Goal: Task Accomplishment & Management: Manage account settings

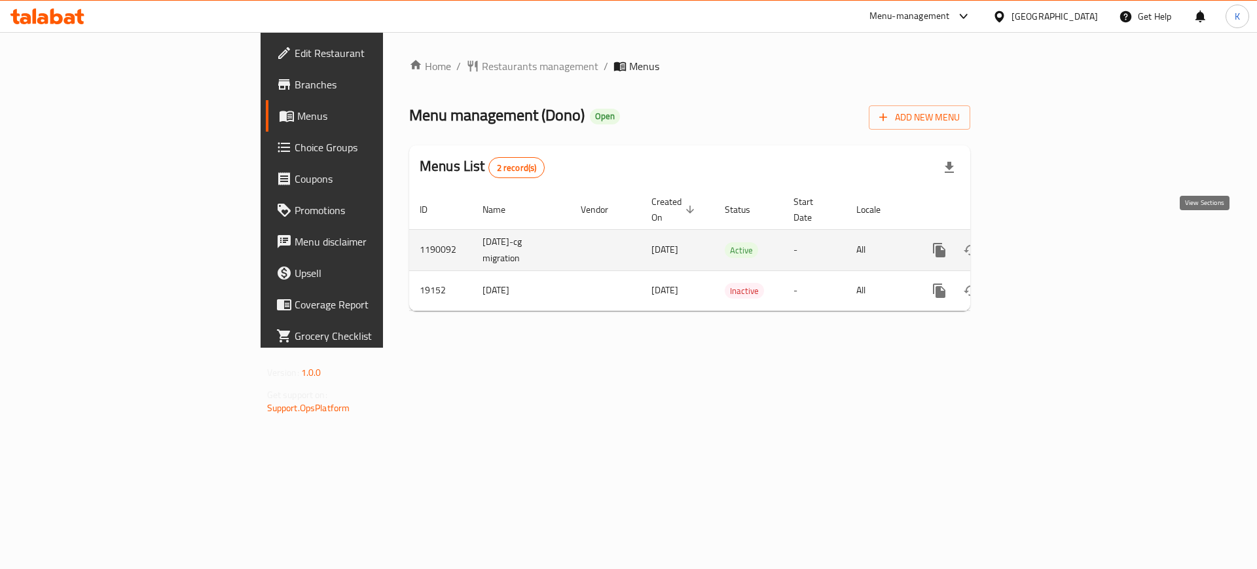
click at [1041, 242] on icon "enhanced table" at bounding box center [1034, 250] width 16 height 16
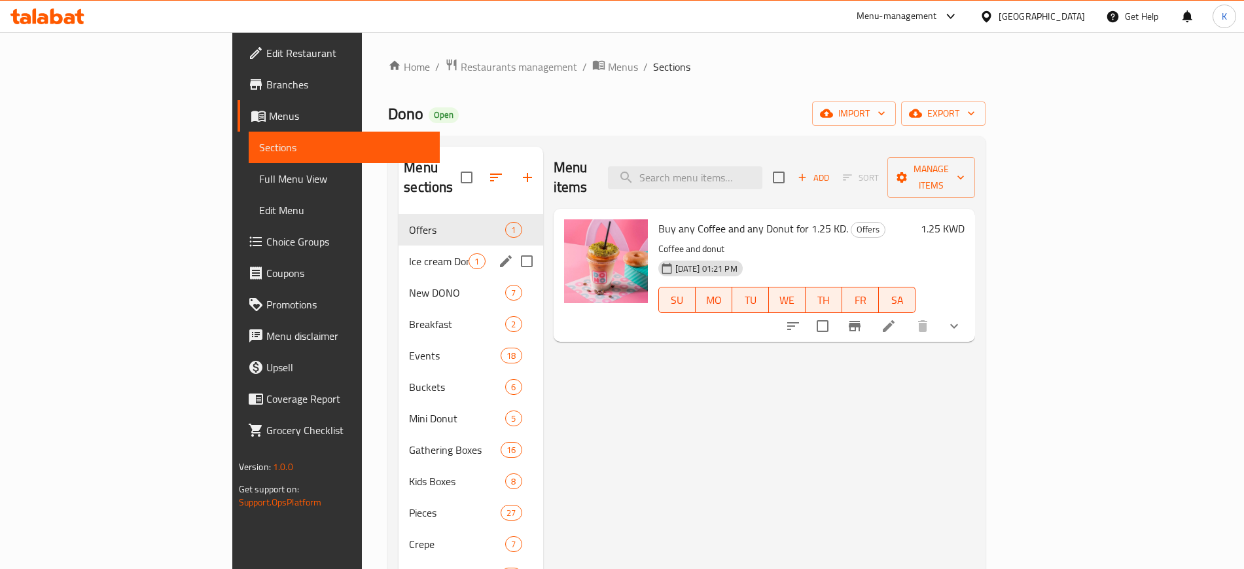
click at [399, 249] on div "Ice cream Donut 1" at bounding box center [471, 260] width 144 height 31
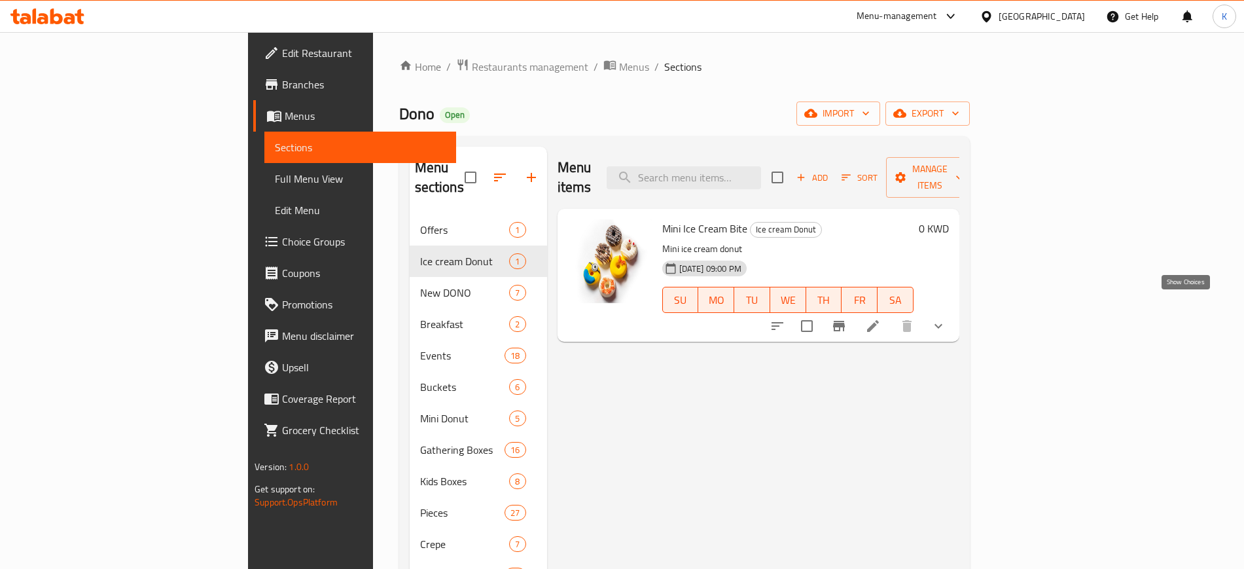
click at [946, 318] on icon "show more" at bounding box center [939, 326] width 16 height 16
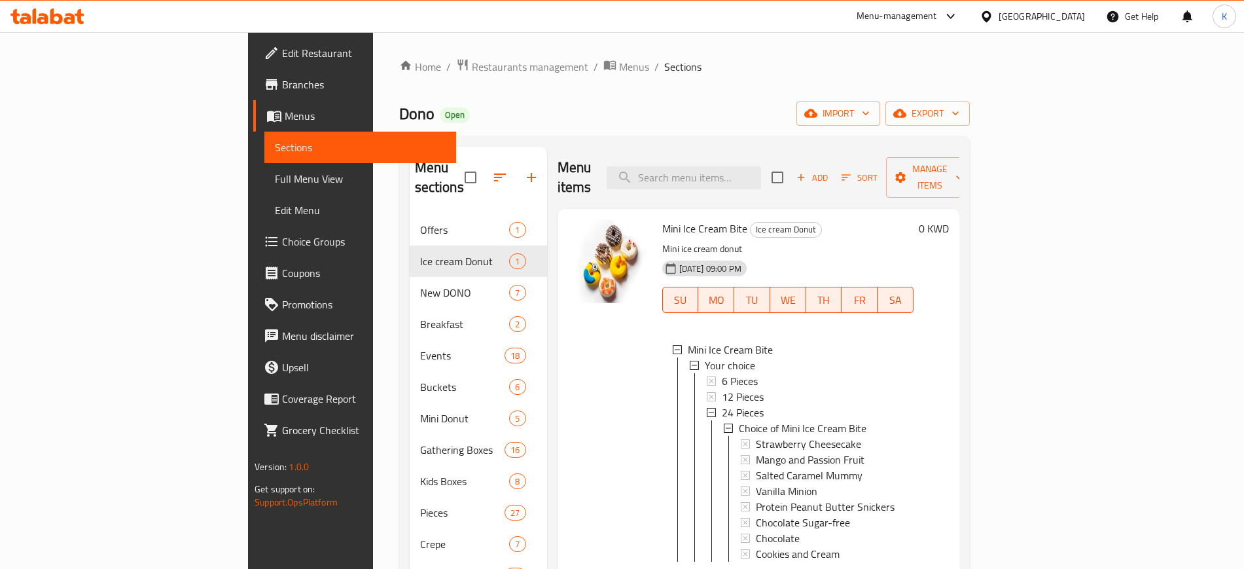
scroll to position [2, 0]
click at [722, 371] on div "6 Pieces" at bounding box center [812, 379] width 181 height 16
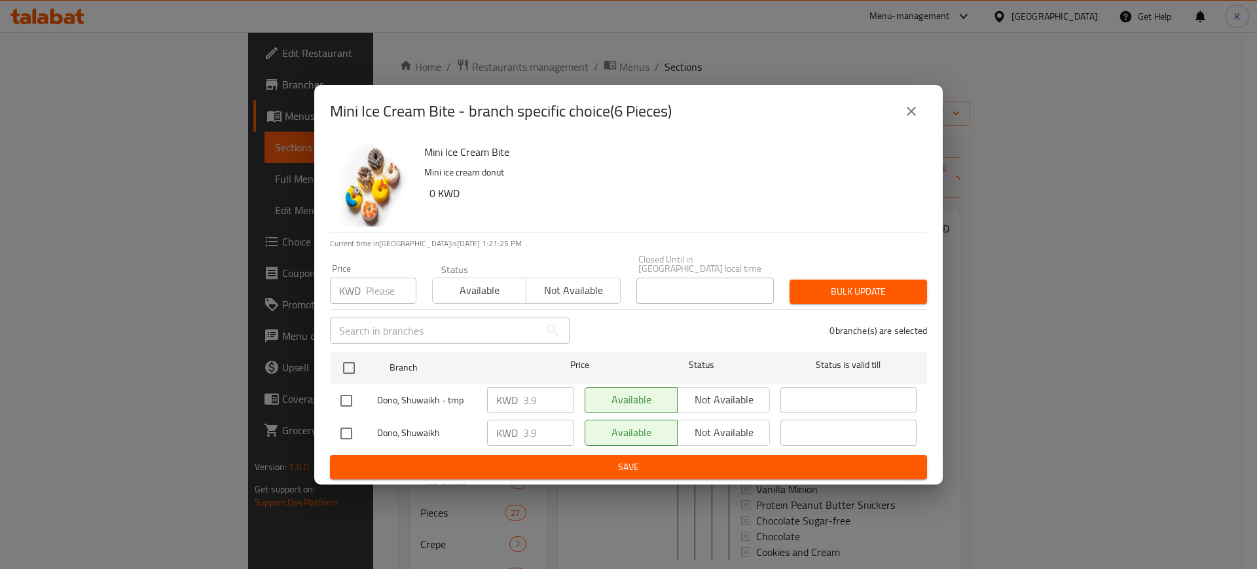
click at [910, 119] on icon "close" at bounding box center [911, 111] width 16 height 16
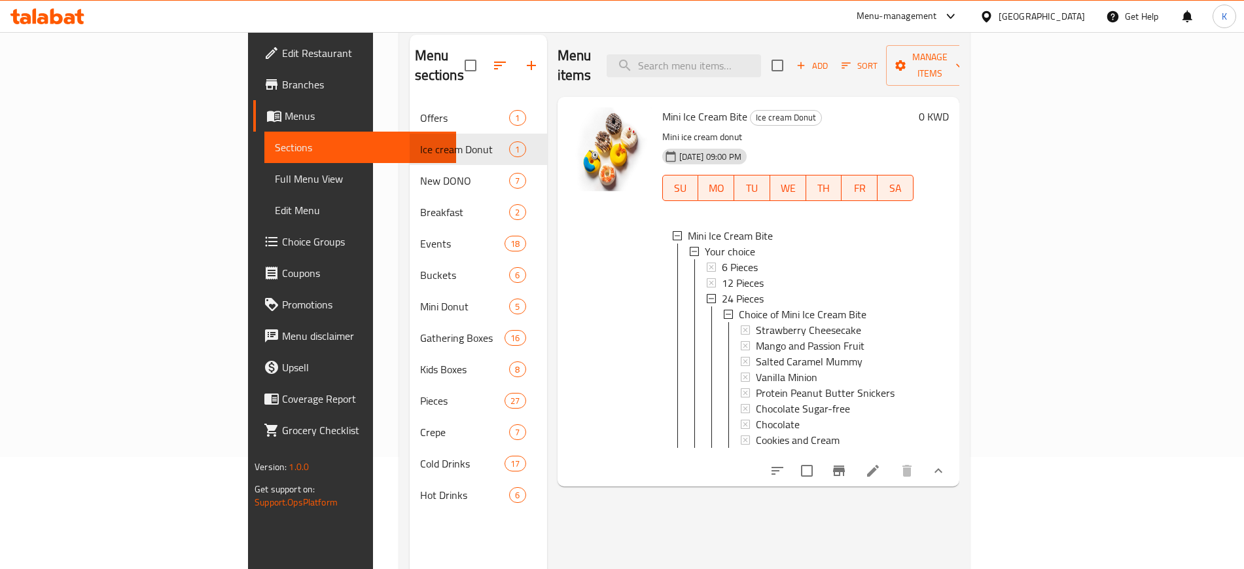
scroll to position [183, 0]
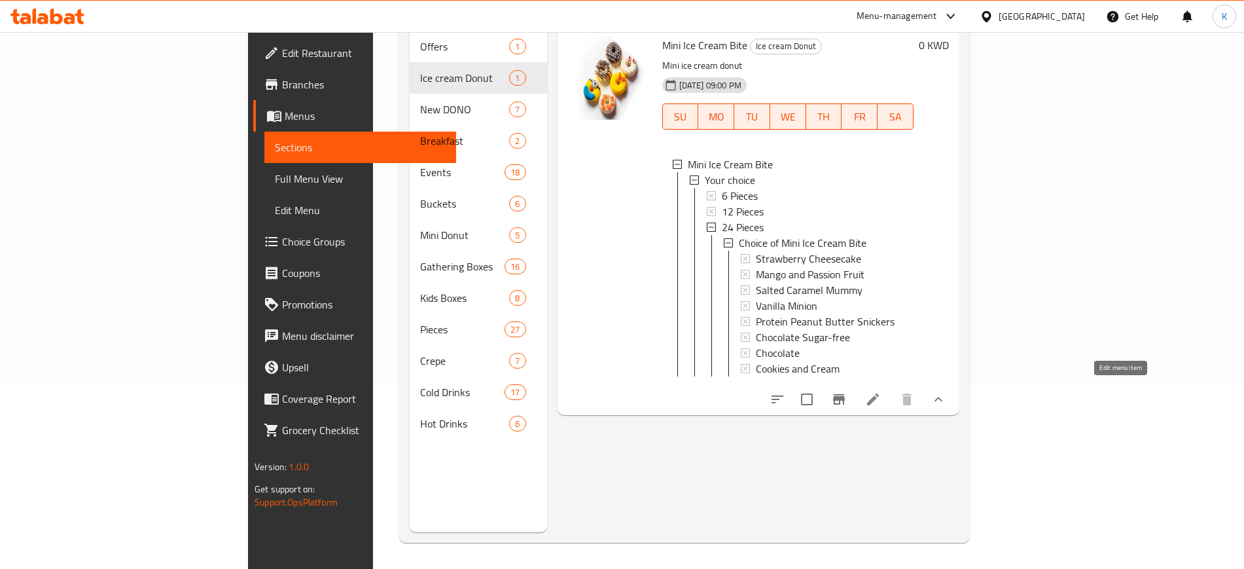
click at [881, 392] on icon at bounding box center [873, 399] width 16 height 16
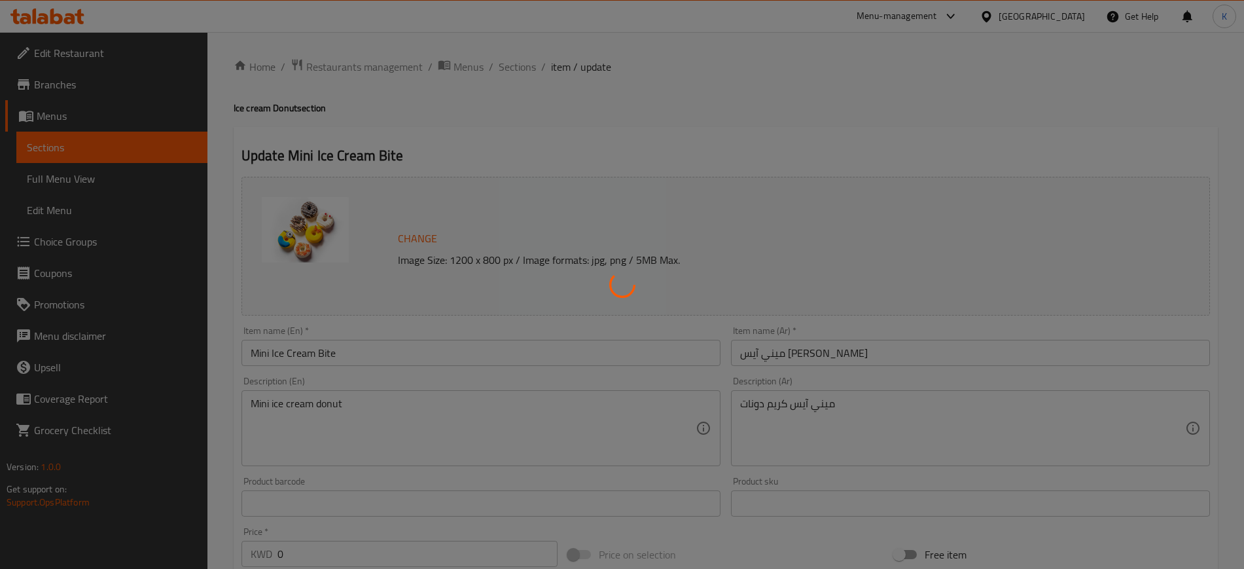
type input "اختيارك من ميني آيس كريم بايت"
type input "0"
type input "6"
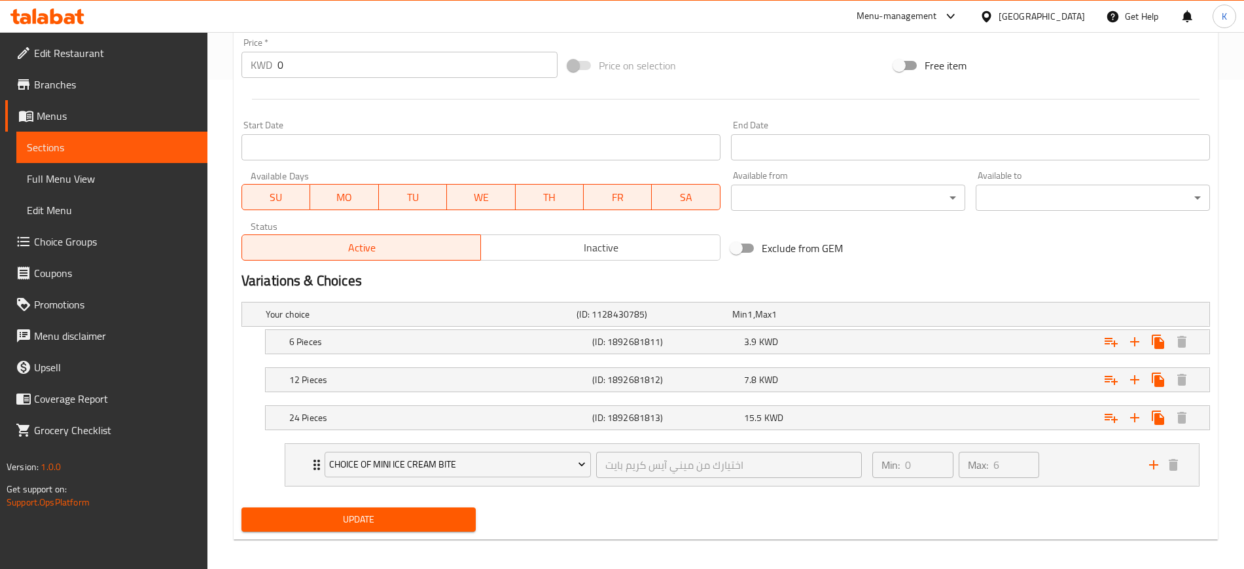
scroll to position [491, 0]
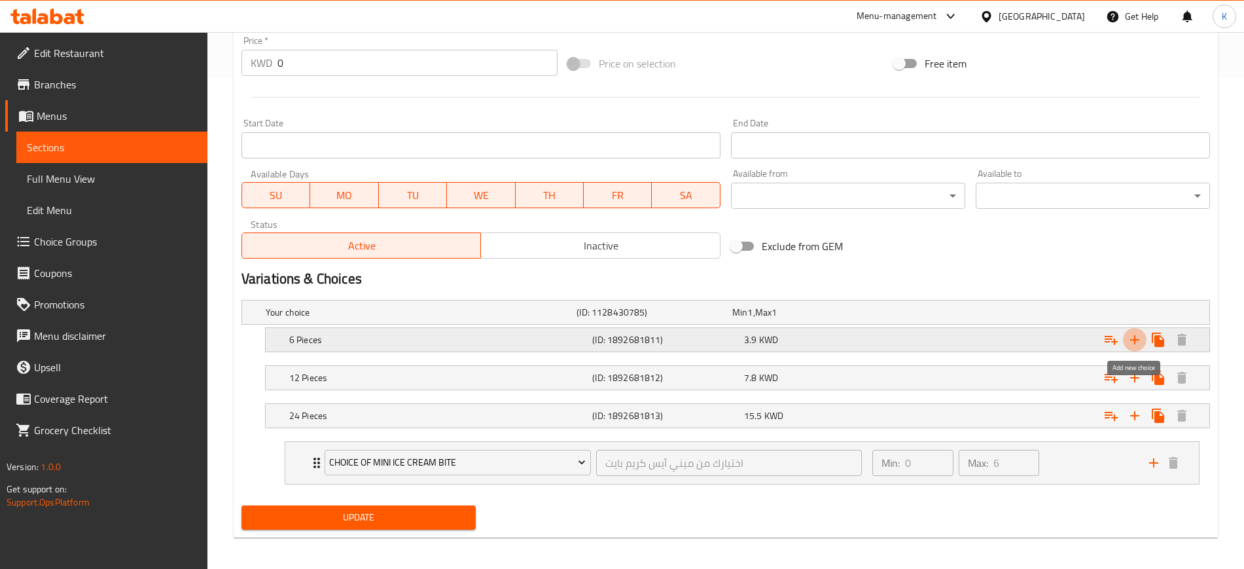
click at [1136, 334] on icon "Expand" at bounding box center [1135, 340] width 16 height 16
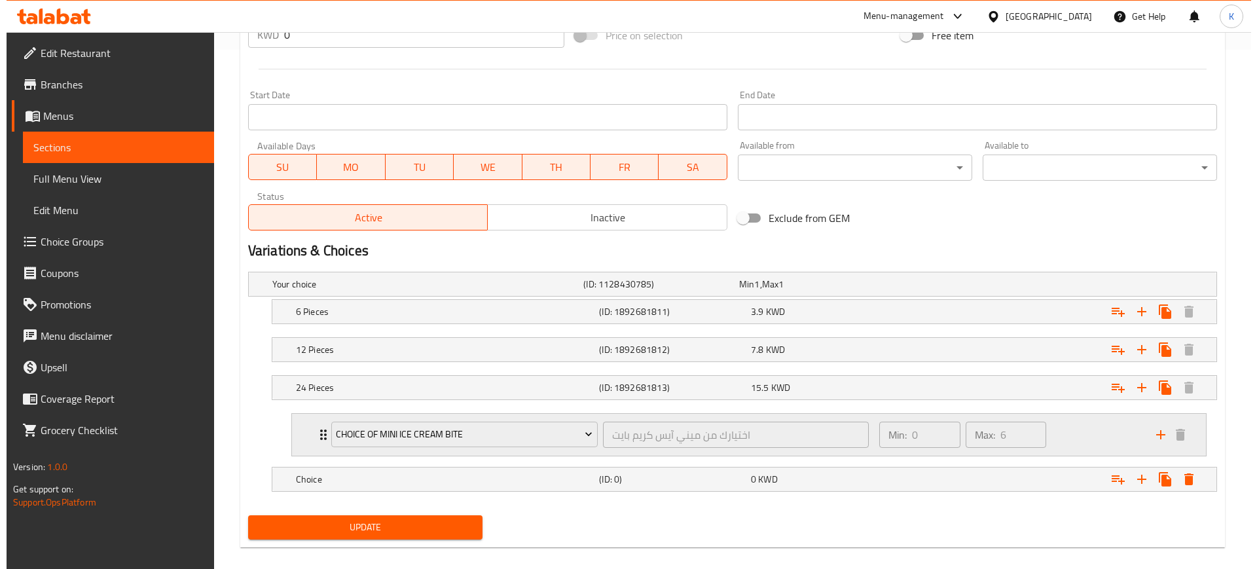
scroll to position [534, 0]
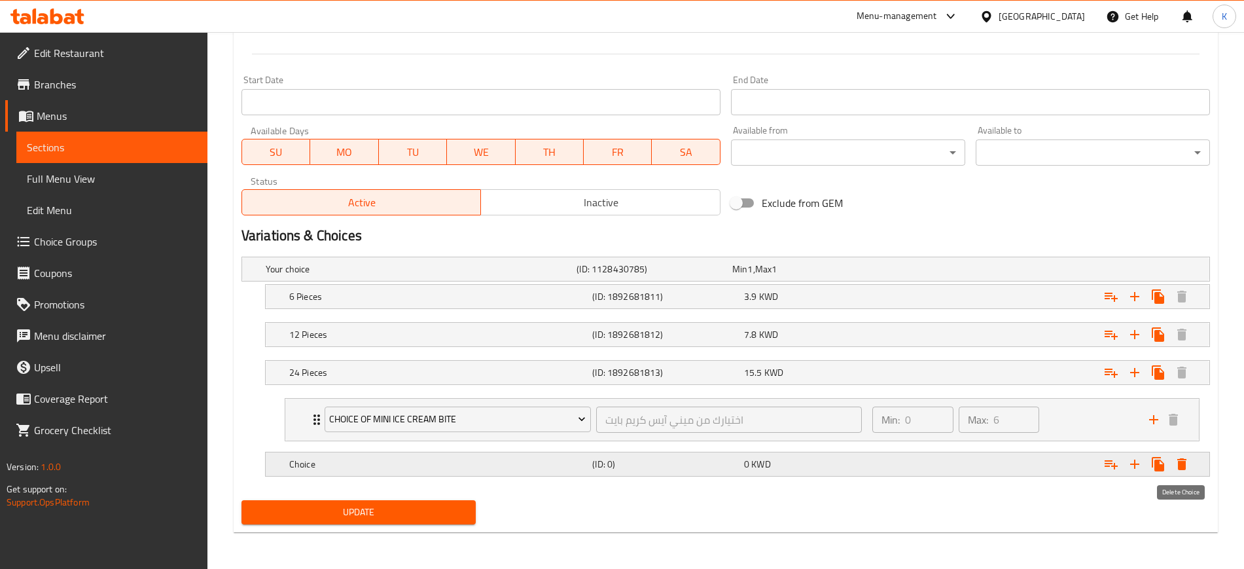
click at [1186, 465] on icon "Expand" at bounding box center [1182, 464] width 16 height 16
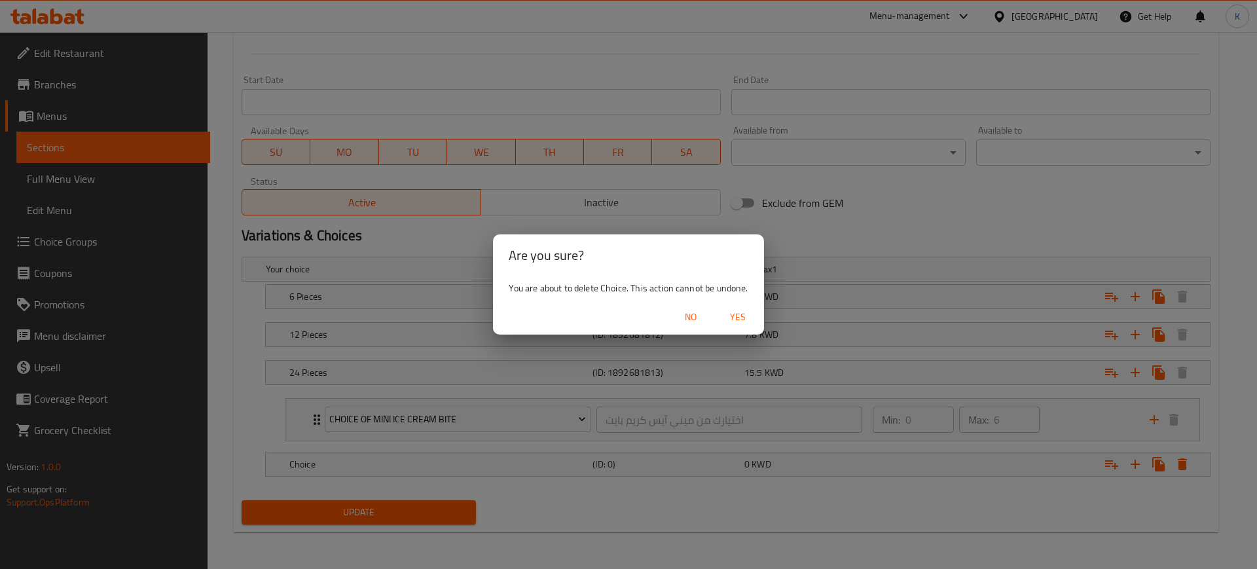
click at [741, 318] on span "Yes" at bounding box center [737, 317] width 31 height 16
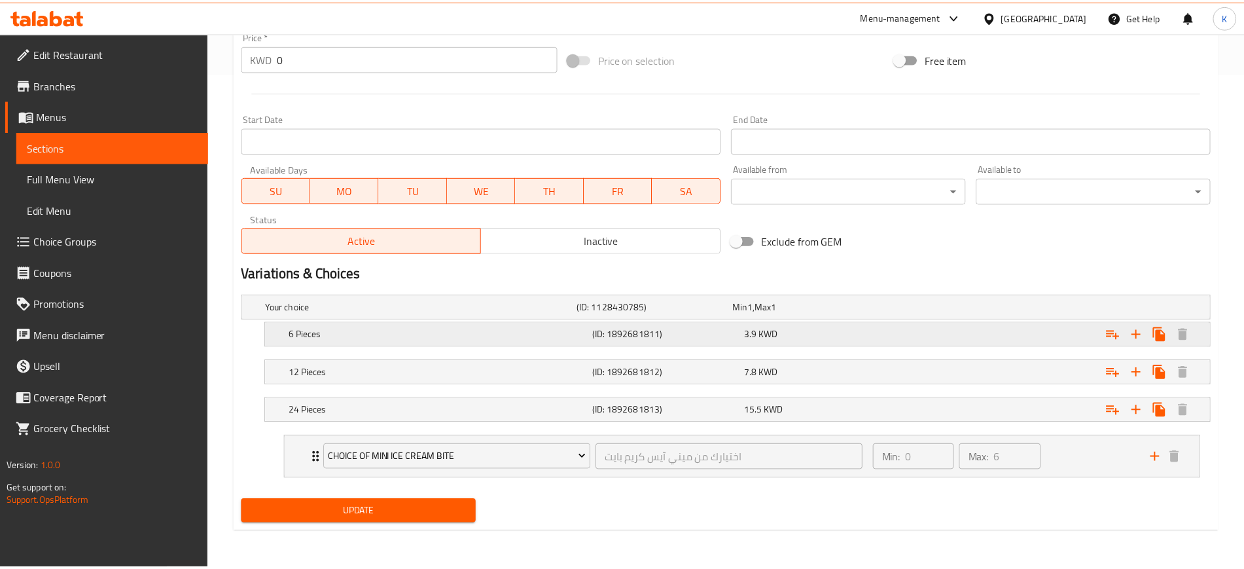
scroll to position [496, 0]
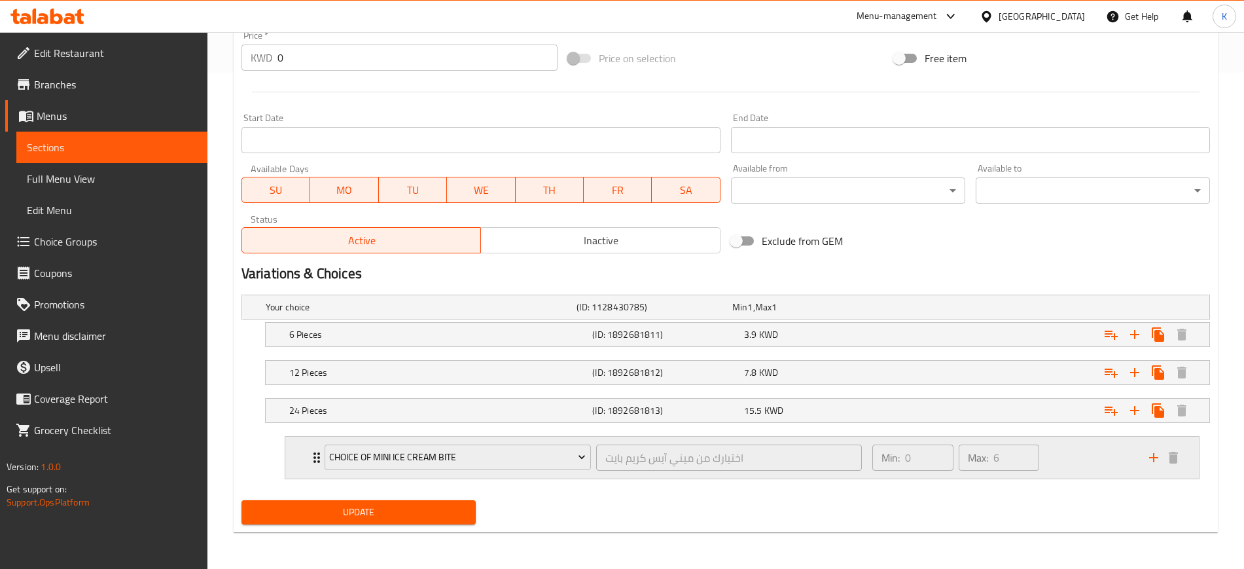
click at [312, 456] on icon "Expand" at bounding box center [317, 458] width 16 height 16
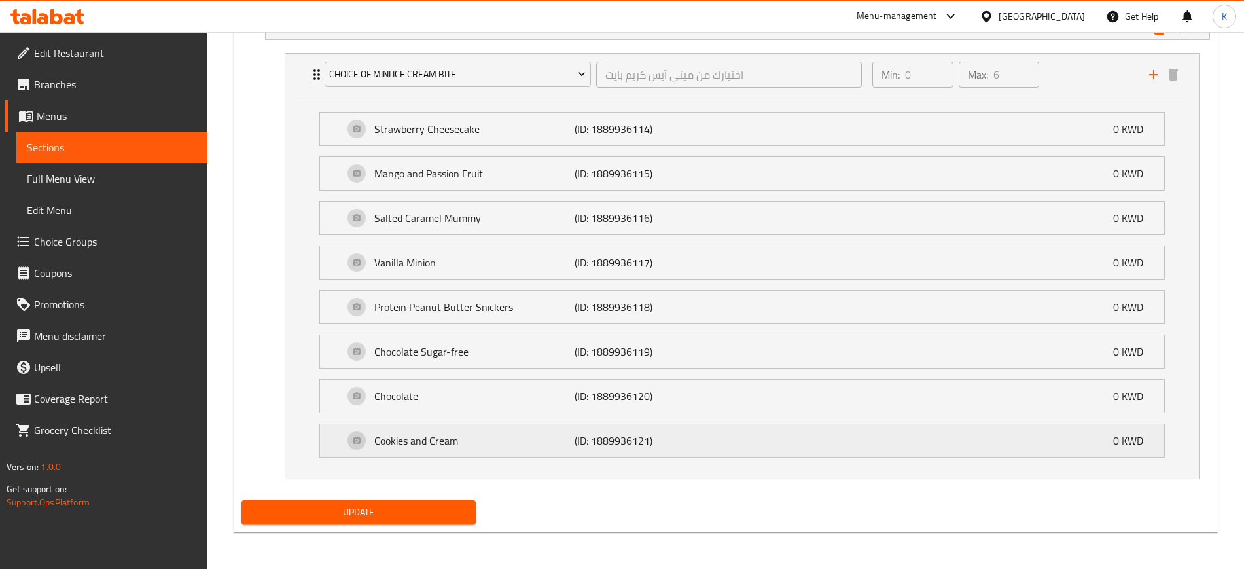
scroll to position [634, 0]
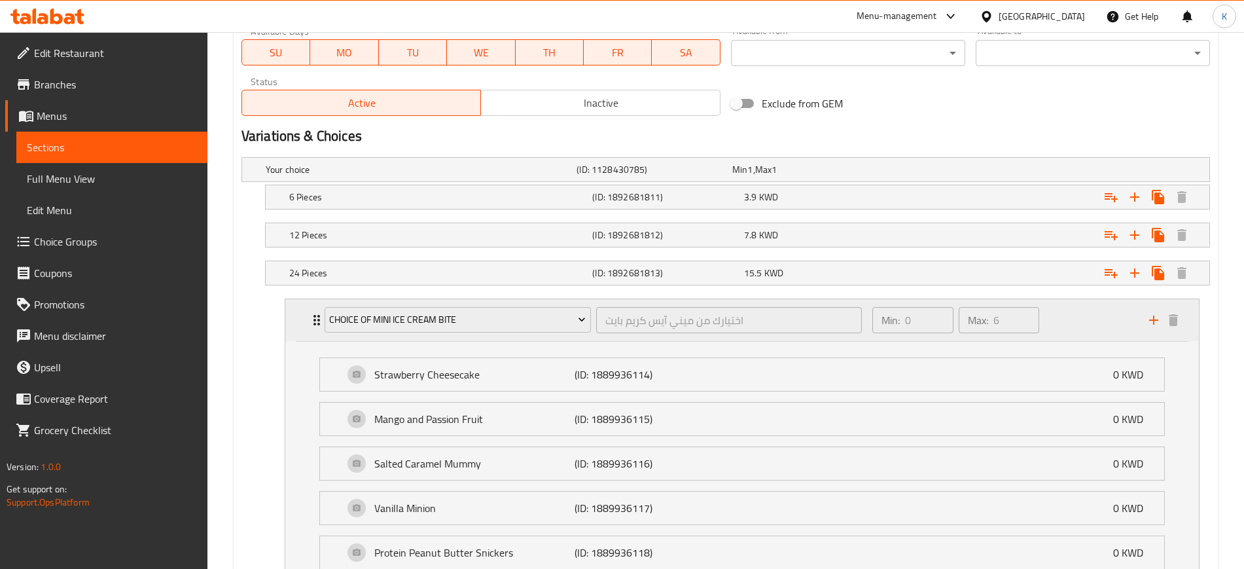
click at [315, 331] on div "Choice of Mini Ice Cream Bite اختيارك من ميني آيس كريم بايت ​ Min: 0 ​ Max: 6 ​" at bounding box center [746, 320] width 874 height 42
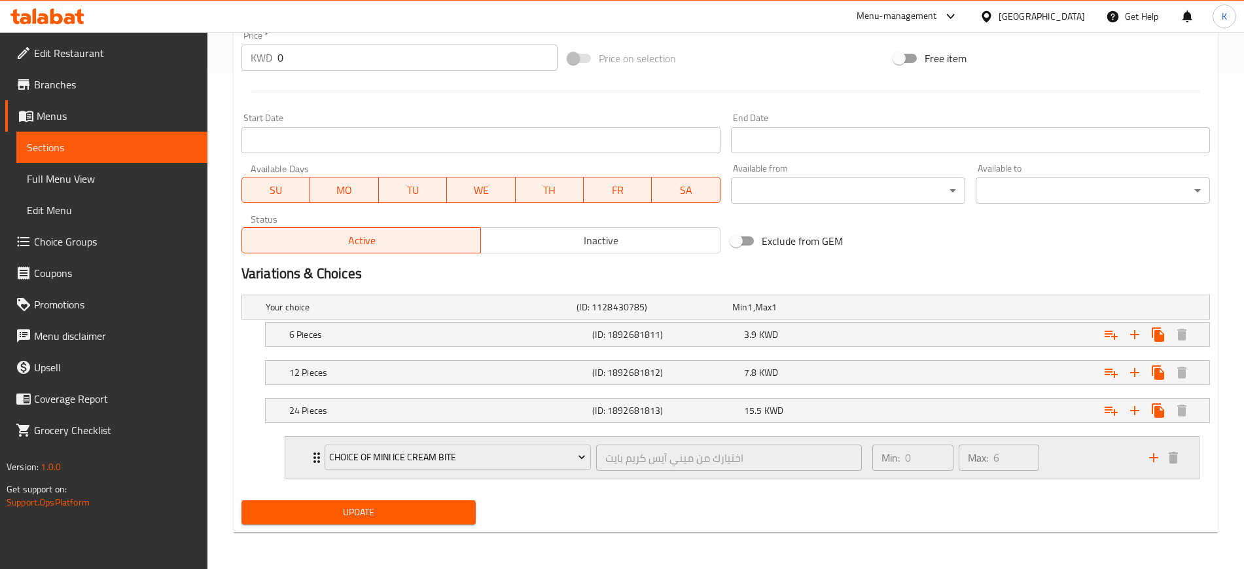
scroll to position [496, 0]
click at [936, 309] on div "Your choice (ID: 1128430785) Min 1 , Max 1" at bounding box center [729, 307] width 933 height 29
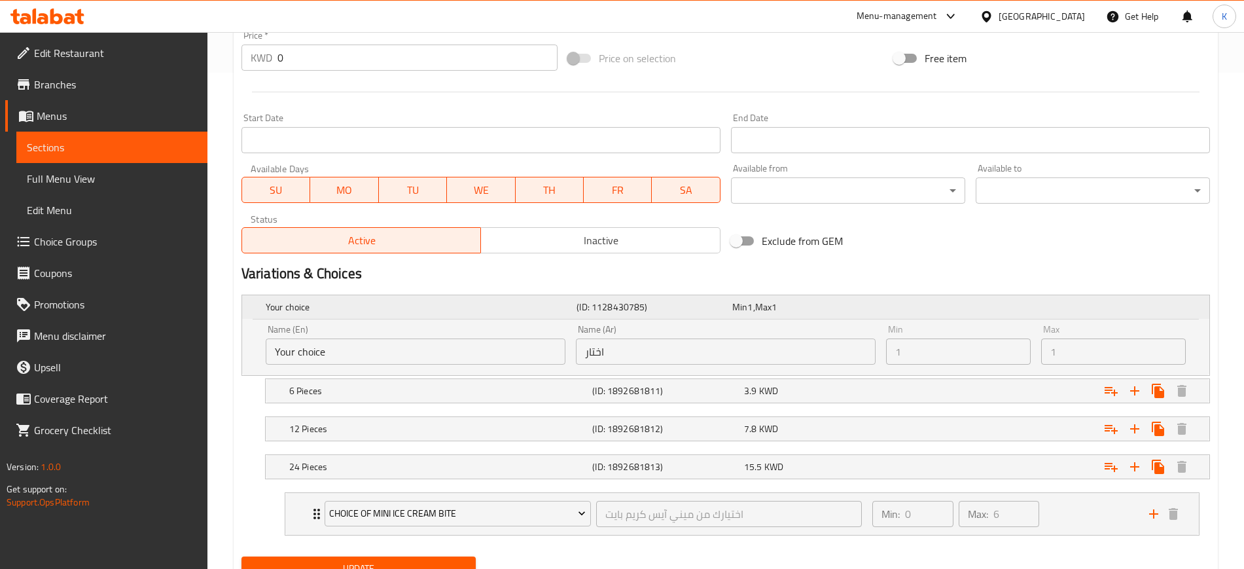
click at [936, 310] on div "Your choice (ID: 1128430785) Min 1 , Max 1" at bounding box center [729, 307] width 933 height 29
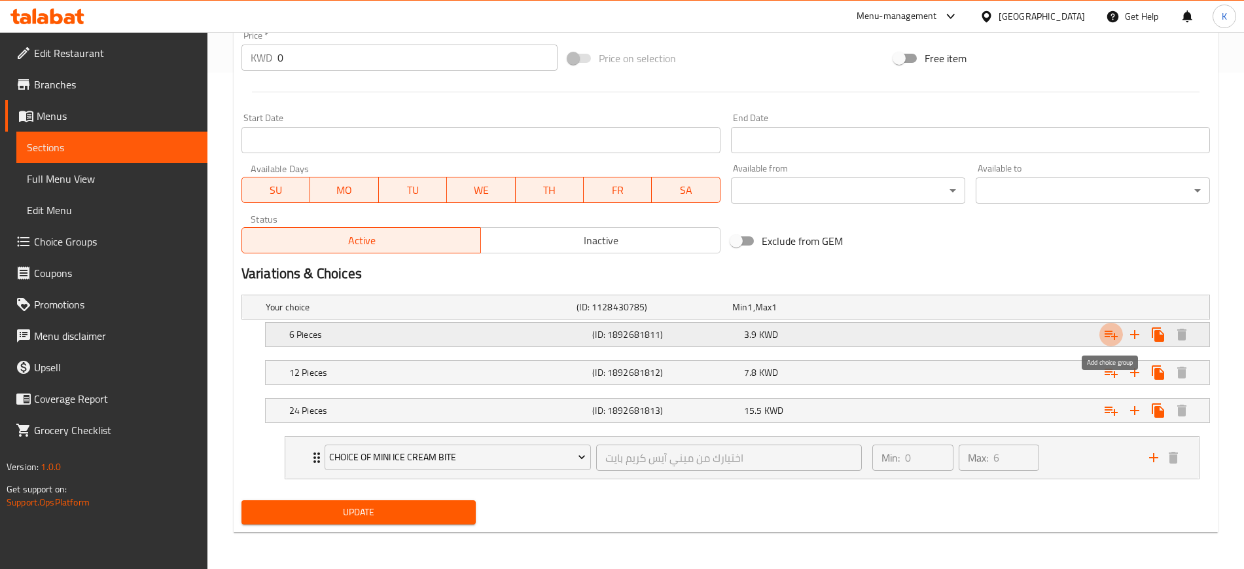
click at [1113, 336] on icon "Expand" at bounding box center [1112, 335] width 16 height 16
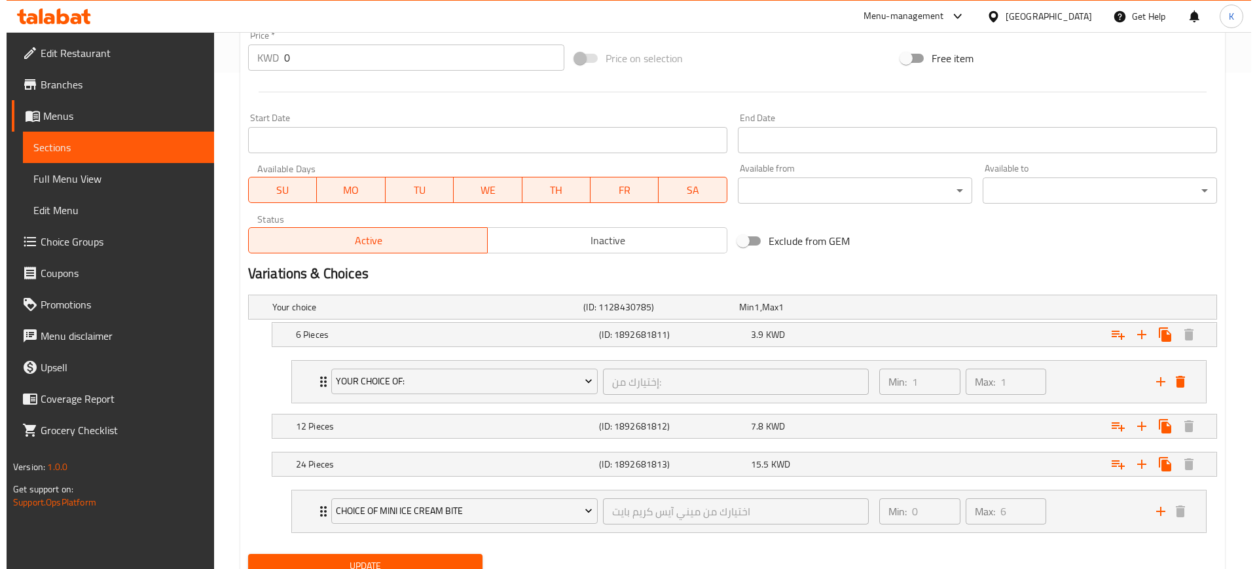
scroll to position [550, 0]
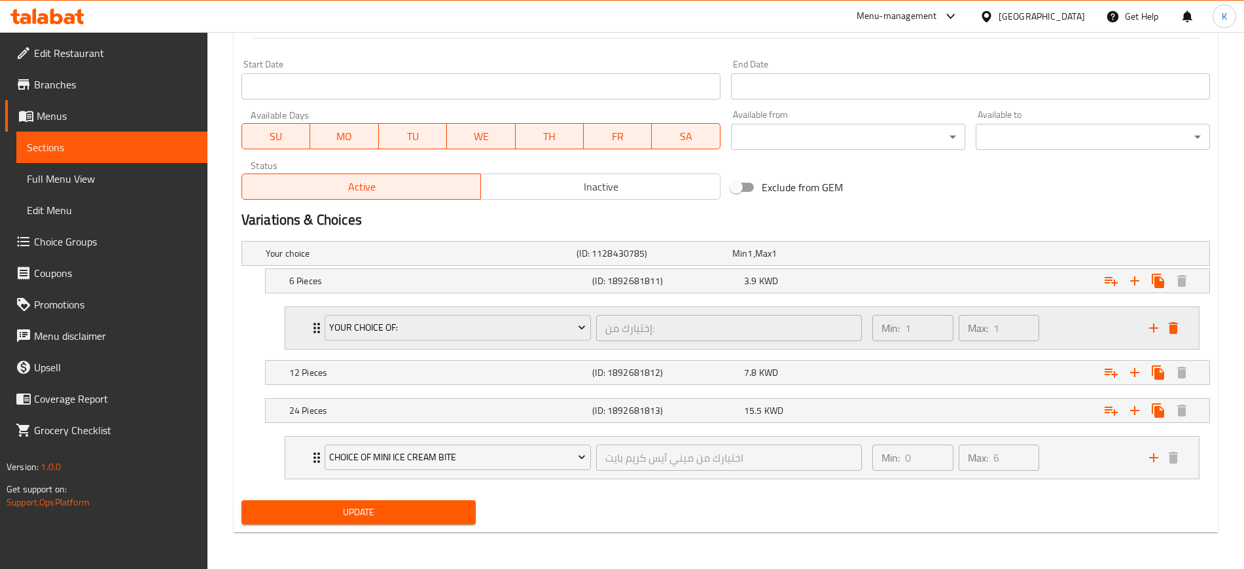
click at [318, 326] on div "Your Choice Of: إختيارك من: ​" at bounding box center [593, 328] width 553 height 42
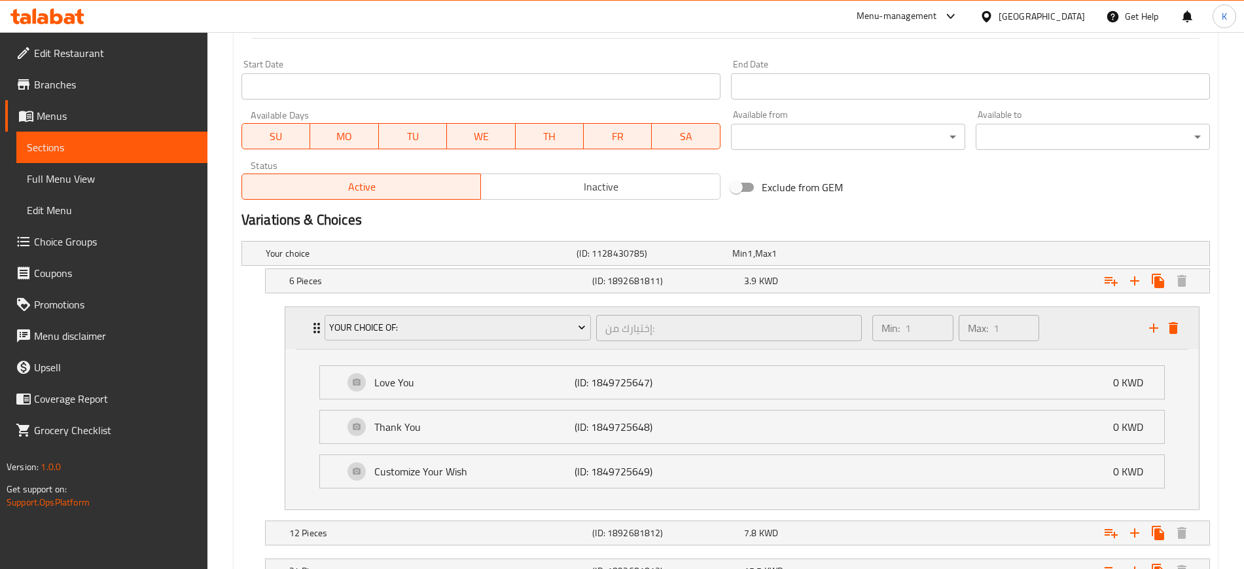
click at [322, 328] on div "Your Choice Of:" at bounding box center [458, 327] width 272 height 31
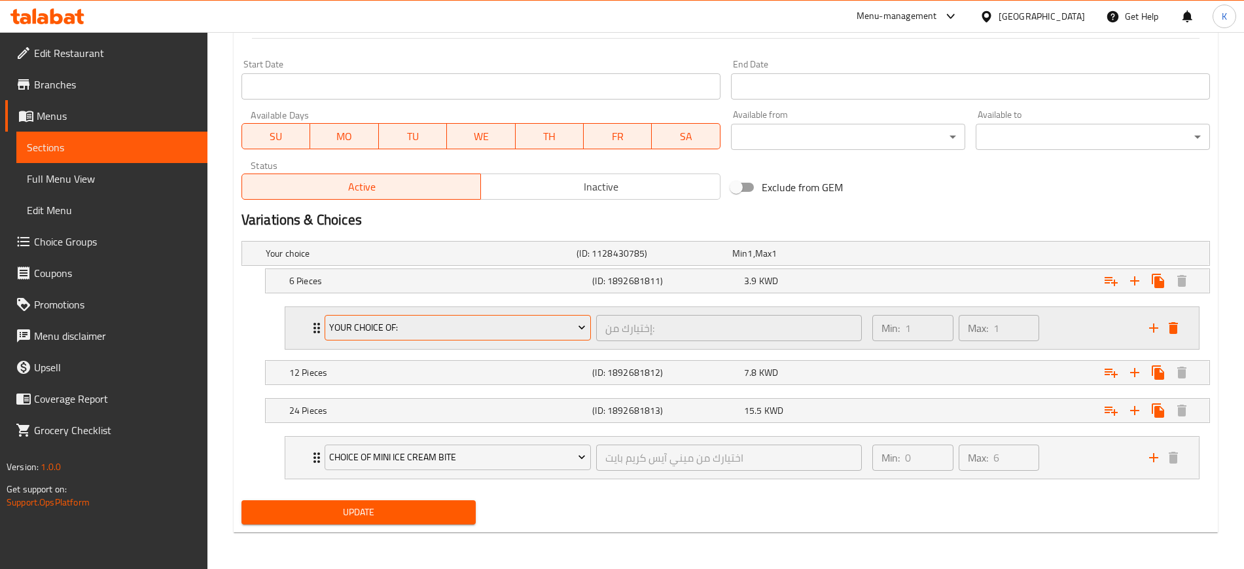
click at [511, 326] on span "Your Choice Of:" at bounding box center [457, 327] width 257 height 16
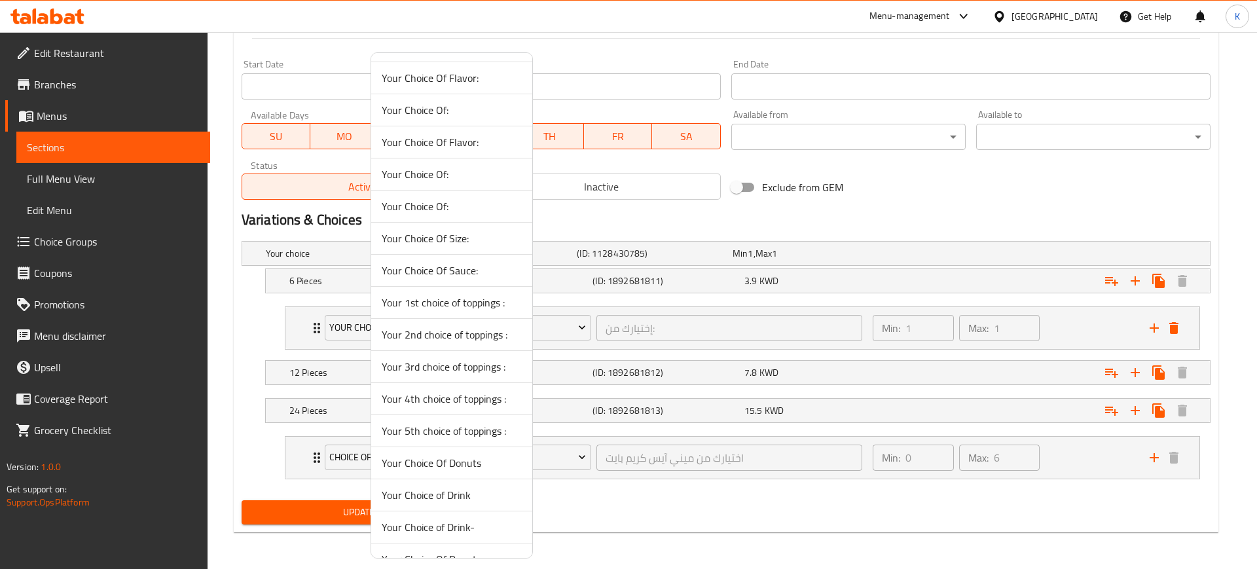
scroll to position [0, 0]
click at [888, 218] on div at bounding box center [628, 284] width 1257 height 569
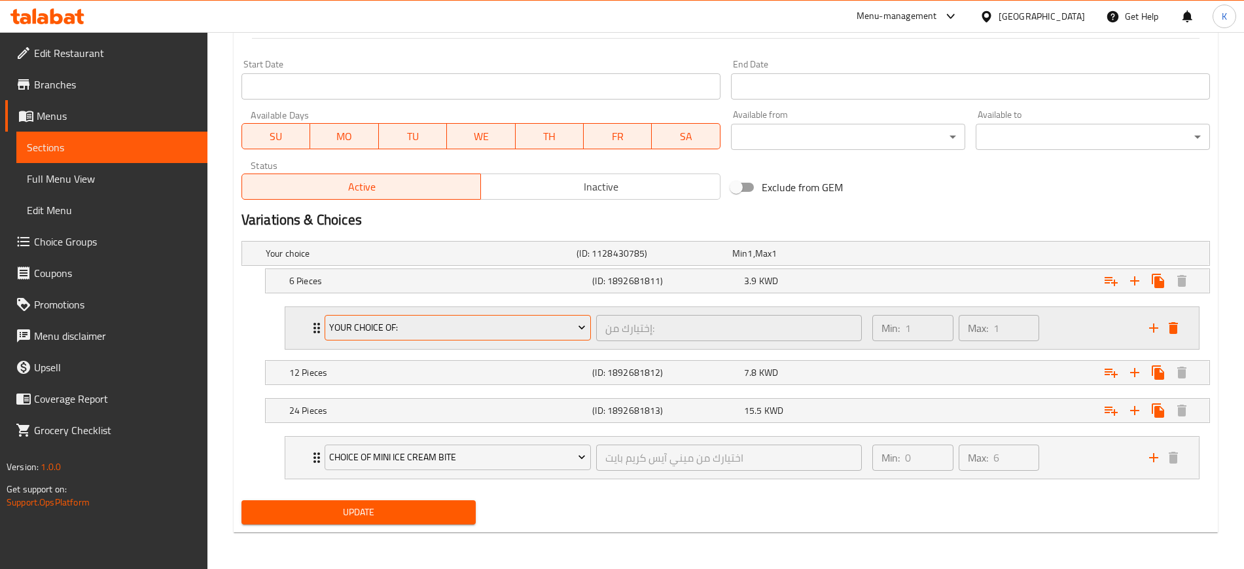
click at [577, 330] on icon "Expand" at bounding box center [581, 327] width 13 height 13
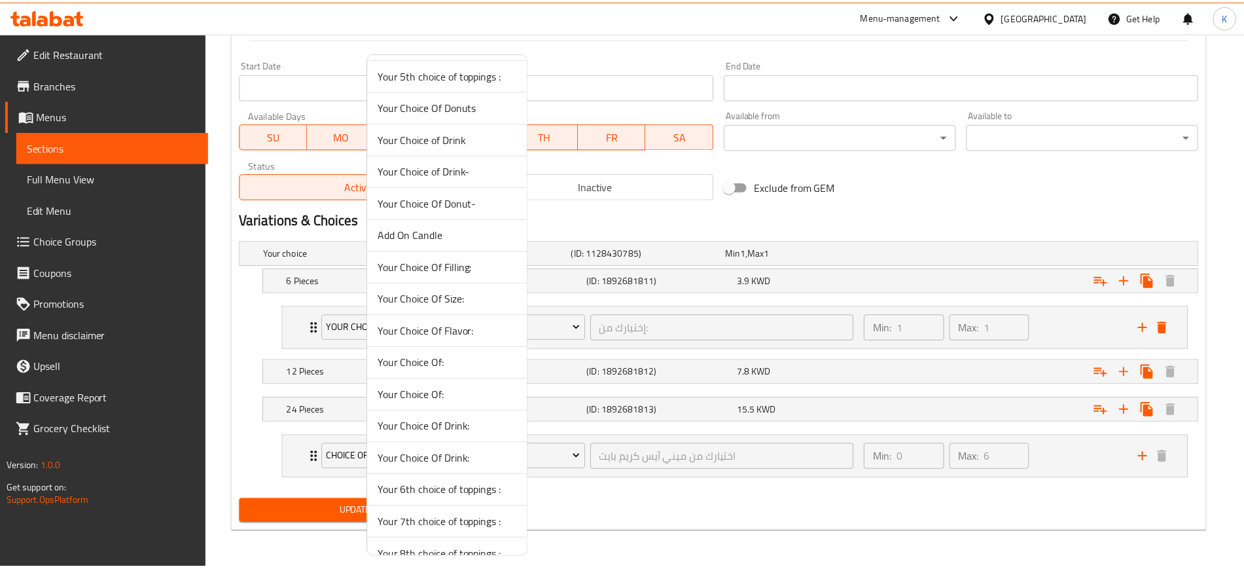
scroll to position [435, 0]
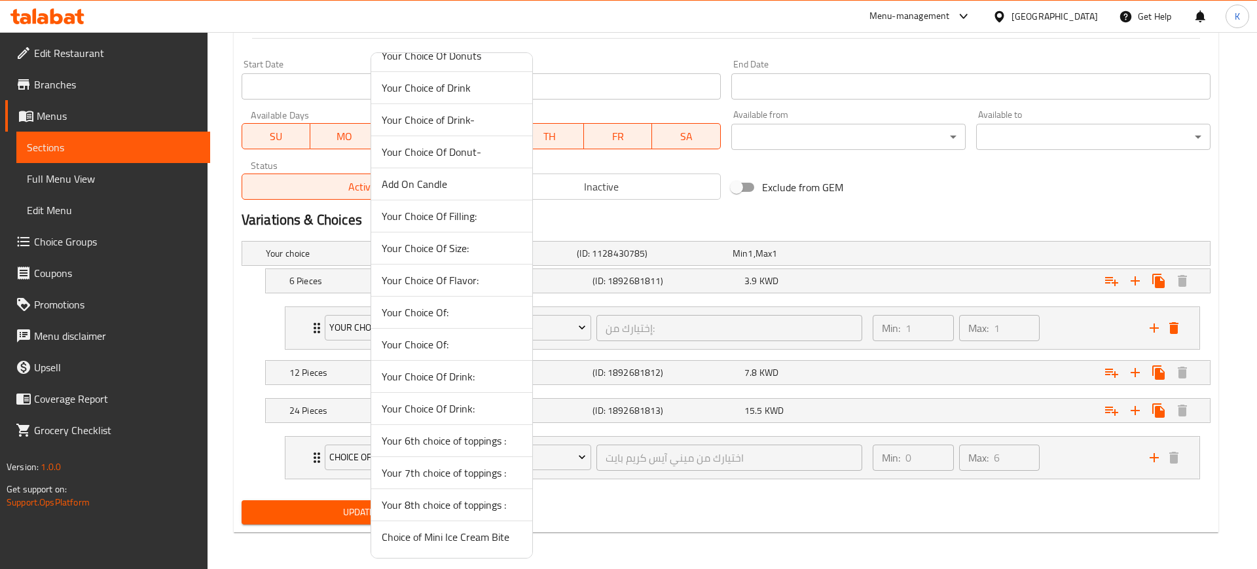
click at [491, 543] on span "Choice of Mini Ice Cream Bite" at bounding box center [452, 537] width 140 height 16
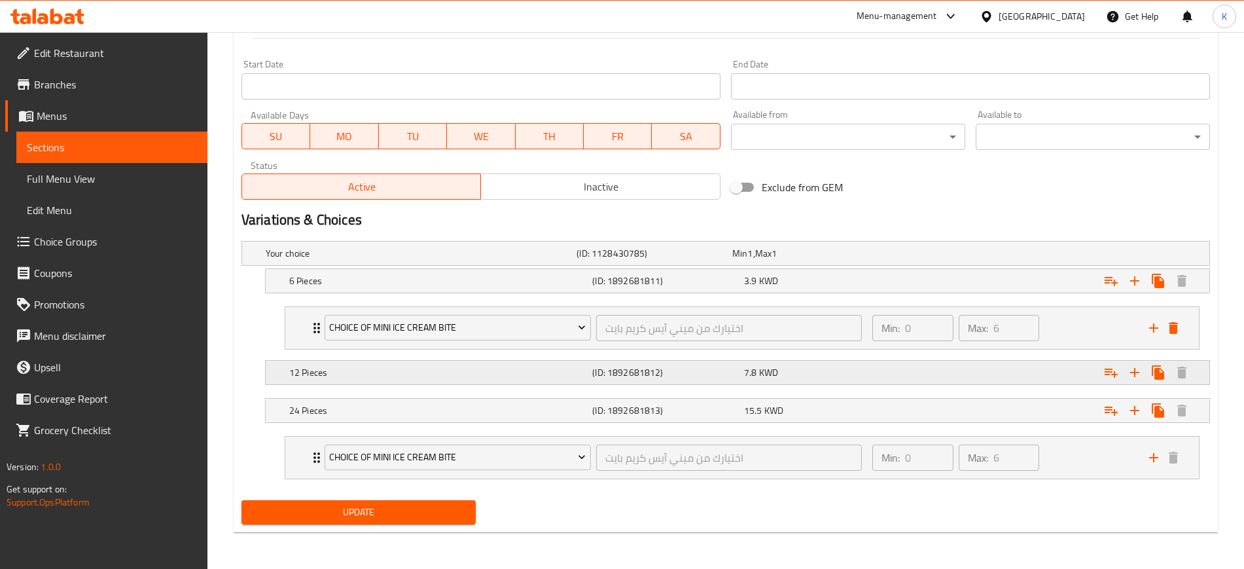
click at [319, 378] on h5 "12 Pieces" at bounding box center [438, 372] width 298 height 13
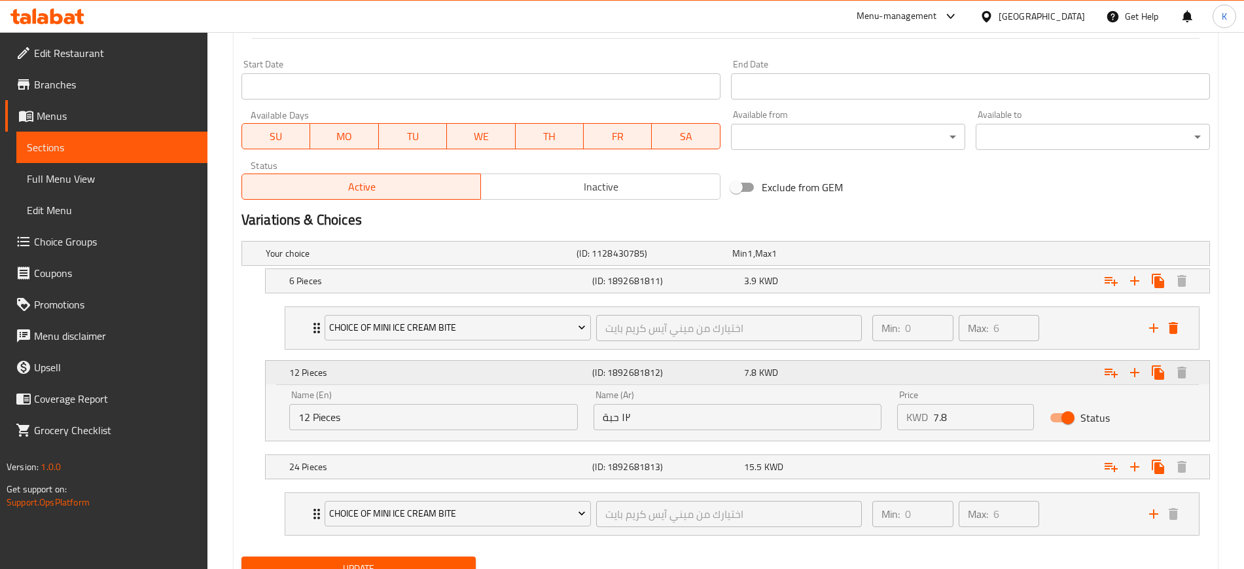
click at [330, 376] on h5 "12 Pieces" at bounding box center [438, 372] width 298 height 13
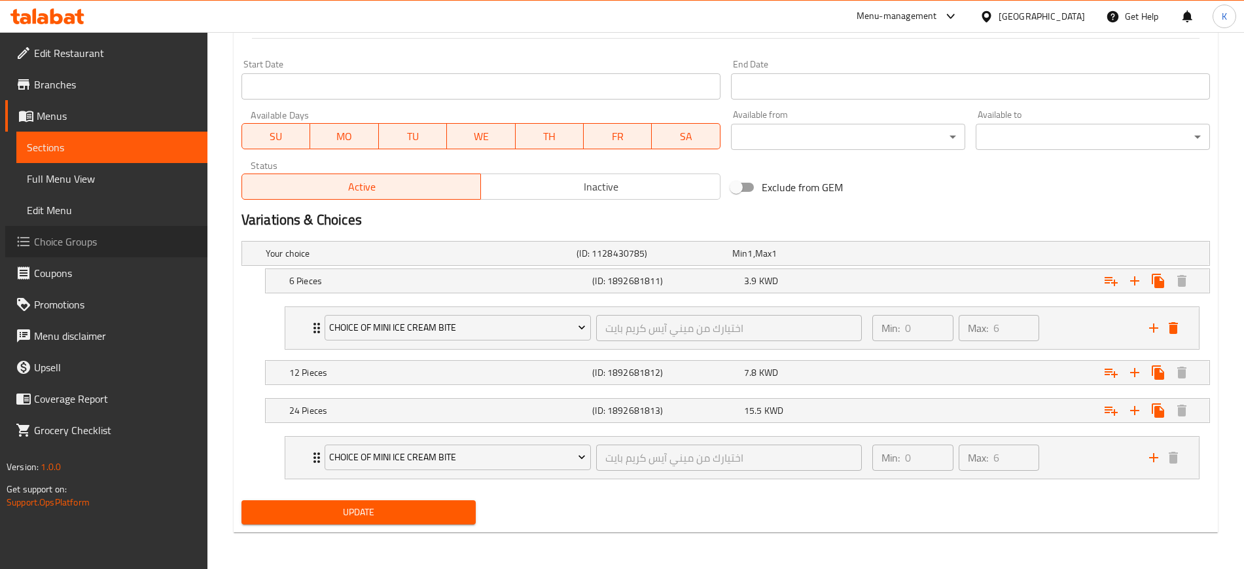
click at [75, 243] on span "Choice Groups" at bounding box center [115, 242] width 163 height 16
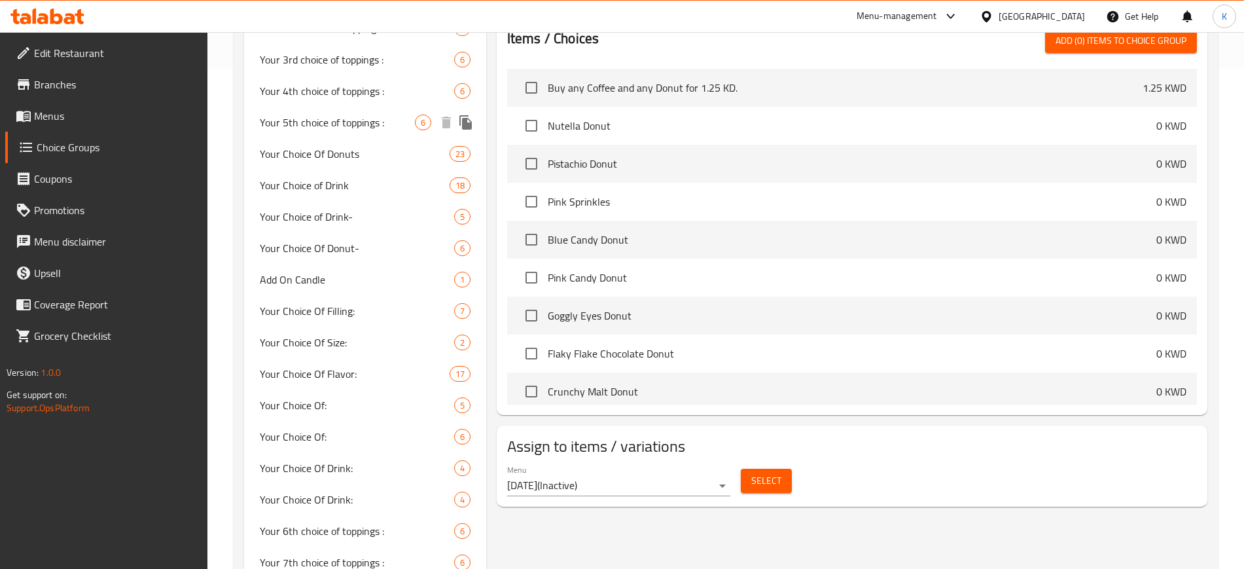
scroll to position [614, 0]
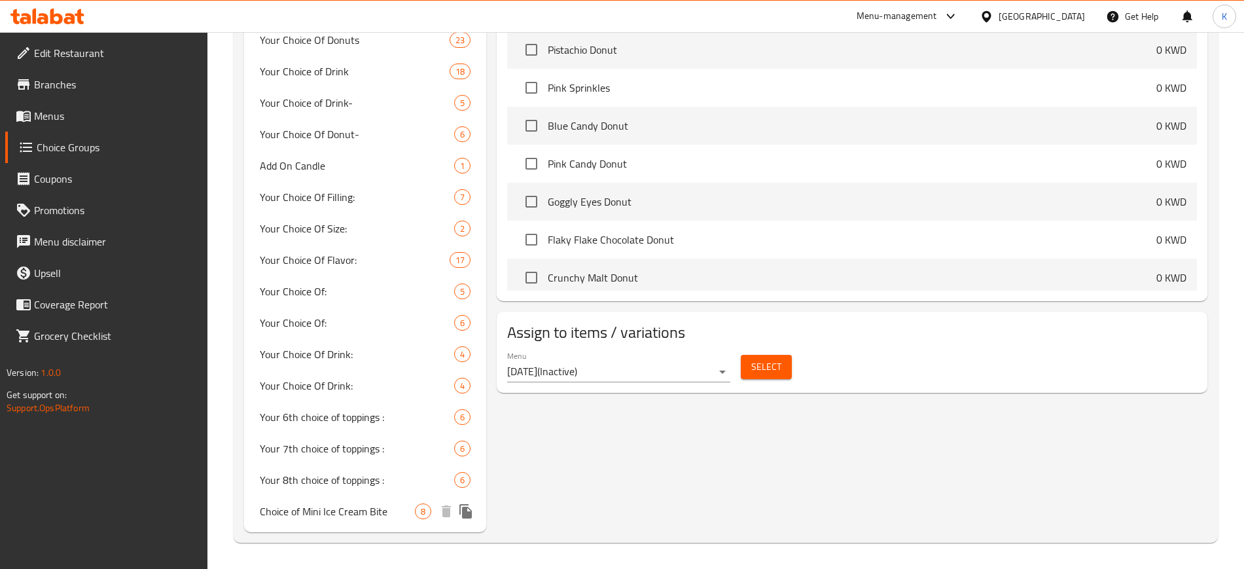
click at [464, 511] on icon "duplicate" at bounding box center [465, 511] width 12 height 14
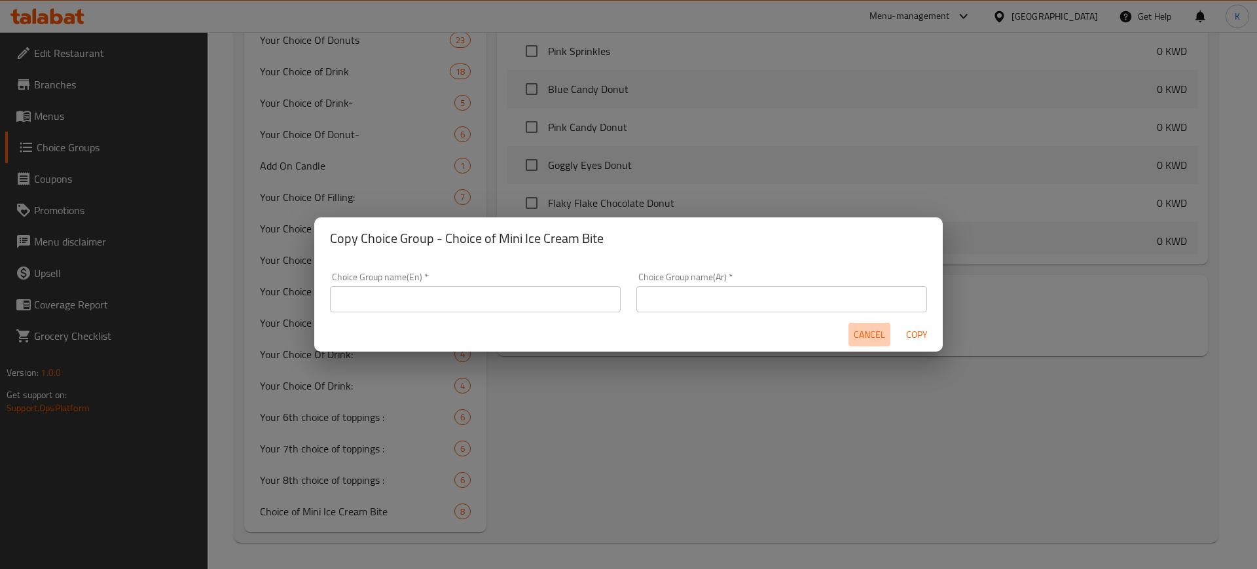
click at [867, 336] on span "Cancel" at bounding box center [868, 335] width 31 height 16
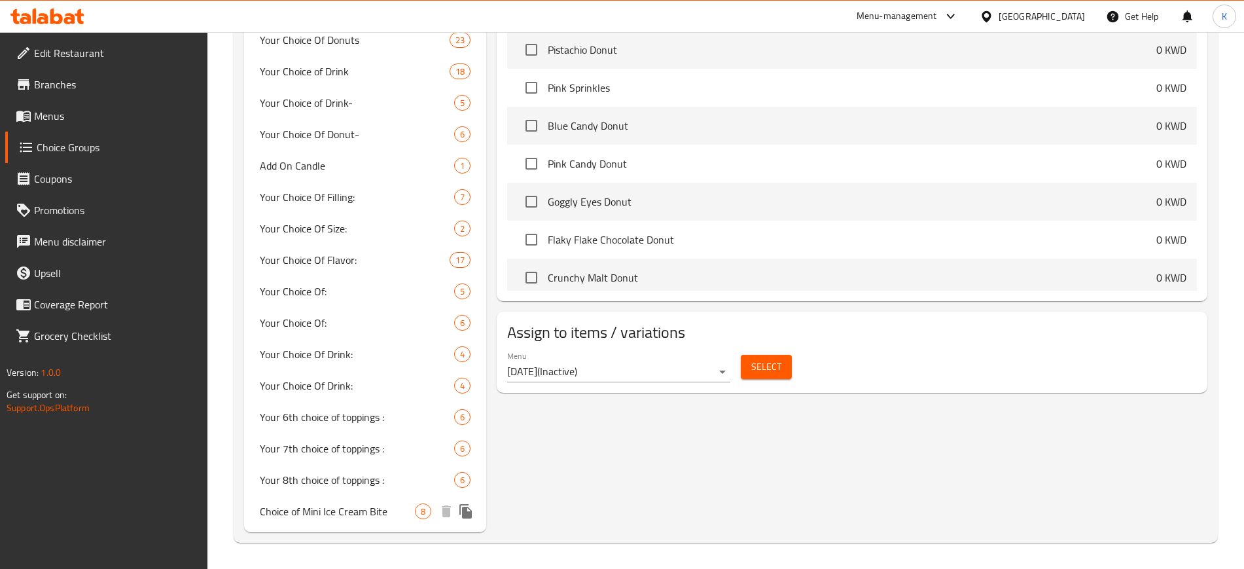
click at [357, 505] on span "Choice of Mini Ice Cream Bite" at bounding box center [337, 511] width 155 height 16
type input "Choice of Mini Ice Cream Bite"
type input "اختيارك من ميني آيس كريم بايت"
type input "0"
type input "6"
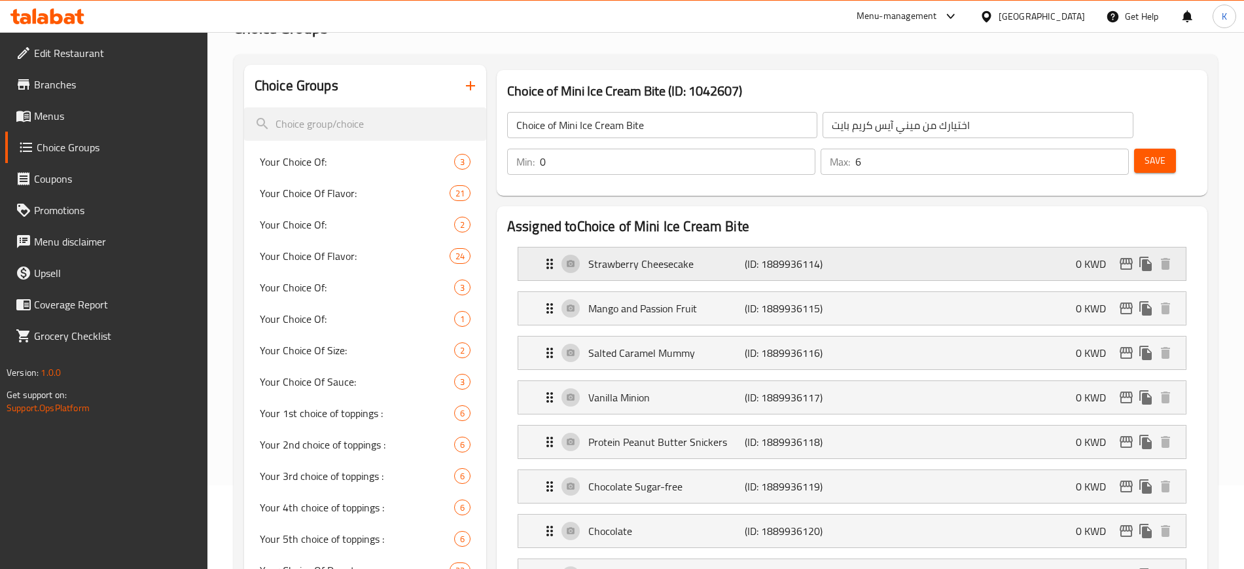
scroll to position [0, 0]
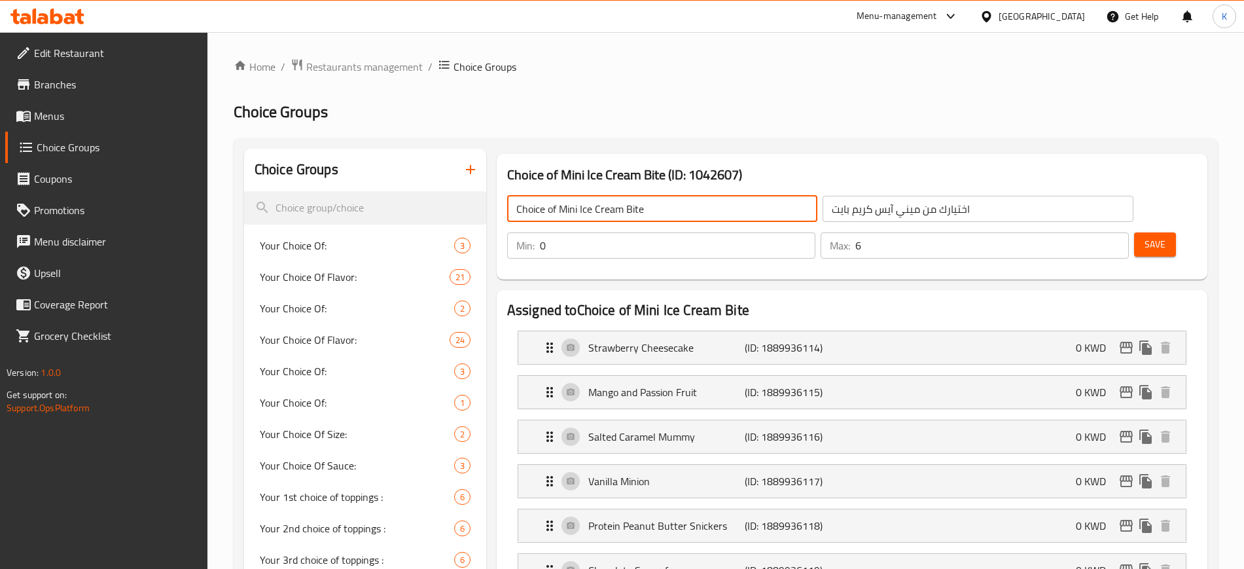
drag, startPoint x: 574, startPoint y: 204, endPoint x: 494, endPoint y: 207, distance: 80.5
click at [497, 206] on div "Choice of Mini Ice Cream Bite (ID: 1042607) Choice of Mini Ice Cream Bite ​ اخت…" at bounding box center [852, 217] width 711 height 126
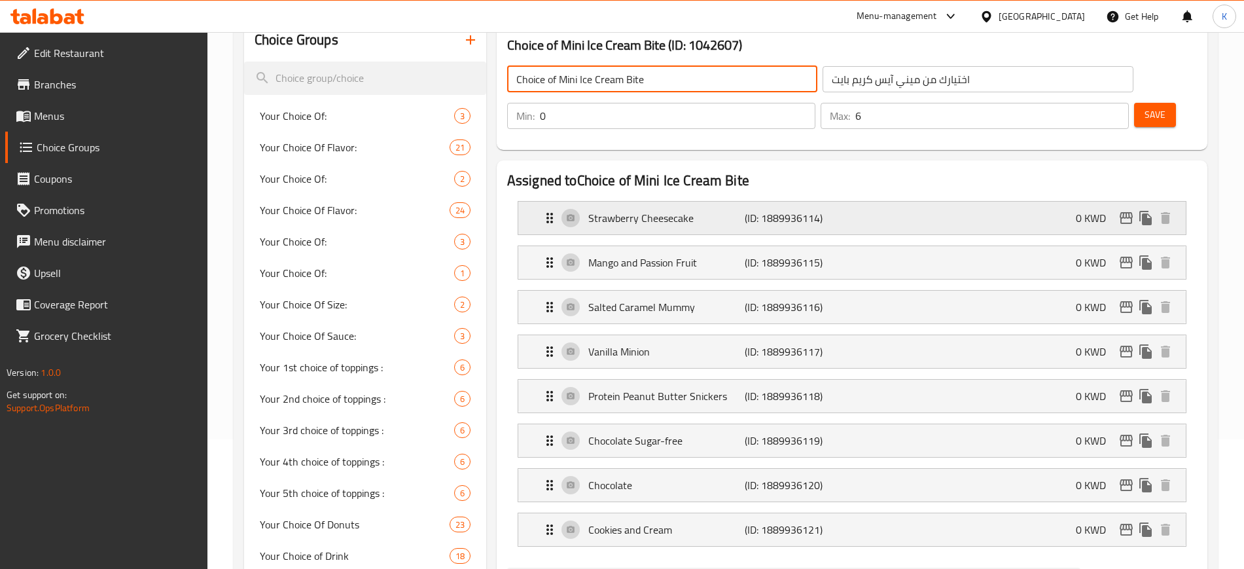
scroll to position [82, 0]
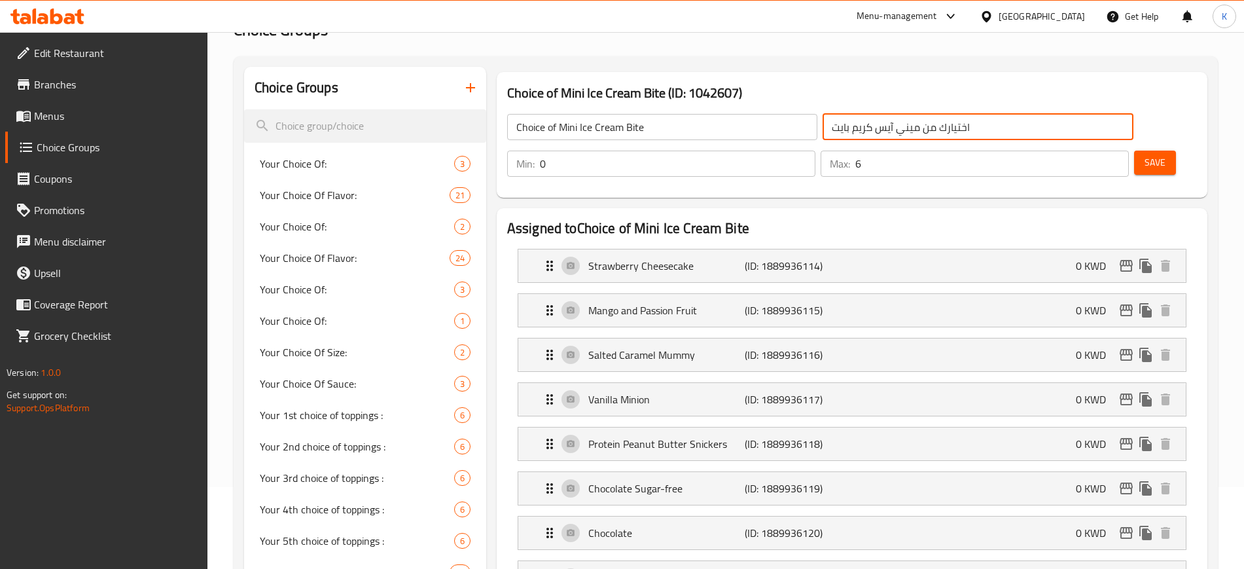
drag, startPoint x: 905, startPoint y: 122, endPoint x: 731, endPoint y: 139, distance: 174.3
click at [700, 124] on div "Choice of Mini Ice Cream Bite ​ اختيارك من ميني آيس كريم بايت ​" at bounding box center [820, 127] width 642 height 42
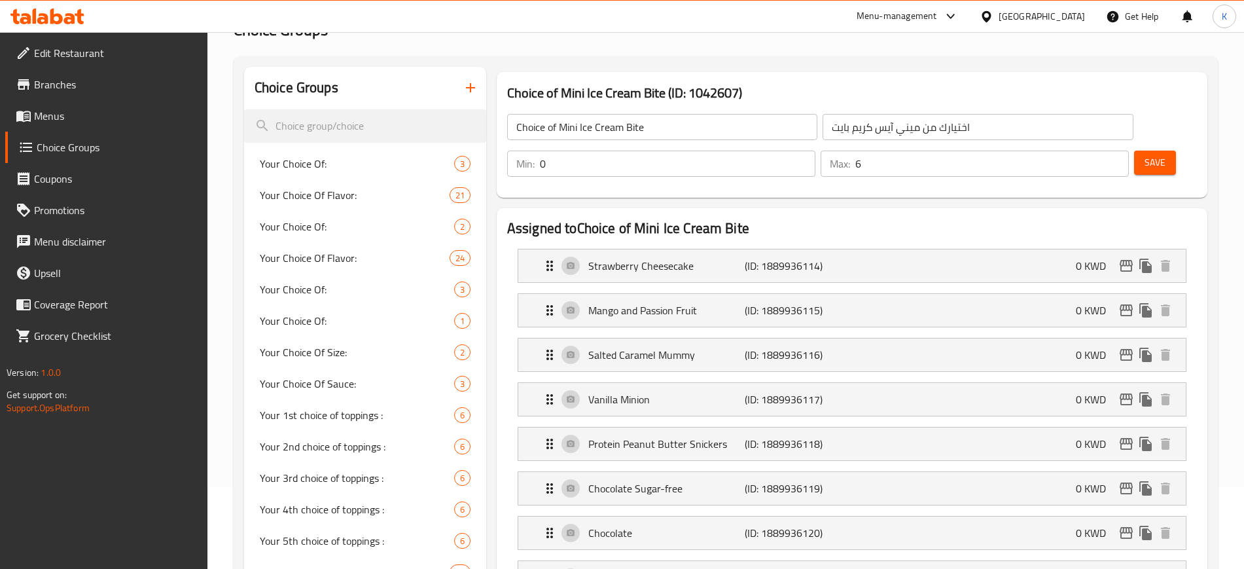
click at [812, 48] on div "Home / Restaurants management / Choice Groups Choice Groups Choice Groups Your …" at bounding box center [726, 569] width 984 height 1187
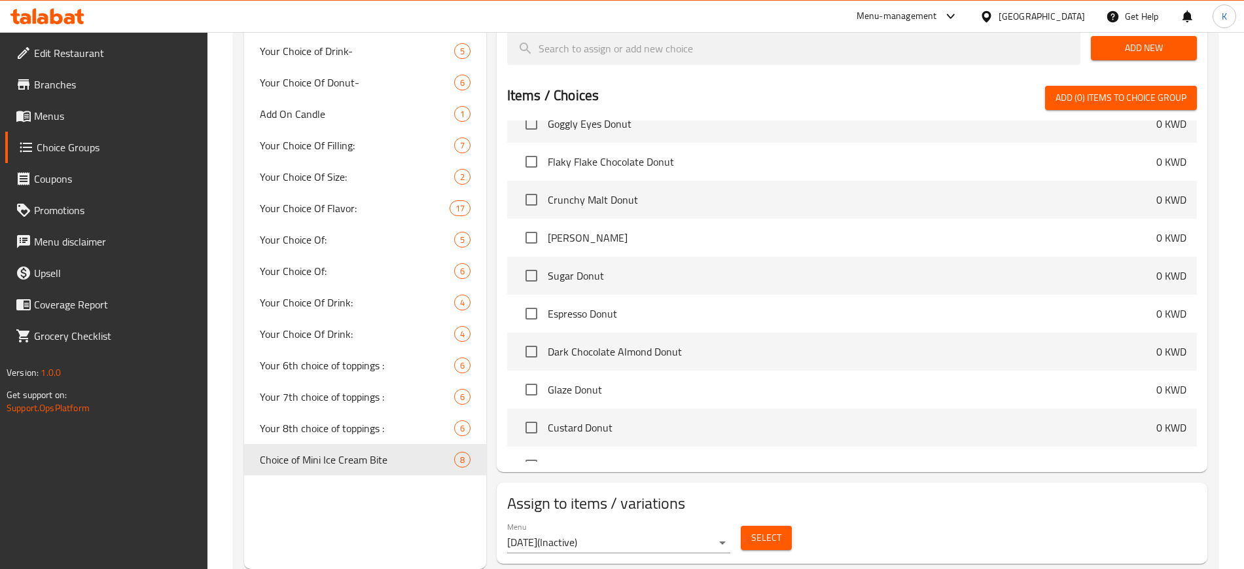
scroll to position [327, 0]
click at [467, 459] on icon "duplicate" at bounding box center [465, 459] width 12 height 14
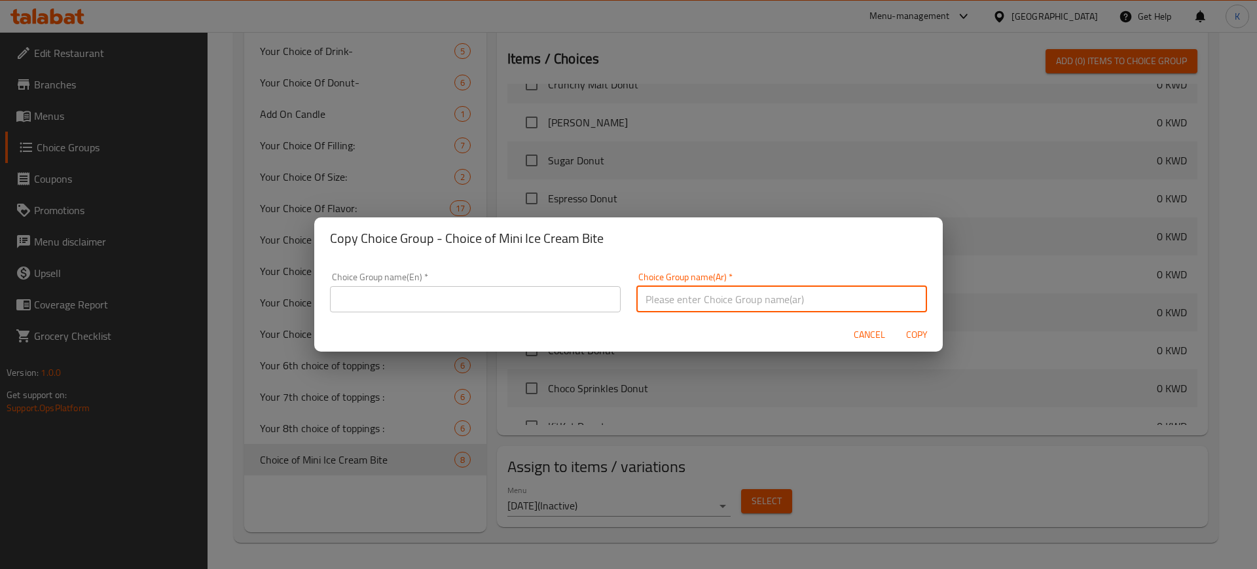
click at [665, 299] on input "text" at bounding box center [781, 299] width 291 height 26
paste input "اختيارك من ميني آيس كريم بايت"
type input "اختيارك من ميني آيس كريم بايت"
click at [467, 300] on input "text" at bounding box center [475, 299] width 291 height 26
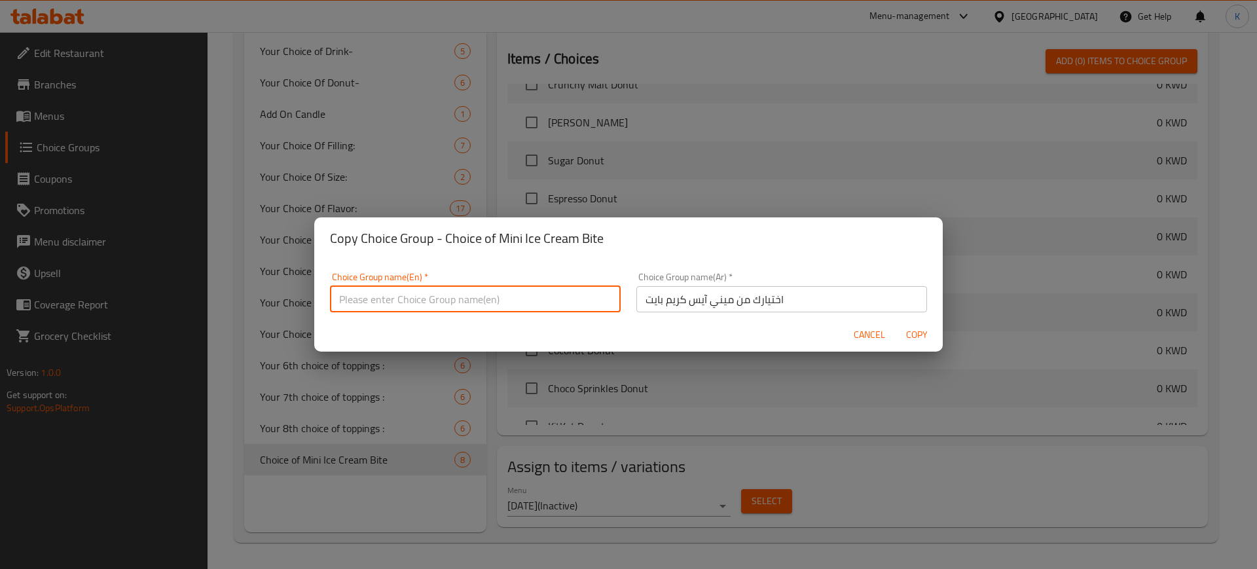
paste input "Choice of Mini Ice Cream Bite"
type input "Choice of Mini Ice Cream Bite"
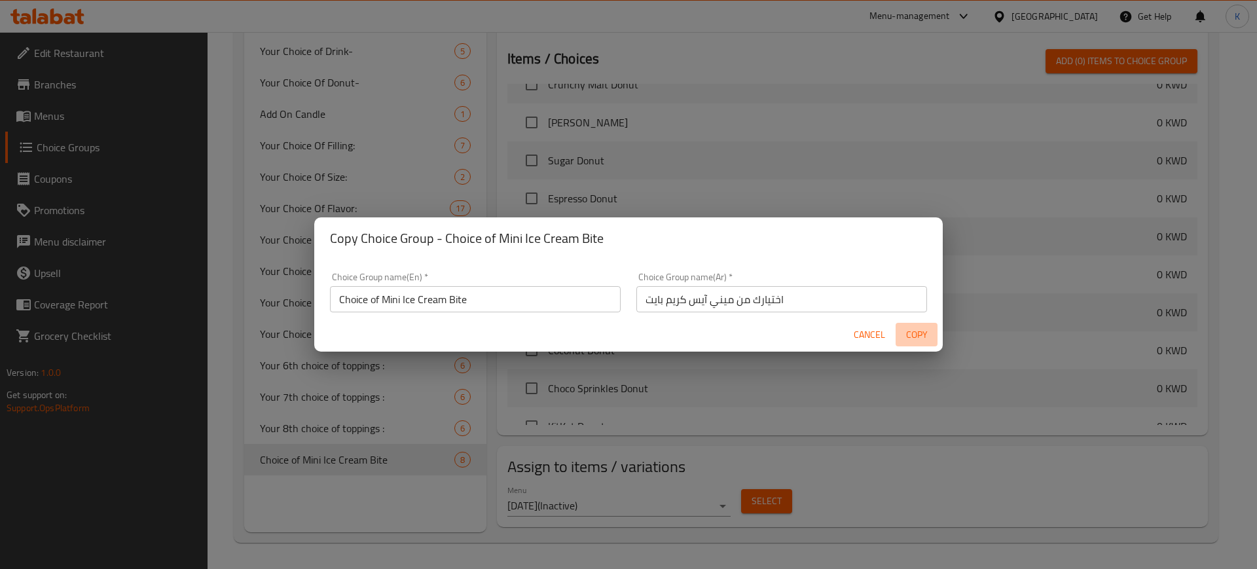
click at [920, 336] on span "Copy" at bounding box center [916, 335] width 31 height 16
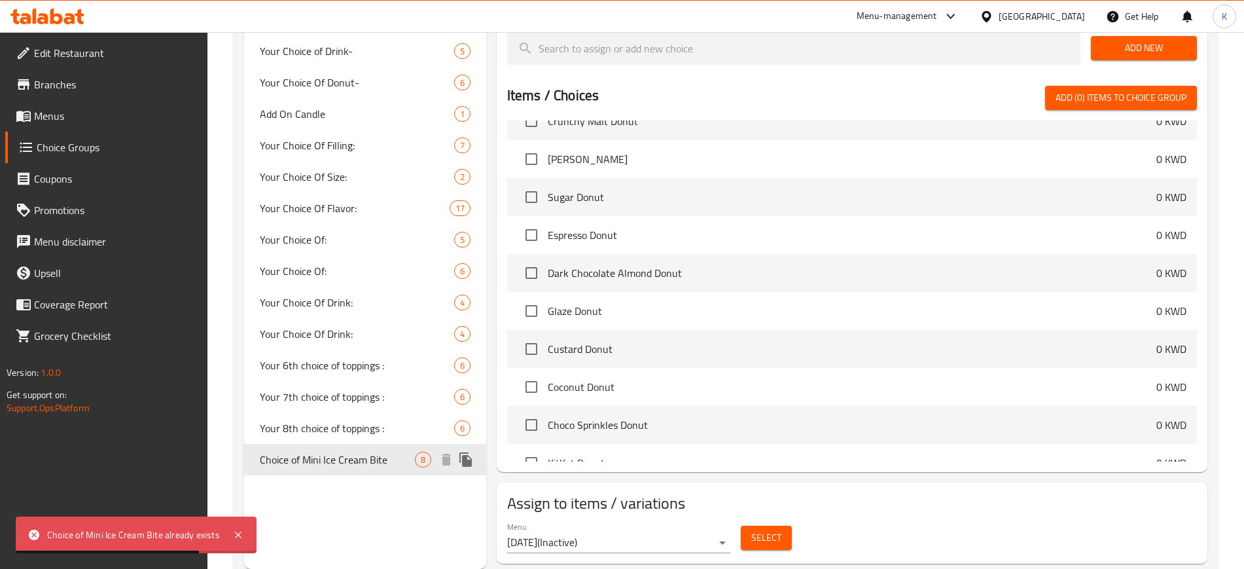
click at [467, 461] on icon "duplicate" at bounding box center [465, 459] width 12 height 14
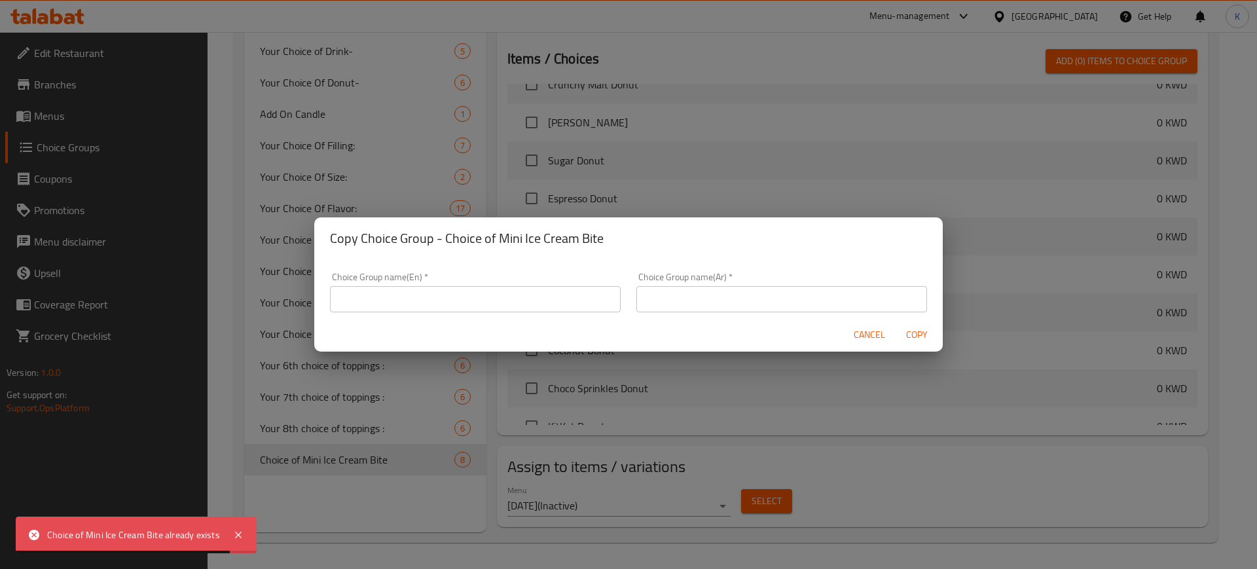
click at [685, 298] on input "text" at bounding box center [781, 299] width 291 height 26
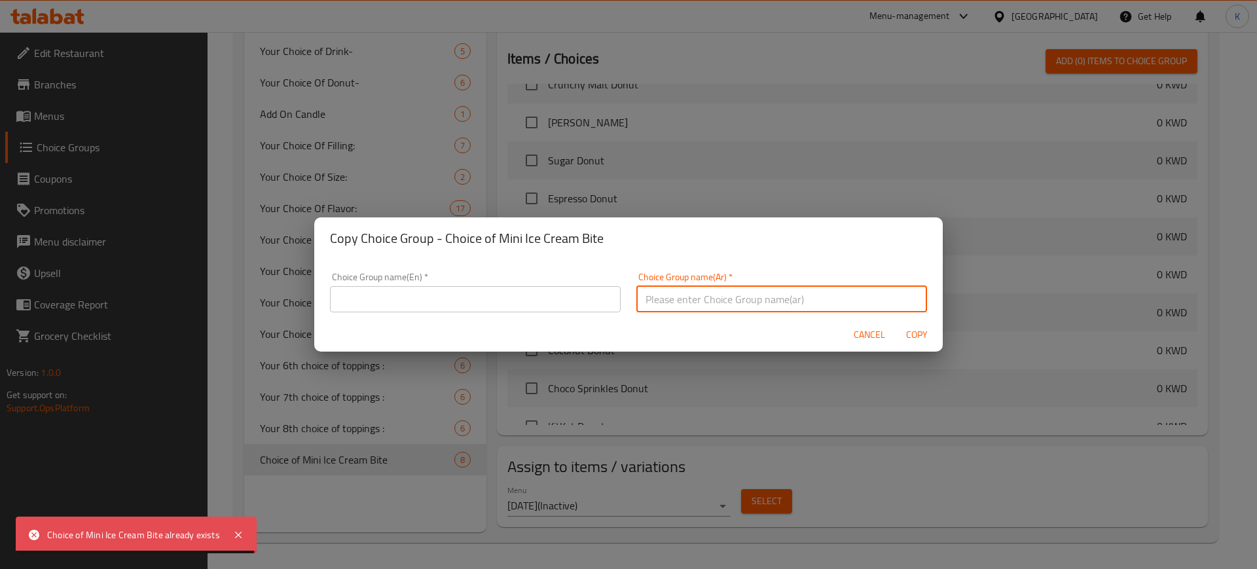
click at [554, 299] on input "text" at bounding box center [475, 299] width 291 height 26
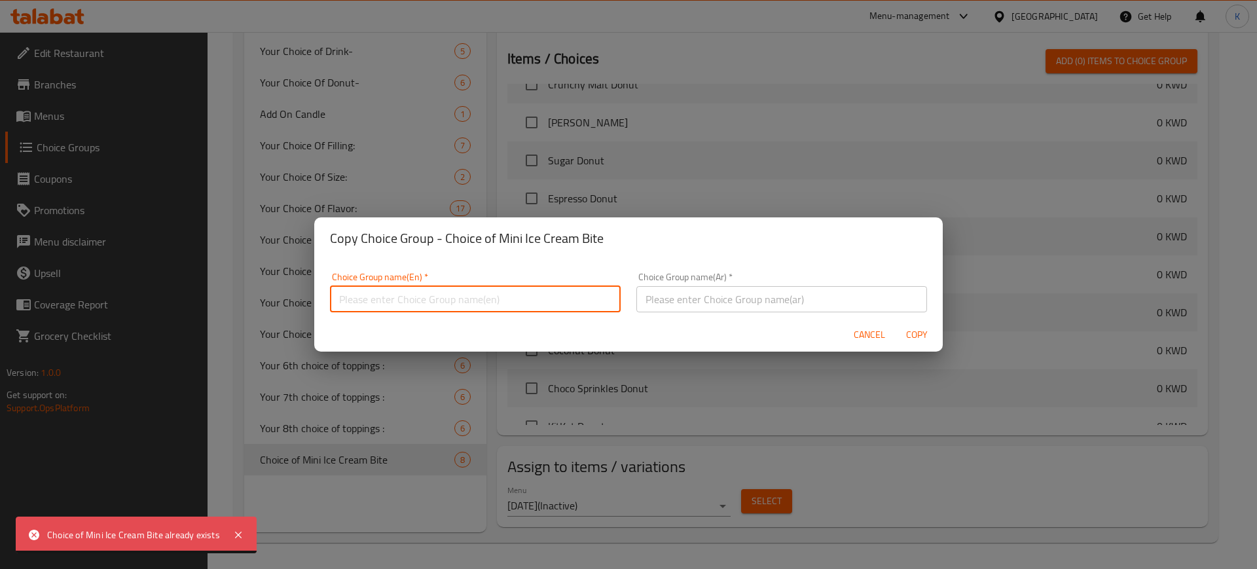
paste input "Choice of Mini Ice Cream Bite"
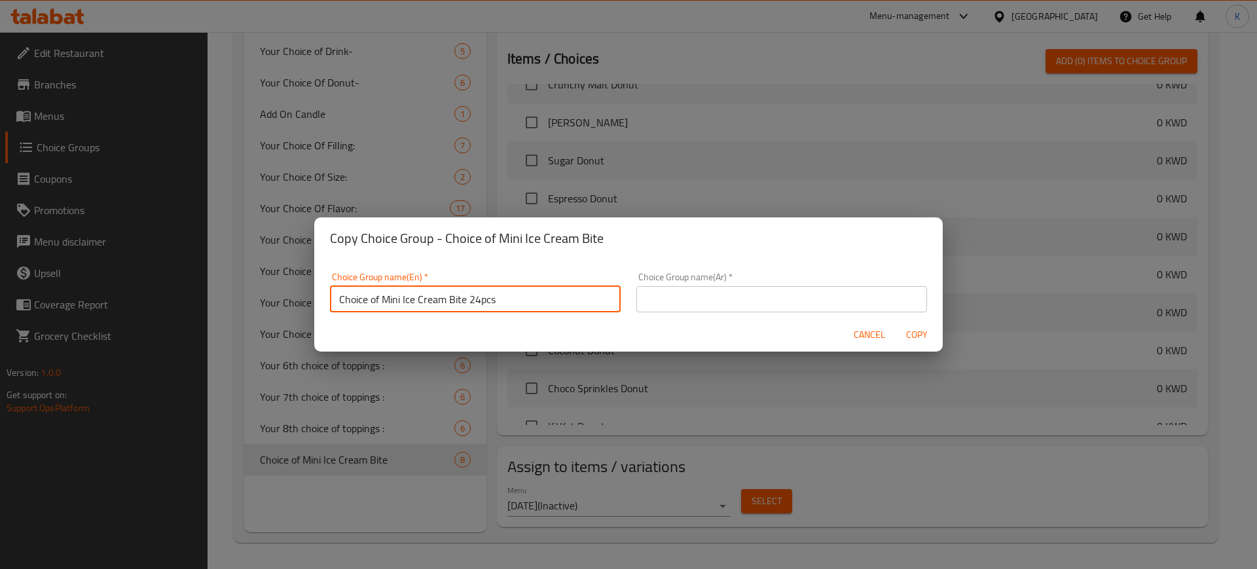
type input "Choice of Mini Ice Cream Bite 24pcs"
click at [750, 294] on input "text" at bounding box center [781, 299] width 291 height 26
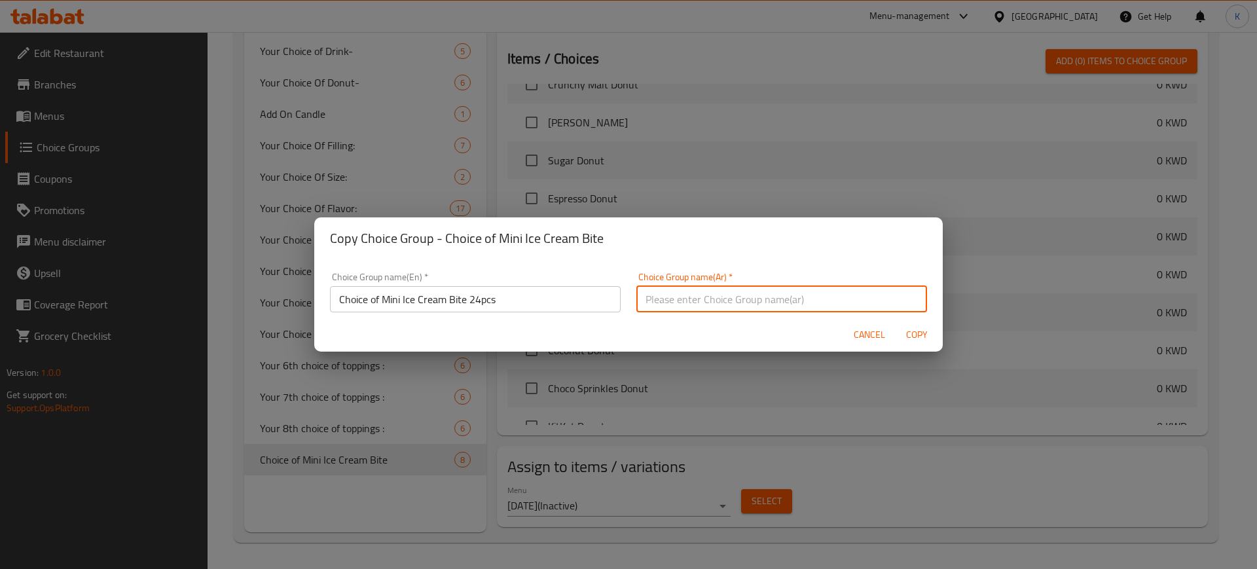
paste input "اختيارك من ميني آيس كريم بايت"
type input "اختيارك من ميني آيس كريم بايت"
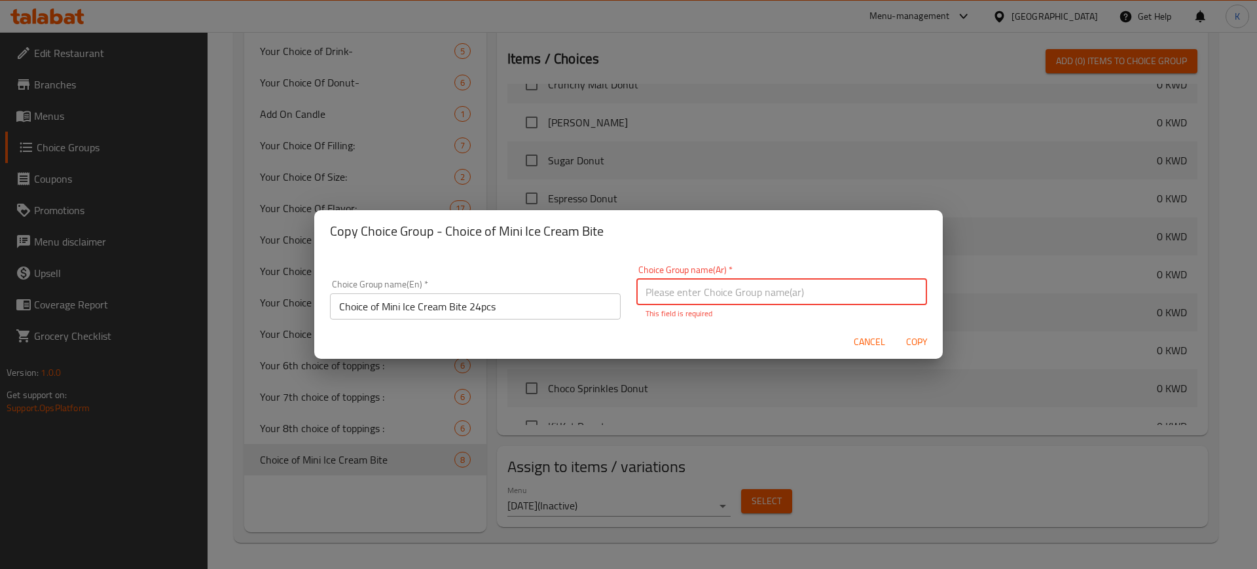
click at [773, 293] on input "text" at bounding box center [781, 292] width 291 height 26
paste input "اختيارك من ميني آيس كريم بايت"
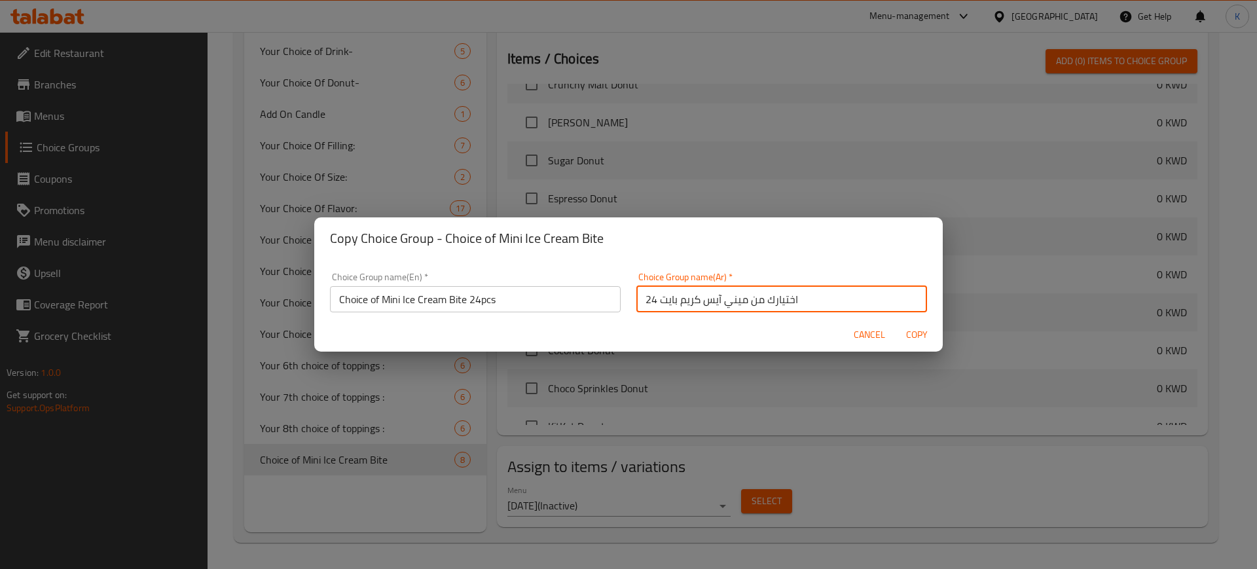
drag, startPoint x: 651, startPoint y: 300, endPoint x: 638, endPoint y: 301, distance: 13.2
click at [638, 301] on input "اختيارك من ميني آيس كريم بايت 24" at bounding box center [781, 299] width 291 height 26
type input "اختيارك من ميني آيس كريم بايت"
click at [918, 337] on span "Copy" at bounding box center [916, 335] width 31 height 16
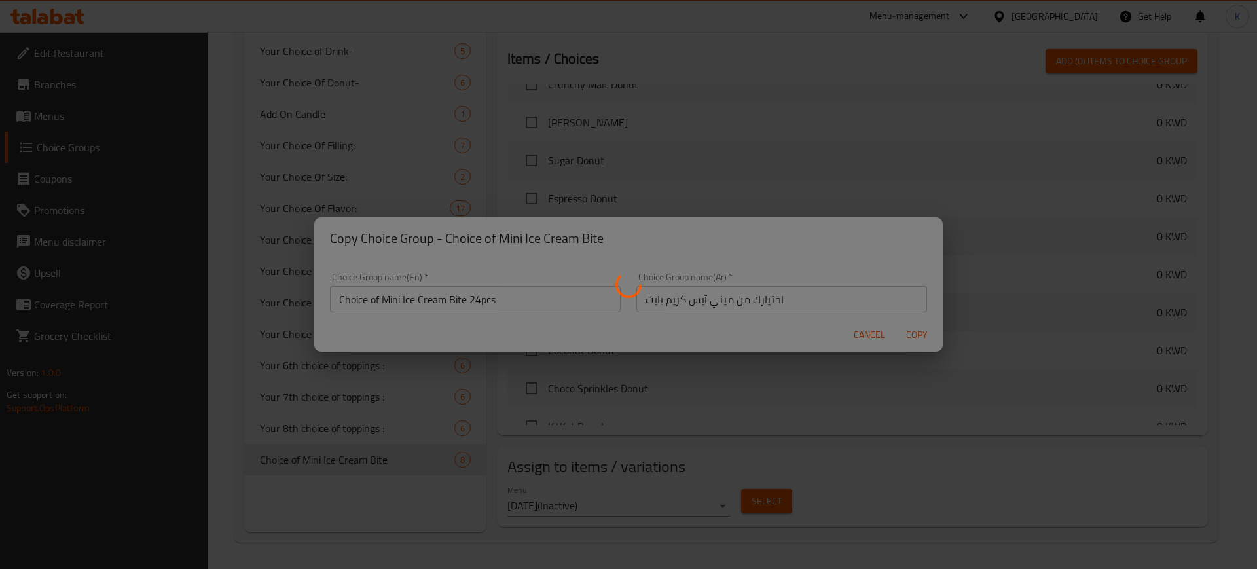
type input "Choice of Mini Ice Cream Bite 24pcs"
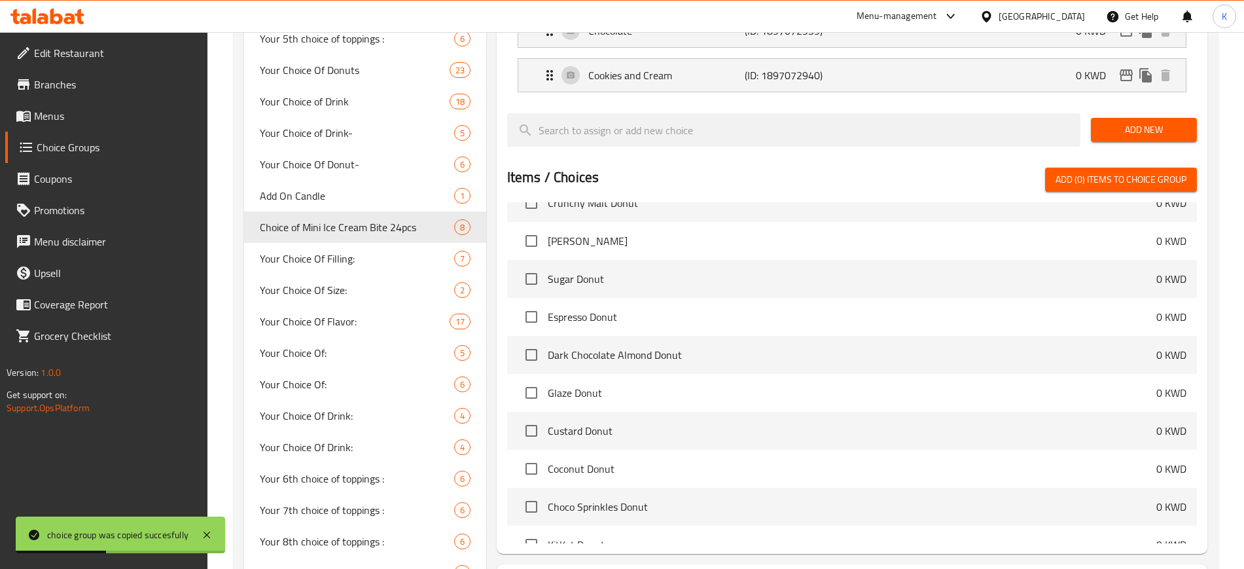
scroll to position [655, 0]
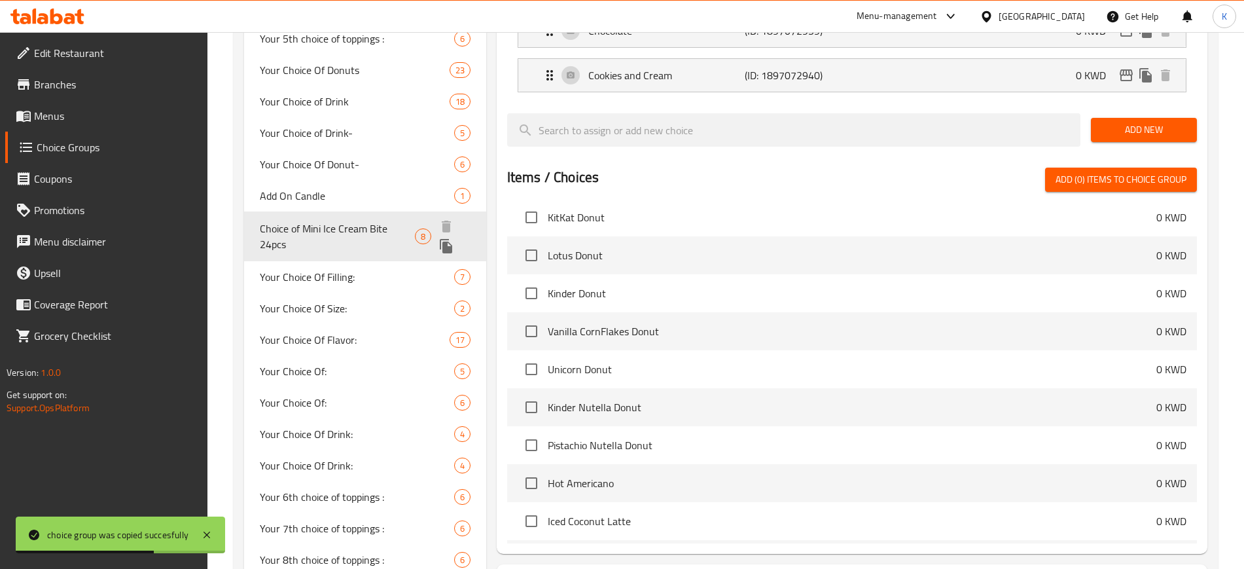
click at [330, 227] on span "Choice of Mini Ice Cream Bite 24pcs" at bounding box center [337, 236] width 155 height 31
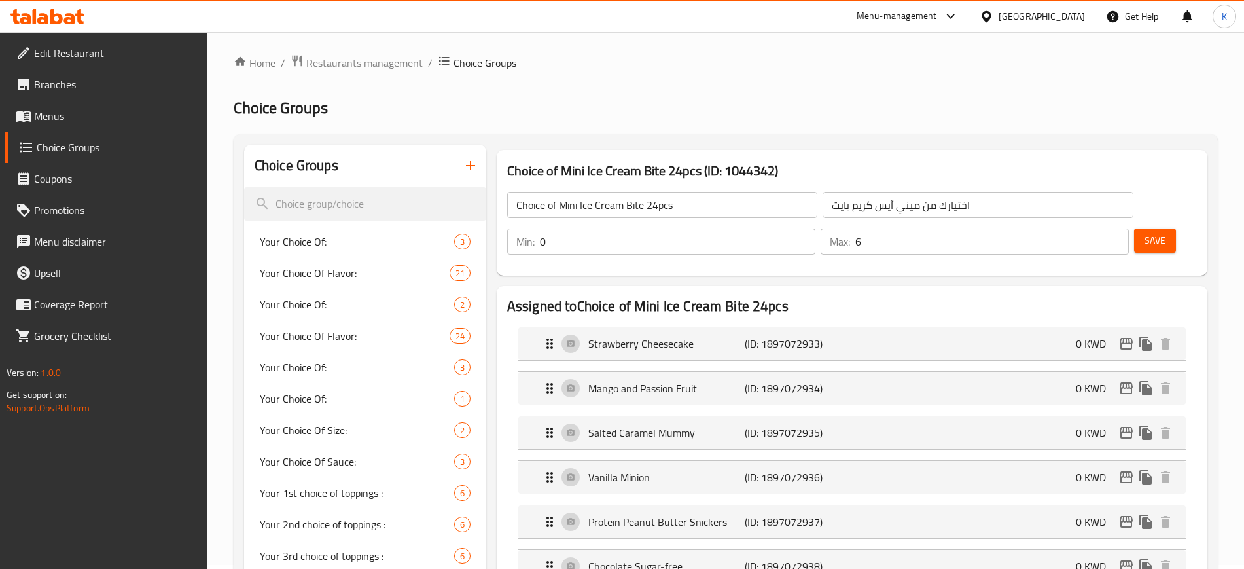
scroll to position [0, 0]
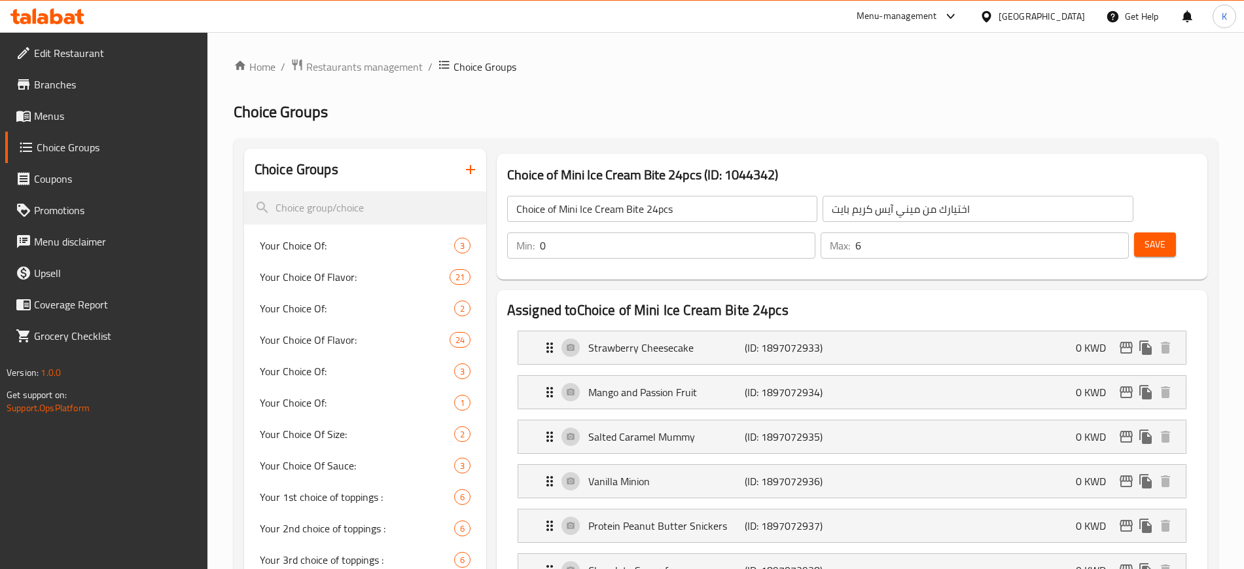
click at [795, 115] on h2 "Choice Groups" at bounding box center [726, 111] width 984 height 21
click at [67, 115] on span "Menus" at bounding box center [115, 116] width 163 height 16
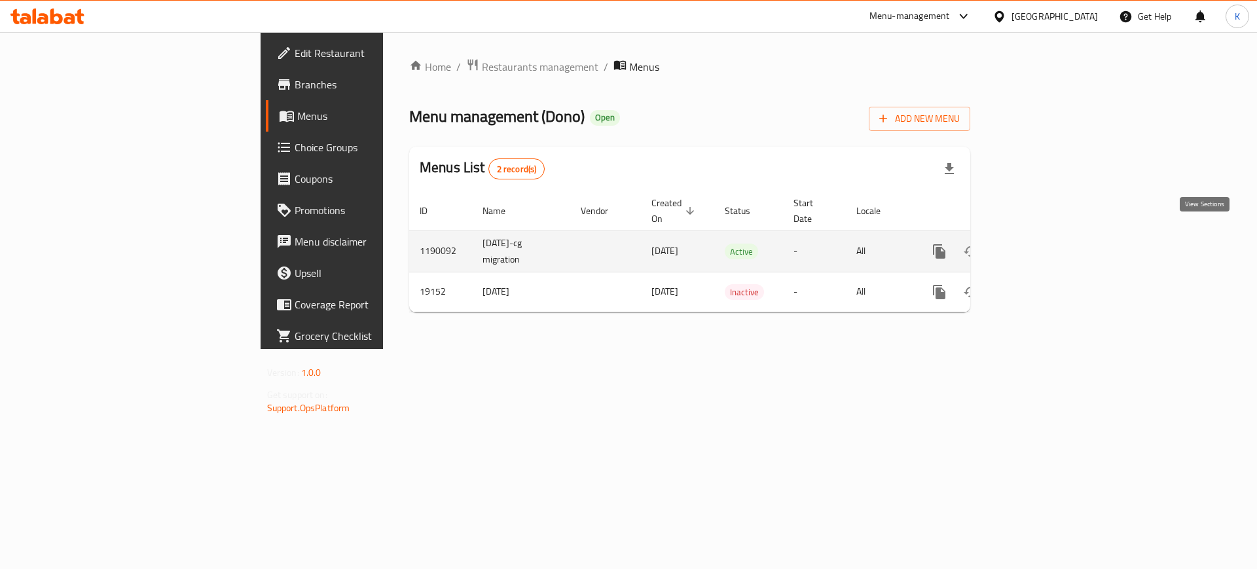
click at [1041, 243] on icon "enhanced table" at bounding box center [1034, 251] width 16 height 16
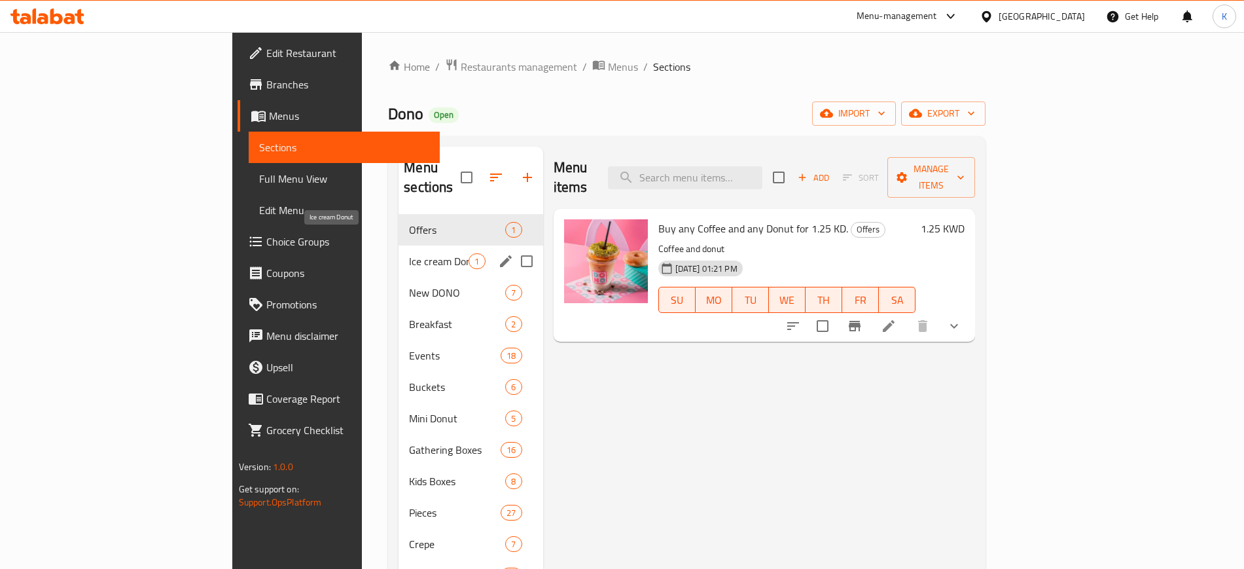
click at [409, 253] on span "Ice cream Donut" at bounding box center [439, 261] width 60 height 16
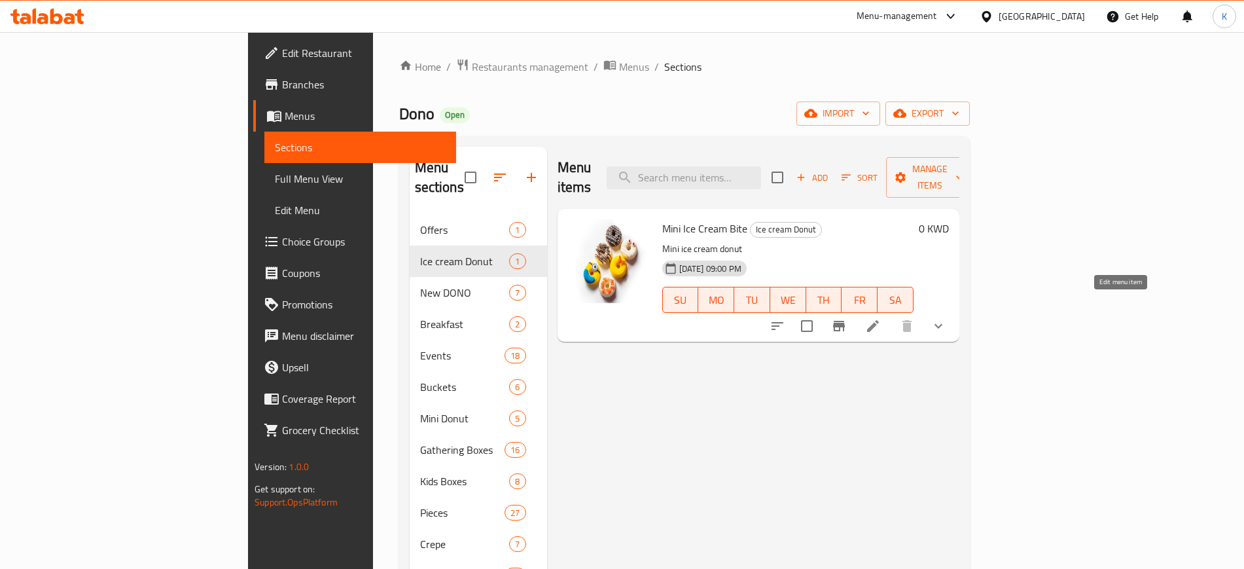
click at [881, 318] on icon at bounding box center [873, 326] width 16 height 16
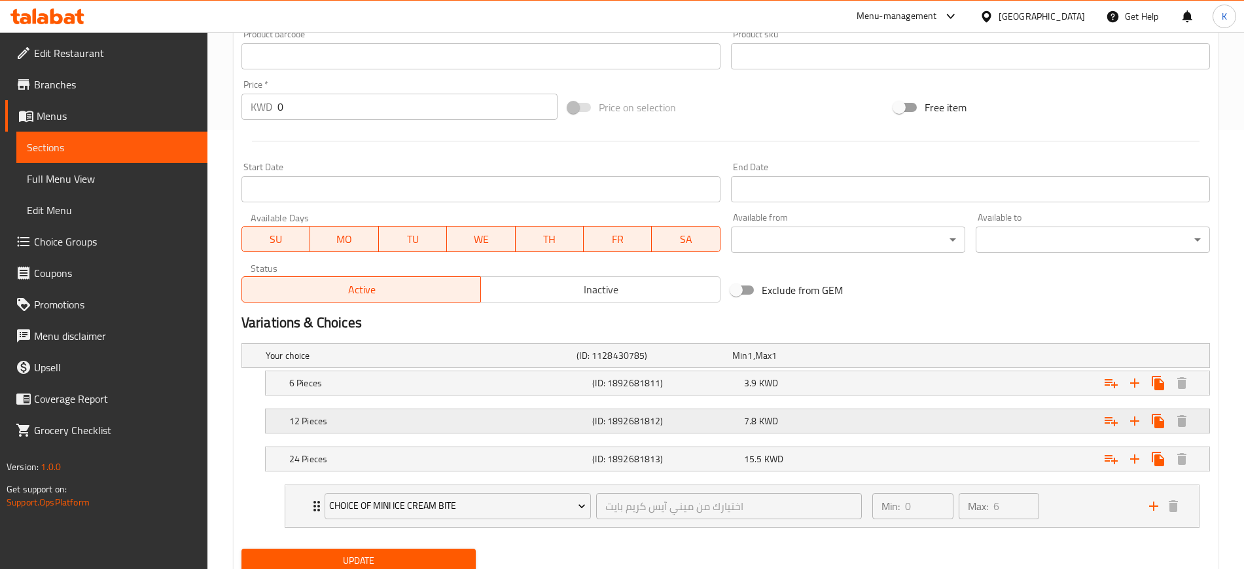
scroll to position [487, 0]
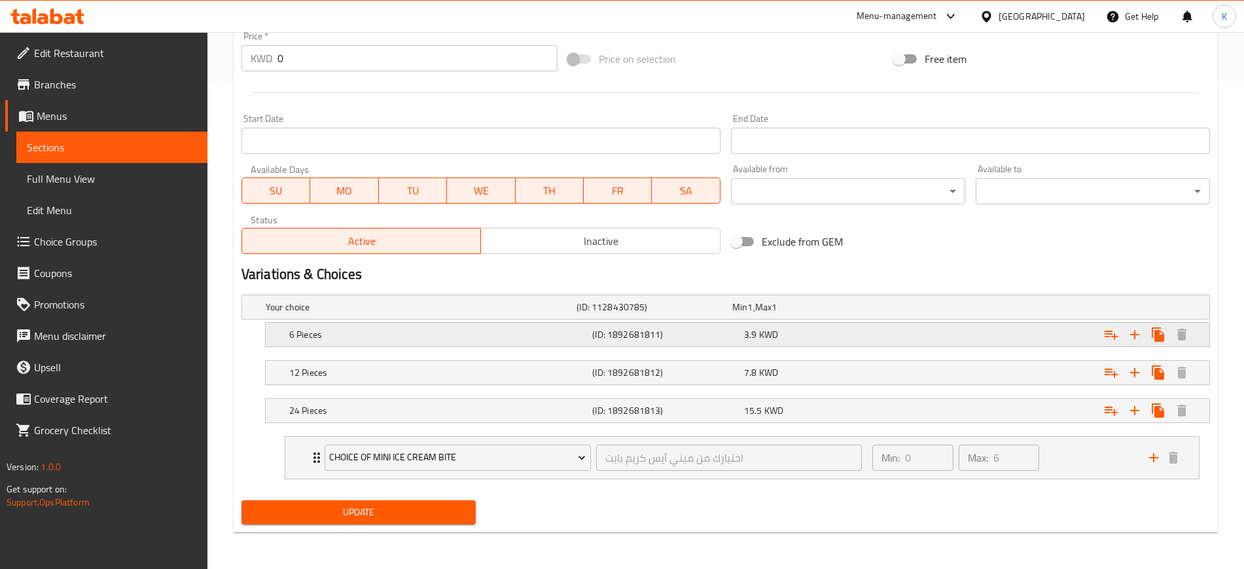
click at [859, 340] on div "3.9 KWD" at bounding box center [817, 334] width 147 height 13
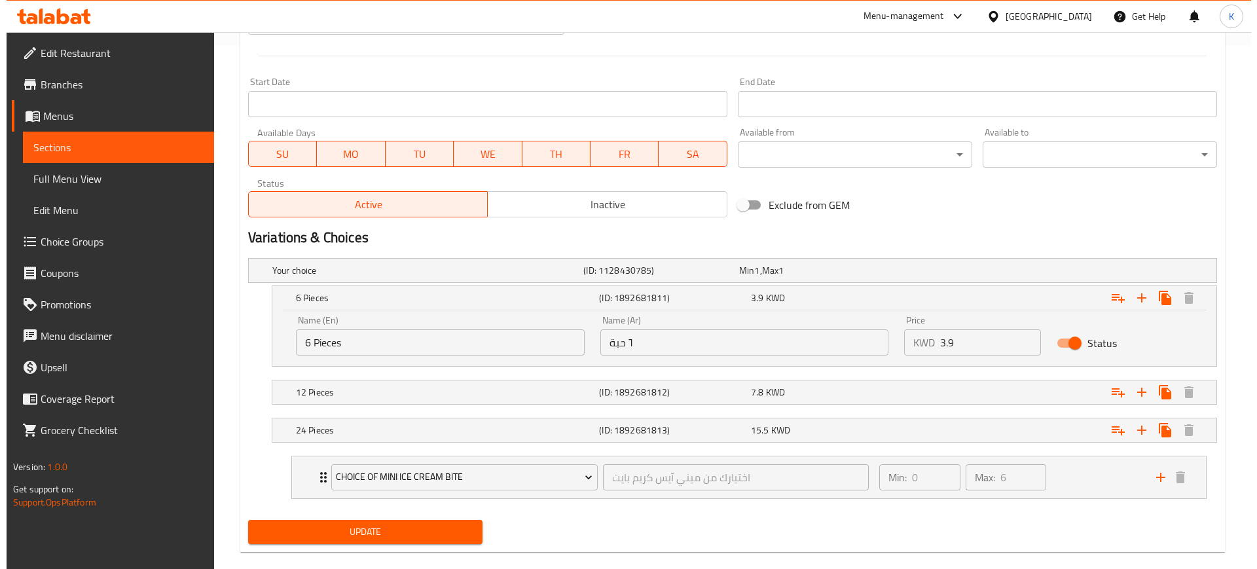
scroll to position [543, 0]
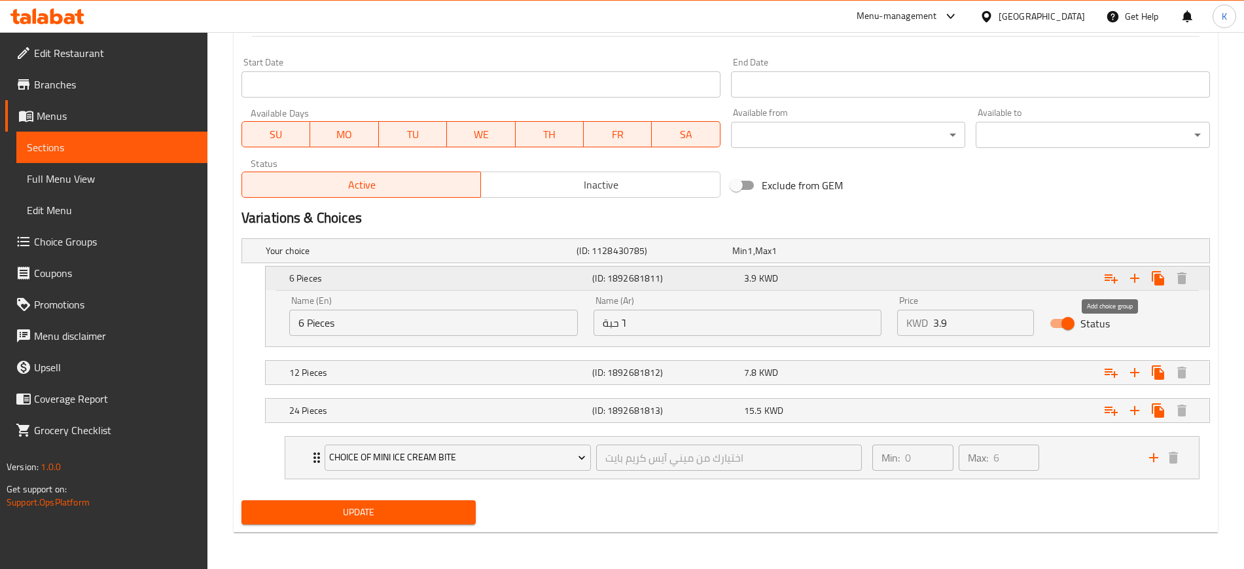
click at [1111, 278] on icon "Expand" at bounding box center [1111, 278] width 13 height 9
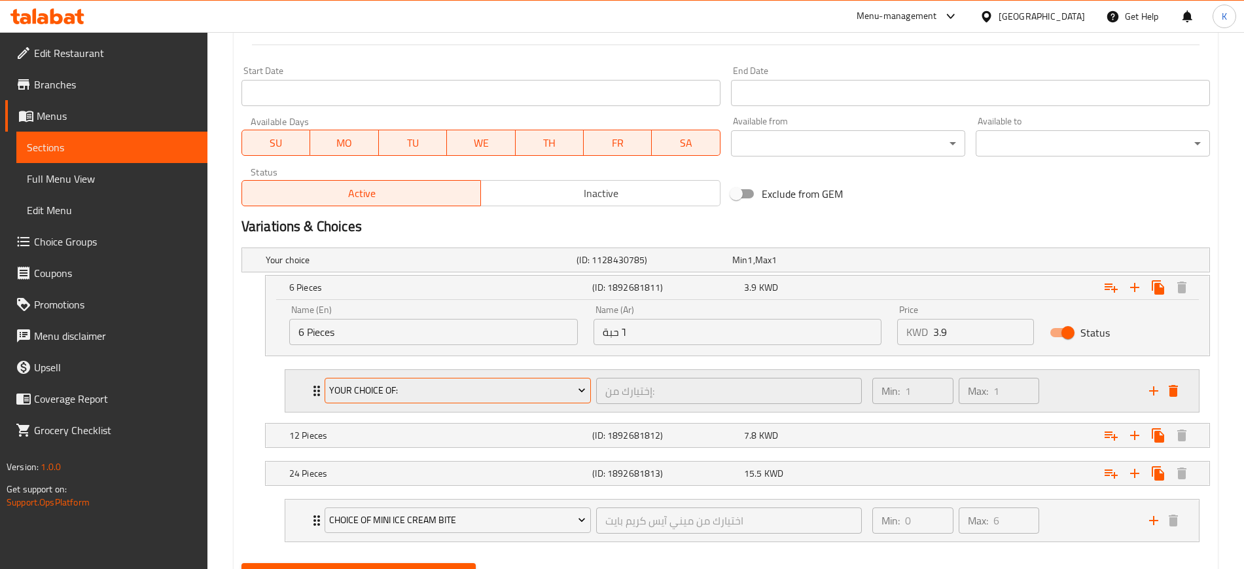
click at [575, 391] on span "Your Choice Of:" at bounding box center [457, 390] width 257 height 16
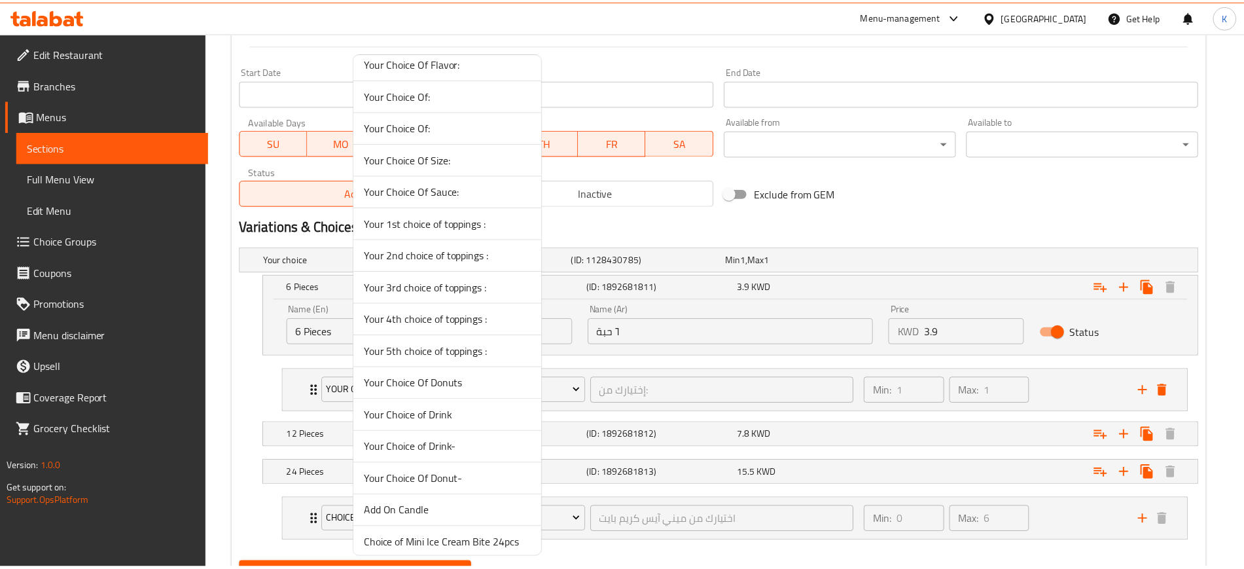
scroll to position [467, 0]
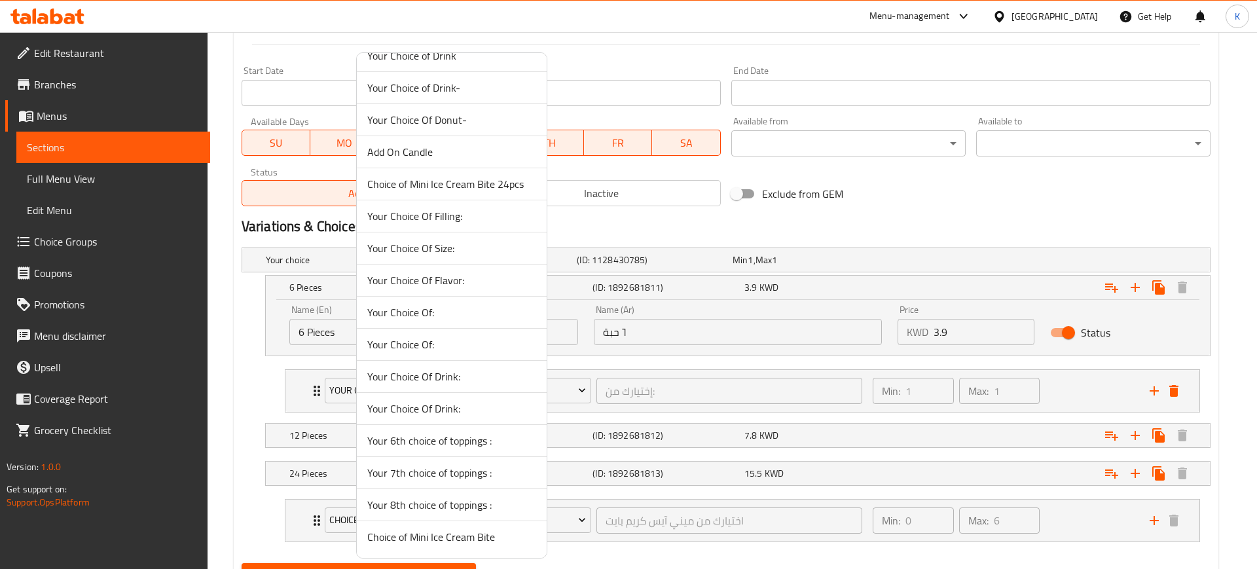
click at [476, 538] on span "Choice of Mini Ice Cream Bite" at bounding box center [451, 537] width 169 height 16
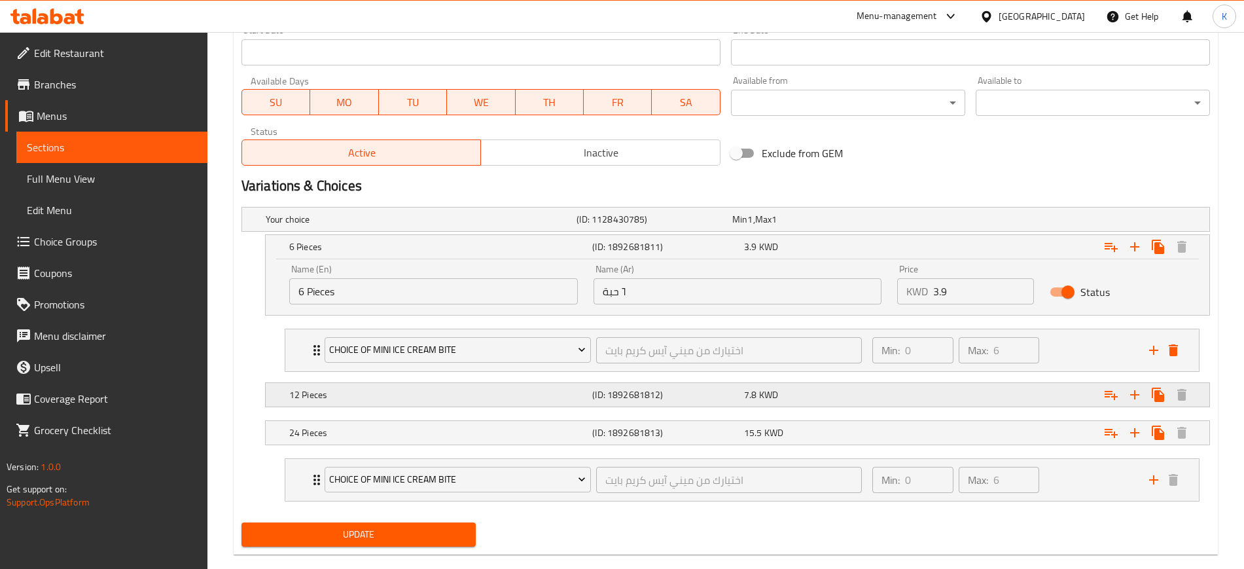
scroll to position [606, 0]
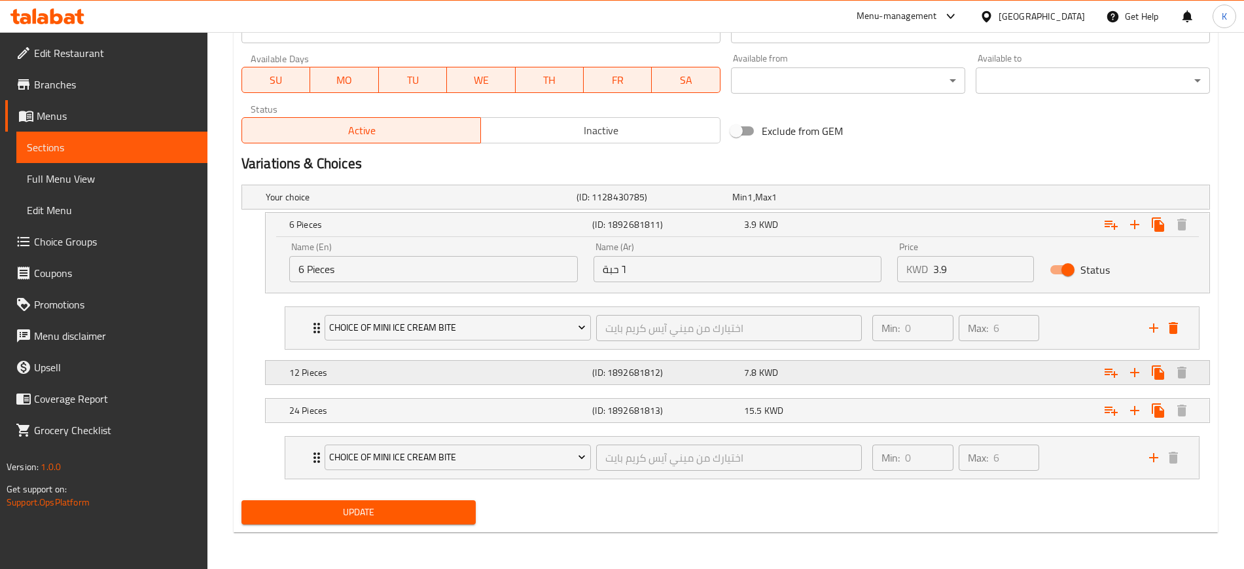
click at [1066, 372] on div "Expand" at bounding box center [1044, 372] width 303 height 29
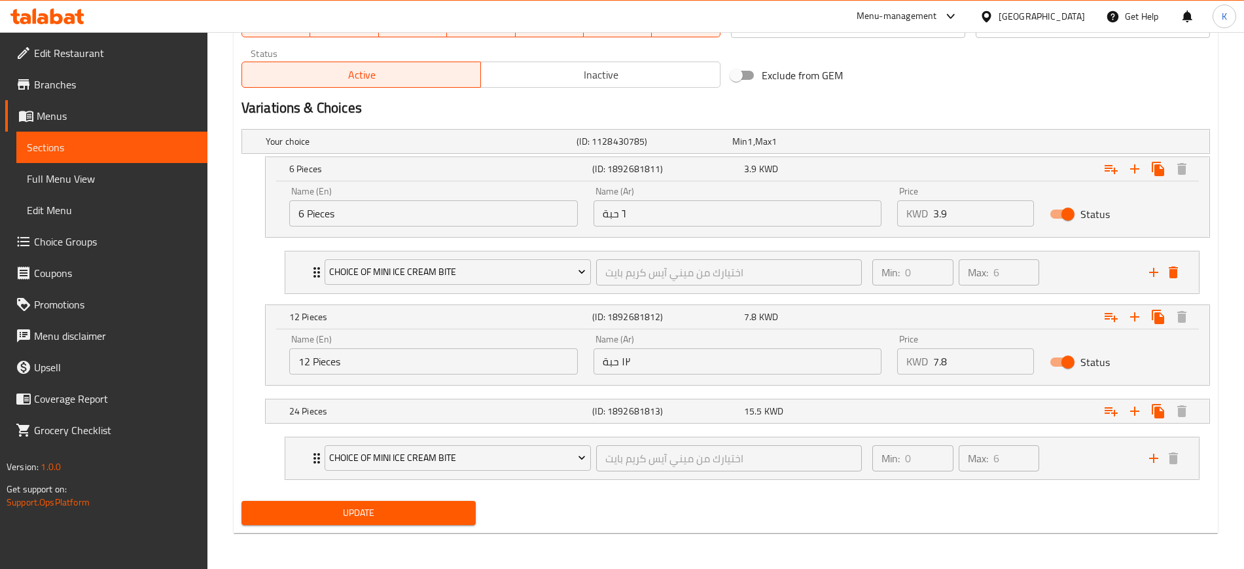
scroll to position [662, 0]
click at [1110, 313] on icon "Expand" at bounding box center [1112, 316] width 16 height 16
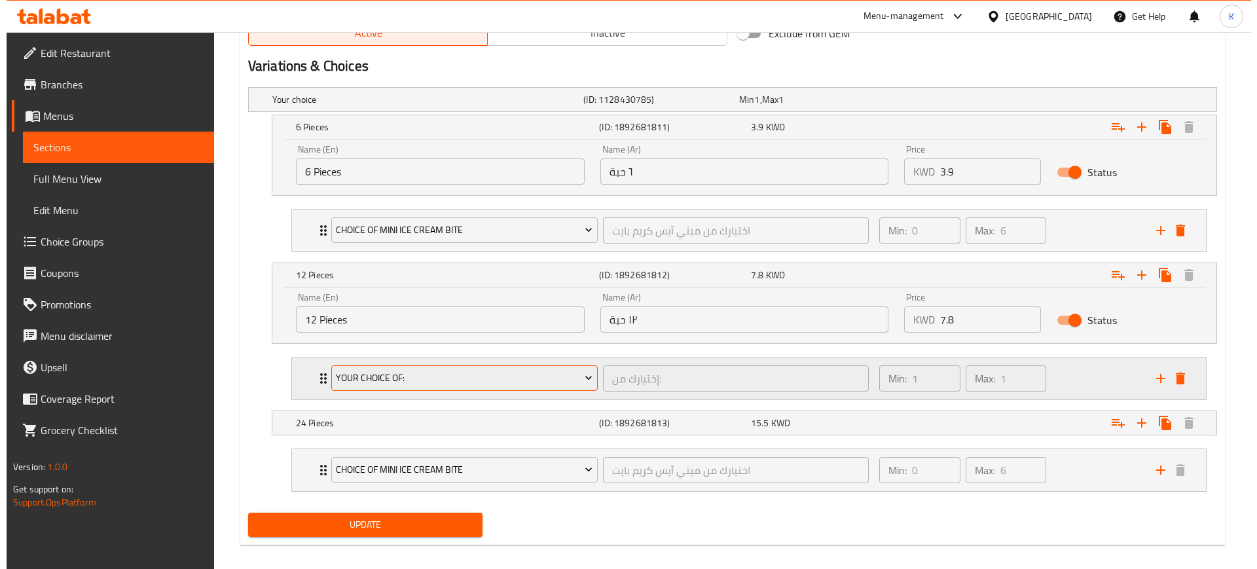
scroll to position [716, 0]
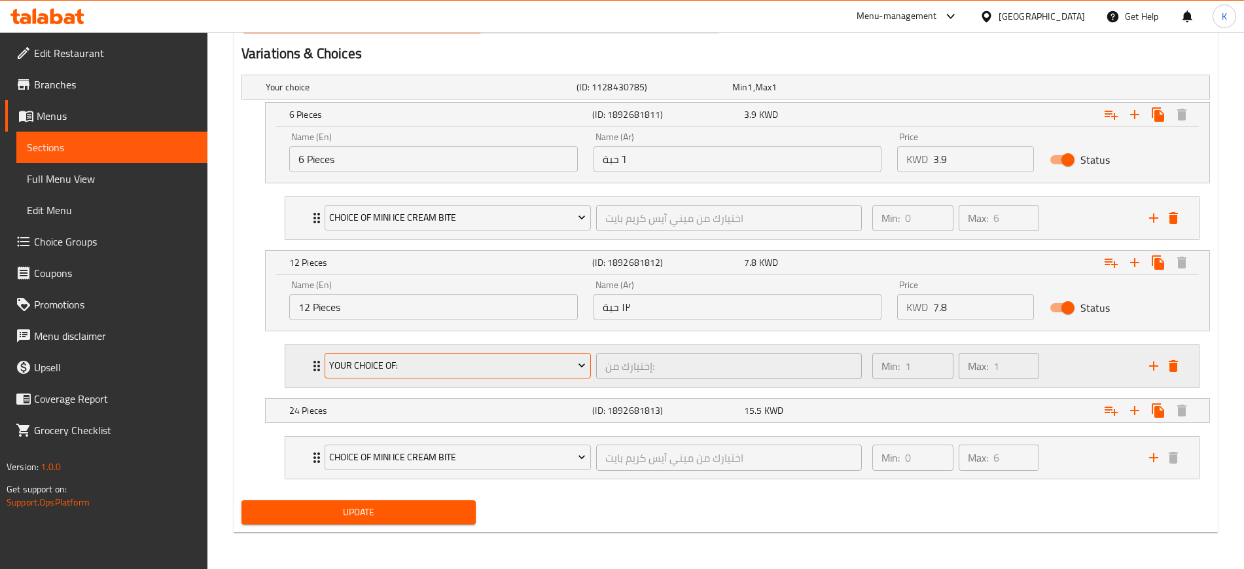
click at [564, 369] on span "Your Choice Of:" at bounding box center [457, 365] width 257 height 16
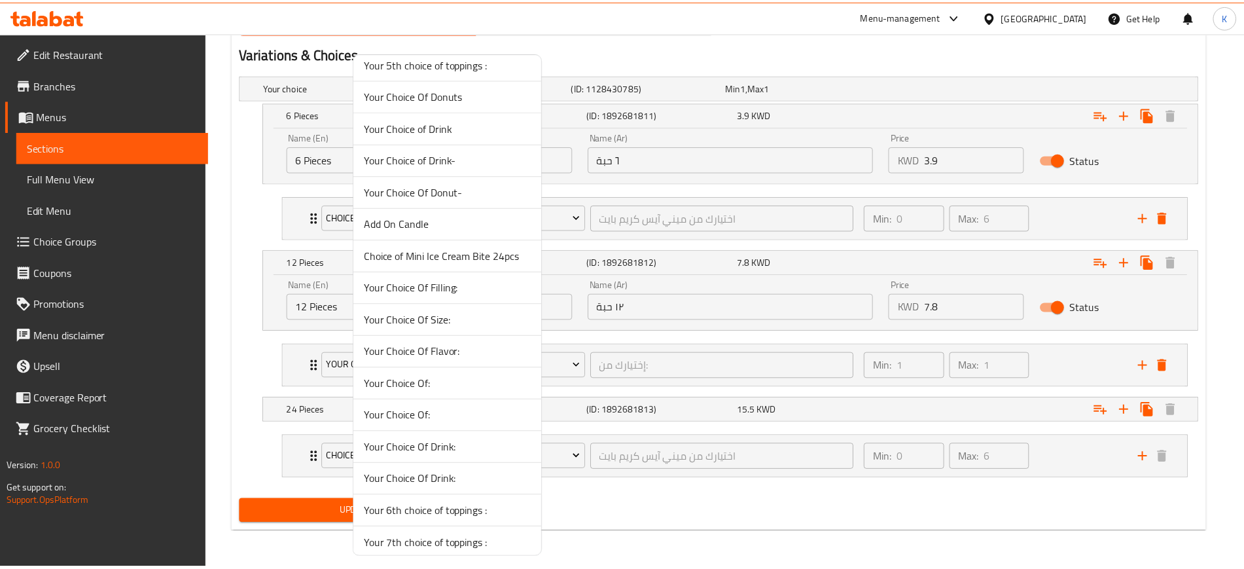
scroll to position [467, 0]
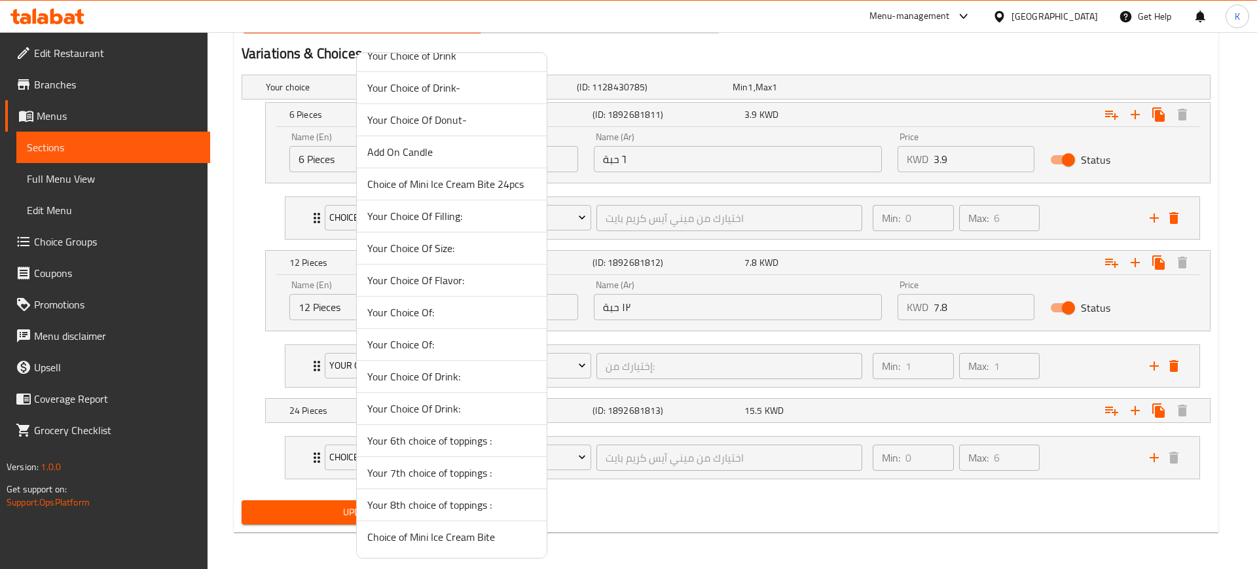
click at [461, 548] on li "Choice of Mini Ice Cream Bite" at bounding box center [452, 536] width 190 height 31
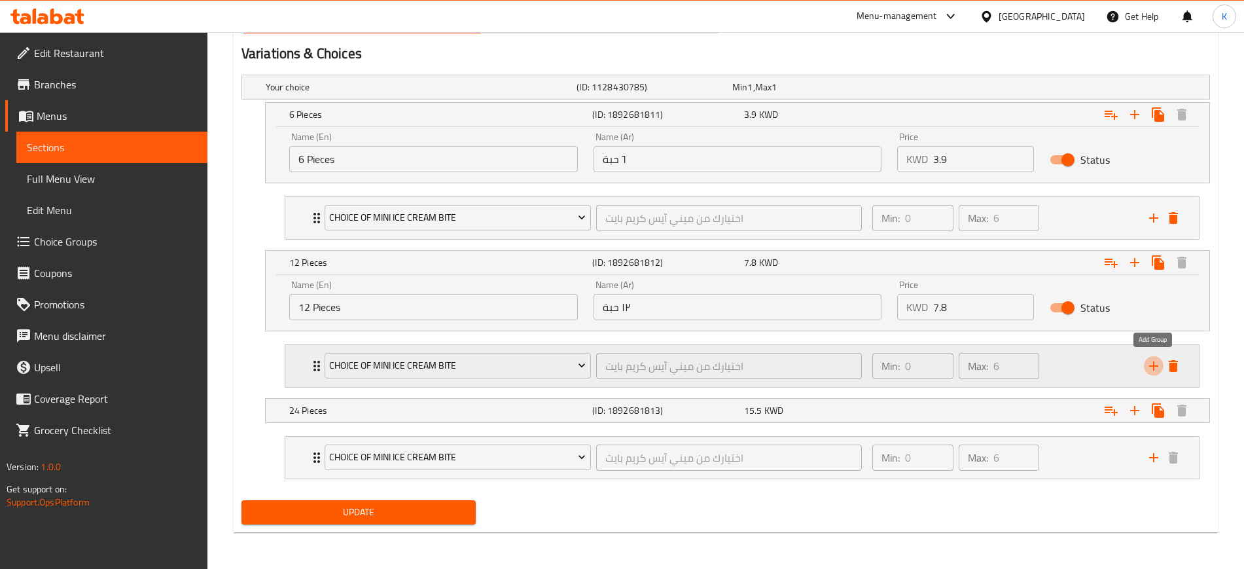
click at [1149, 364] on icon "add" at bounding box center [1154, 366] width 16 height 16
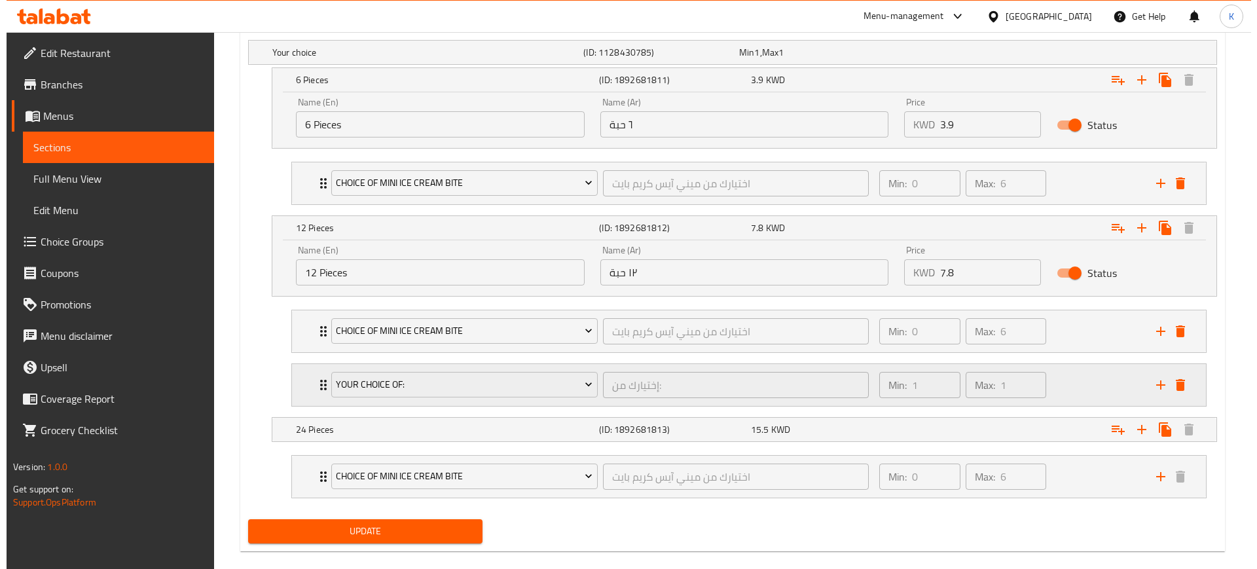
scroll to position [770, 0]
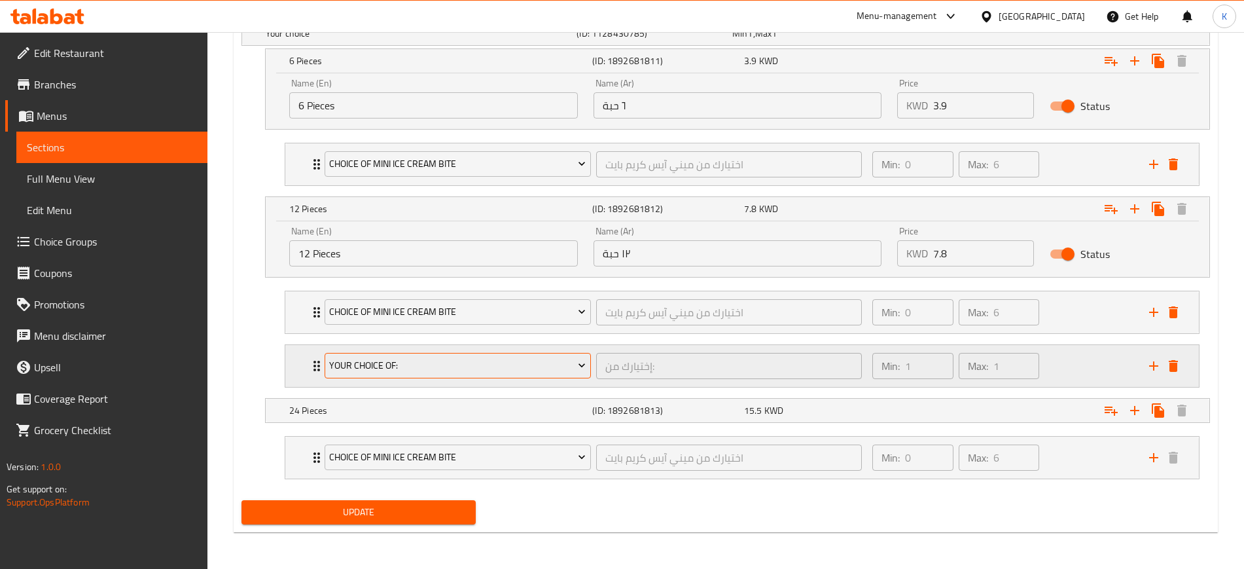
click at [426, 362] on span "Your Choice Of:" at bounding box center [457, 365] width 257 height 16
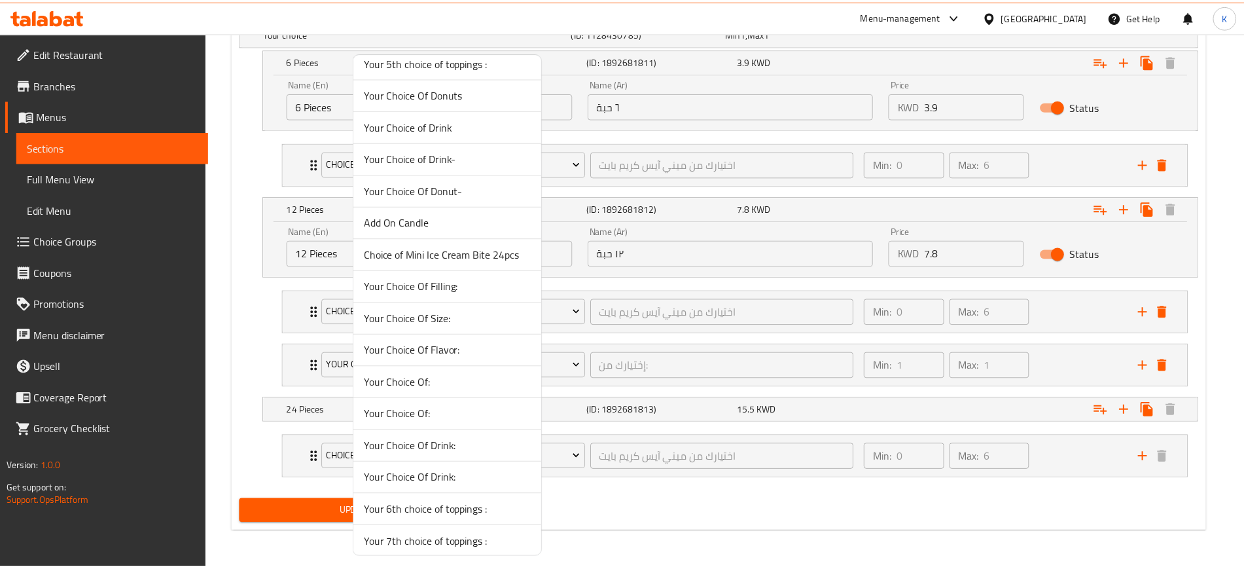
scroll to position [467, 0]
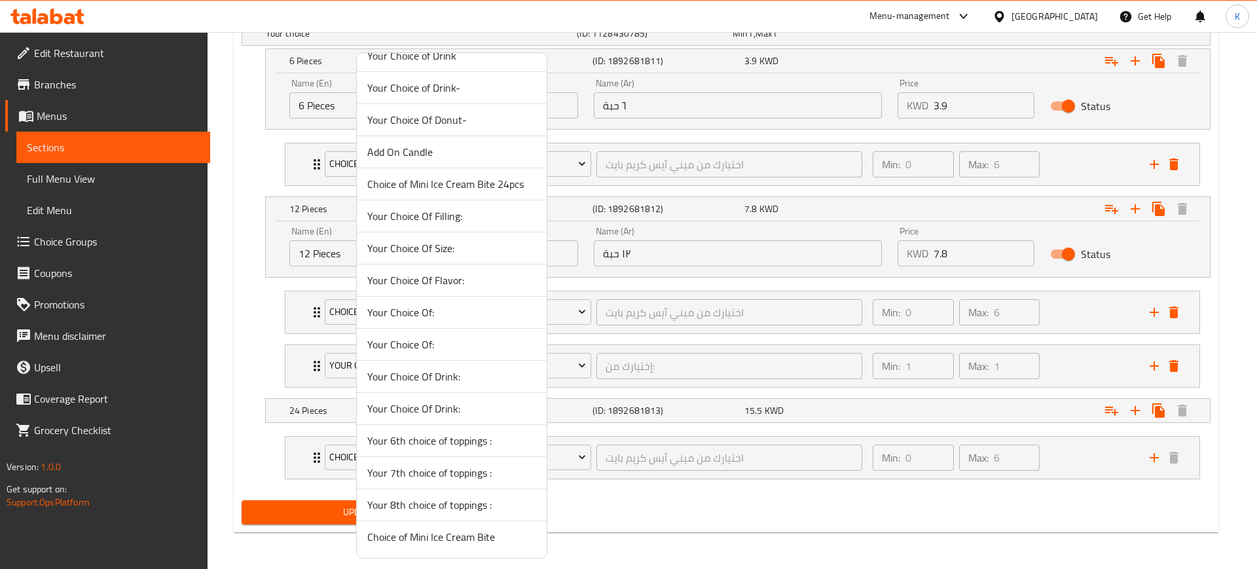
click at [484, 539] on span "Choice of Mini Ice Cream Bite" at bounding box center [451, 537] width 169 height 16
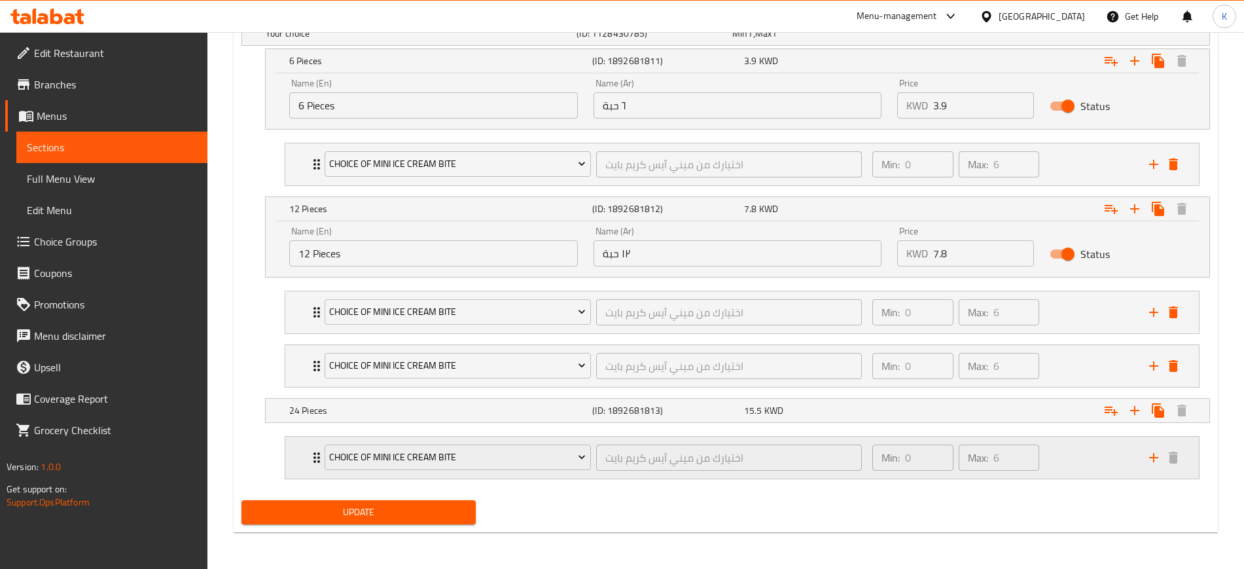
click at [1151, 456] on icon "add" at bounding box center [1154, 458] width 16 height 16
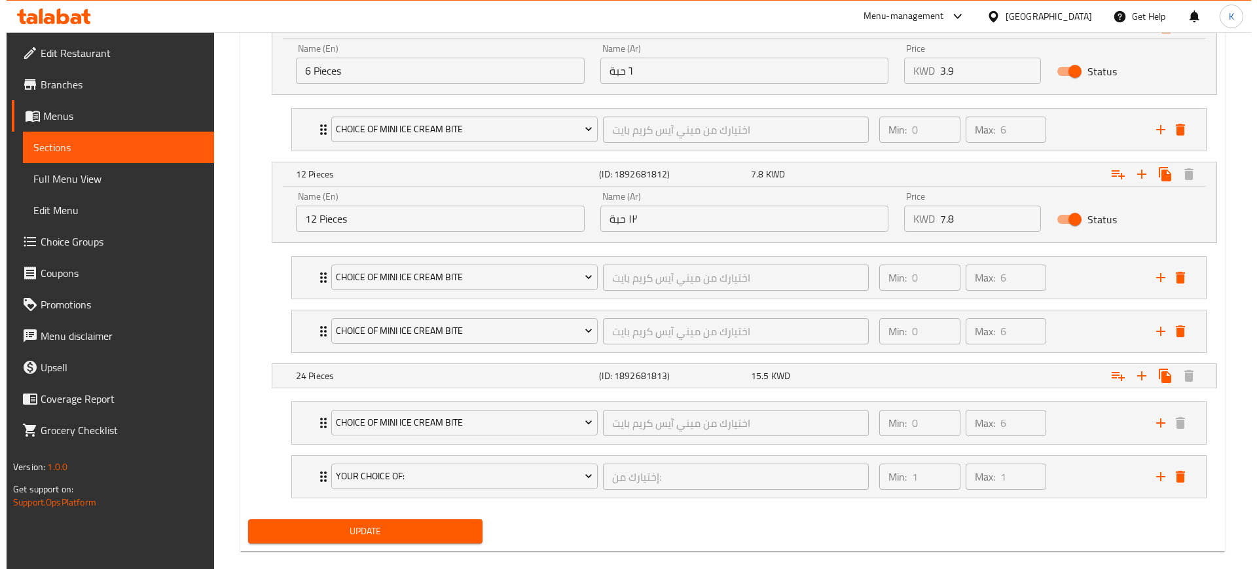
scroll to position [823, 0]
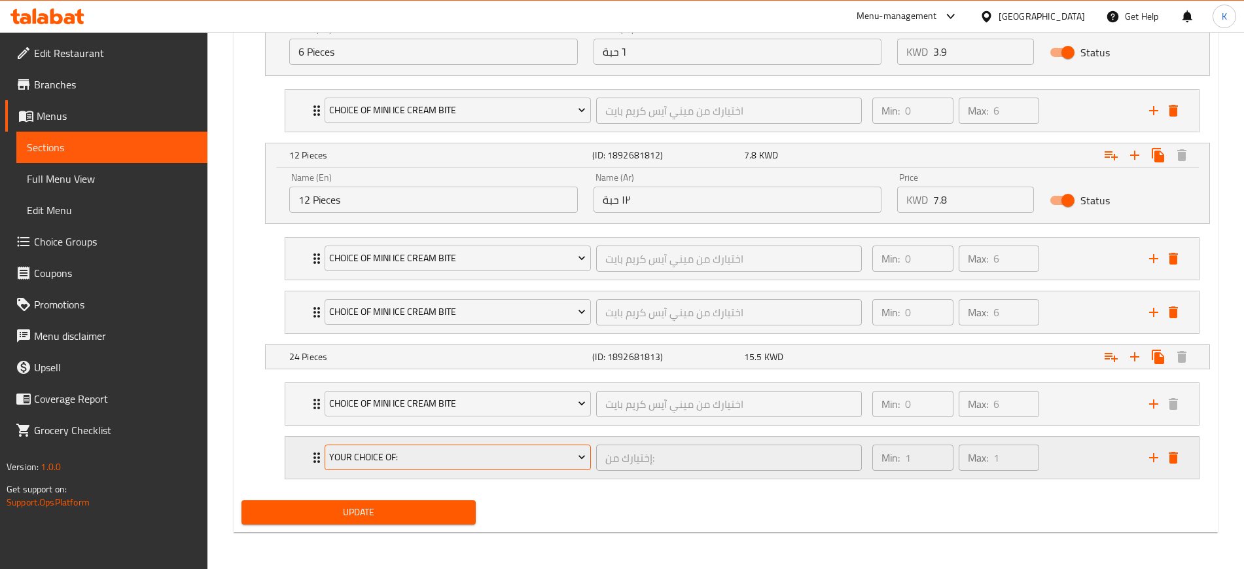
click at [420, 457] on span "Your Choice Of:" at bounding box center [457, 457] width 257 height 16
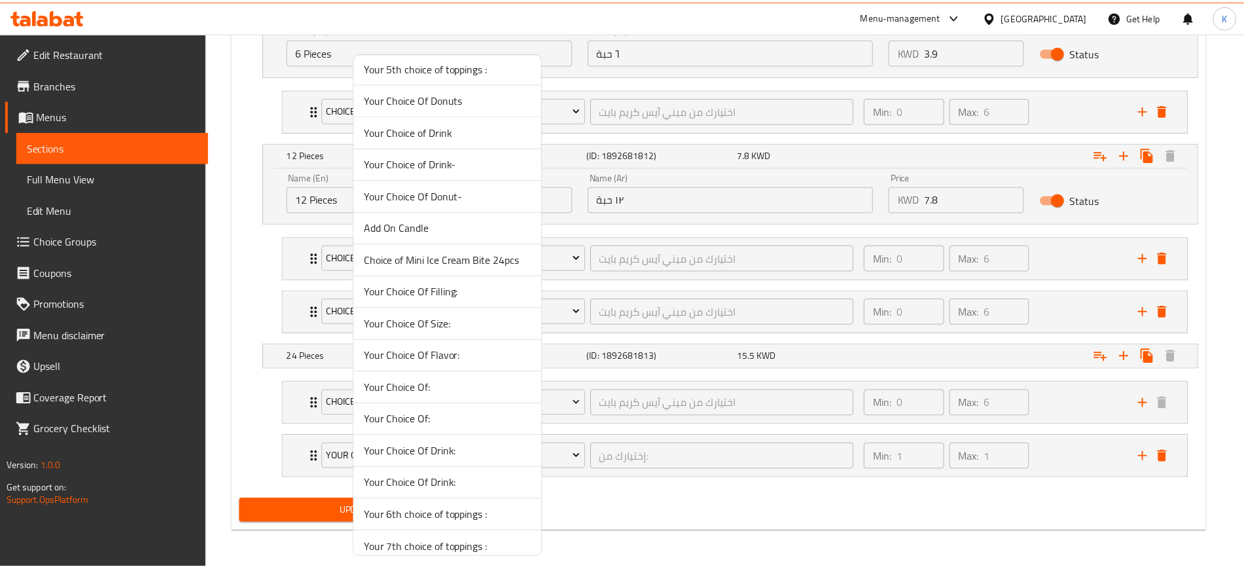
scroll to position [467, 0]
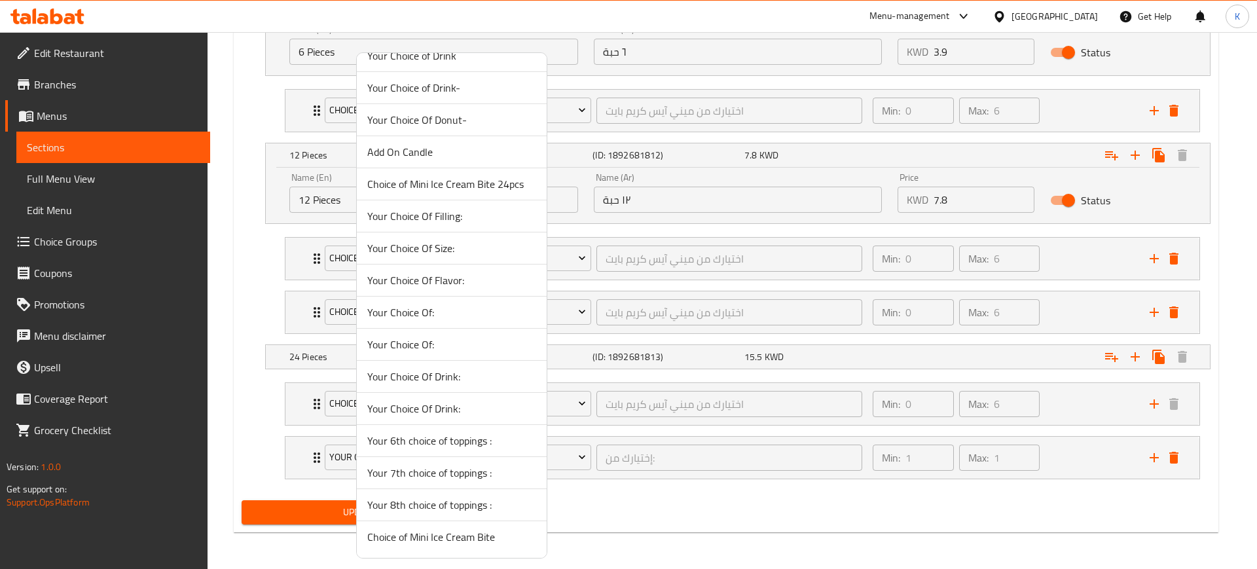
click at [427, 542] on span "Choice of Mini Ice Cream Bite" at bounding box center [451, 537] width 169 height 16
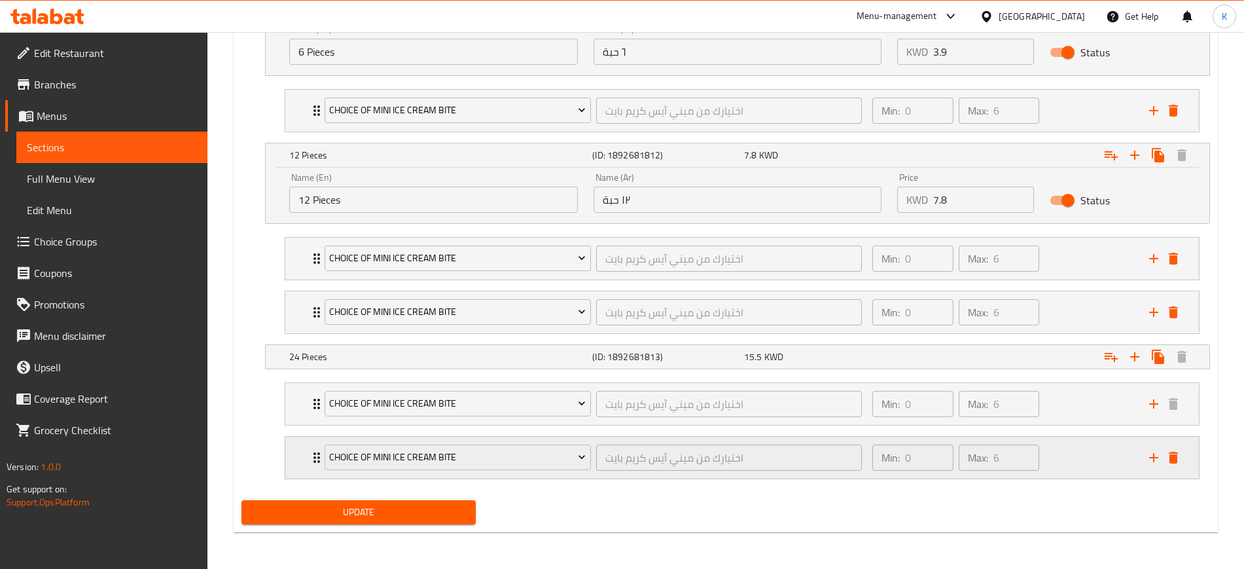
click at [1153, 467] on div "Choice of Mini Ice Cream Bite اختيارك من ميني آيس كريم بايت ​ Min: 0 ​ Max: 6 ​" at bounding box center [746, 458] width 874 height 42
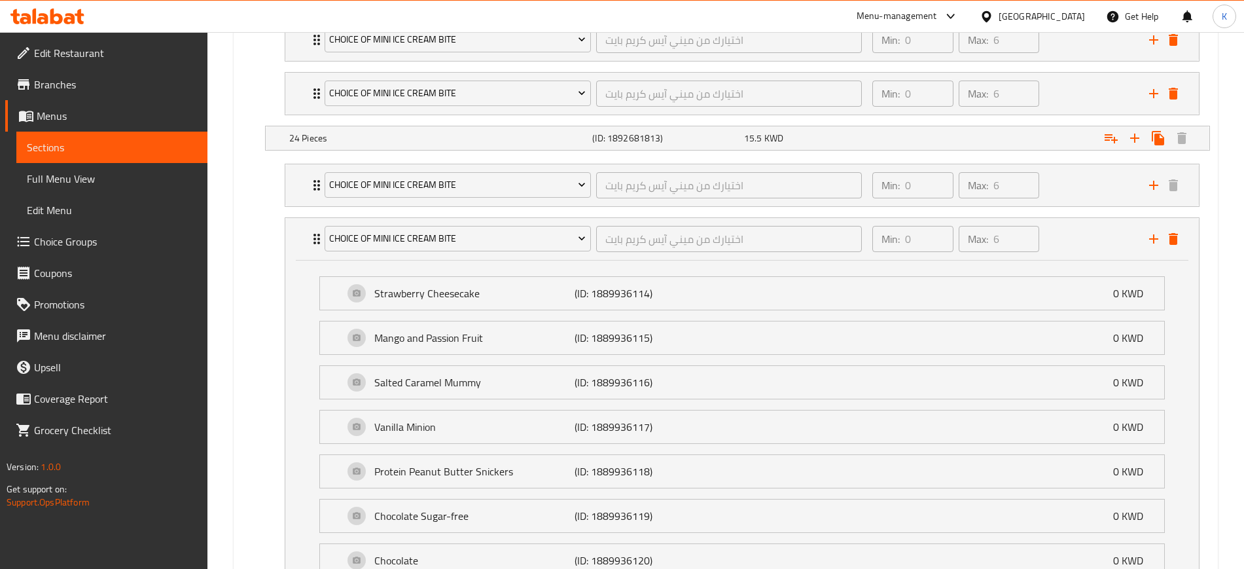
scroll to position [878, 0]
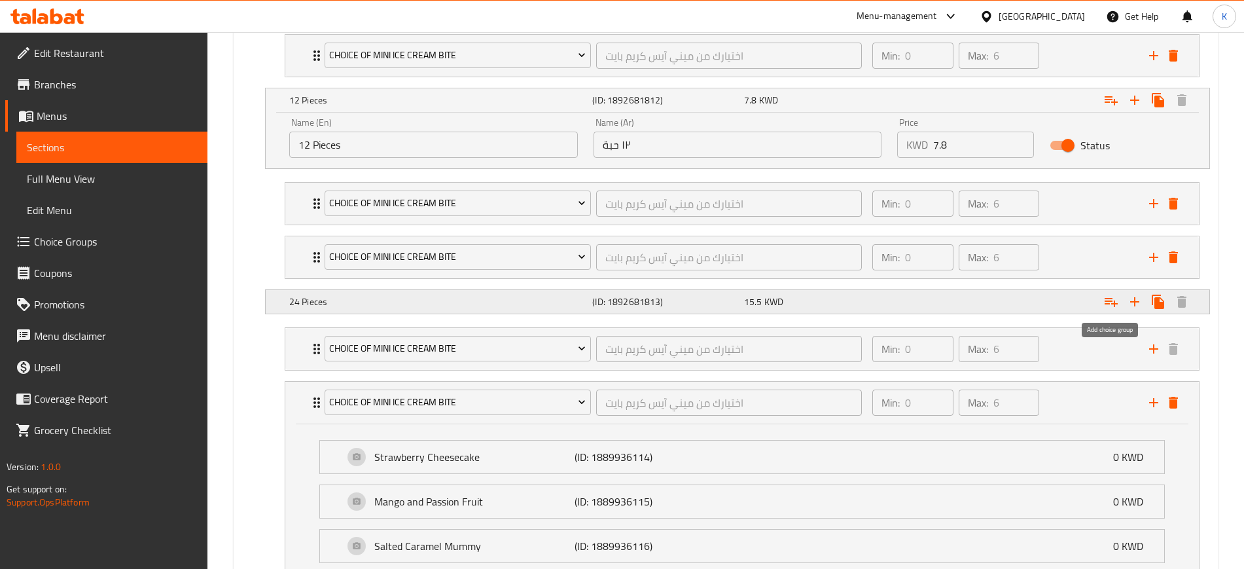
click at [1105, 298] on icon "Expand" at bounding box center [1112, 302] width 16 height 16
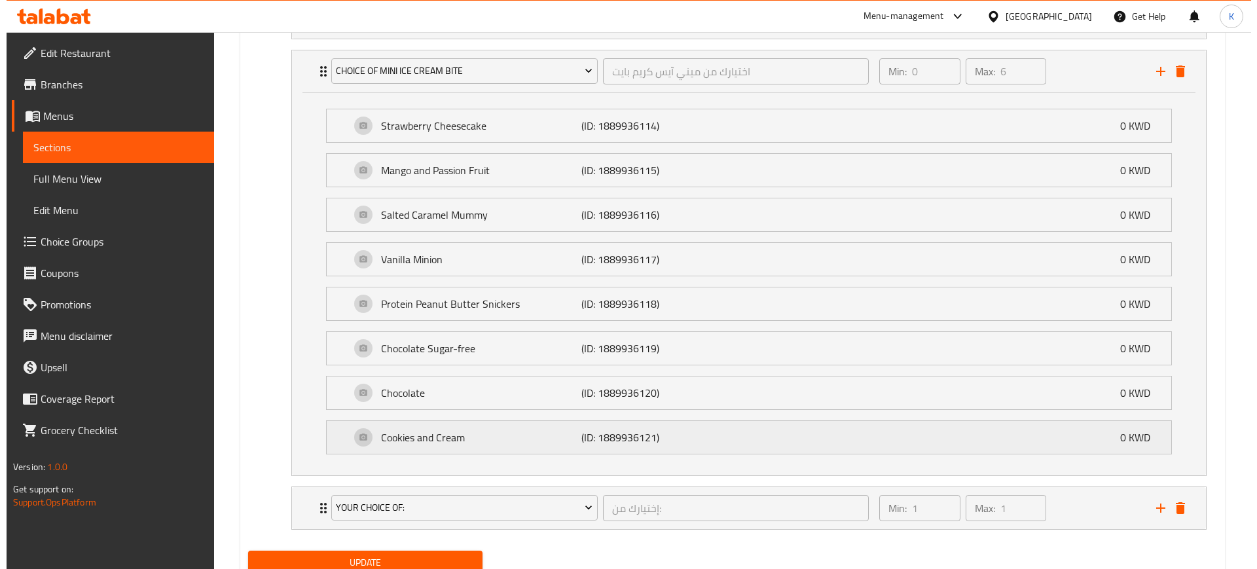
scroll to position [1260, 0]
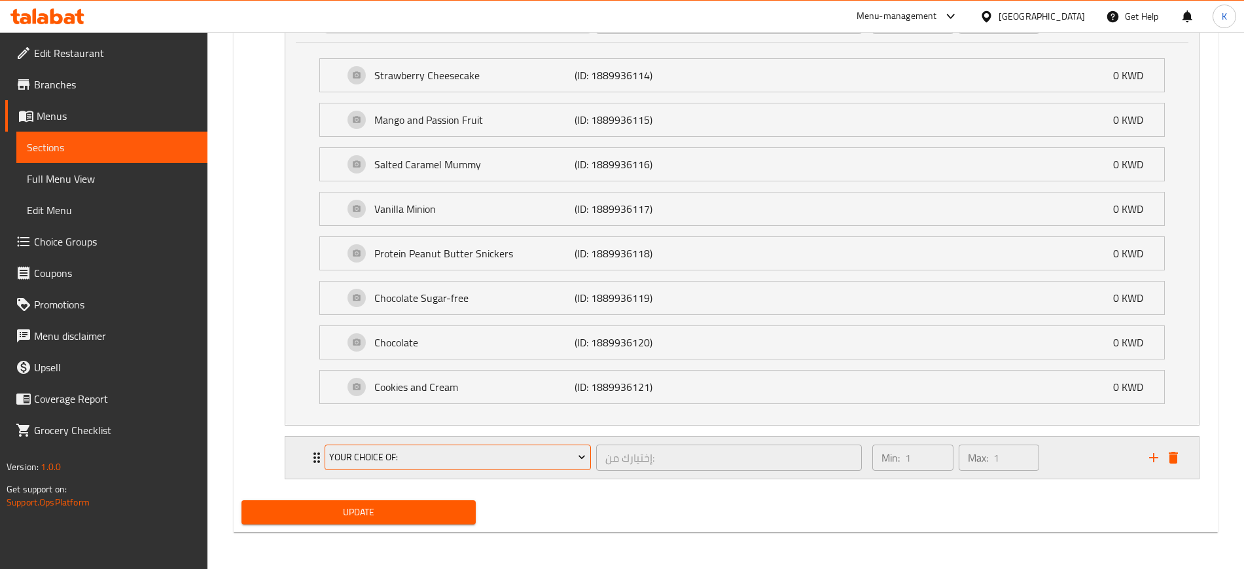
click at [522, 457] on span "Your Choice Of:" at bounding box center [457, 457] width 257 height 16
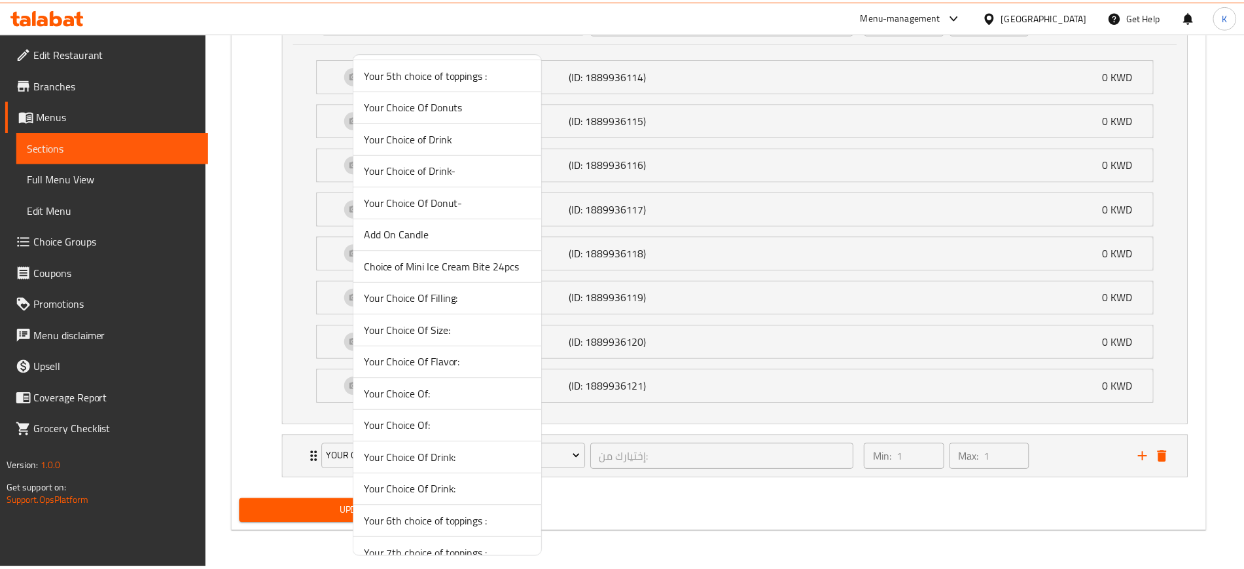
scroll to position [467, 0]
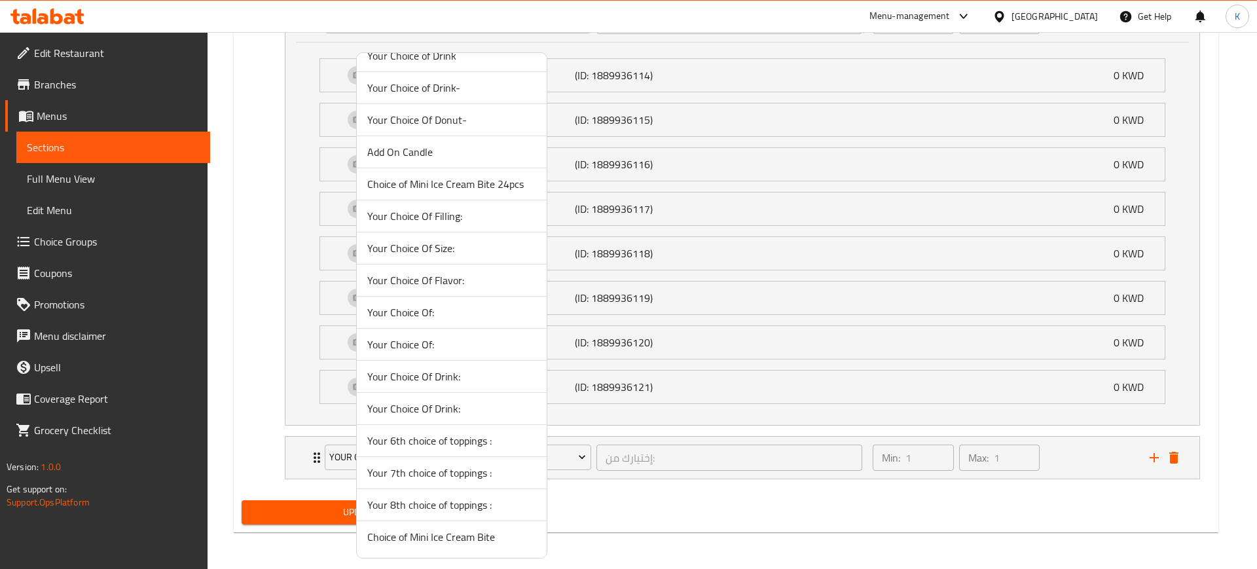
click at [444, 543] on span "Choice of Mini Ice Cream Bite" at bounding box center [451, 537] width 169 height 16
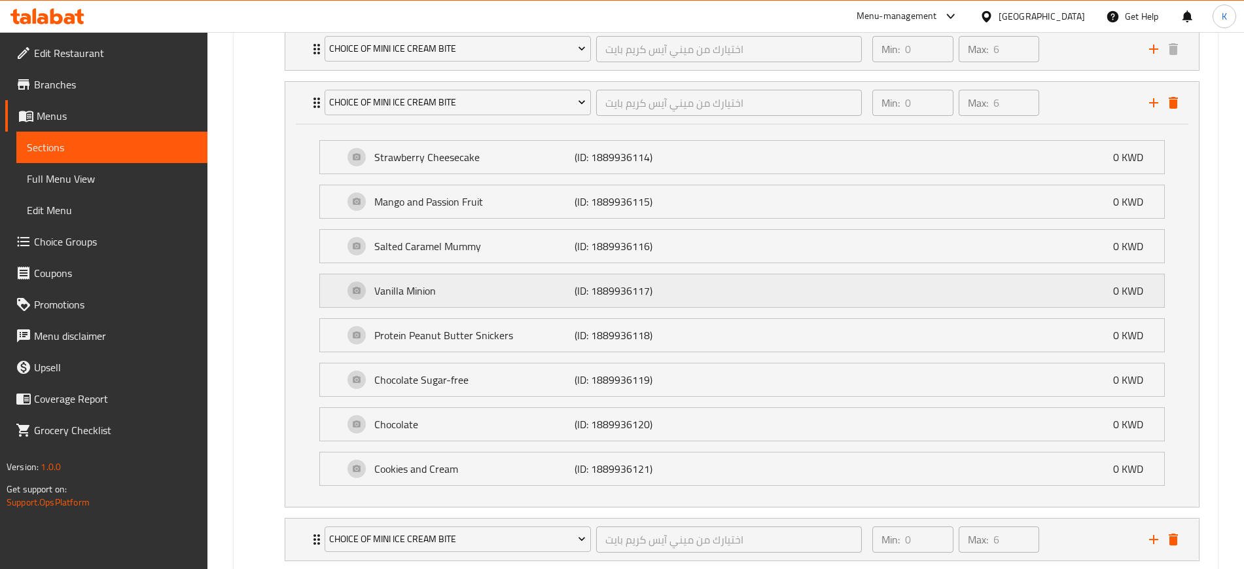
scroll to position [1096, 0]
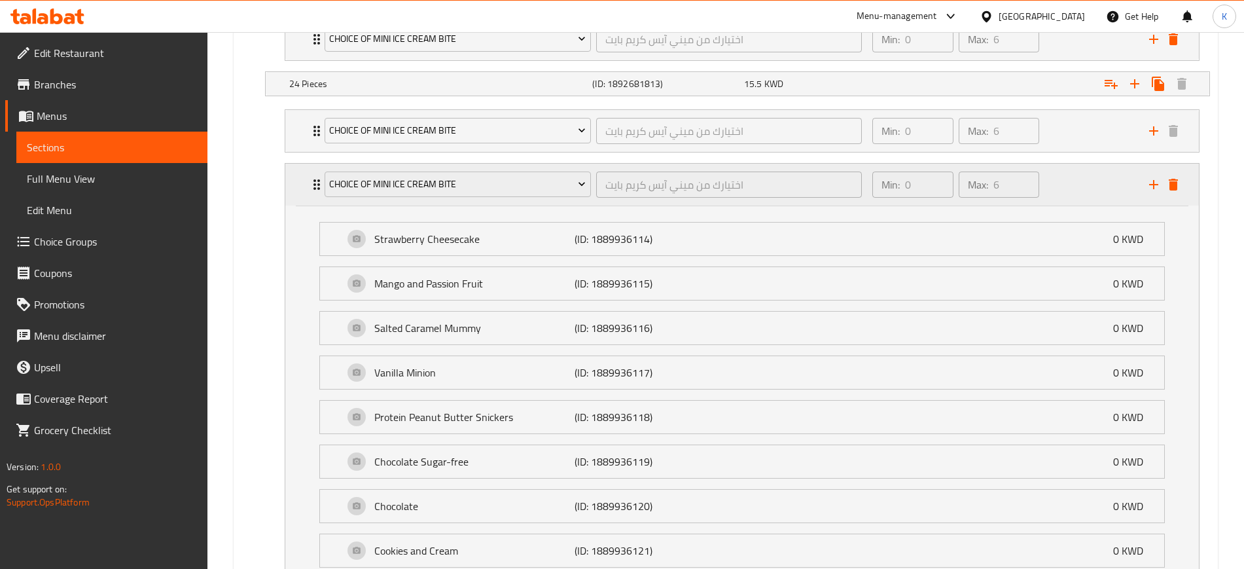
click at [1077, 193] on div "Min: 0 ​ Max: 6 ​" at bounding box center [1003, 185] width 277 height 42
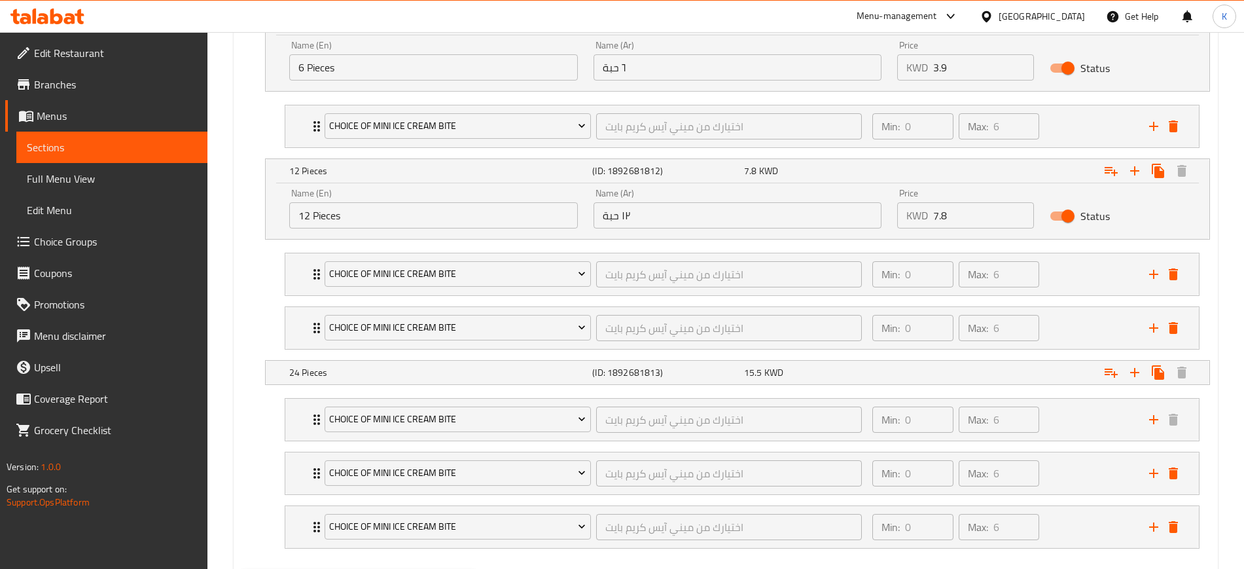
scroll to position [713, 0]
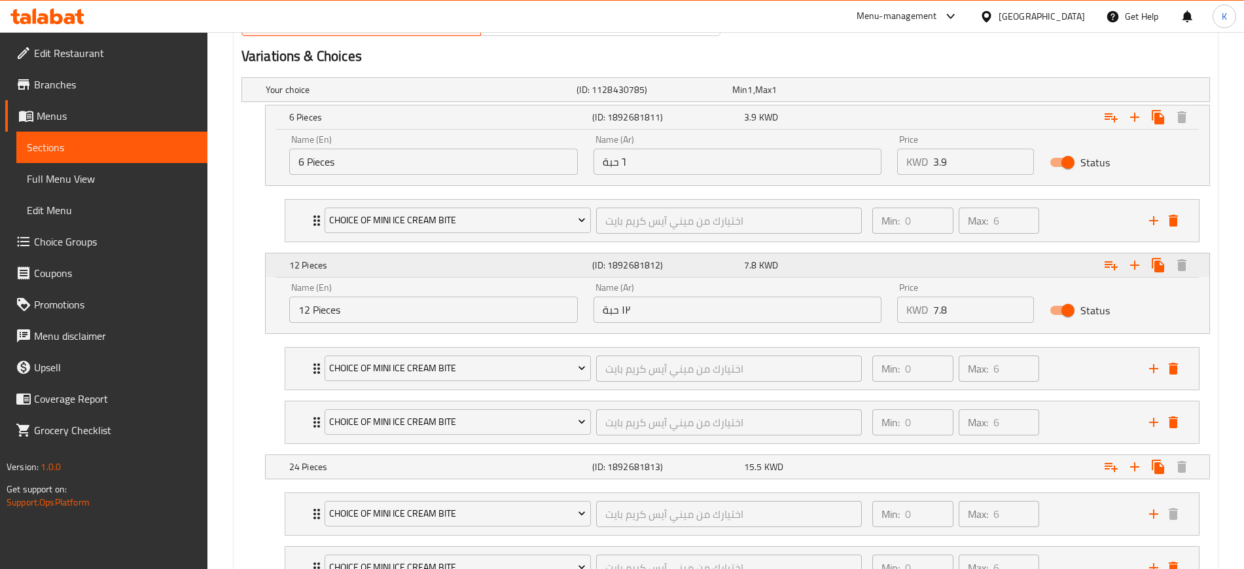
click at [1022, 261] on div "Expand" at bounding box center [1044, 265] width 303 height 29
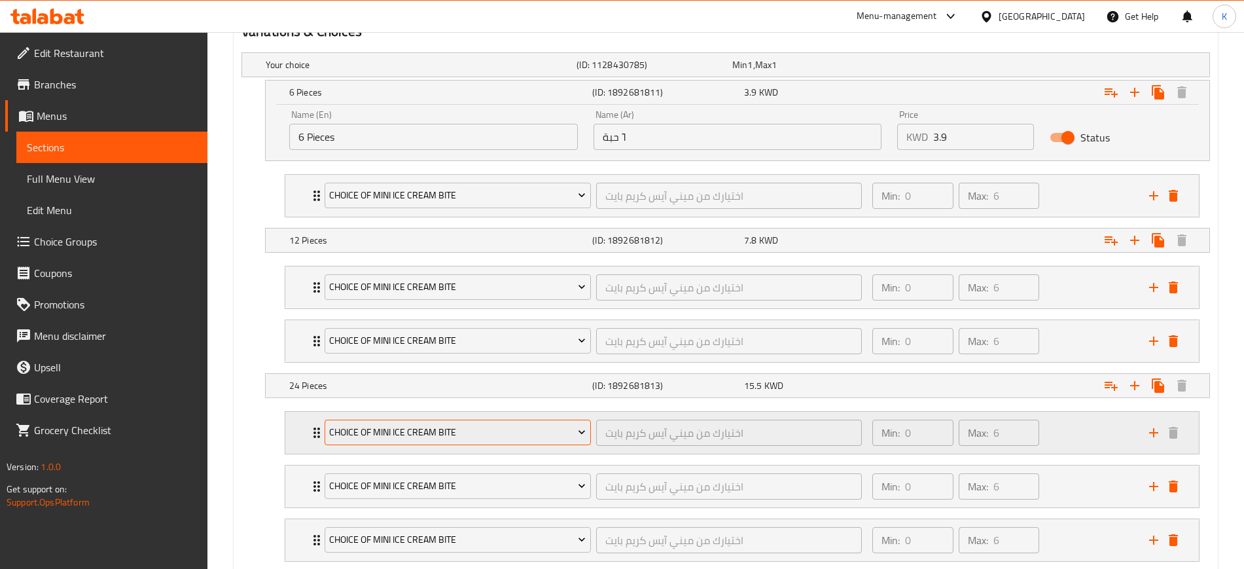
scroll to position [821, 0]
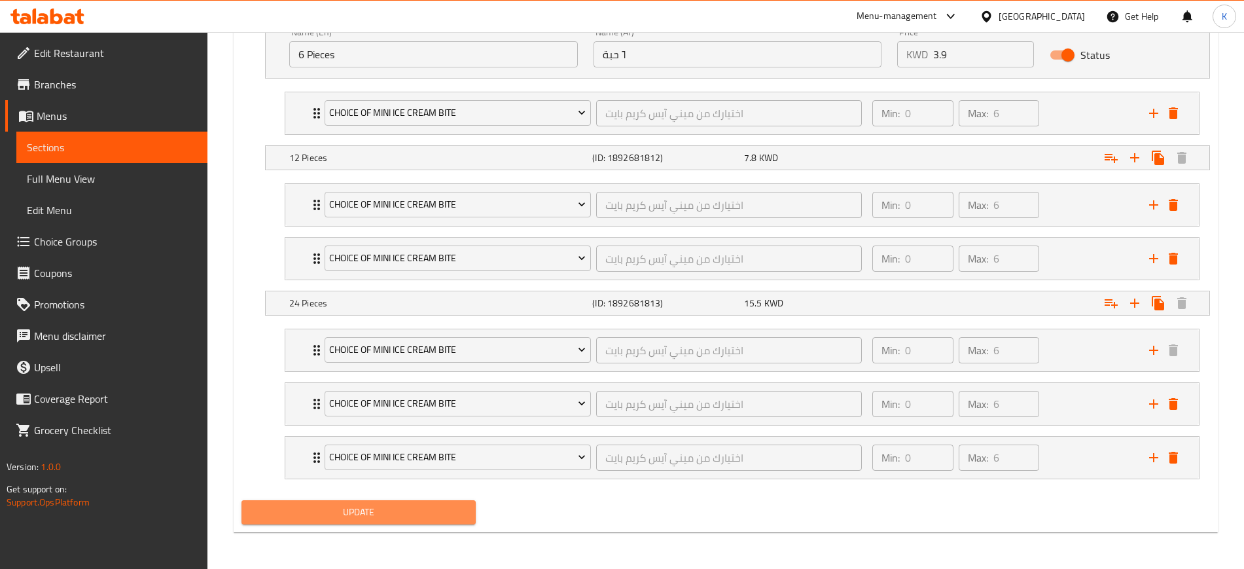
click at [378, 505] on span "Update" at bounding box center [358, 512] width 213 height 16
drag, startPoint x: 393, startPoint y: 516, endPoint x: 467, endPoint y: 399, distance: 139.5
click at [393, 515] on span "Update" at bounding box center [358, 512] width 213 height 16
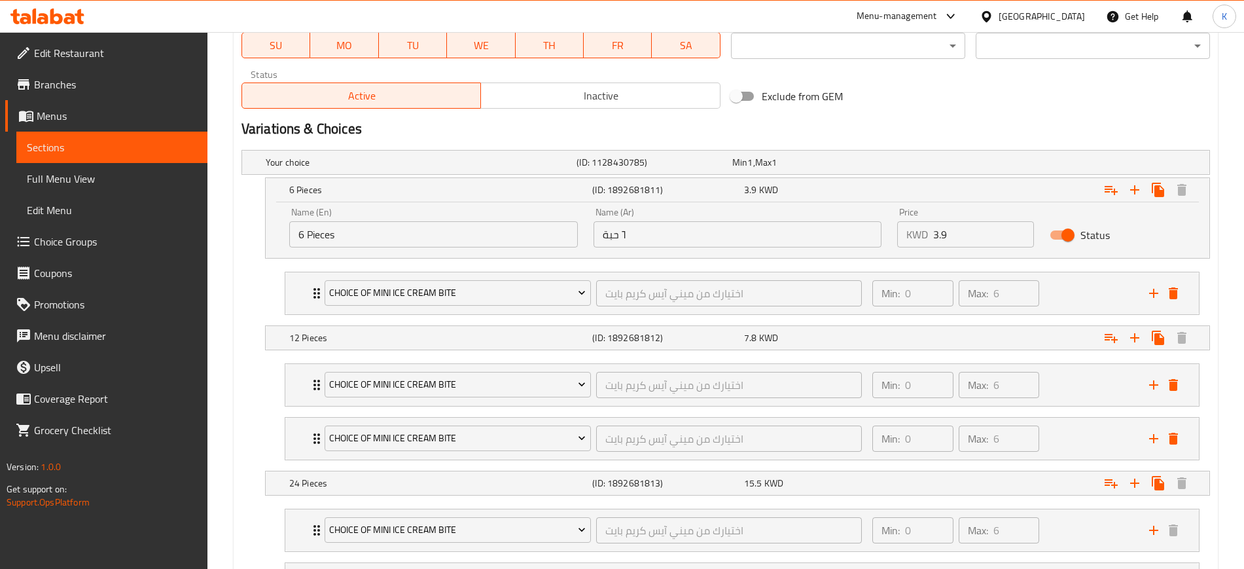
scroll to position [0, 0]
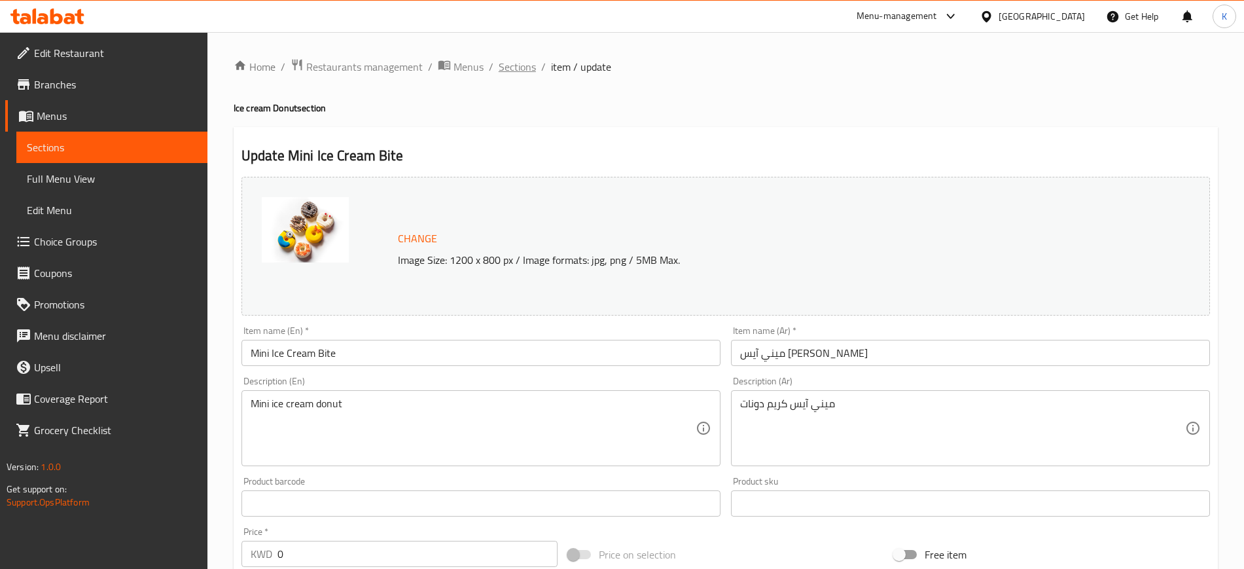
click at [505, 66] on span "Sections" at bounding box center [517, 67] width 37 height 16
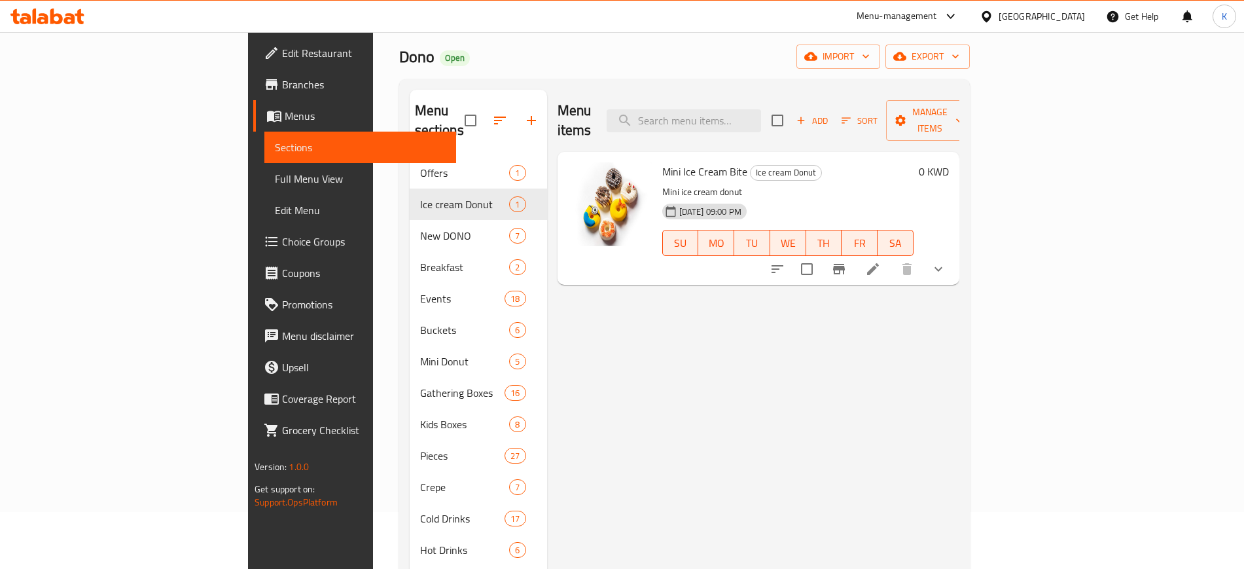
scroll to position [82, 0]
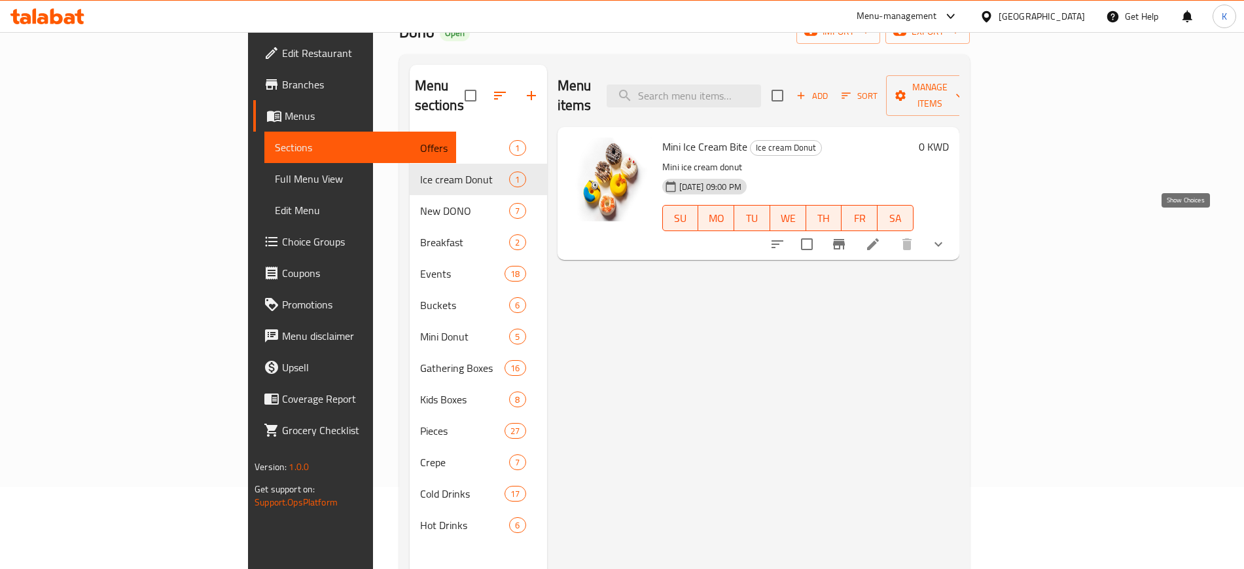
click at [946, 236] on icon "show more" at bounding box center [939, 244] width 16 height 16
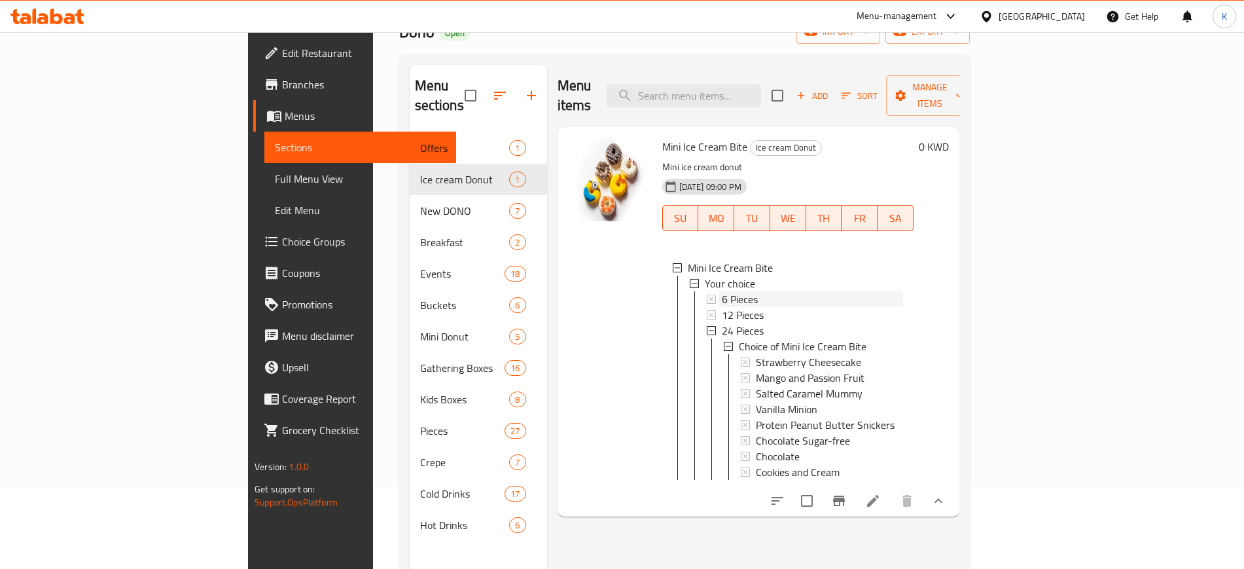
click at [747, 291] on div "6 Pieces" at bounding box center [812, 299] width 181 height 16
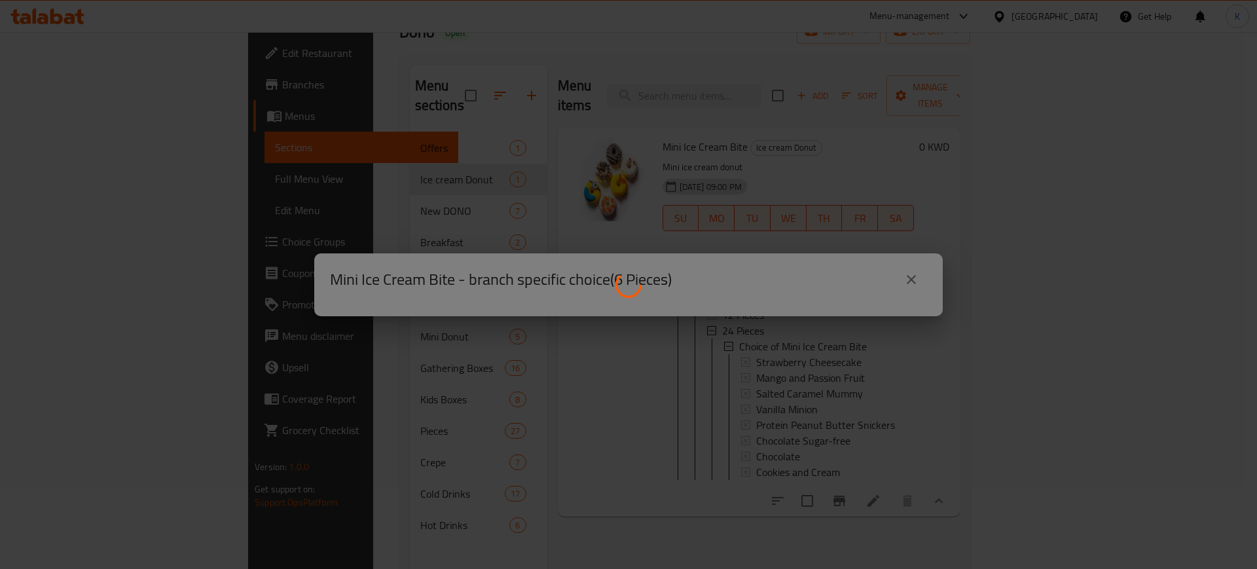
click at [874, 111] on div at bounding box center [628, 284] width 1257 height 569
click at [914, 279] on div at bounding box center [628, 284] width 1257 height 569
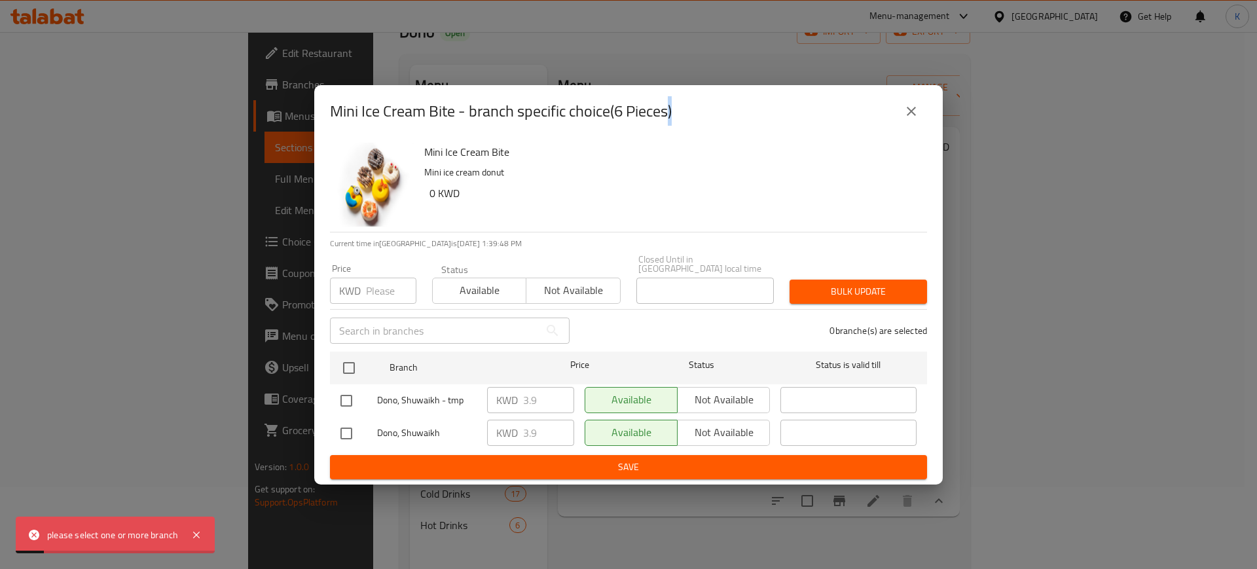
click at [920, 113] on button "close" at bounding box center [910, 111] width 31 height 31
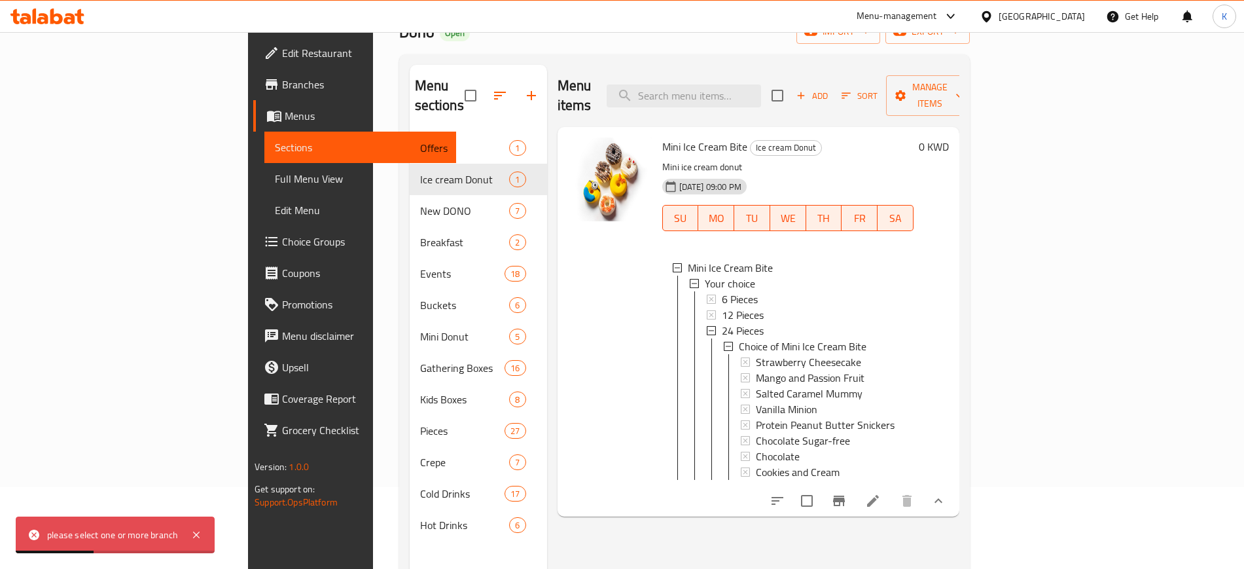
click at [946, 494] on icon "show more" at bounding box center [939, 501] width 16 height 16
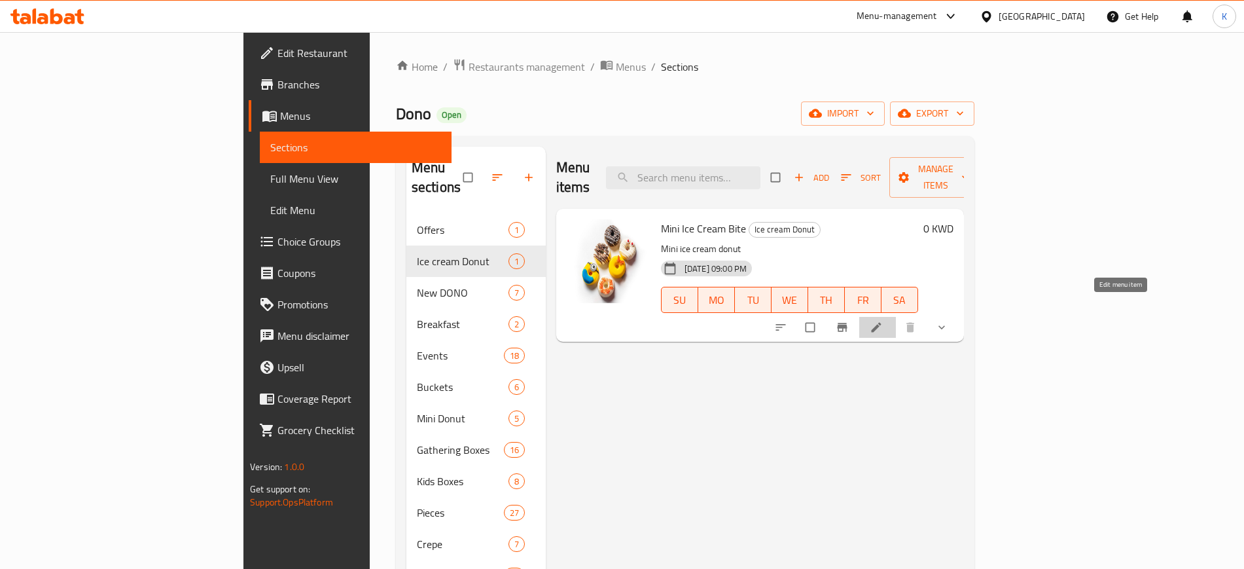
click at [883, 321] on icon at bounding box center [876, 327] width 13 height 13
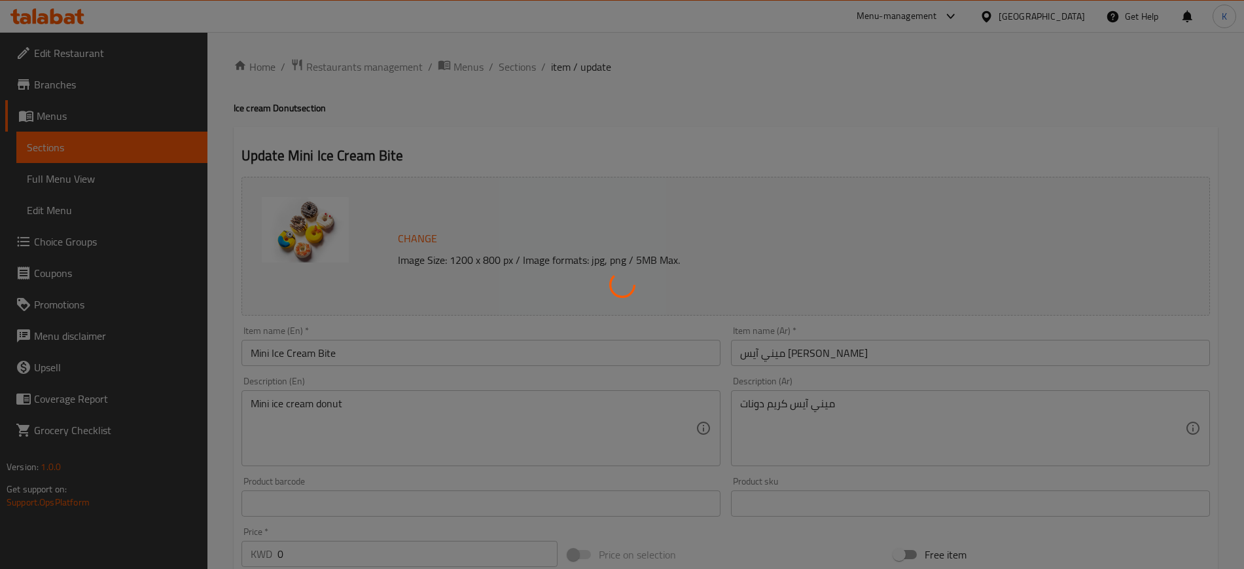
type input "اختيارك من ميني آيس كريم بايت"
type input "0"
type input "6"
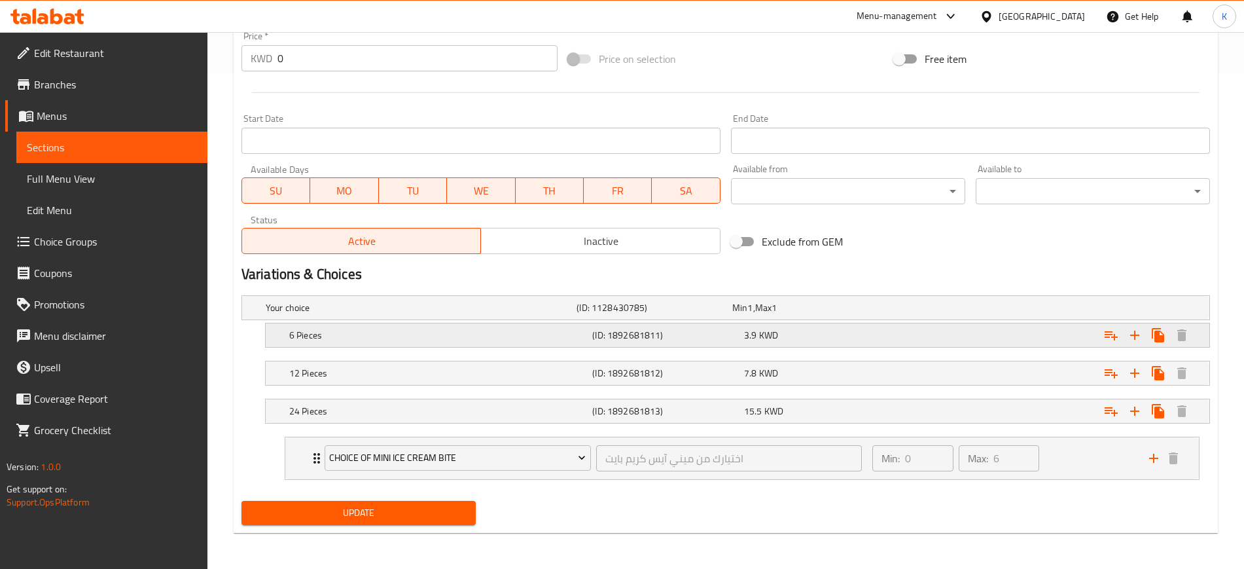
scroll to position [496, 0]
click at [1136, 338] on icon "Expand" at bounding box center [1135, 335] width 16 height 16
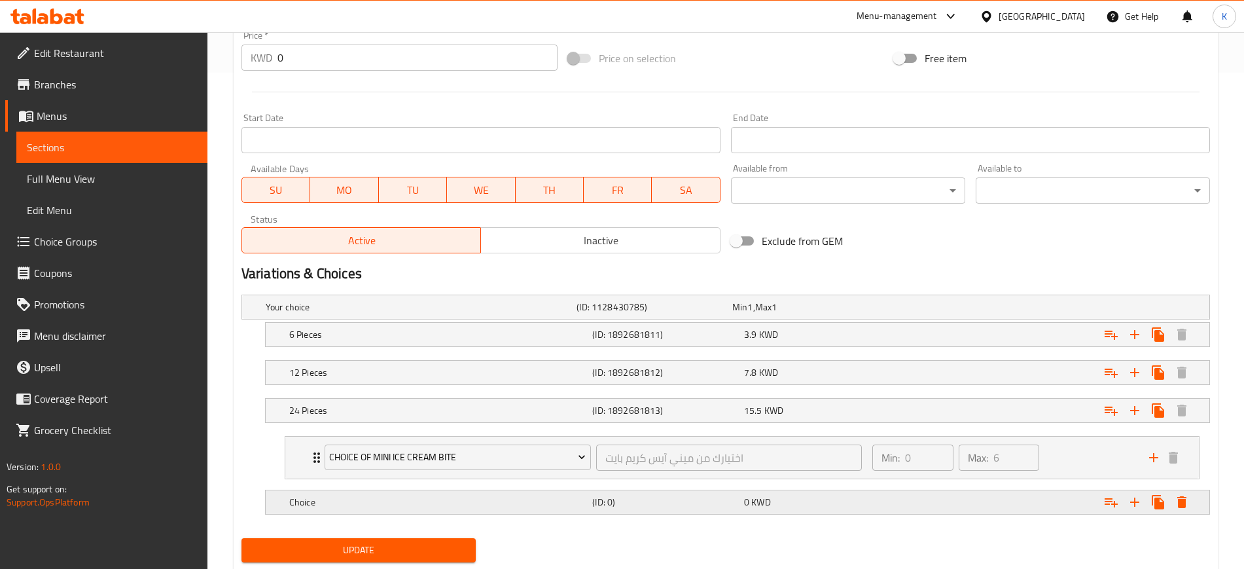
click at [1183, 504] on icon "Expand" at bounding box center [1181, 502] width 9 height 12
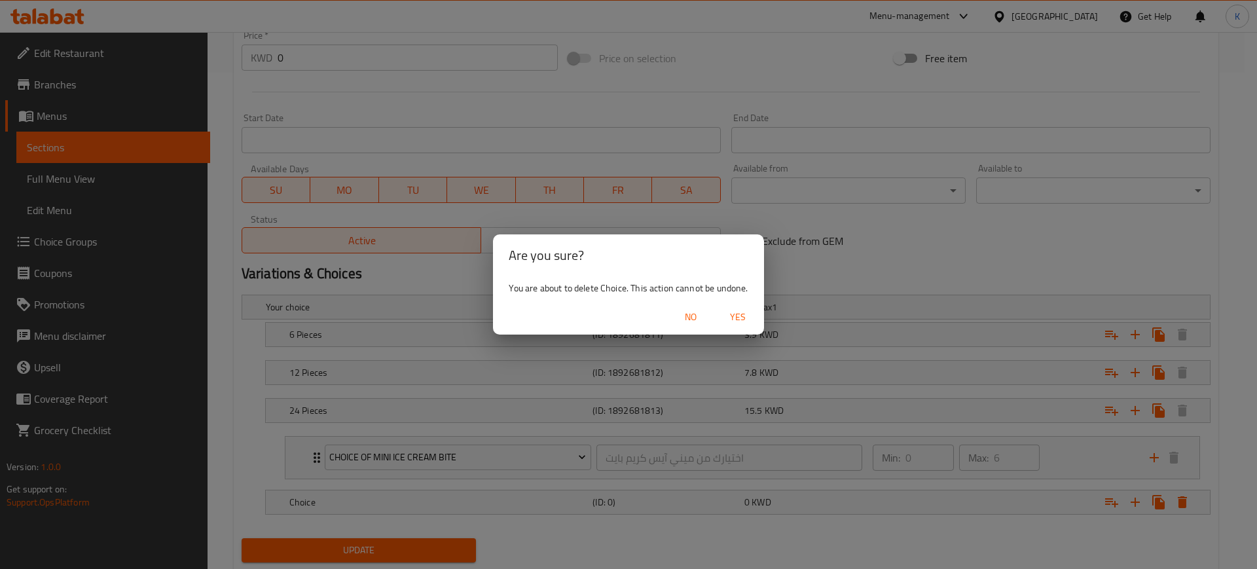
click at [738, 320] on span "Yes" at bounding box center [737, 317] width 31 height 16
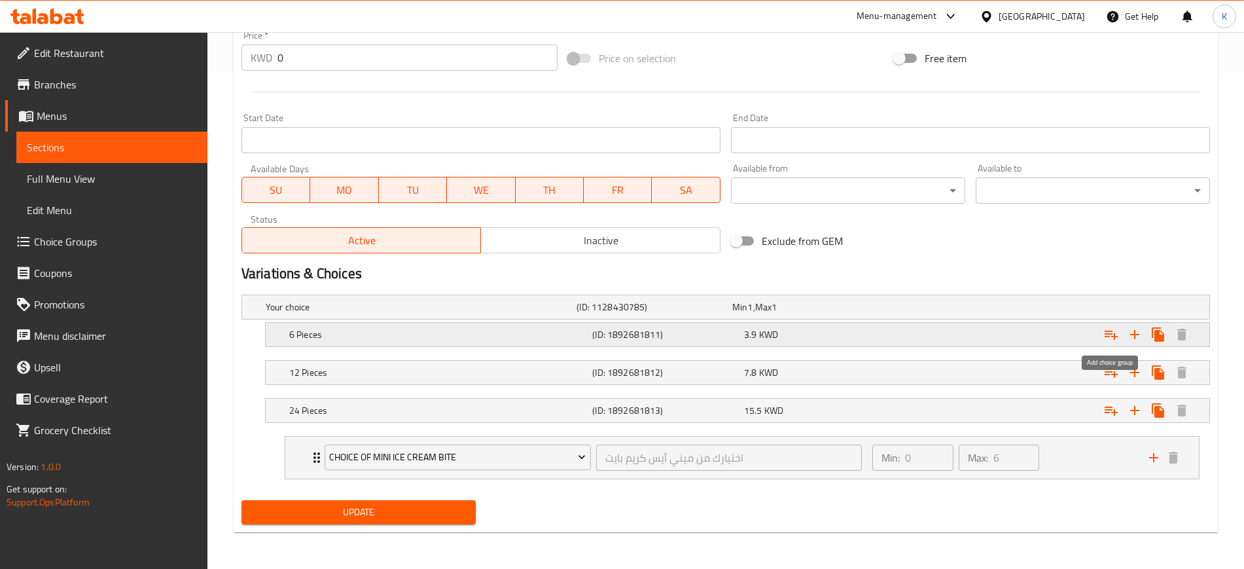
click at [1115, 336] on icon "Expand" at bounding box center [1111, 335] width 13 height 9
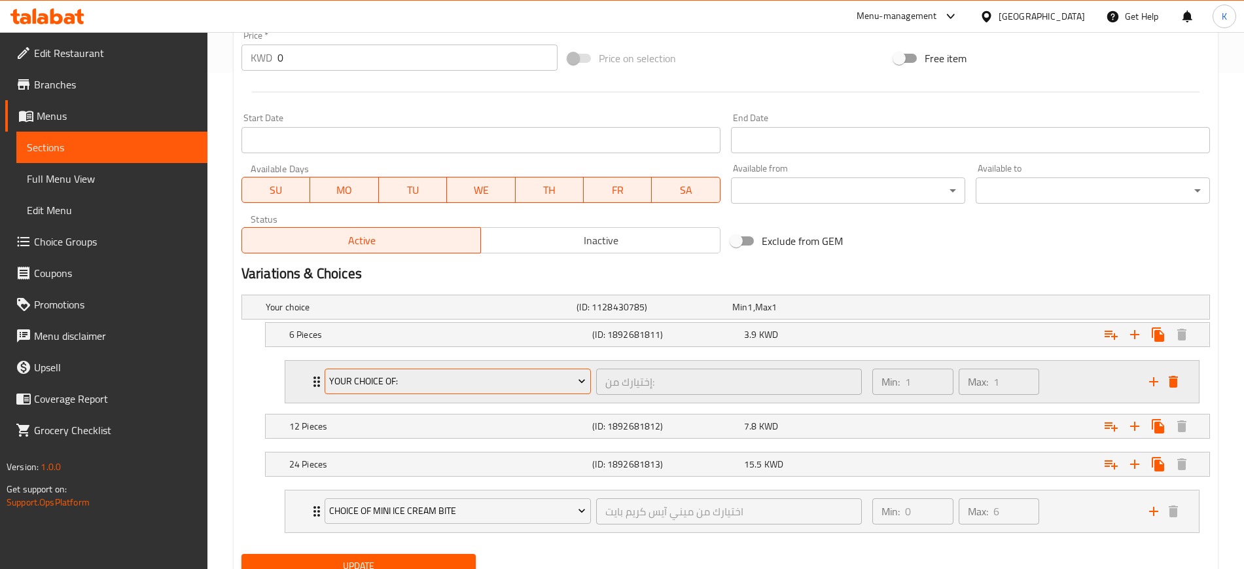
click at [428, 378] on span "Your Choice Of:" at bounding box center [457, 381] width 257 height 16
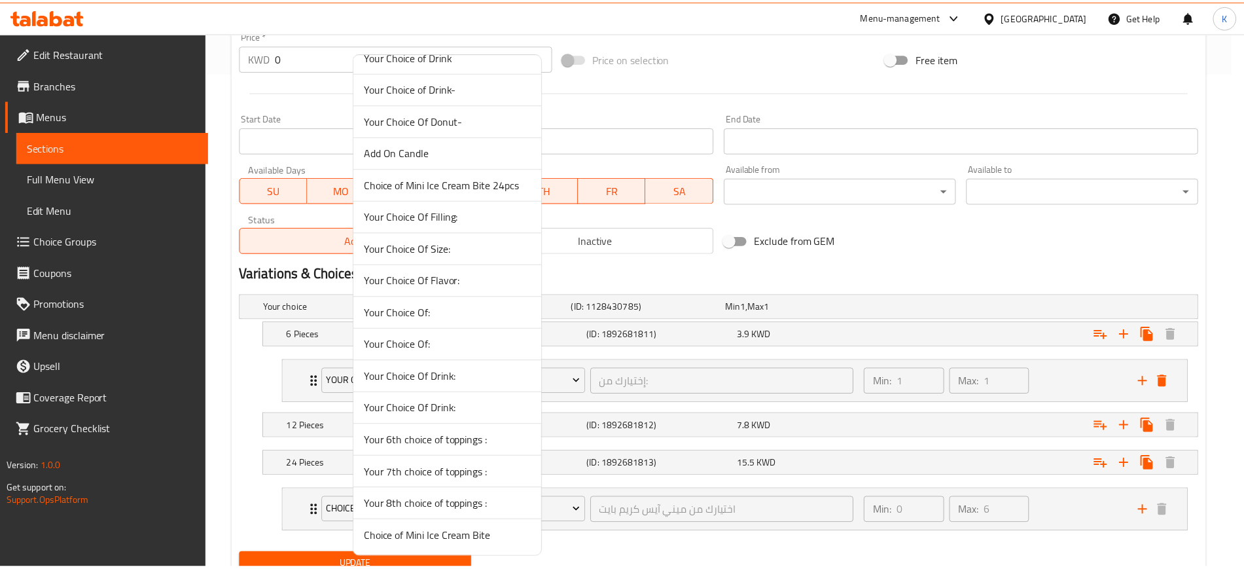
scroll to position [467, 0]
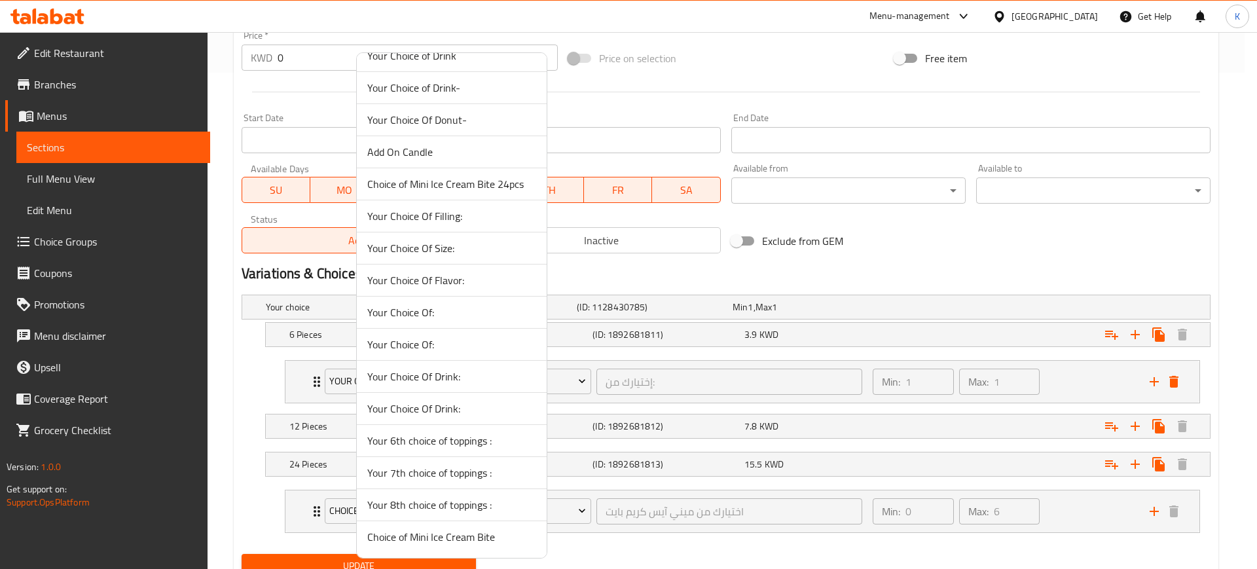
click at [462, 549] on li "Choice of Mini Ice Cream Bite" at bounding box center [452, 536] width 190 height 31
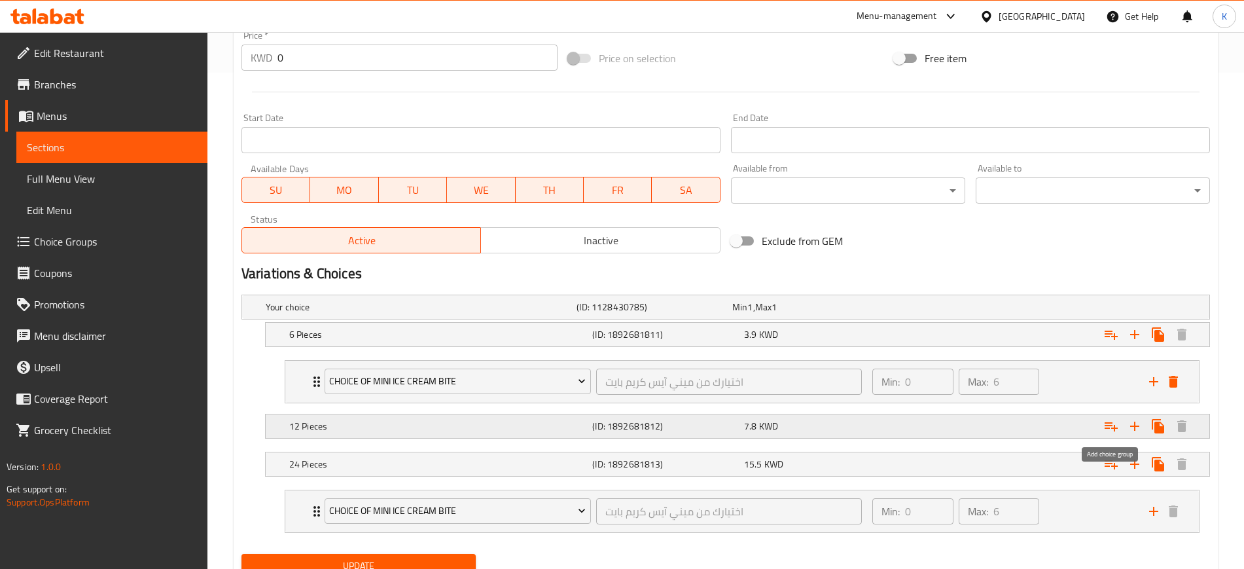
drag, startPoint x: 1111, startPoint y: 427, endPoint x: 1079, endPoint y: 426, distance: 32.1
click at [1111, 426] on icon "Expand" at bounding box center [1112, 426] width 16 height 16
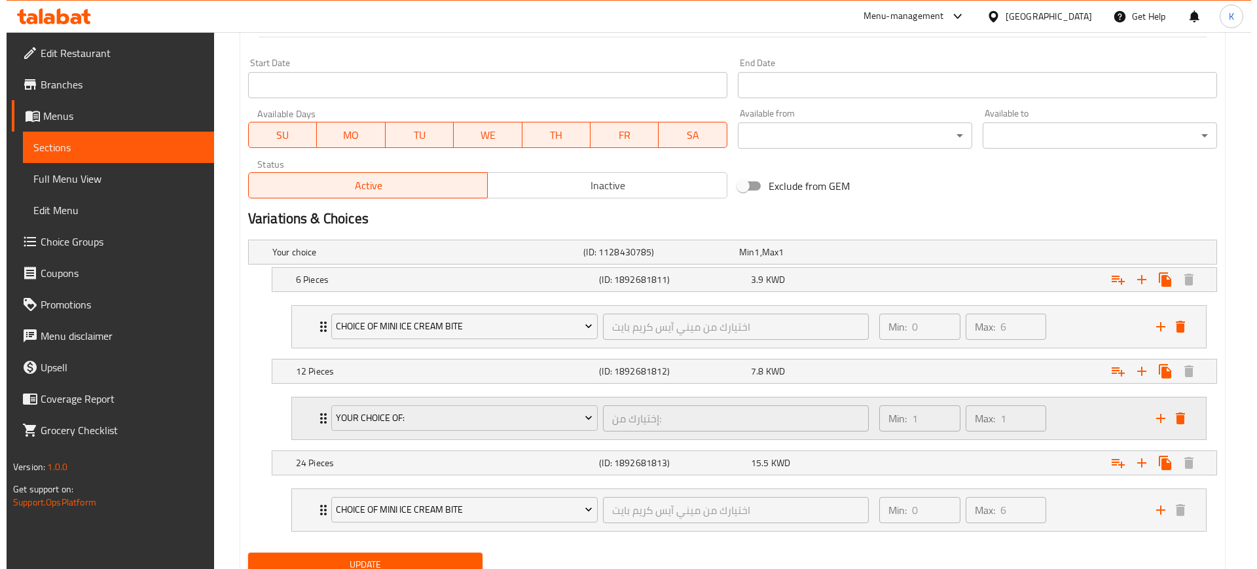
scroll to position [603, 0]
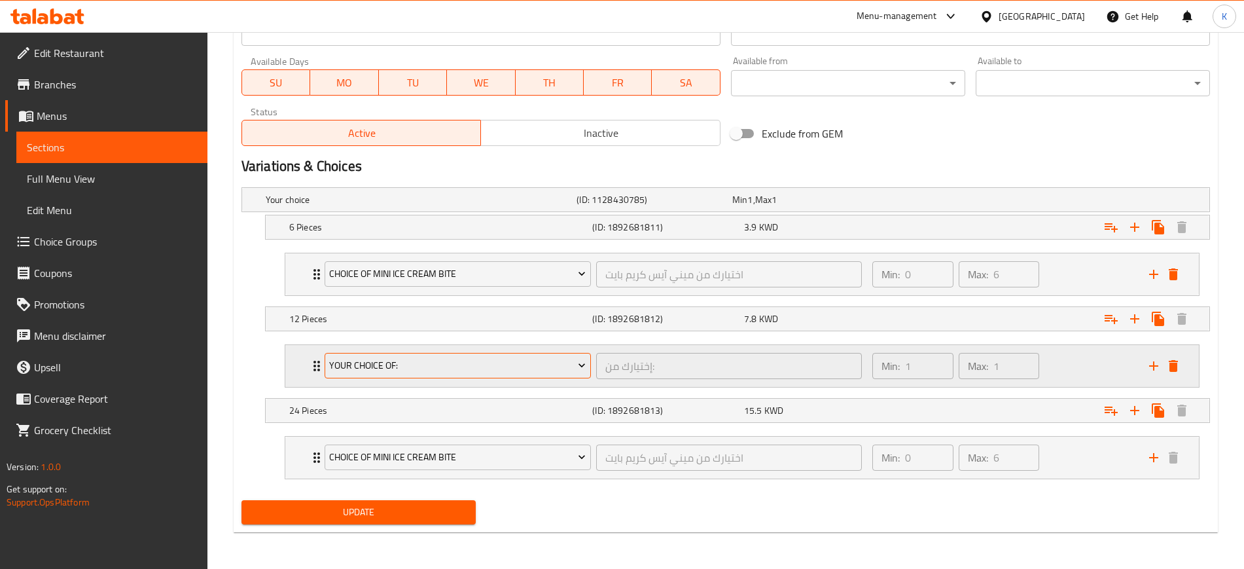
click at [437, 376] on button "Your Choice Of:" at bounding box center [458, 366] width 266 height 26
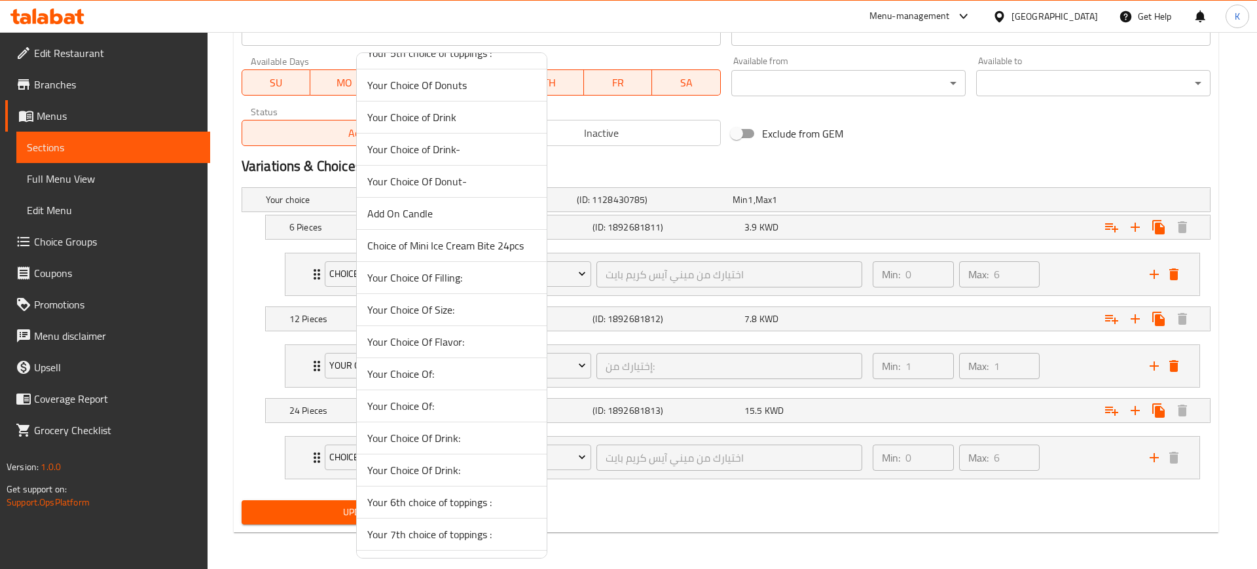
scroll to position [467, 0]
click at [460, 537] on span "Choice of Mini Ice Cream Bite" at bounding box center [451, 537] width 169 height 16
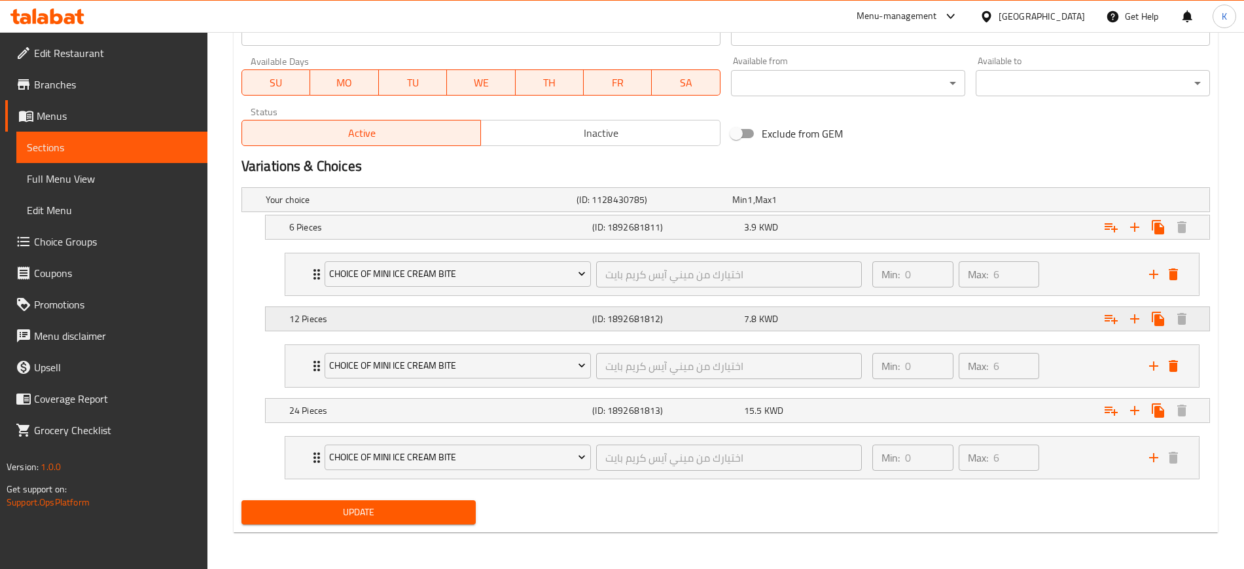
click at [1111, 320] on icon "Expand" at bounding box center [1111, 319] width 13 height 9
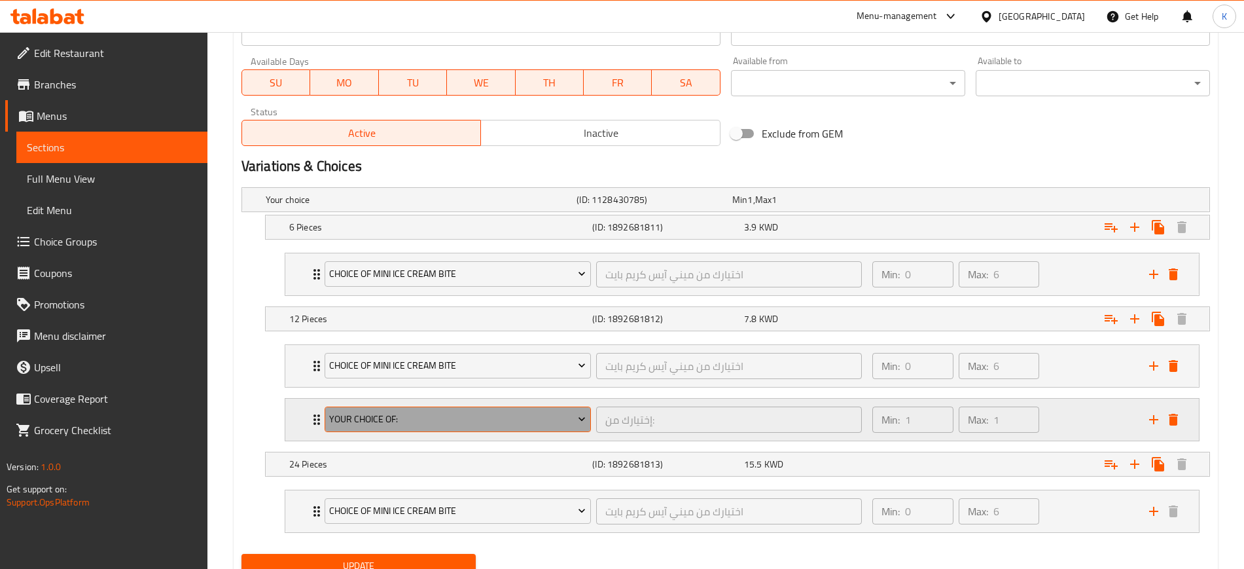
click at [575, 420] on span "Your Choice Of:" at bounding box center [457, 419] width 257 height 16
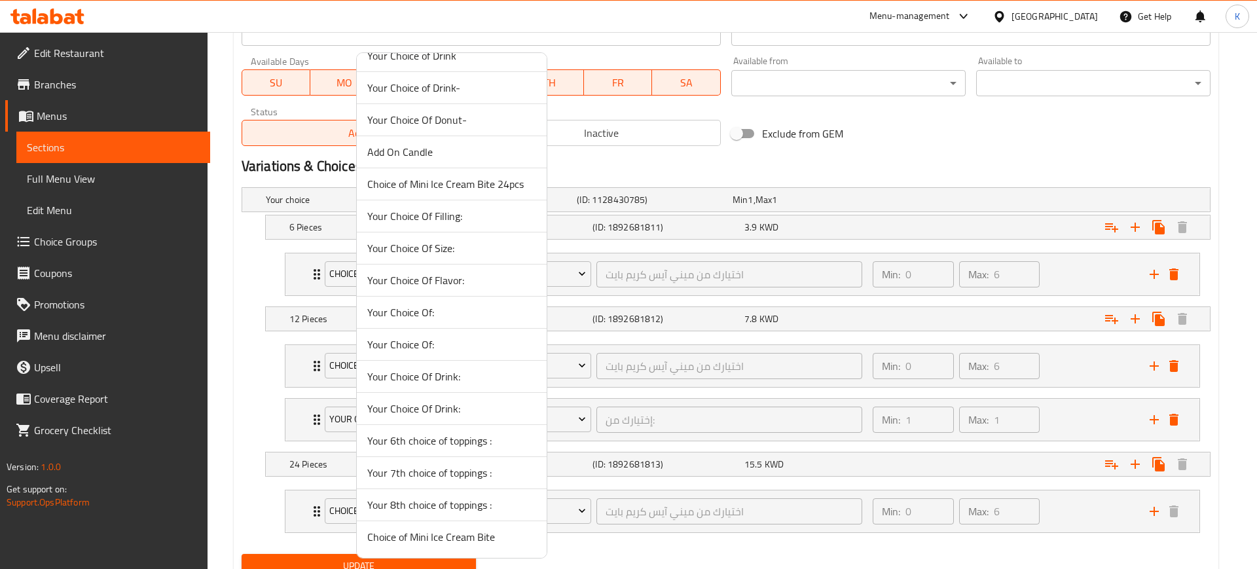
click at [471, 536] on span "Choice of Mini Ice Cream Bite" at bounding box center [451, 537] width 169 height 16
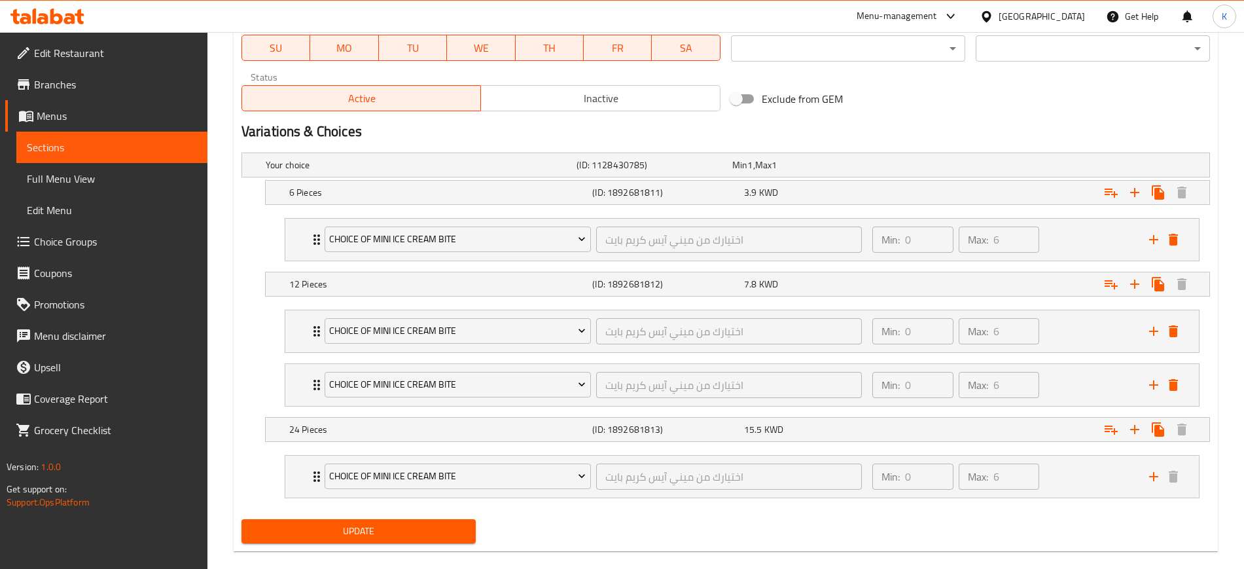
scroll to position [657, 0]
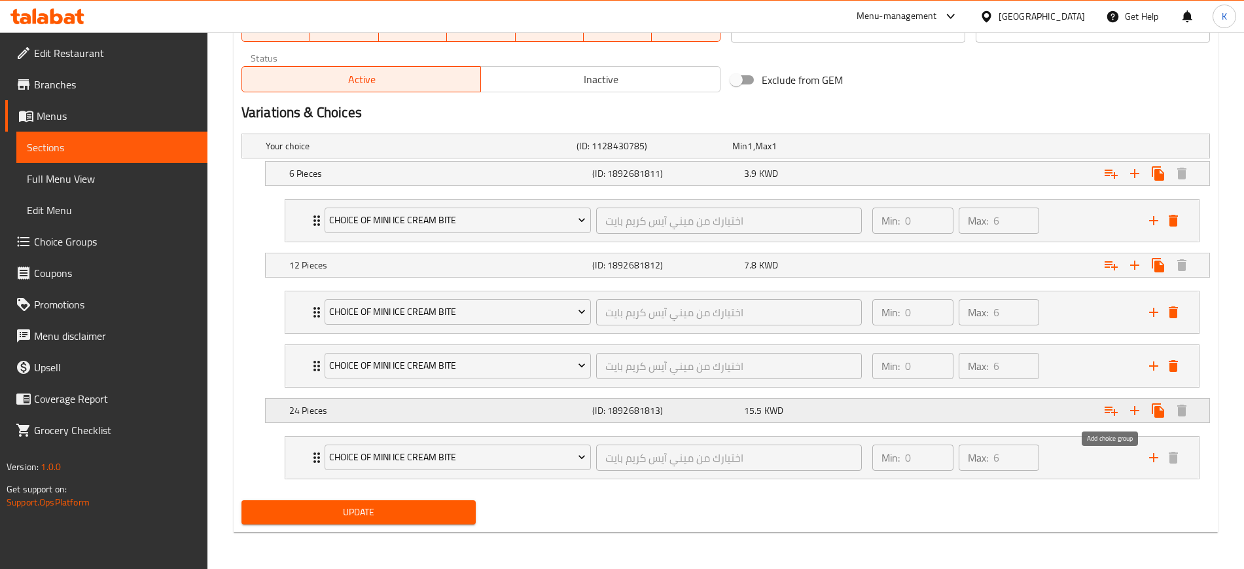
click at [1115, 414] on icon "Expand" at bounding box center [1111, 410] width 13 height 9
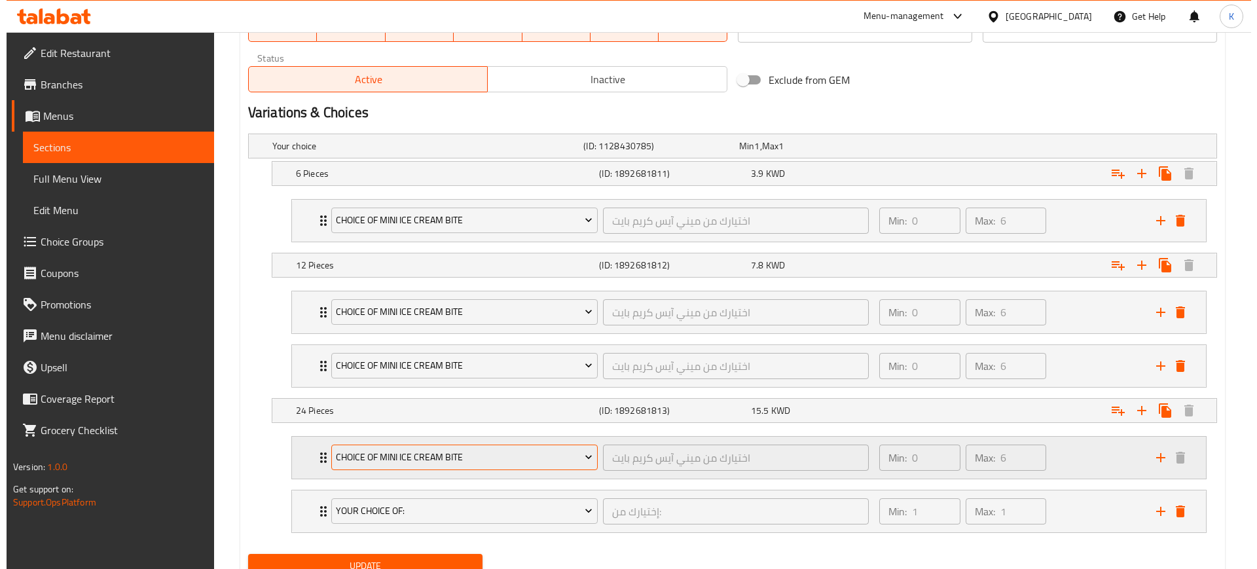
scroll to position [711, 0]
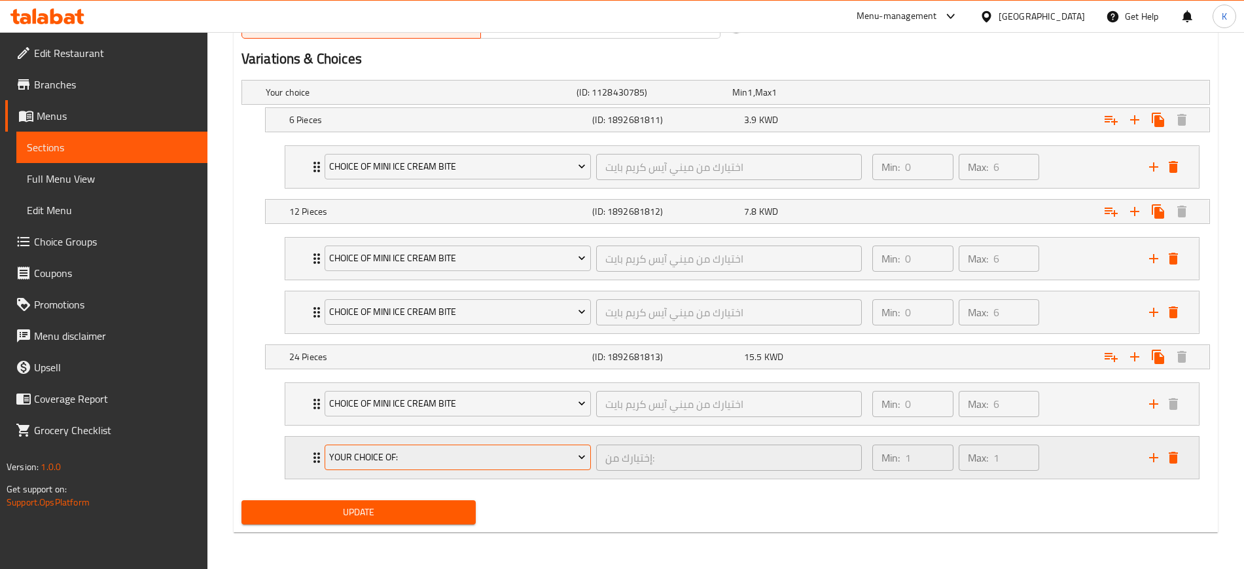
click at [563, 453] on span "Your Choice Of:" at bounding box center [457, 457] width 257 height 16
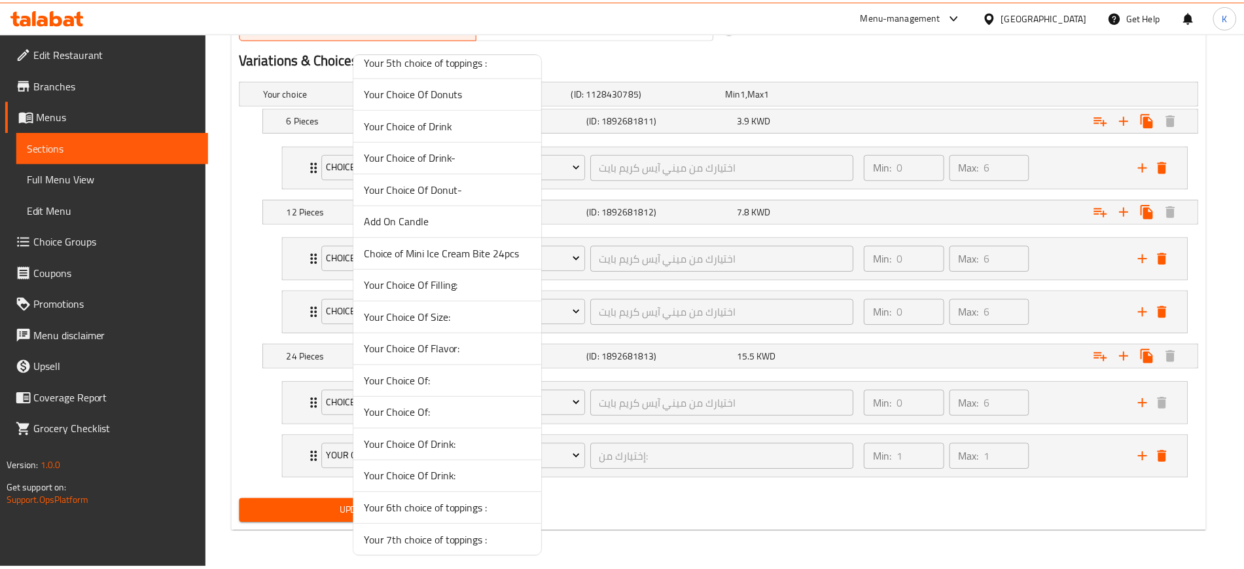
scroll to position [467, 0]
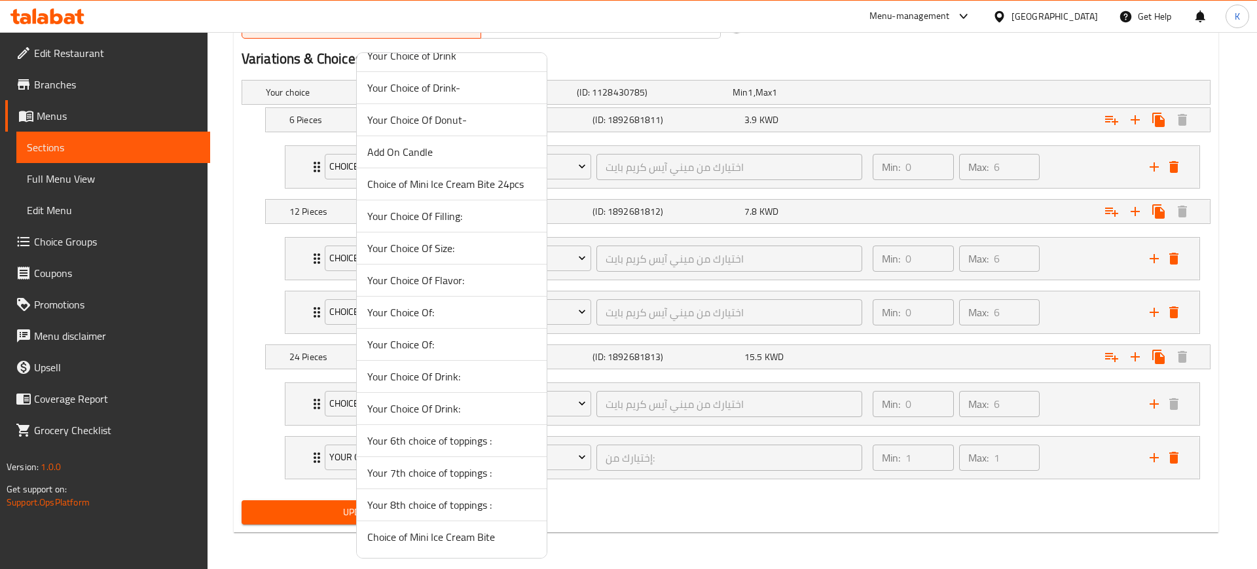
click at [469, 542] on span "Choice of Mini Ice Cream Bite" at bounding box center [451, 537] width 169 height 16
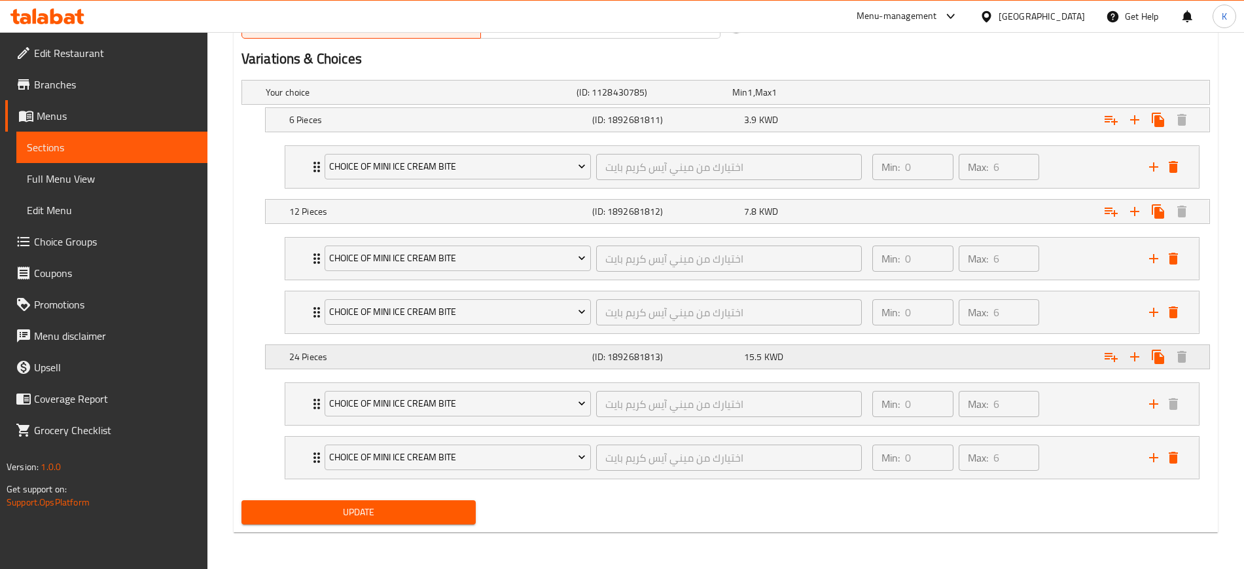
click at [1111, 356] on icon "Expand" at bounding box center [1112, 357] width 16 height 16
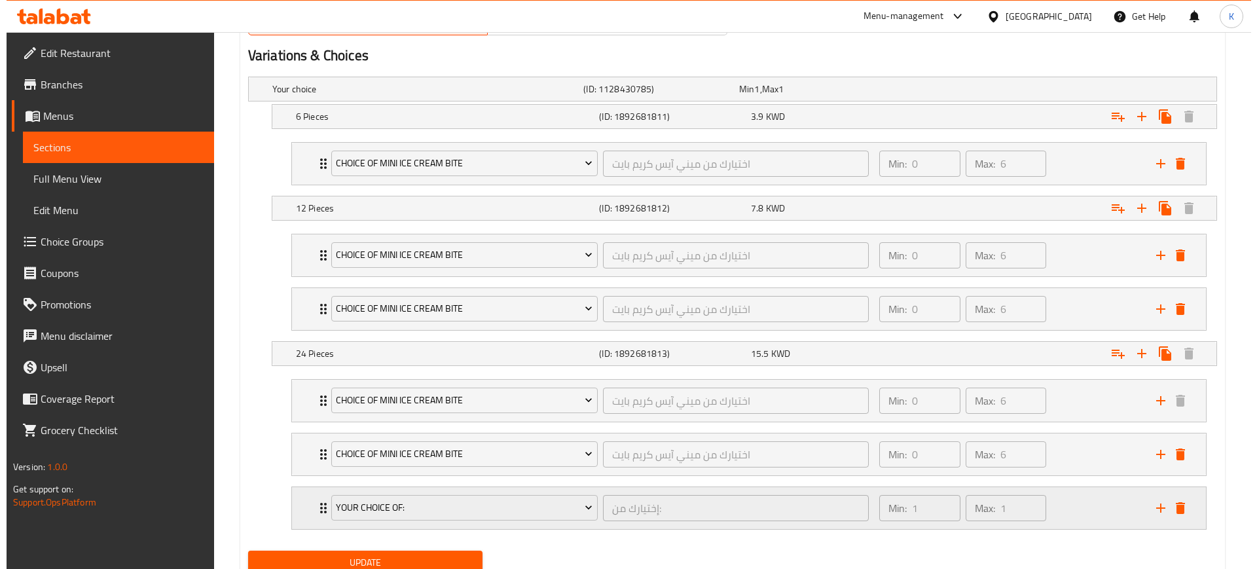
scroll to position [764, 0]
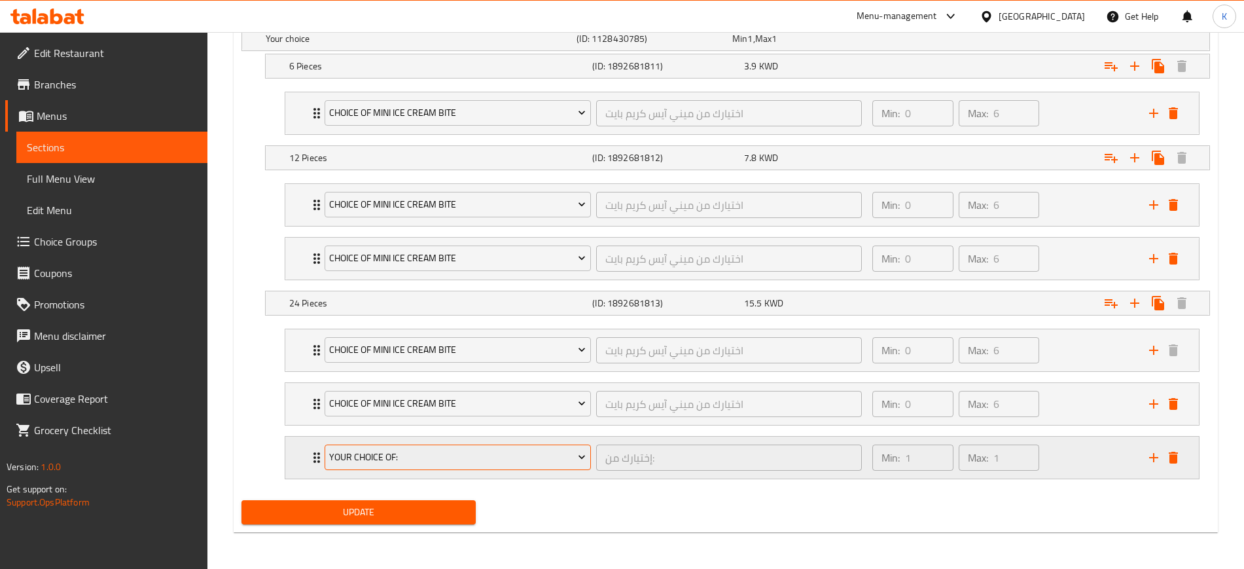
click at [507, 460] on span "Your Choice Of:" at bounding box center [457, 457] width 257 height 16
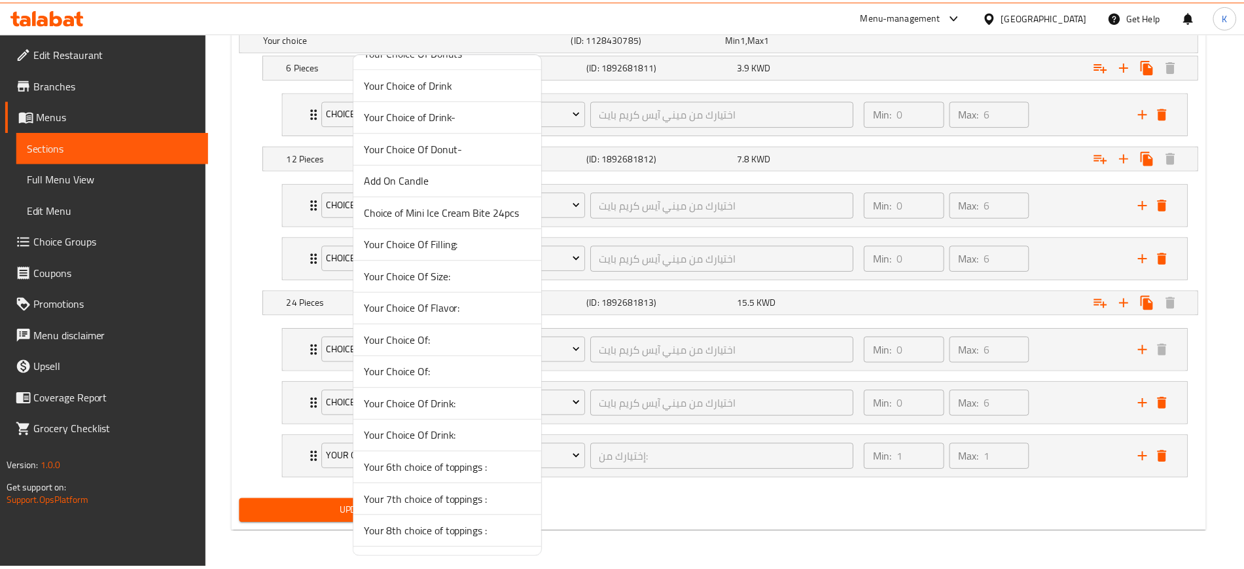
scroll to position [467, 0]
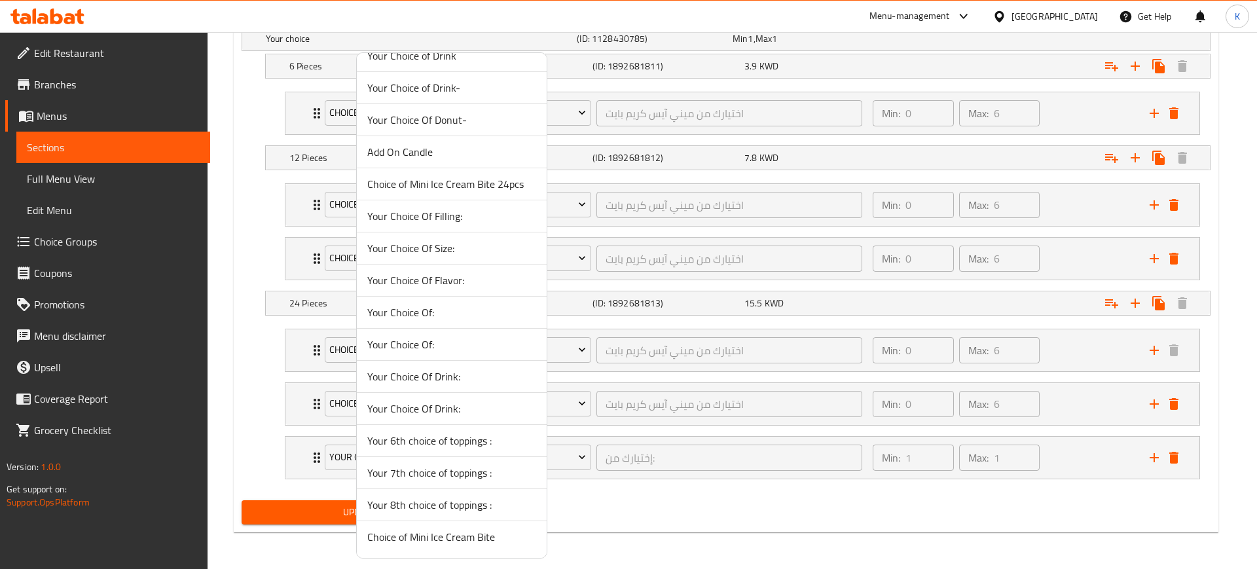
click at [461, 534] on span "Choice of Mini Ice Cream Bite" at bounding box center [451, 537] width 169 height 16
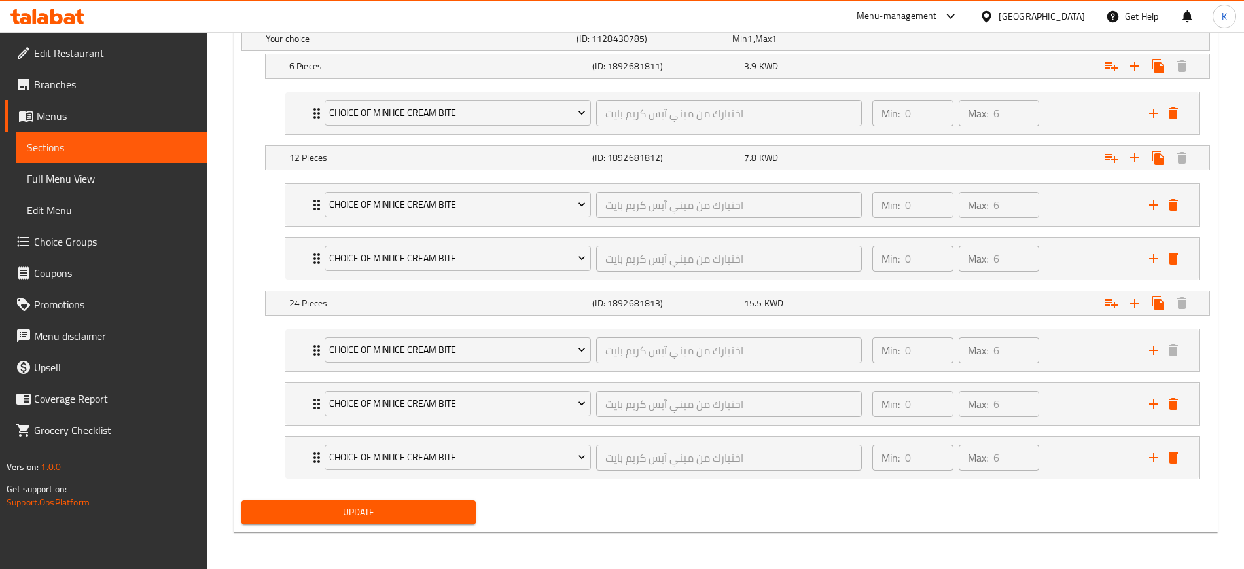
click at [397, 513] on span "Update" at bounding box center [358, 512] width 213 height 16
click at [411, 512] on span "Update" at bounding box center [358, 512] width 213 height 16
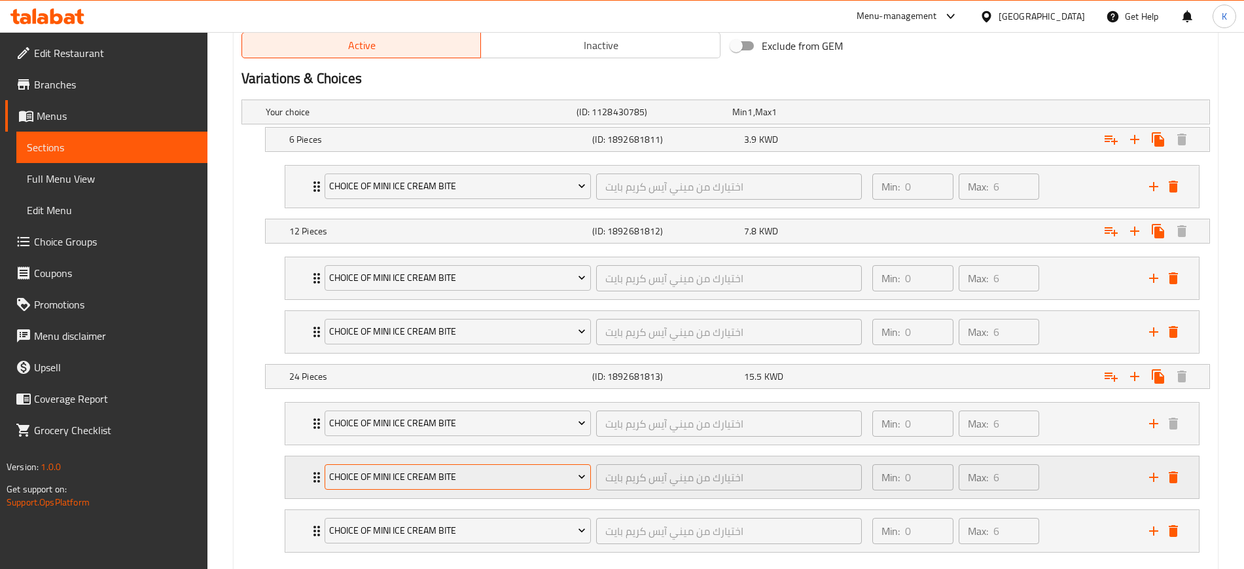
scroll to position [764, 0]
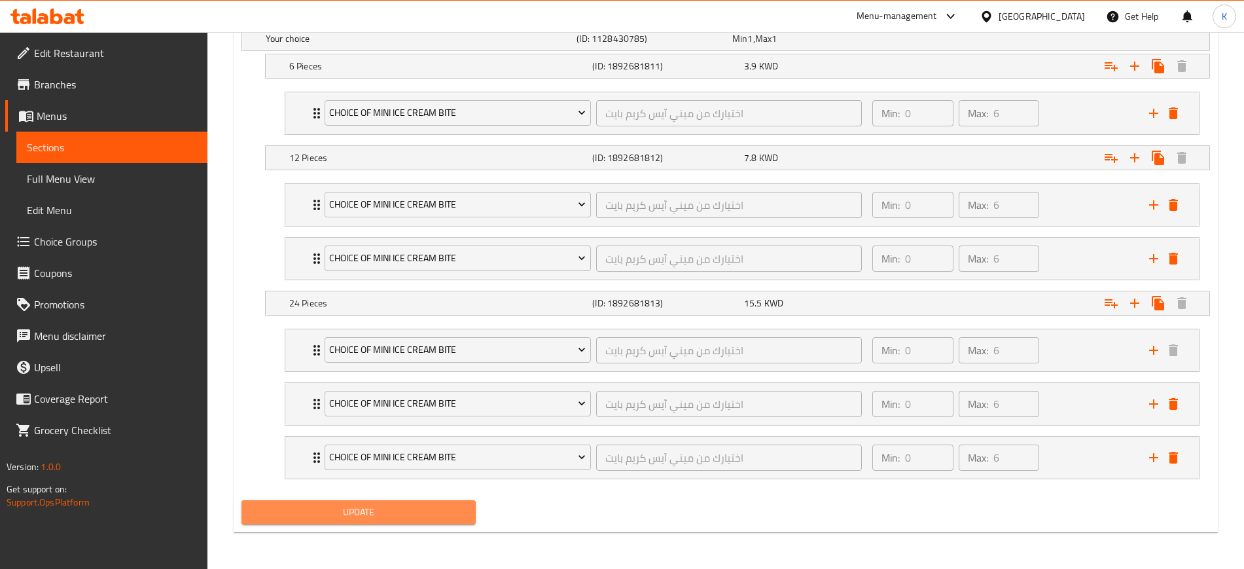
click at [397, 509] on span "Update" at bounding box center [358, 512] width 213 height 16
click at [399, 511] on span "Update" at bounding box center [358, 512] width 213 height 16
click at [399, 509] on span "Update" at bounding box center [358, 512] width 213 height 16
click at [386, 512] on span "Update" at bounding box center [358, 512] width 213 height 16
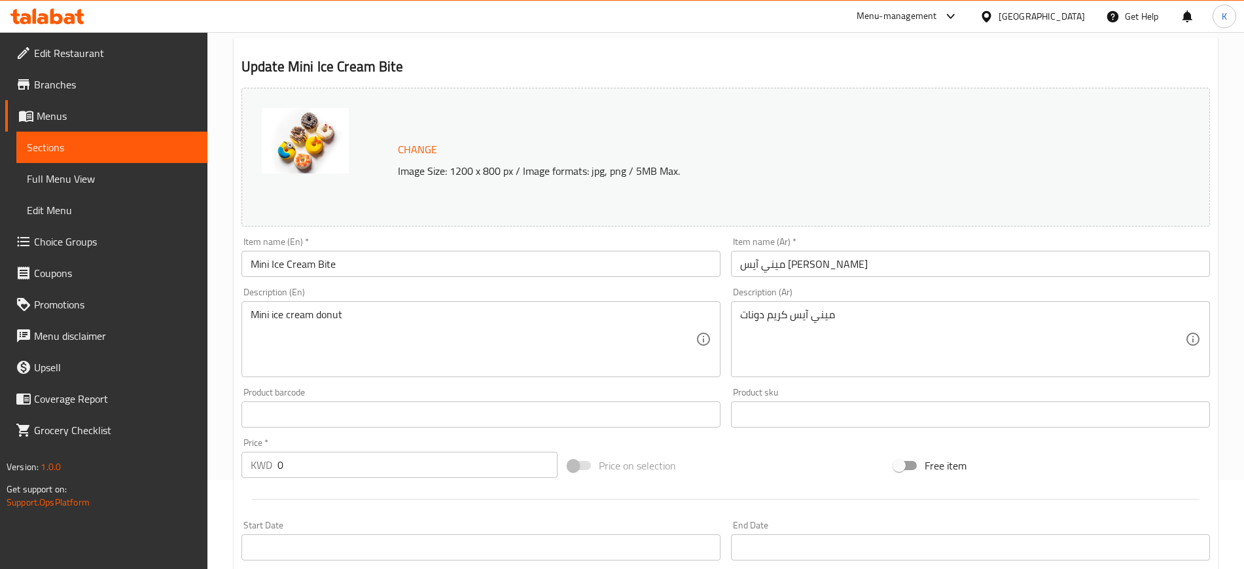
scroll to position [0, 0]
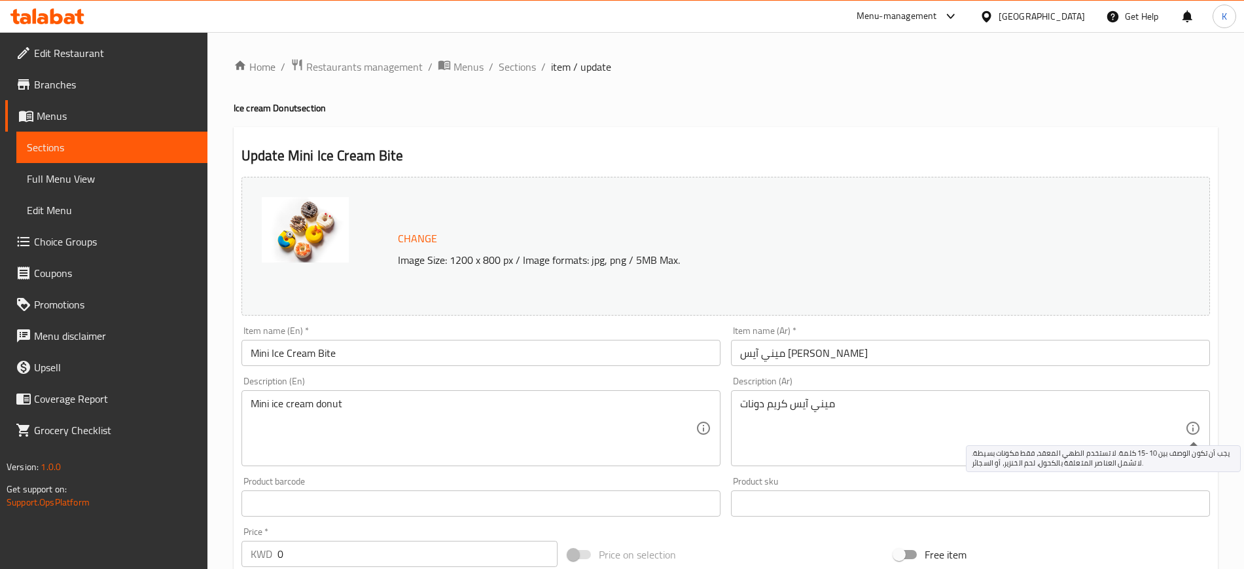
click at [1189, 427] on icon at bounding box center [1193, 428] width 16 height 16
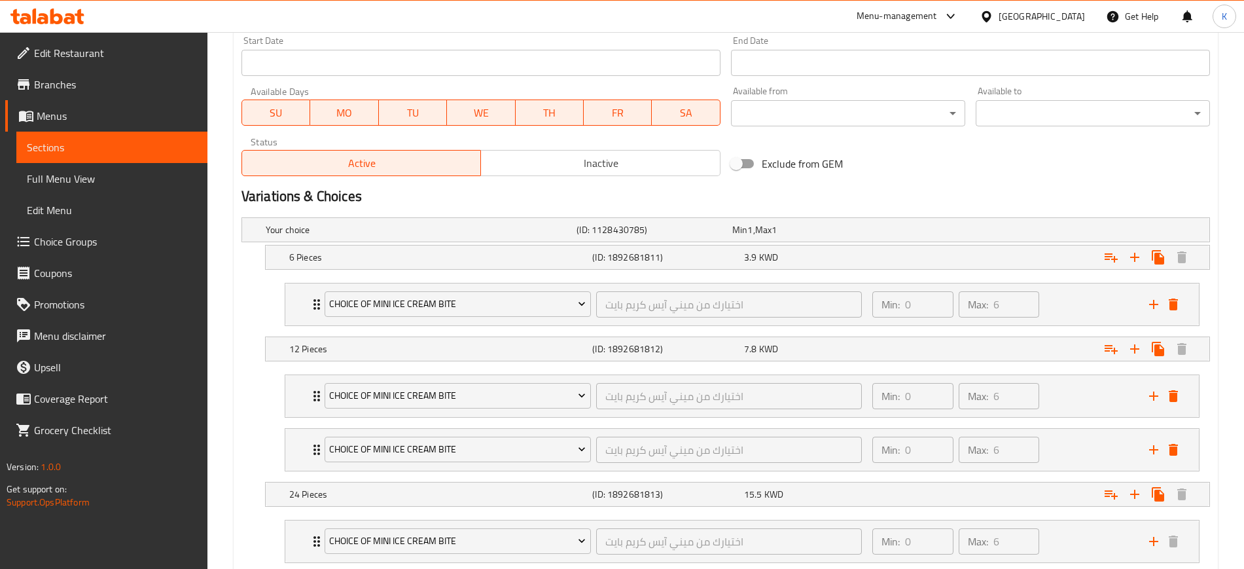
scroll to position [764, 0]
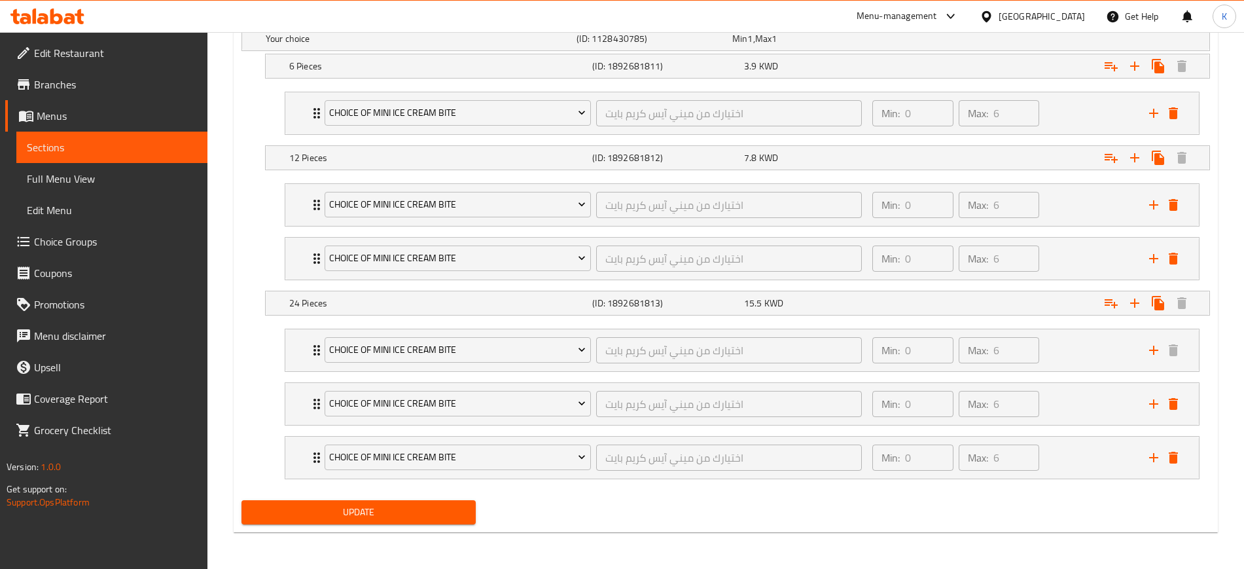
click at [368, 509] on span "Update" at bounding box center [358, 512] width 213 height 16
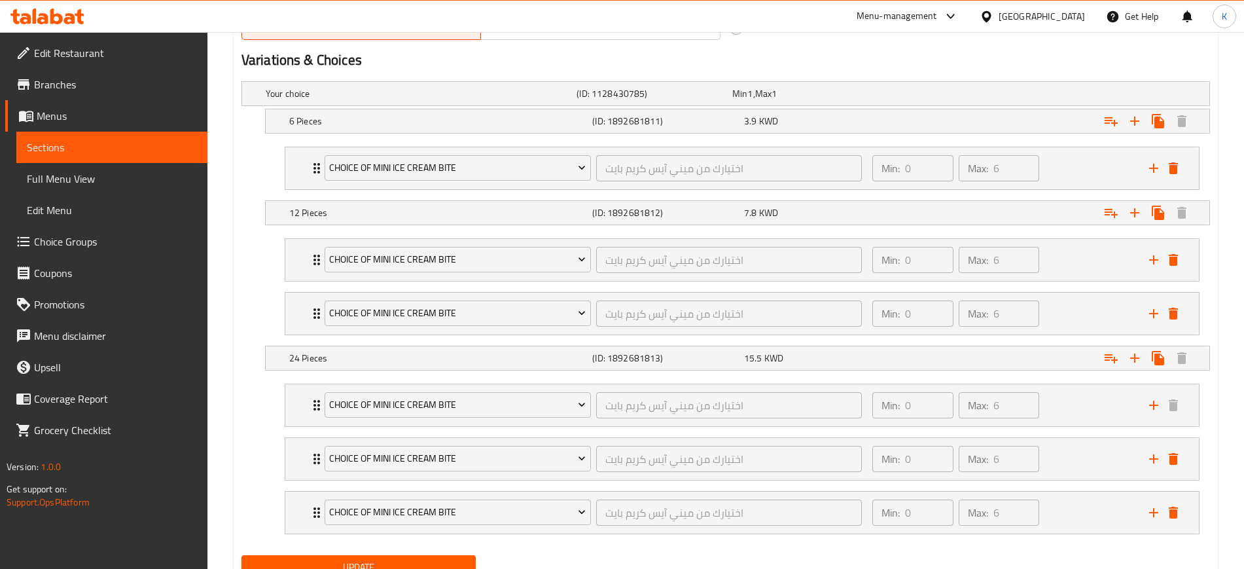
scroll to position [683, 0]
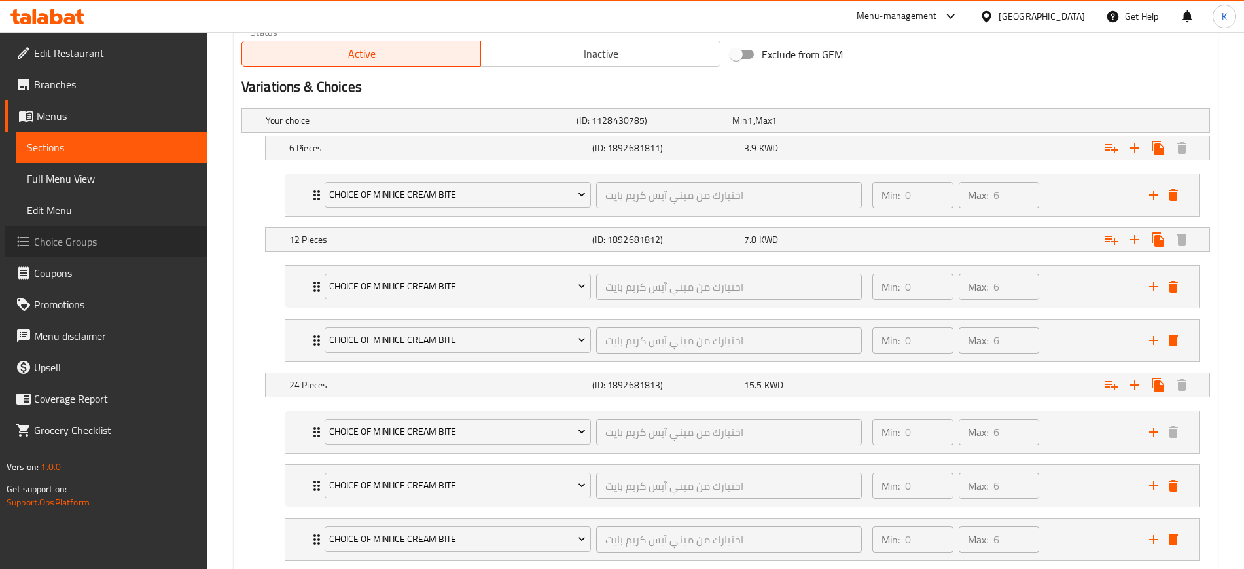
click at [89, 242] on span "Choice Groups" at bounding box center [115, 242] width 163 height 16
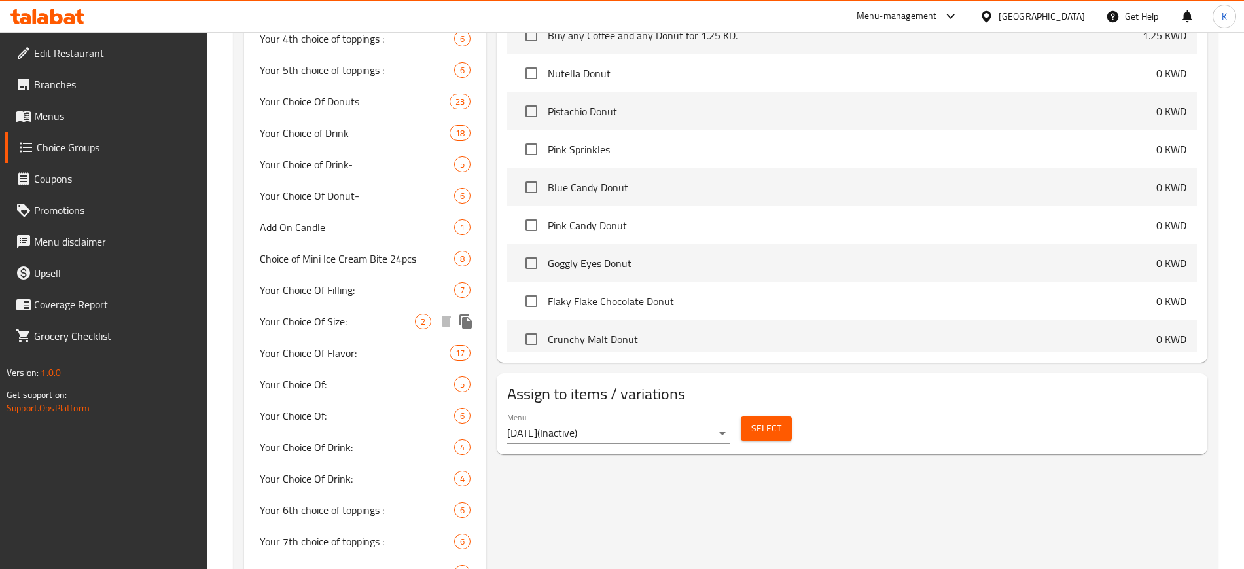
scroll to position [482, 0]
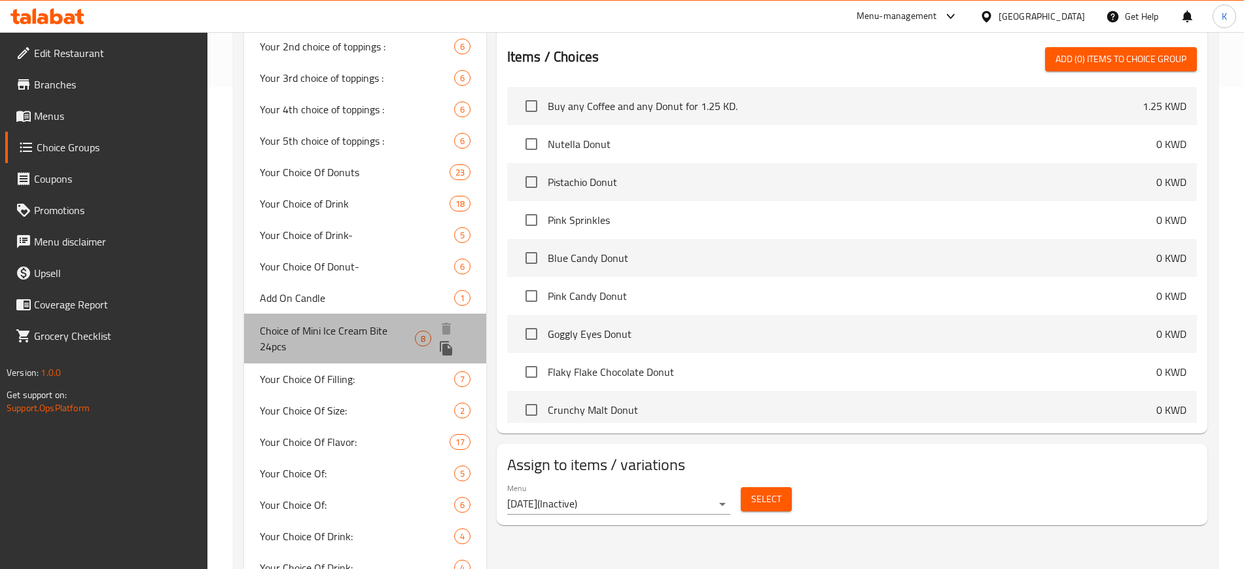
click at [346, 326] on span "Choice of Mini Ice Cream Bite 24pcs" at bounding box center [337, 338] width 155 height 31
type input "Choice of Mini Ice Cream Bite 24pcs"
type input "اختيارك من ميني آيس كريم بايت"
type input "0"
type input "6"
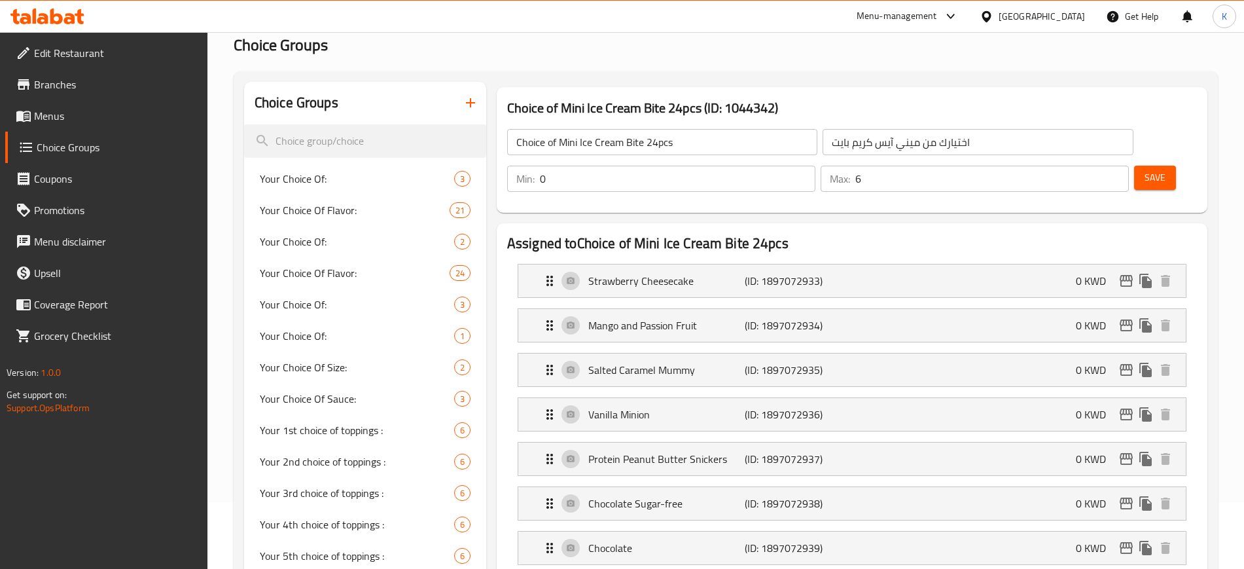
scroll to position [0, 0]
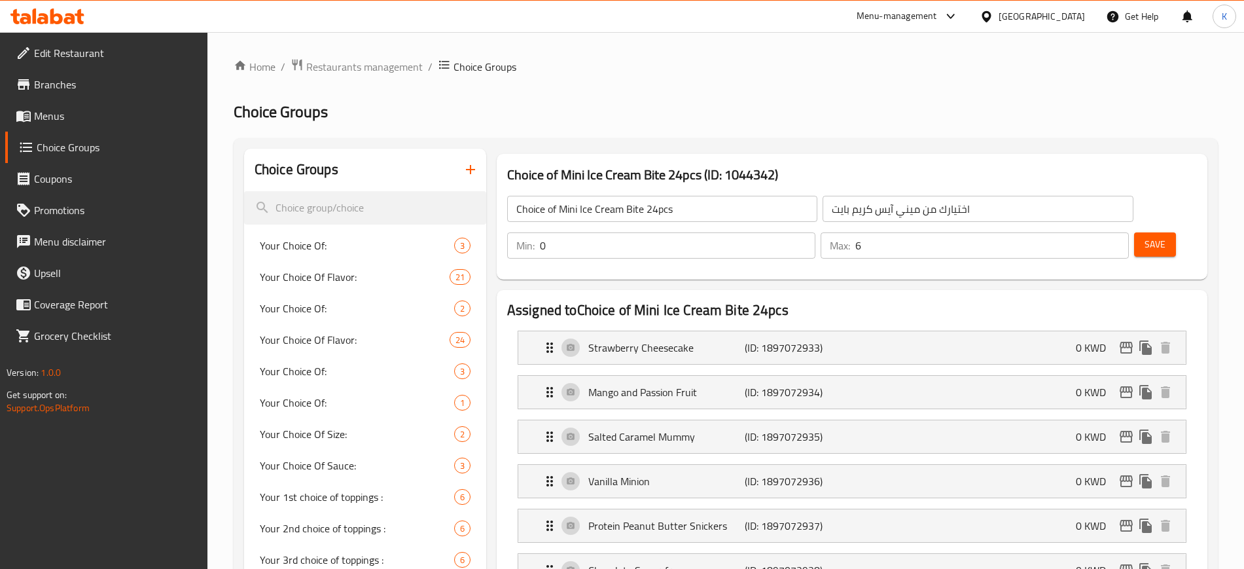
click at [517, 209] on input "Choice of Mini Ice Cream Bite 24pcs" at bounding box center [662, 209] width 310 height 26
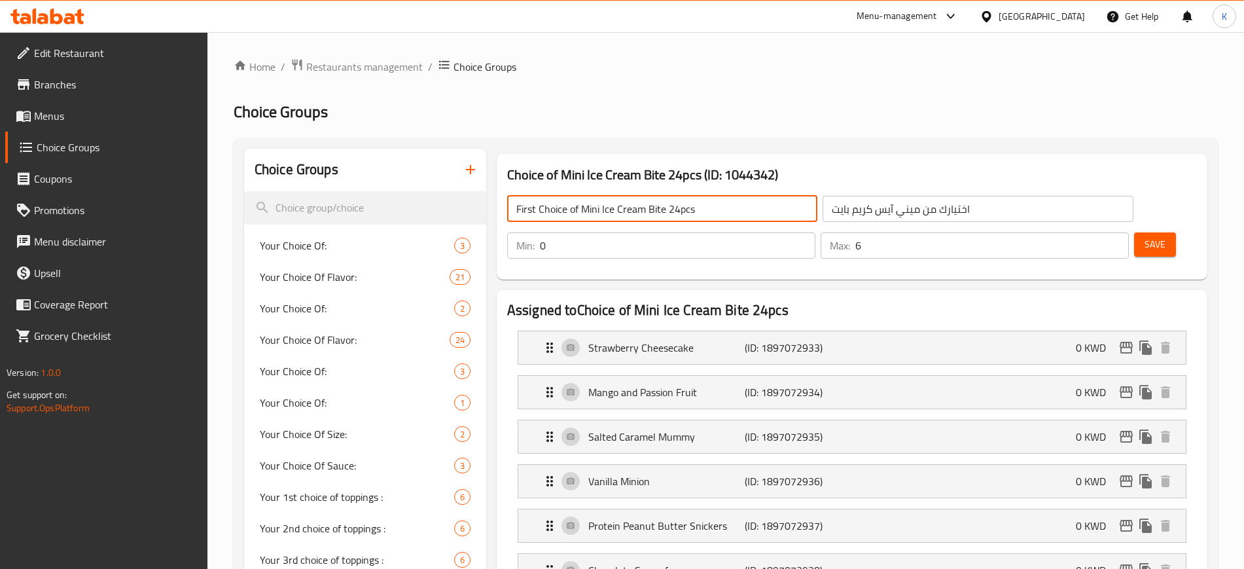
drag, startPoint x: 668, startPoint y: 208, endPoint x: 699, endPoint y: 207, distance: 30.8
click at [699, 207] on input "First Choice of Mini Ice Cream Bite 24pcs" at bounding box center [662, 209] width 310 height 26
drag, startPoint x: 677, startPoint y: 210, endPoint x: 461, endPoint y: 206, distance: 216.0
click at [895, 209] on input "اختيارك من ميني آيس كريم بايت" at bounding box center [978, 209] width 310 height 26
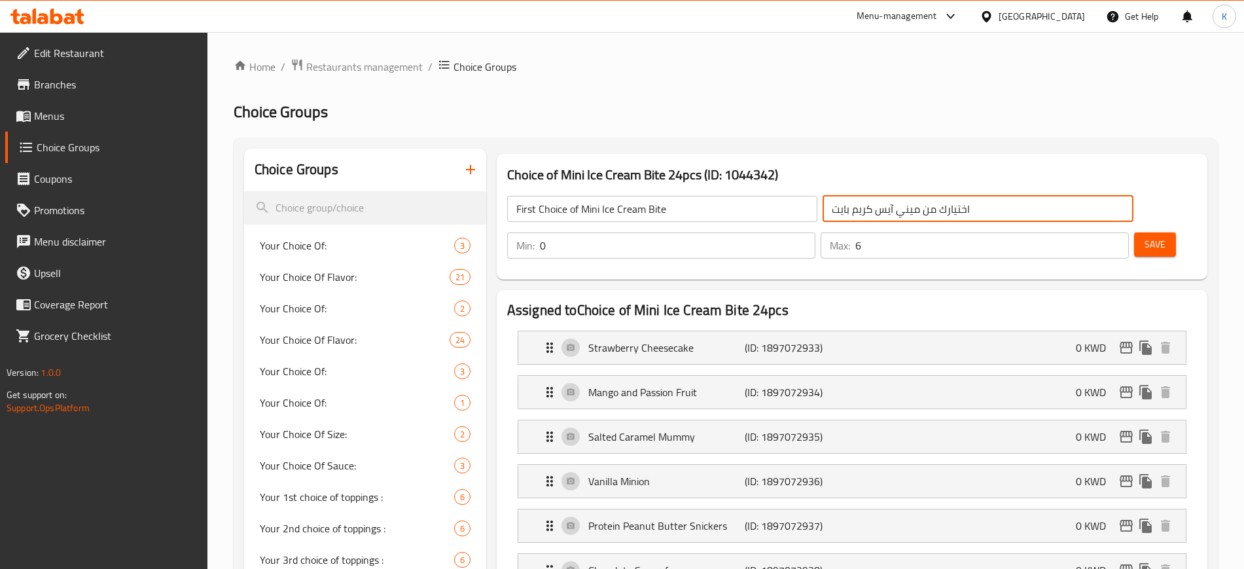
click at [1145, 236] on span "Save" at bounding box center [1155, 244] width 21 height 16
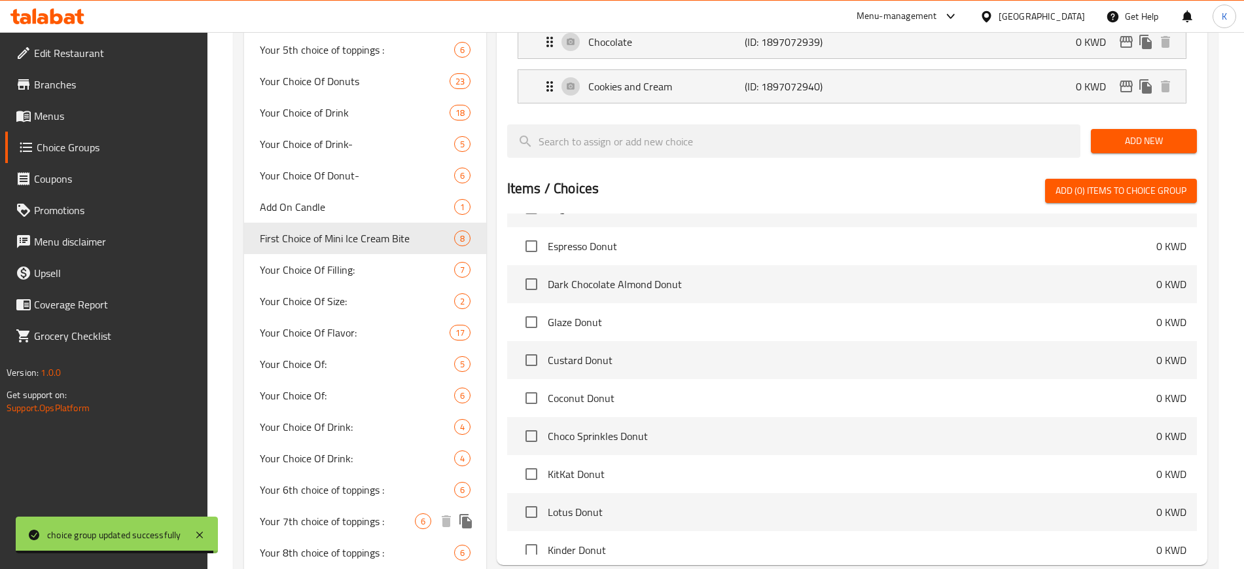
scroll to position [666, 0]
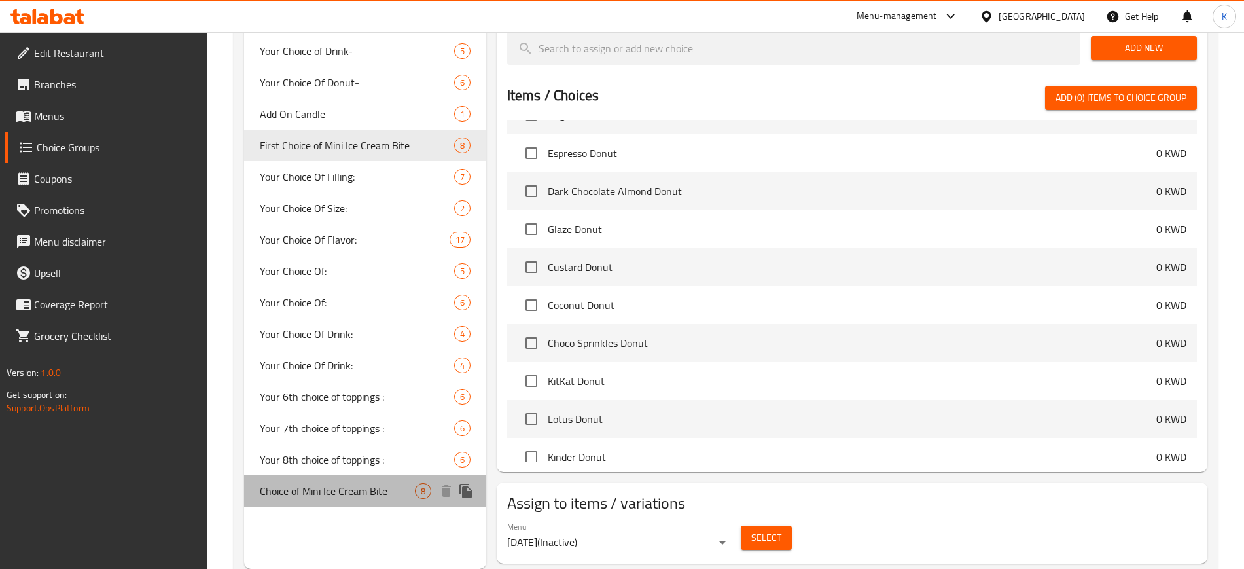
click at [378, 492] on span "Choice of Mini Ice Cream Bite" at bounding box center [337, 491] width 155 height 16
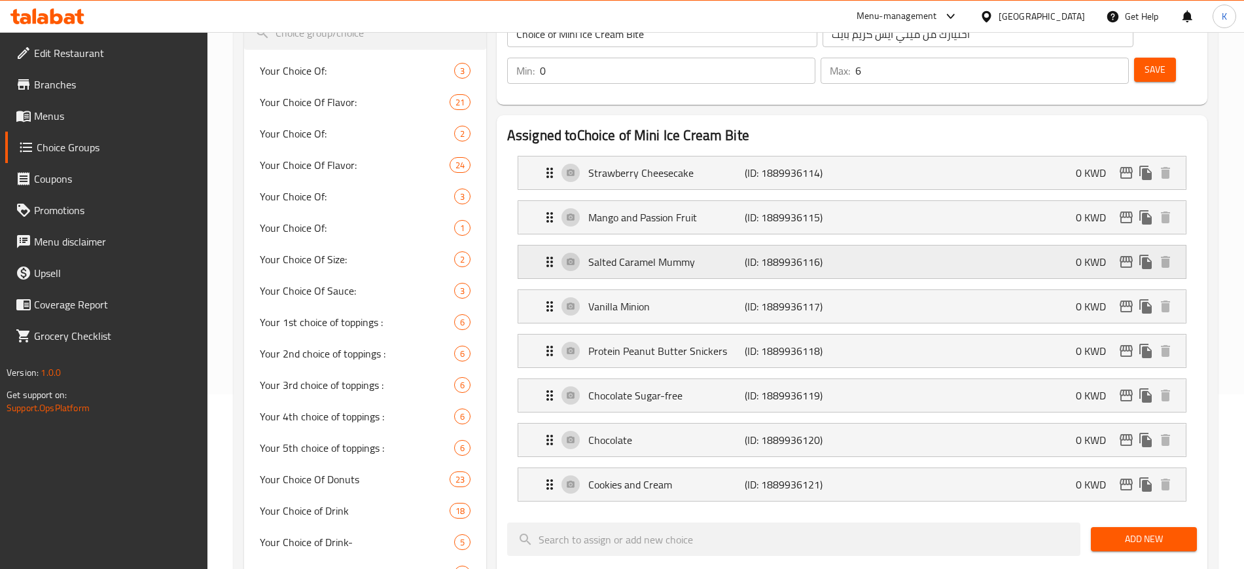
scroll to position [0, 0]
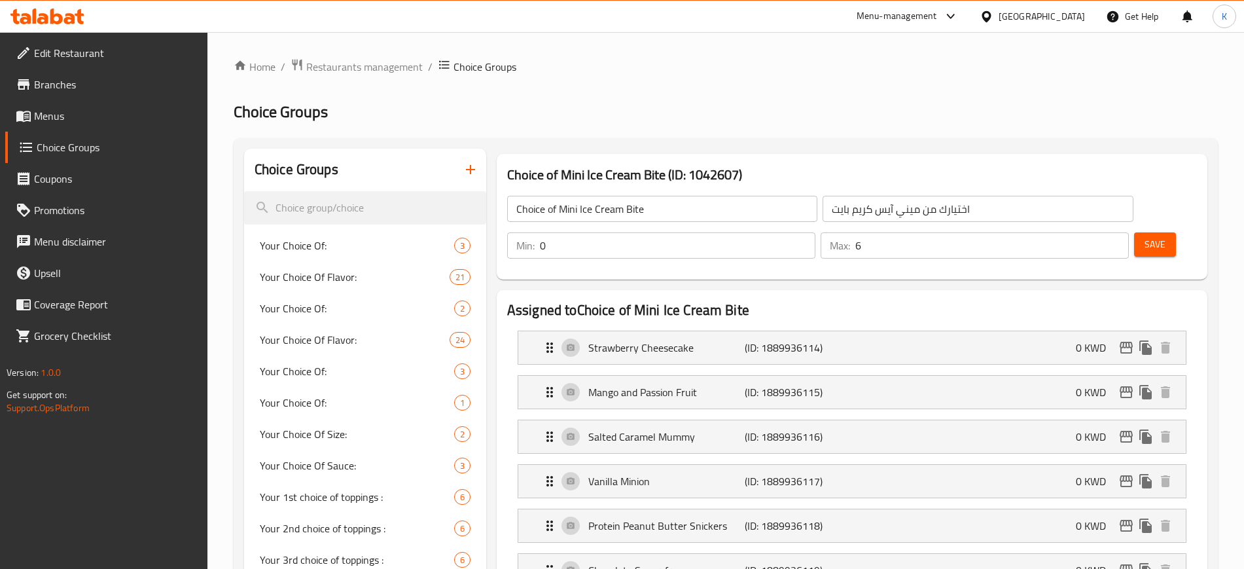
click at [514, 209] on input "Choice of Mini Ice Cream Bite" at bounding box center [662, 209] width 310 height 26
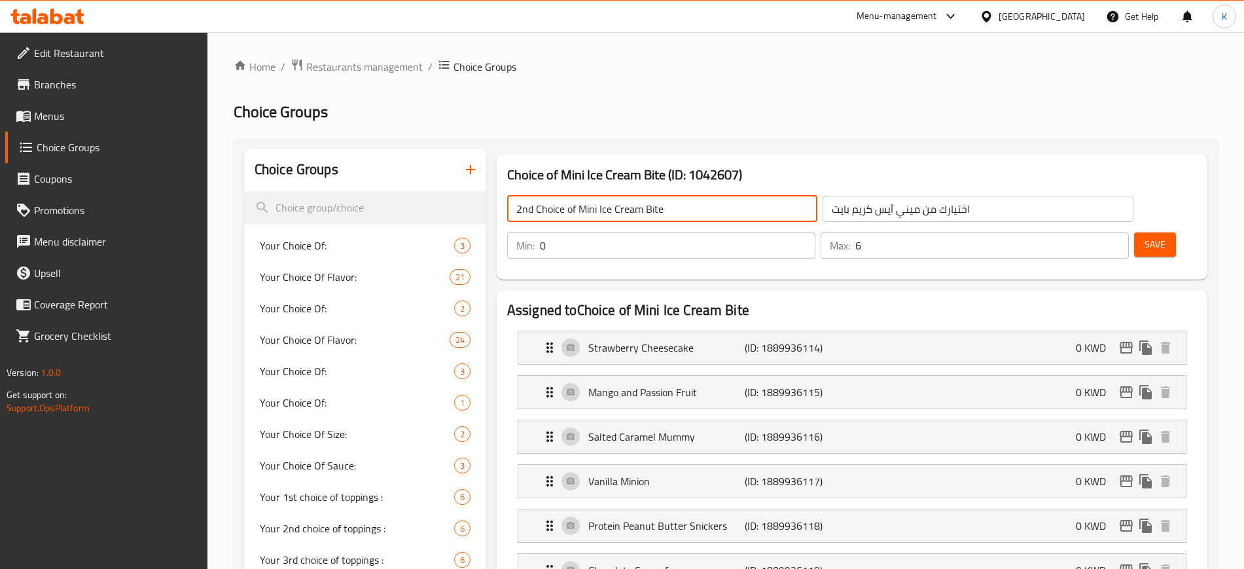
type input "2nd Choice of Mini Ice Cream Bite"
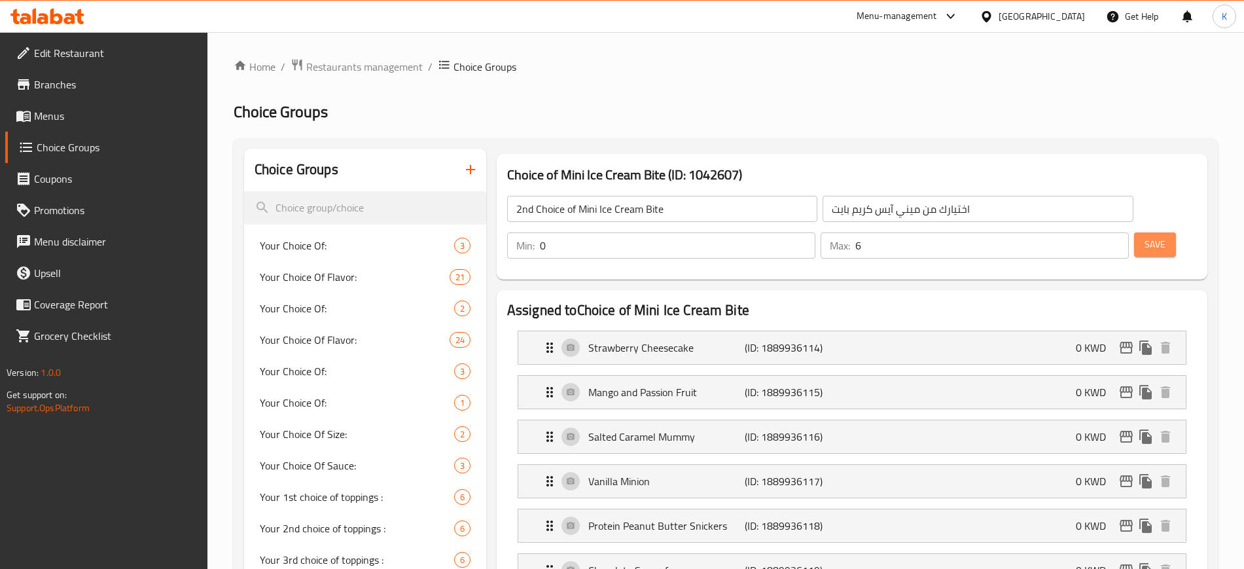
click at [1145, 236] on span "Save" at bounding box center [1155, 244] width 21 height 16
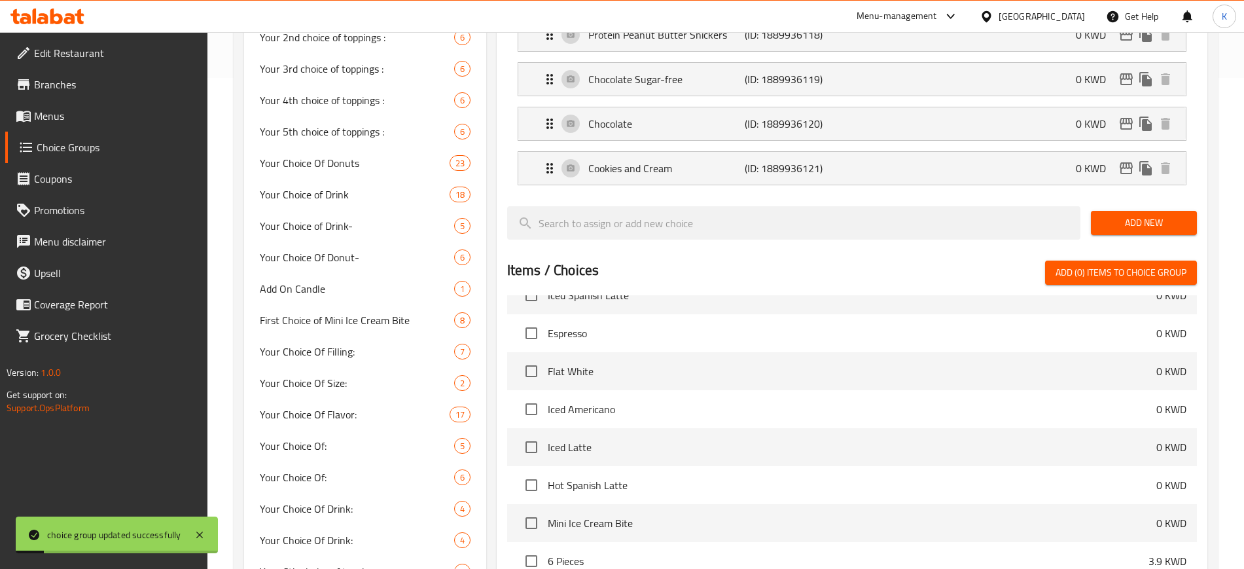
scroll to position [666, 0]
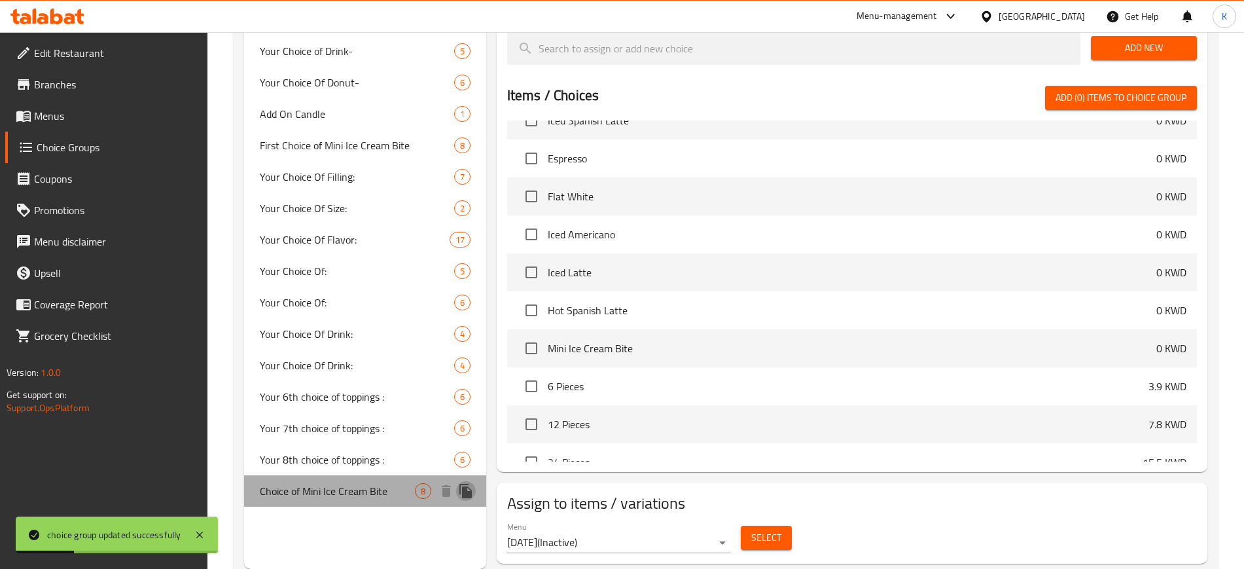
click at [467, 494] on icon "duplicate" at bounding box center [465, 491] width 12 height 14
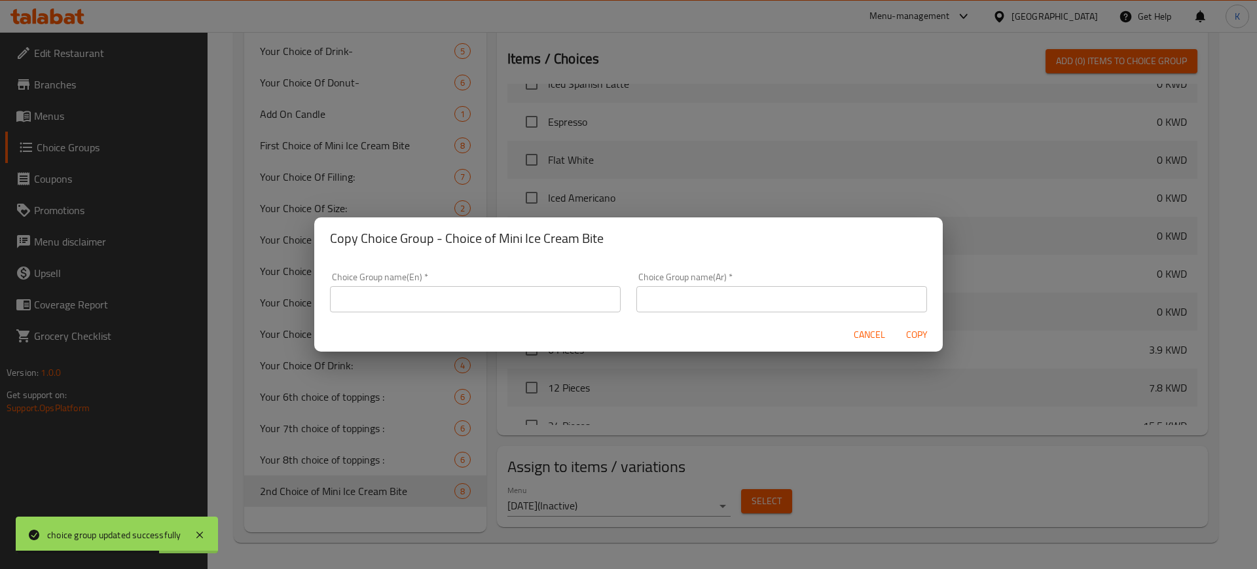
click at [512, 301] on input "text" at bounding box center [475, 299] width 291 height 26
paste input "Choice of Mini Ice Cream Bite"
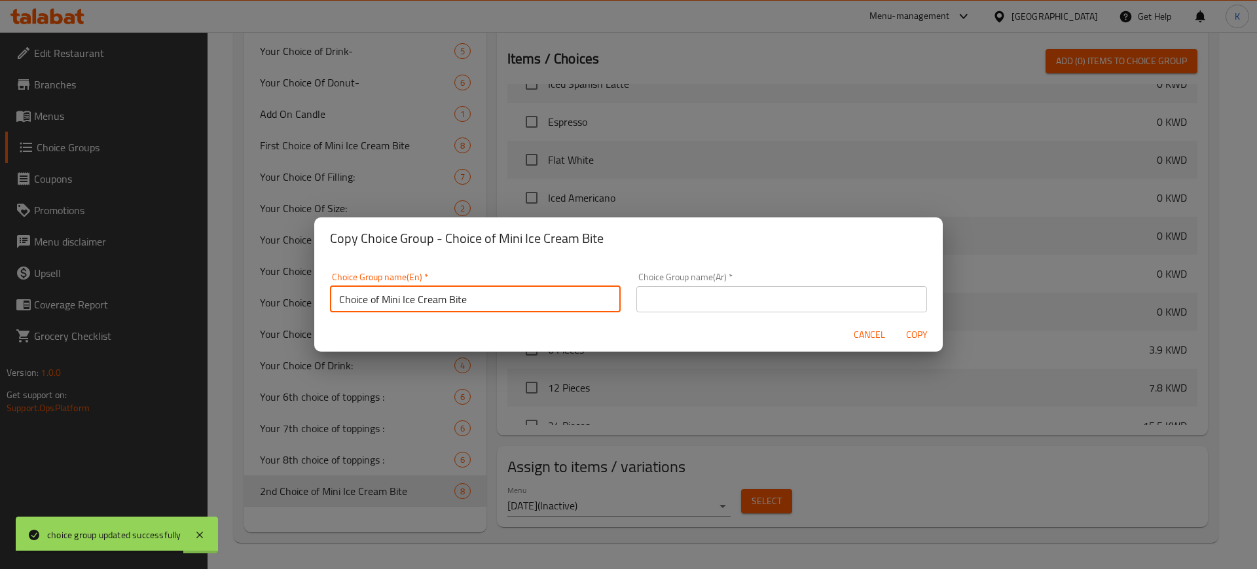
click at [340, 296] on input "Choice of Mini Ice Cream Bite" at bounding box center [475, 299] width 291 height 26
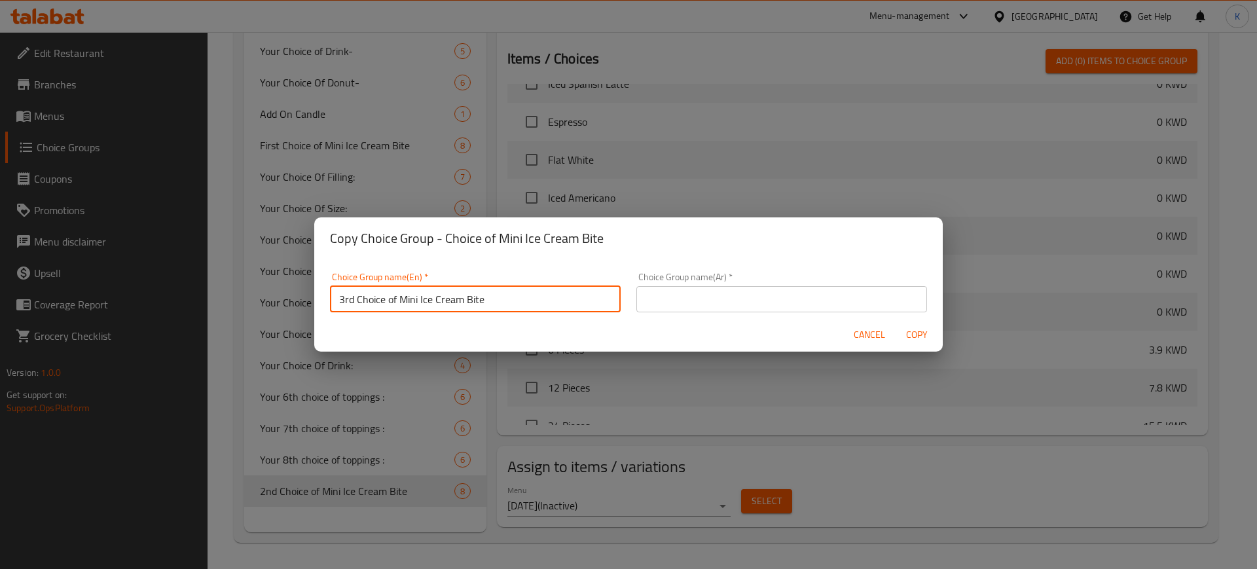
type input "3rd Choice of Mini Ice Cream Bite"
click at [733, 303] on input "text" at bounding box center [781, 299] width 291 height 26
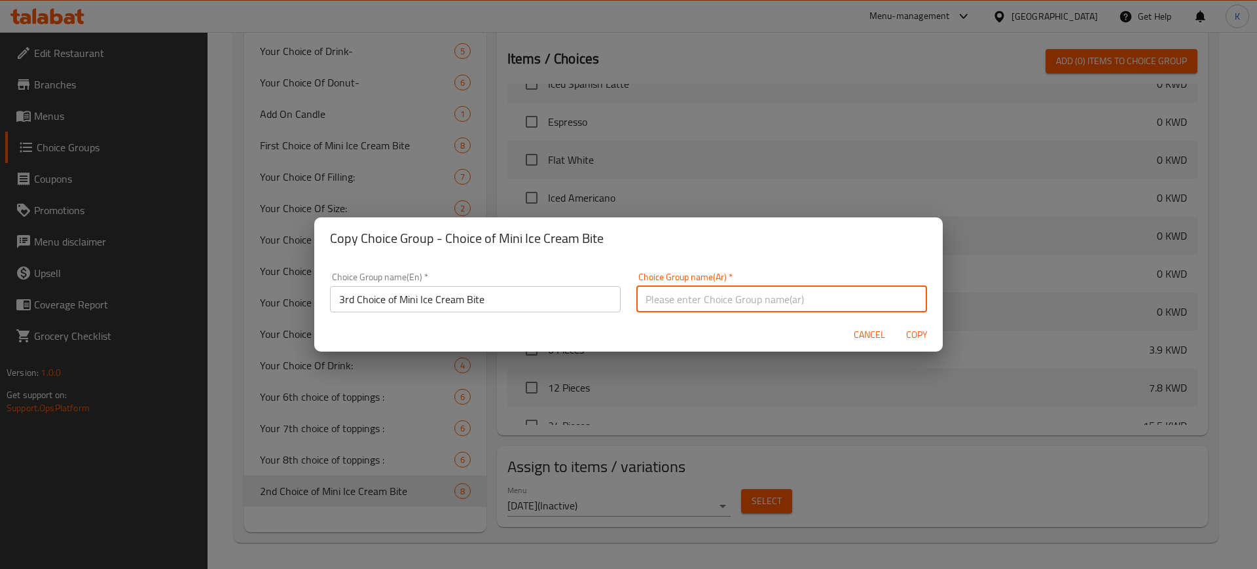
paste input "اختيارك من ميني آيس كريم بايت"
type input "اختيارك من ميني آيس كريم بايت"
click at [915, 335] on span "Copy" at bounding box center [916, 335] width 31 height 16
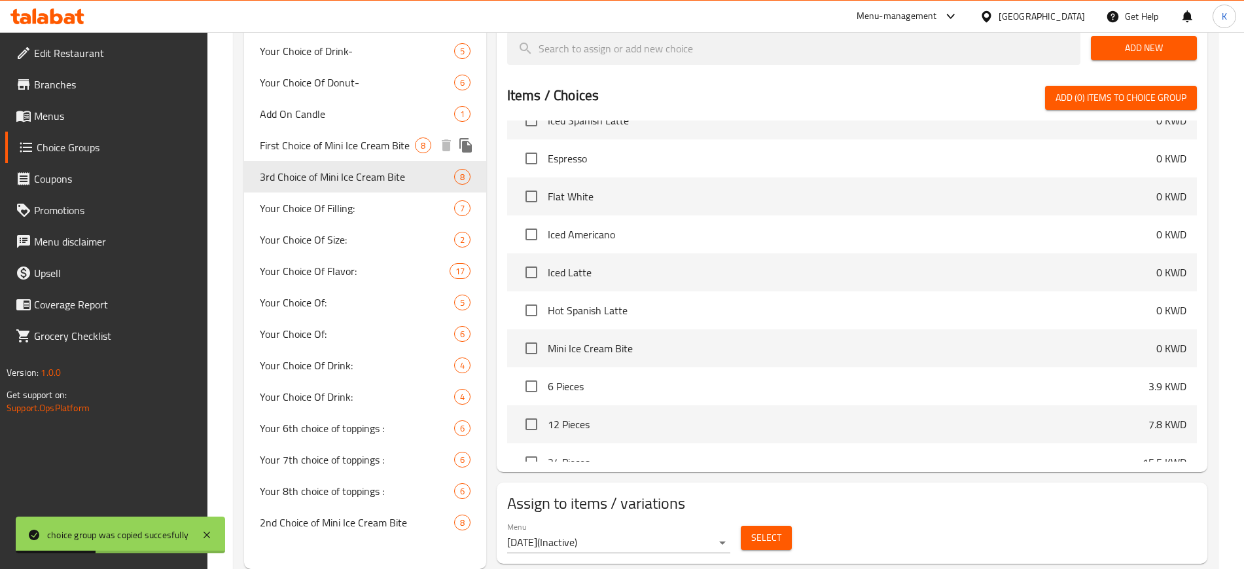
click at [339, 149] on span "First Choice of Mini Ice Cream Bite" at bounding box center [337, 145] width 155 height 16
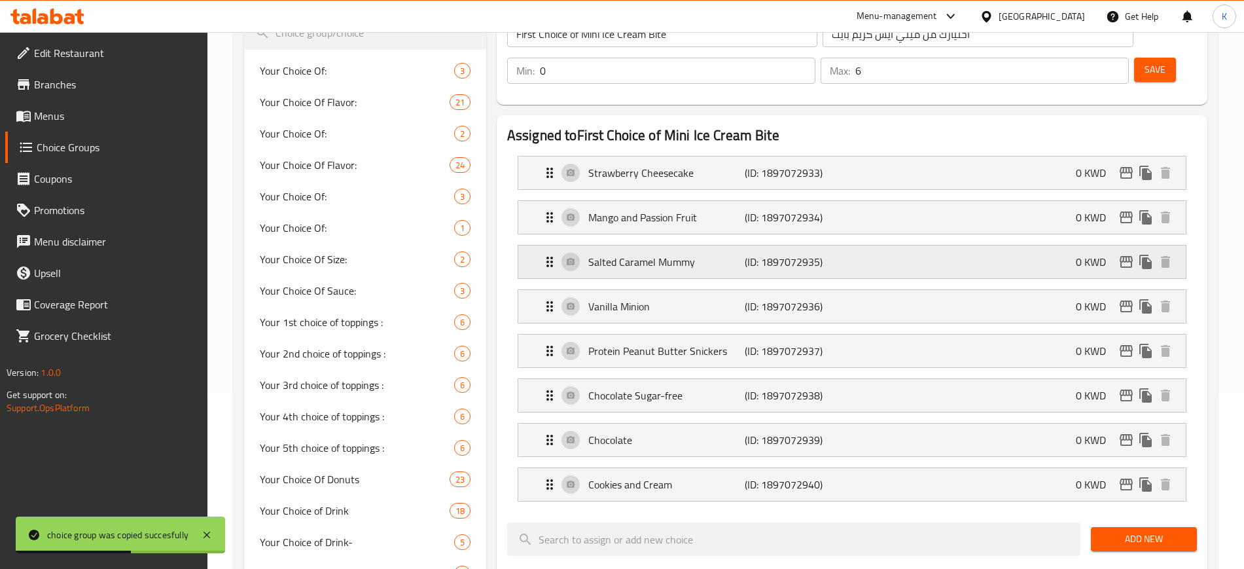
scroll to position [0, 0]
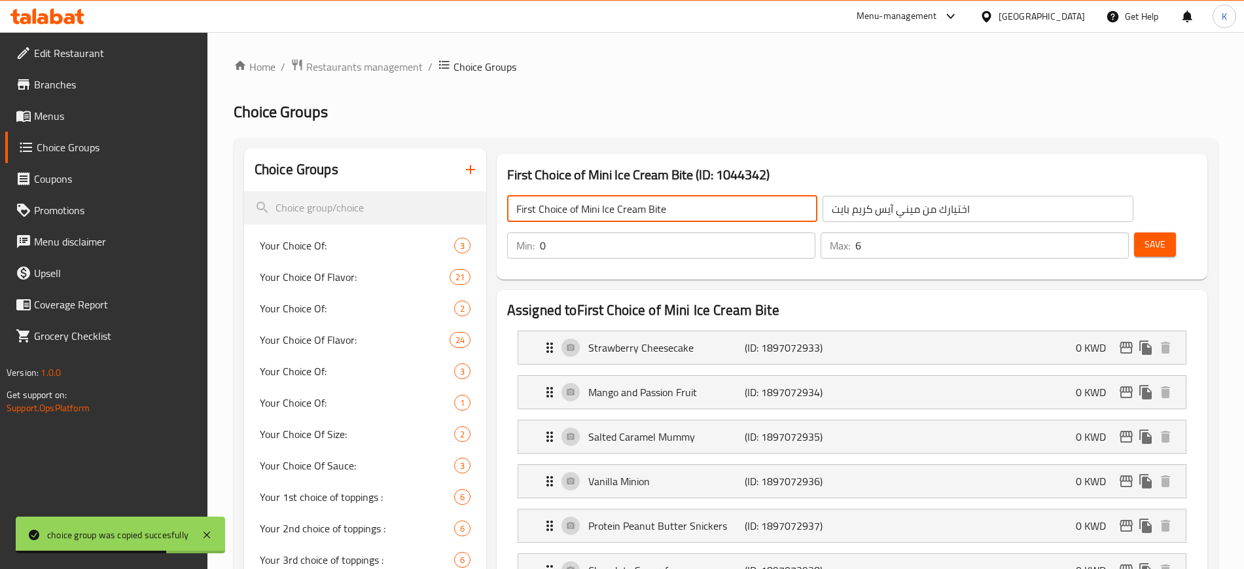
drag, startPoint x: 536, startPoint y: 207, endPoint x: 508, endPoint y: 214, distance: 28.9
click at [508, 214] on input "First Choice of Mini Ice Cream Bite" at bounding box center [662, 209] width 310 height 26
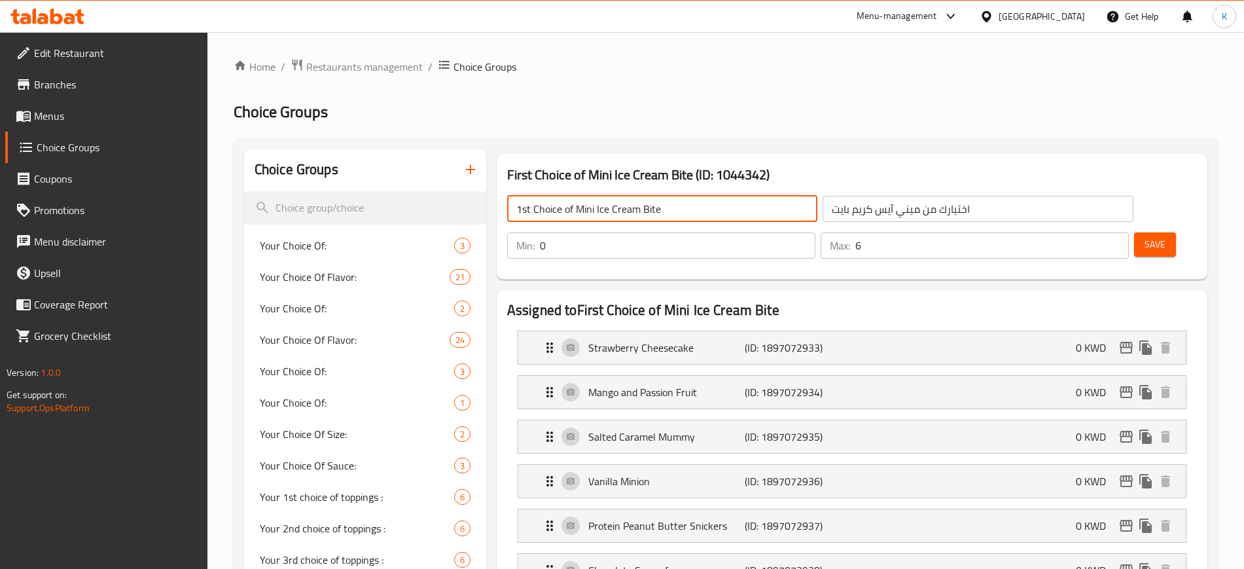
type input "1st Choice of Mini Ice Cream Bite"
click at [1145, 236] on span "Save" at bounding box center [1155, 244] width 21 height 16
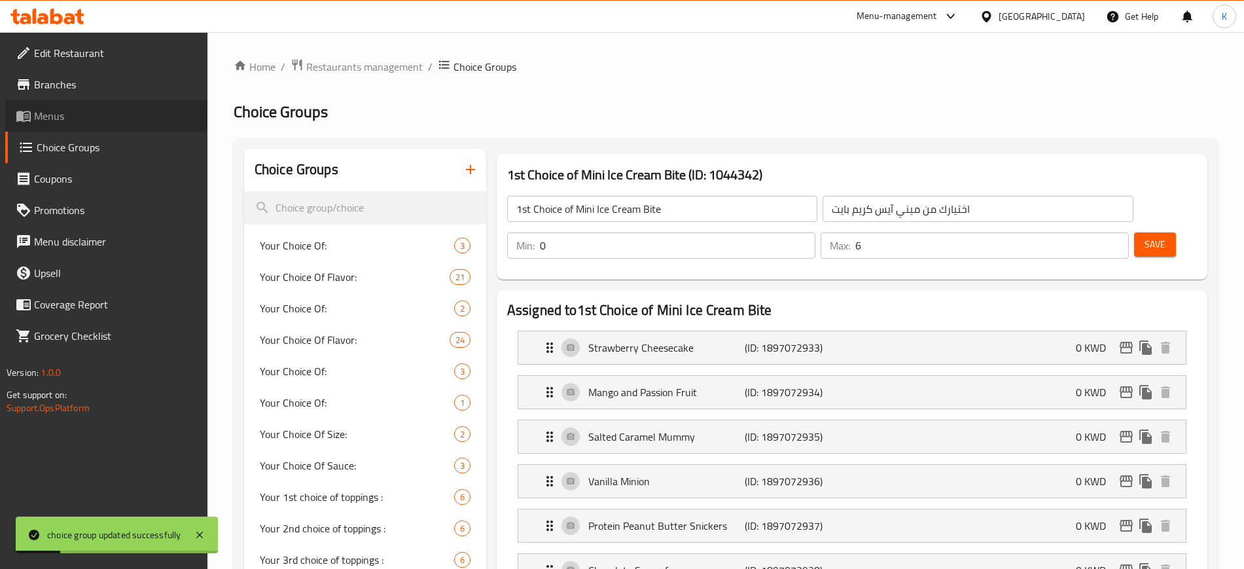
click at [56, 111] on span "Menus" at bounding box center [115, 116] width 163 height 16
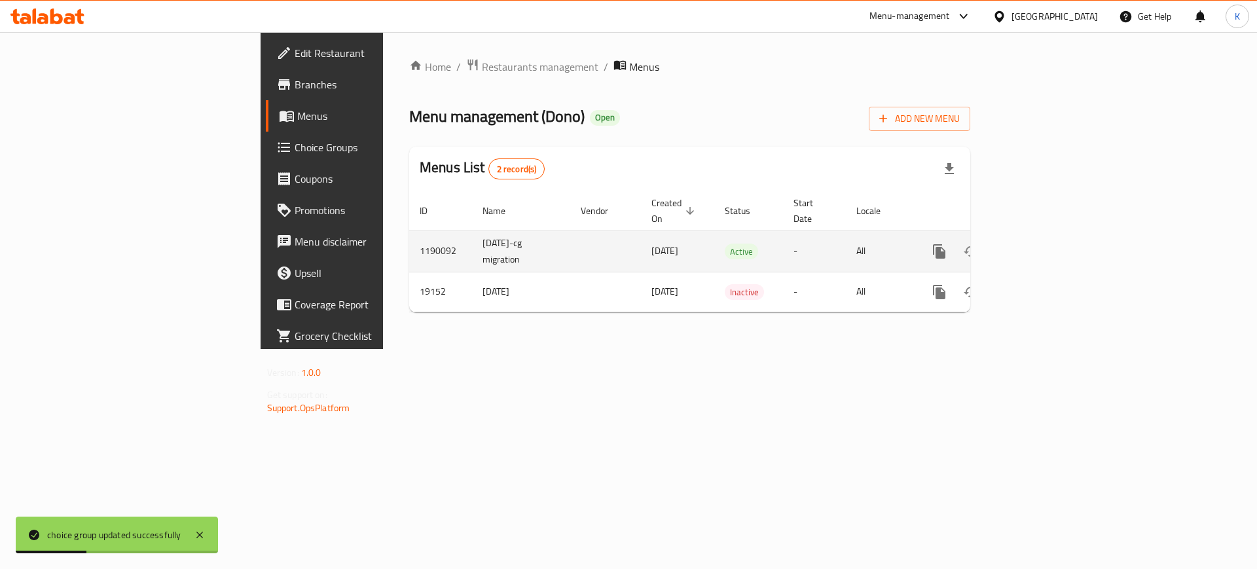
click at [1049, 241] on link "enhanced table" at bounding box center [1033, 251] width 31 height 31
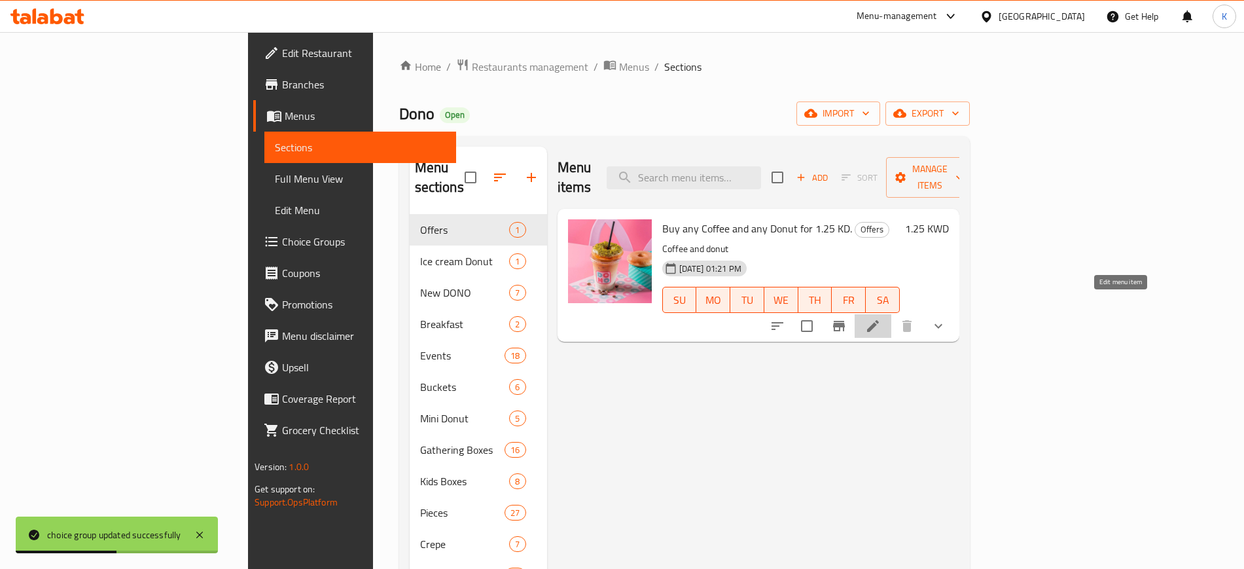
click at [879, 320] on icon at bounding box center [873, 326] width 12 height 12
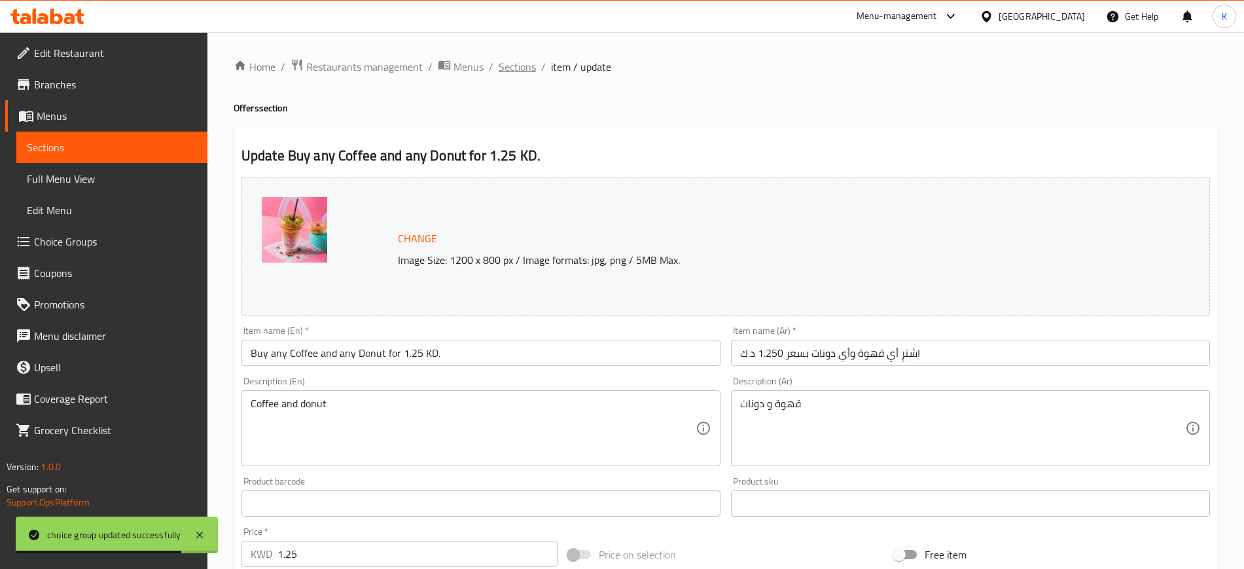
click at [512, 70] on span "Sections" at bounding box center [517, 67] width 37 height 16
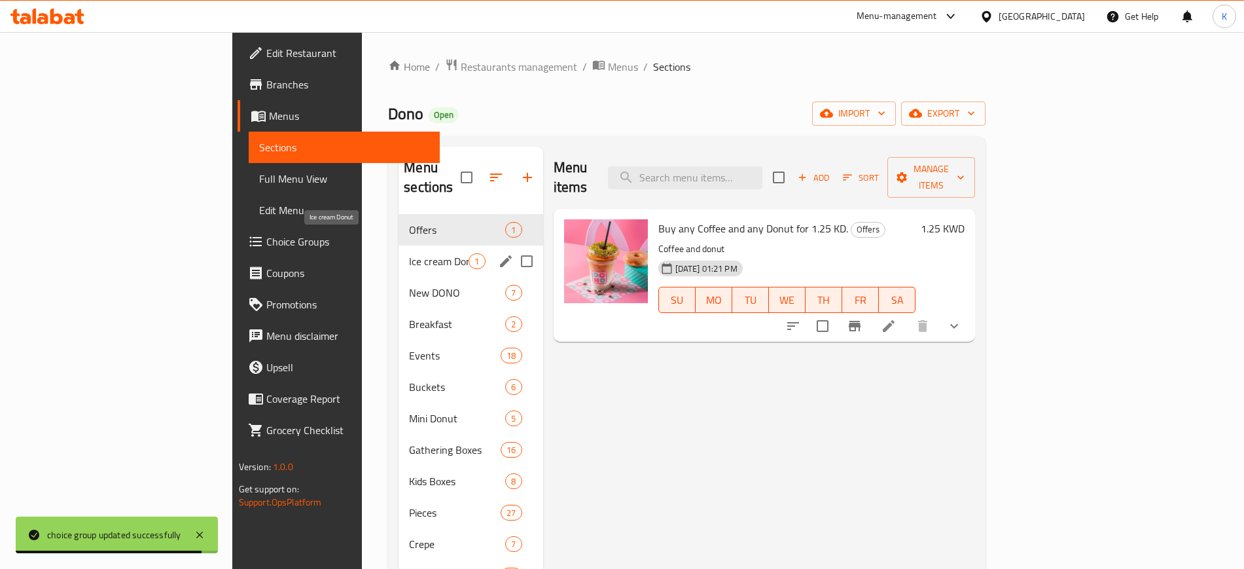
click at [409, 253] on span "Ice cream Donut" at bounding box center [439, 261] width 60 height 16
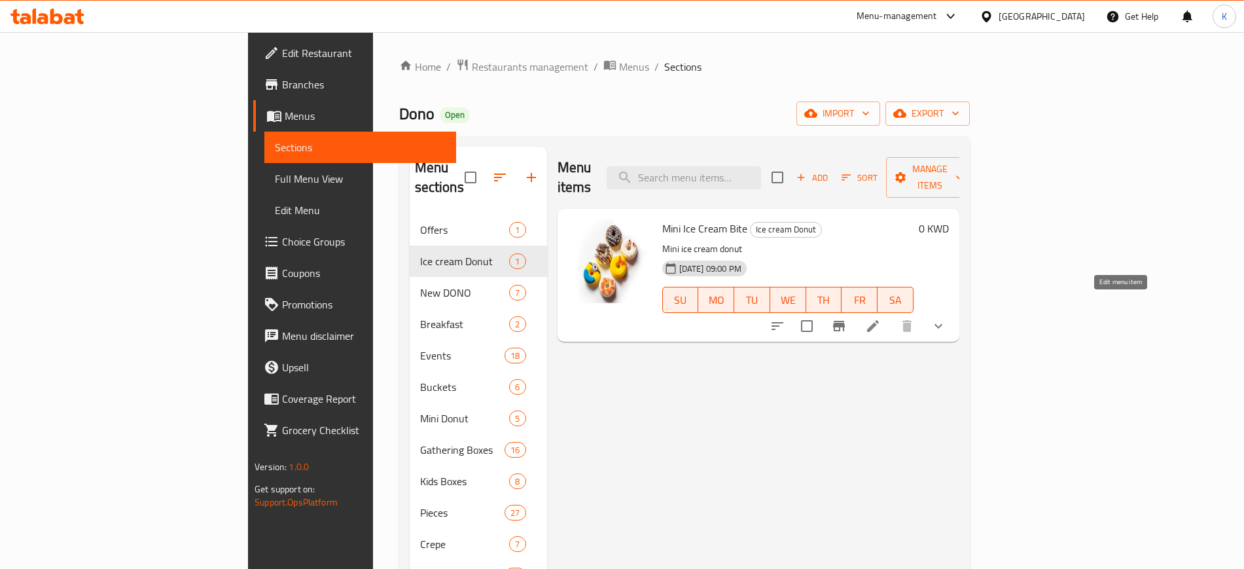
click at [881, 318] on icon at bounding box center [873, 326] width 16 height 16
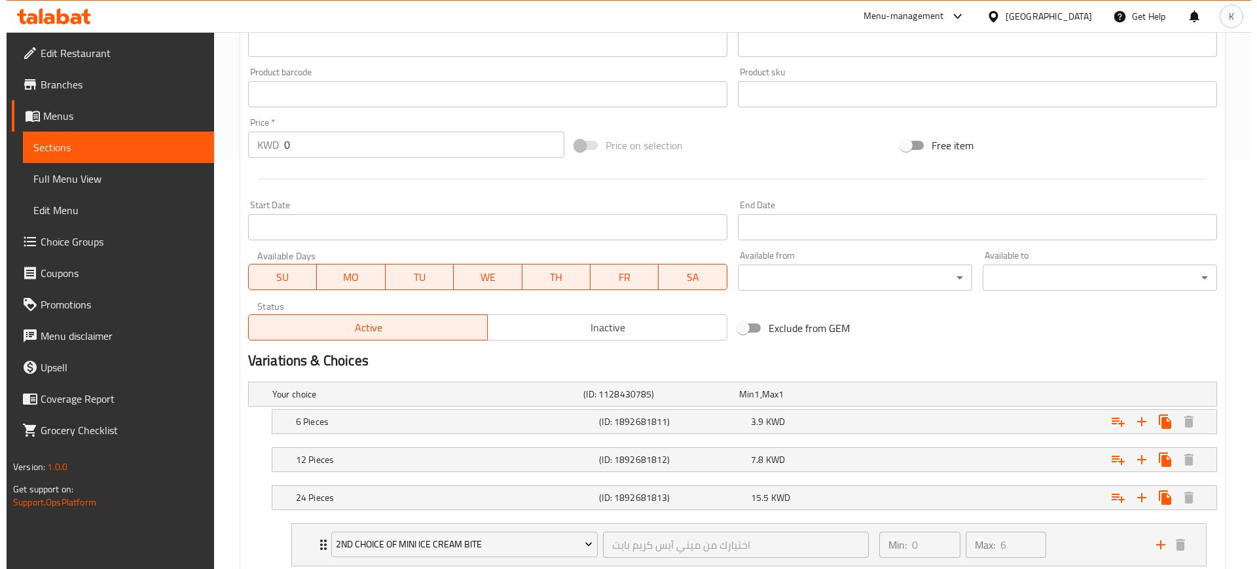
scroll to position [496, 0]
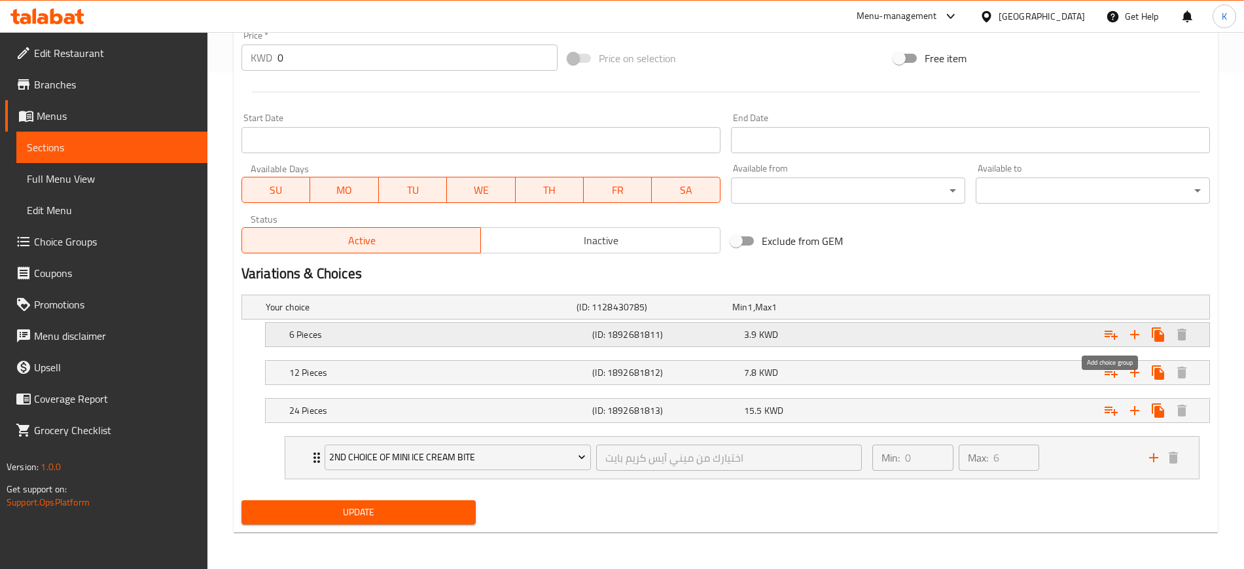
click at [1111, 333] on icon "Expand" at bounding box center [1112, 335] width 16 height 16
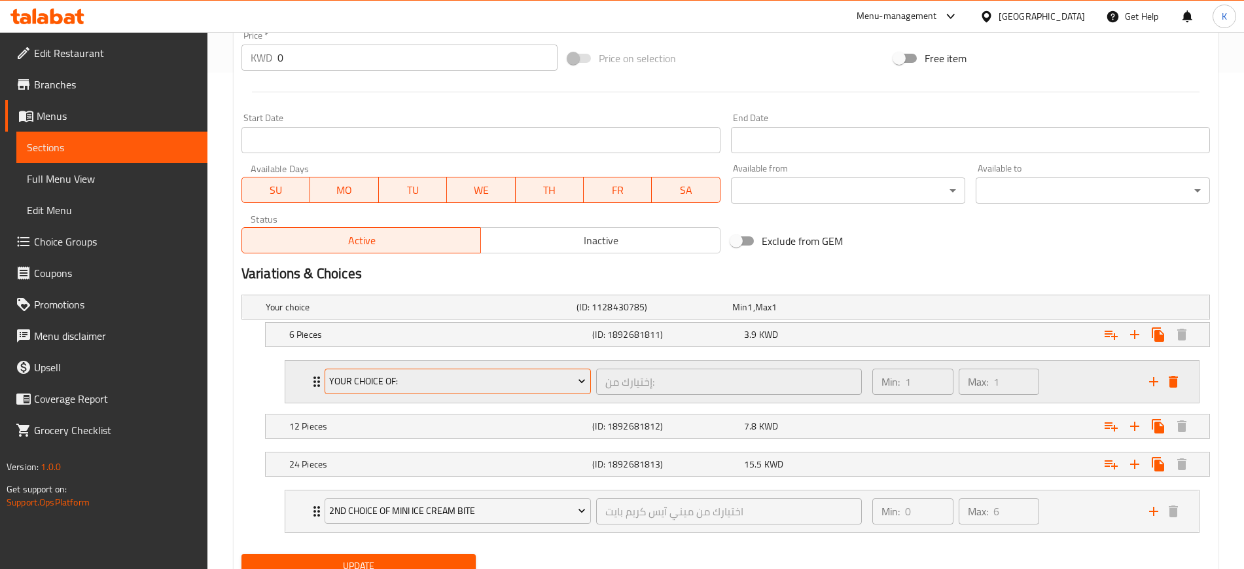
click at [568, 382] on span "Your Choice Of:" at bounding box center [457, 381] width 257 height 16
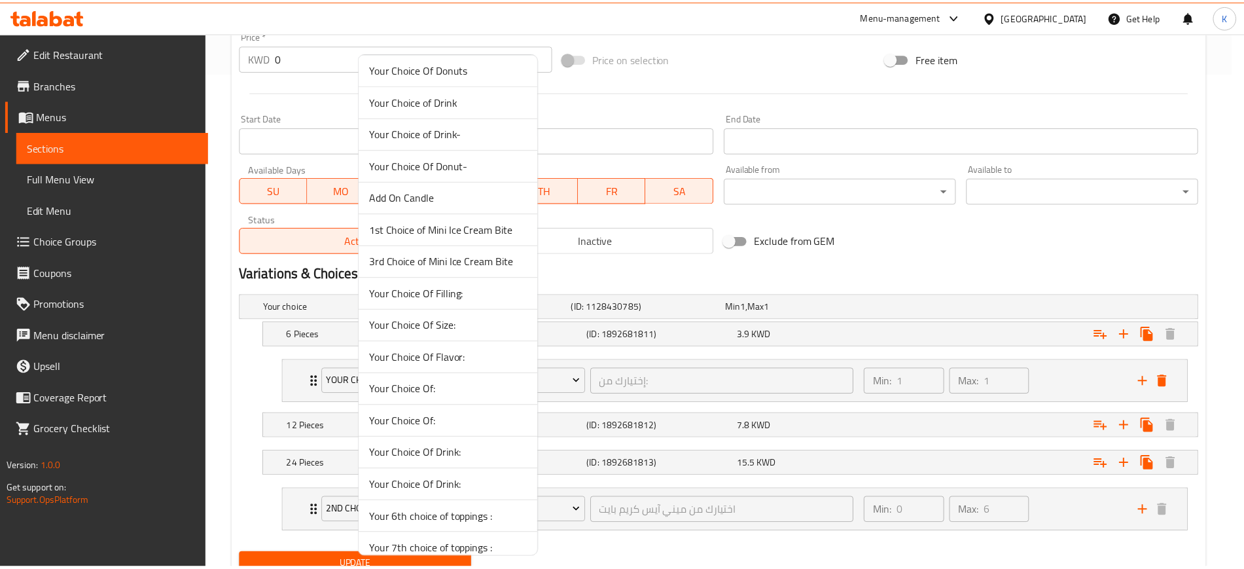
scroll to position [499, 0]
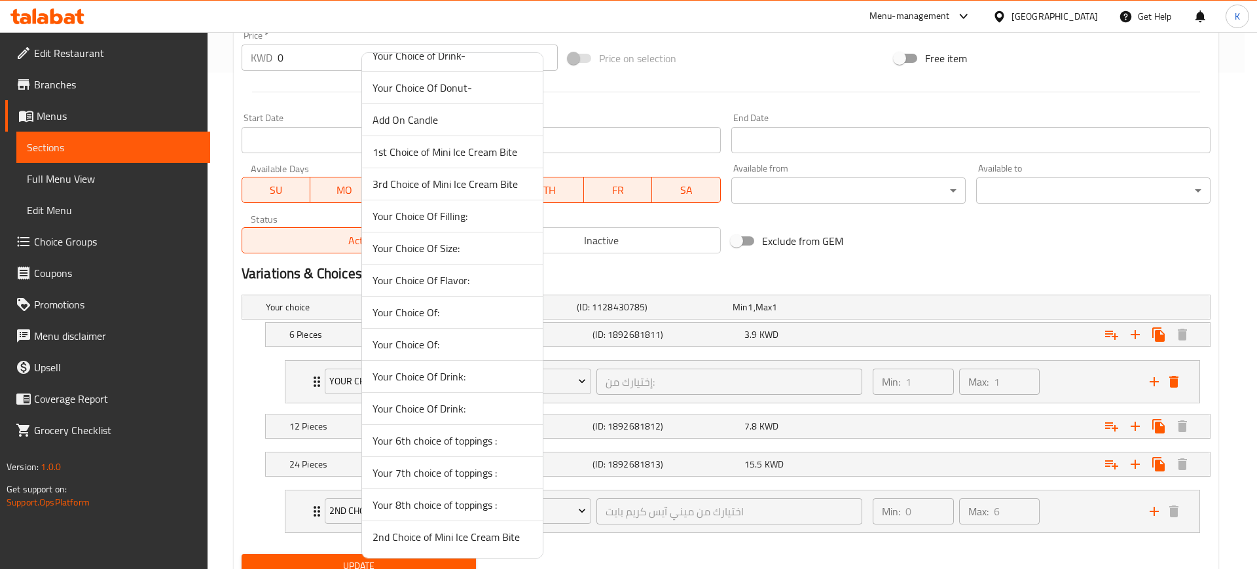
click at [502, 150] on span "1st Choice of Mini Ice Cream Bite" at bounding box center [452, 152] width 160 height 16
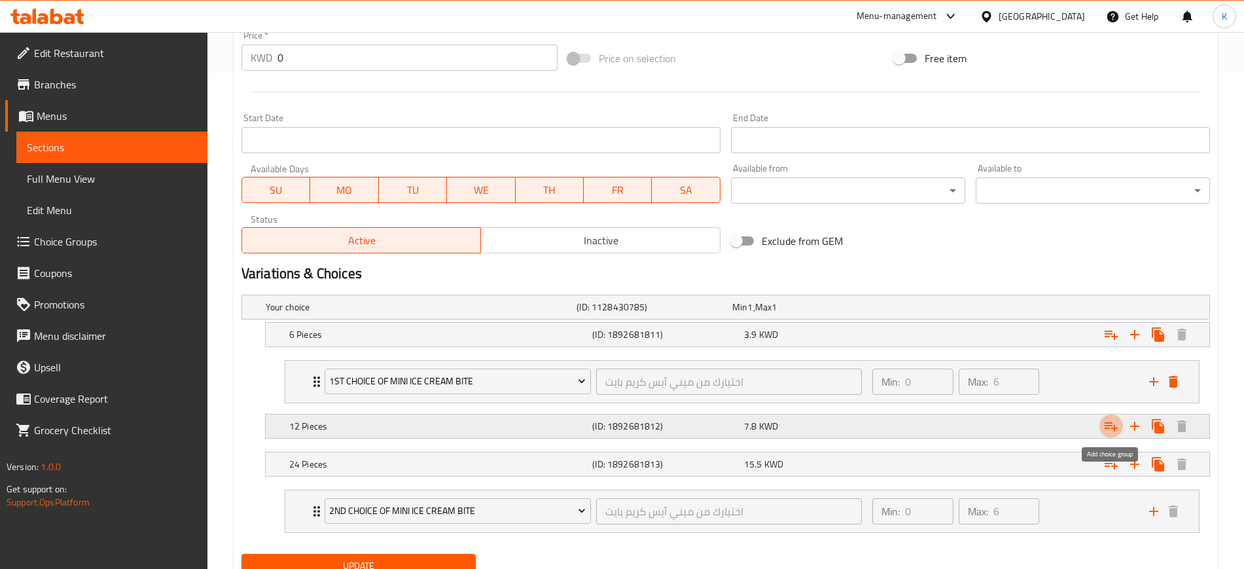
click at [1115, 428] on icon "Expand" at bounding box center [1112, 426] width 16 height 16
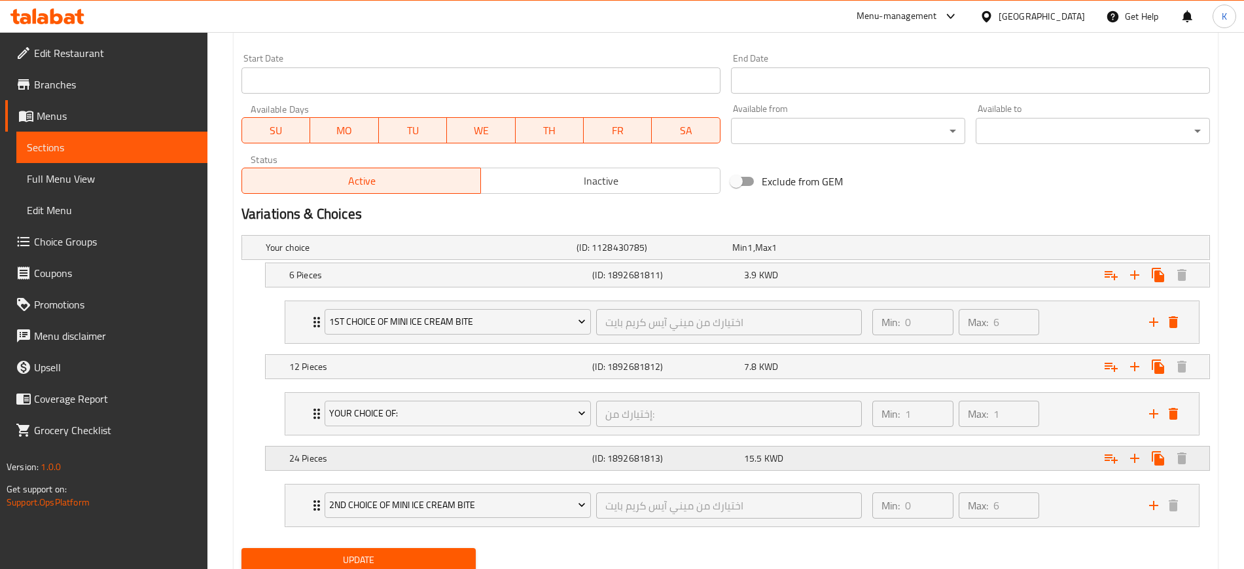
scroll to position [603, 0]
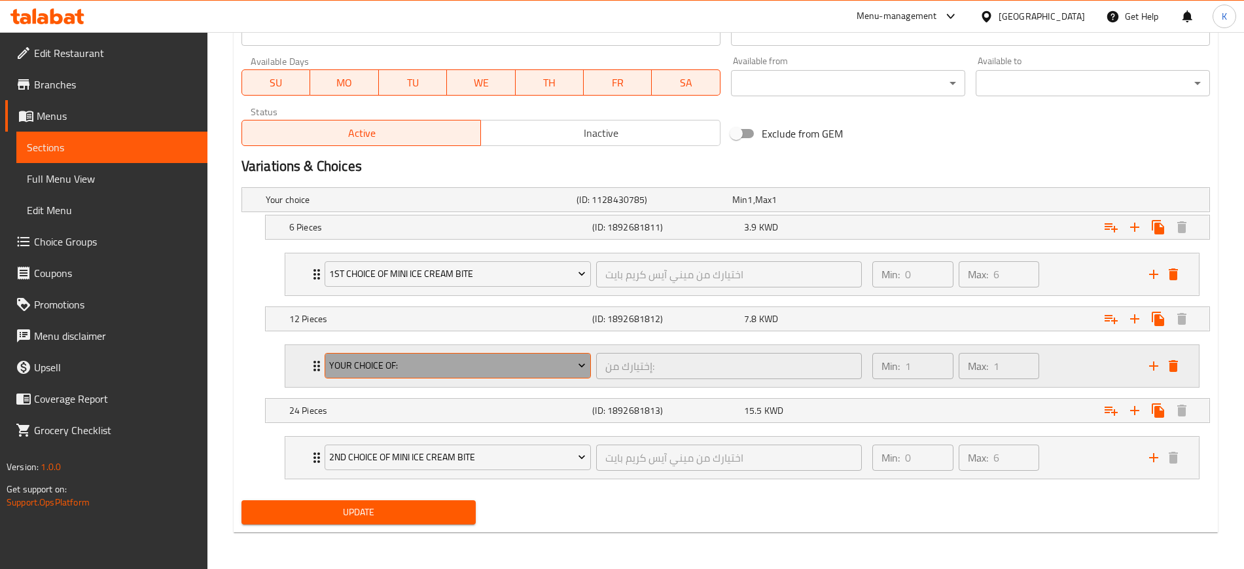
click at [537, 364] on span "Your Choice Of:" at bounding box center [457, 365] width 257 height 16
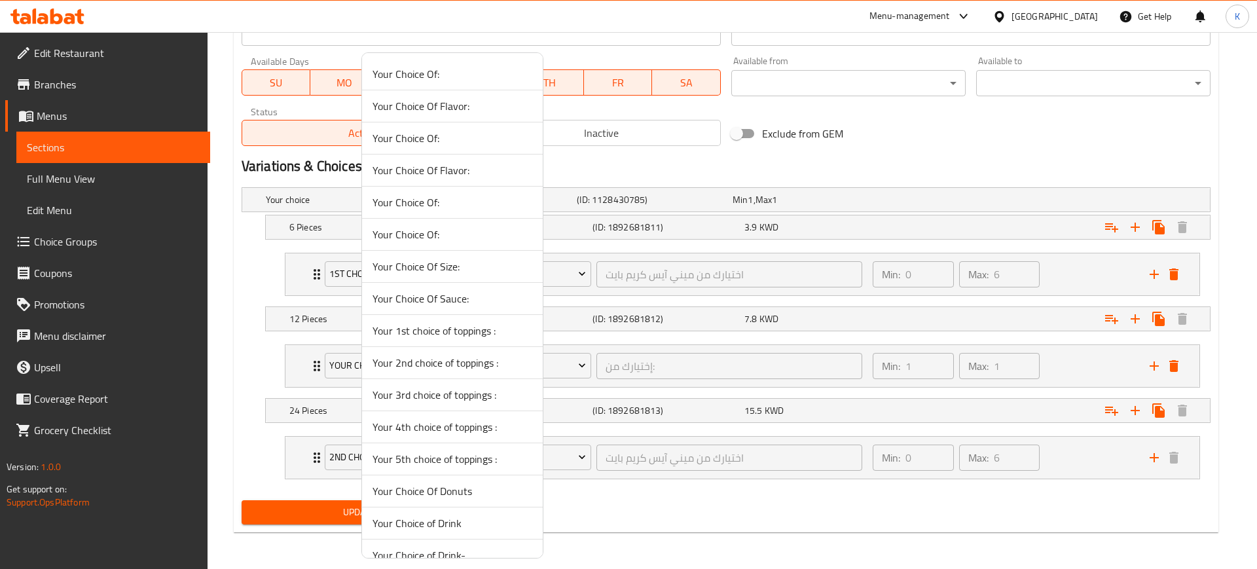
click at [456, 327] on span "Your 1st choice of toppings :" at bounding box center [452, 331] width 160 height 16
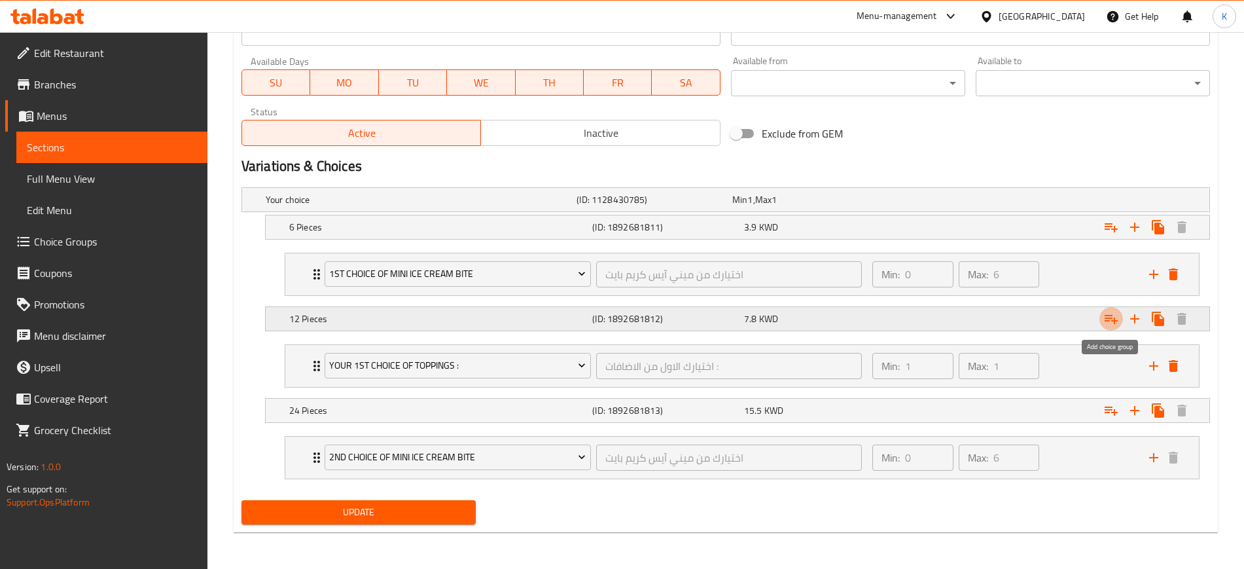
click at [1114, 322] on icon "Expand" at bounding box center [1111, 319] width 13 height 9
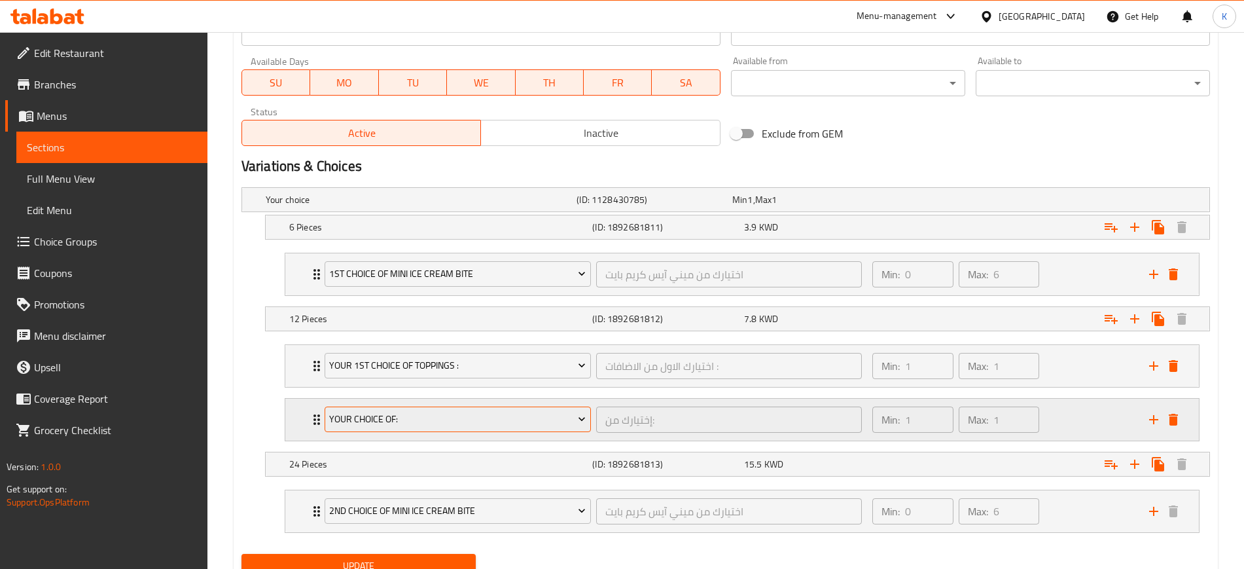
click at [575, 420] on span "Your Choice Of:" at bounding box center [457, 419] width 257 height 16
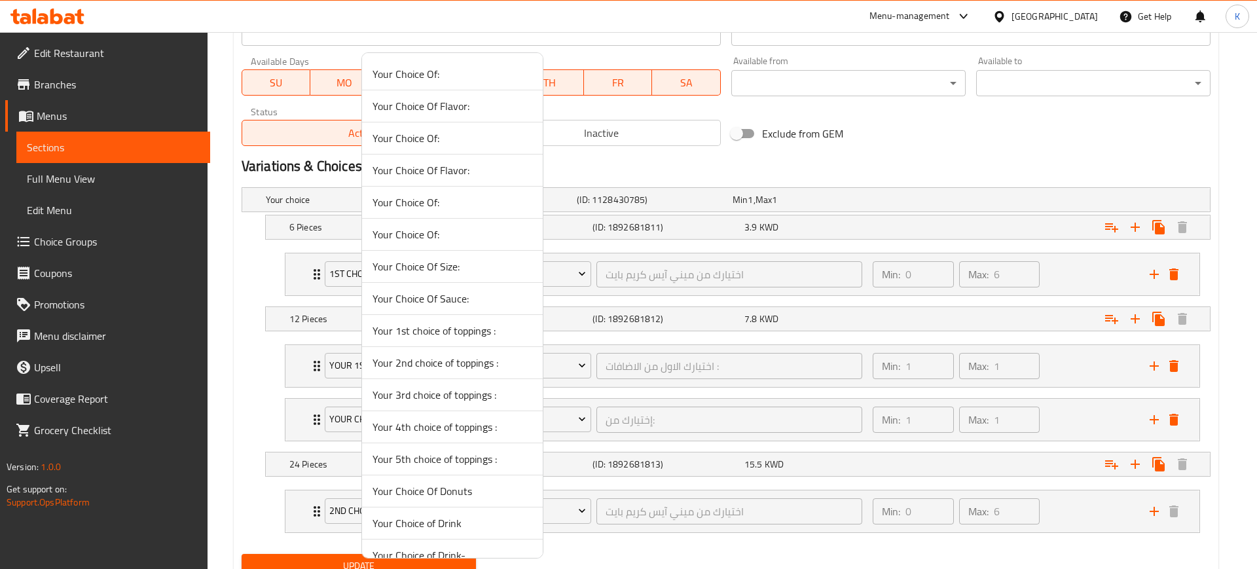
click at [431, 358] on span "Your 2nd choice of toppings :" at bounding box center [452, 363] width 160 height 16
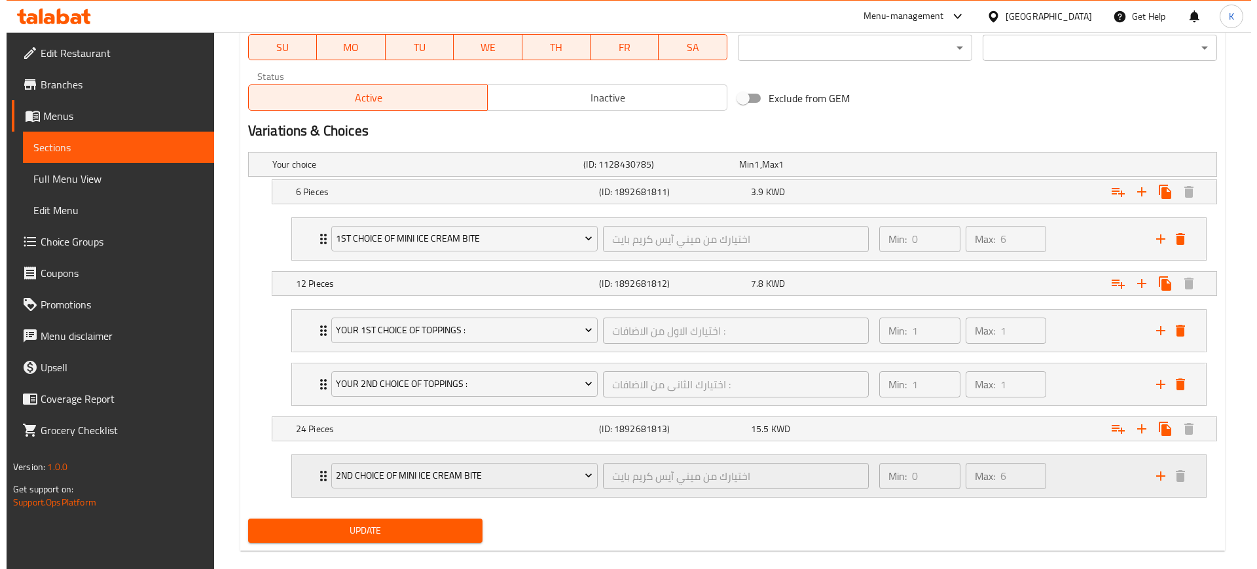
scroll to position [657, 0]
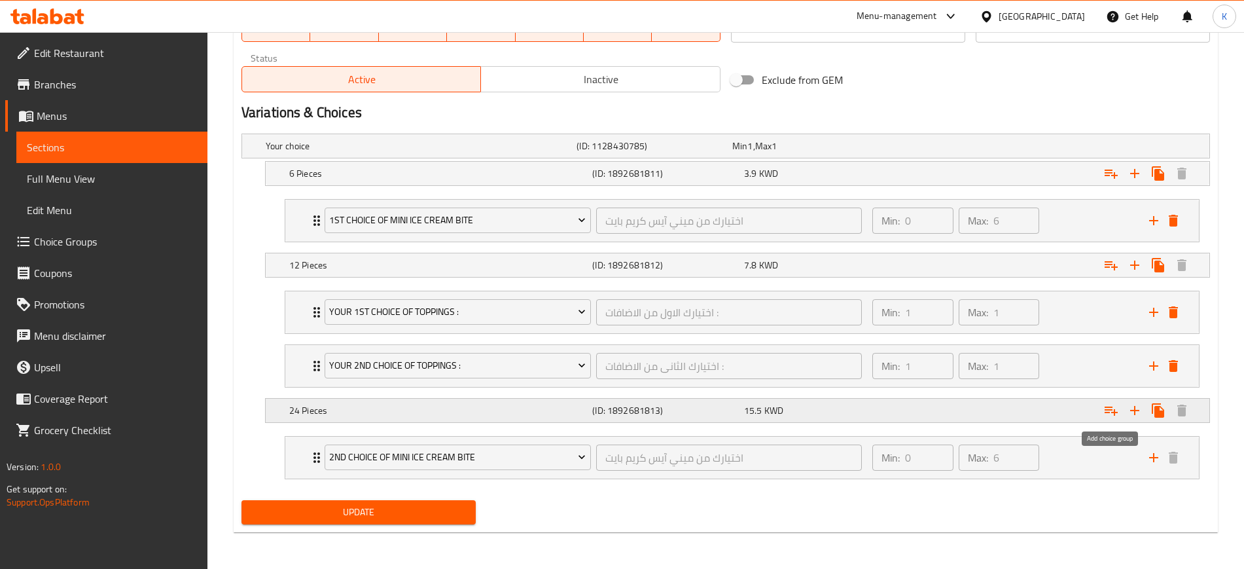
click at [1106, 414] on icon "Expand" at bounding box center [1112, 411] width 16 height 16
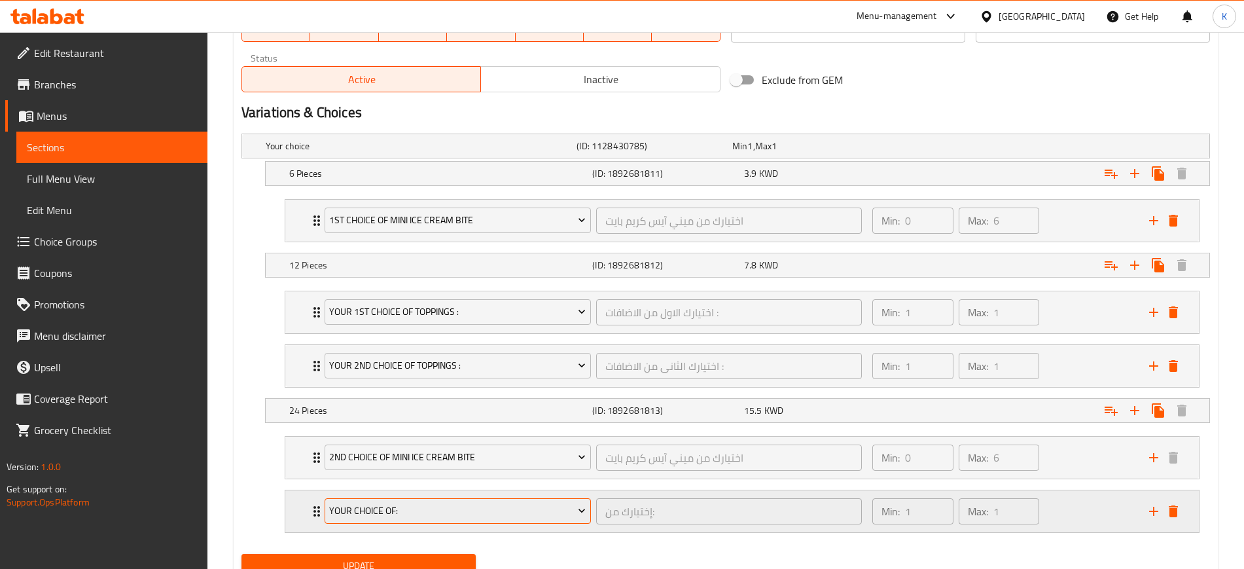
click at [529, 512] on span "Your Choice Of:" at bounding box center [457, 511] width 257 height 16
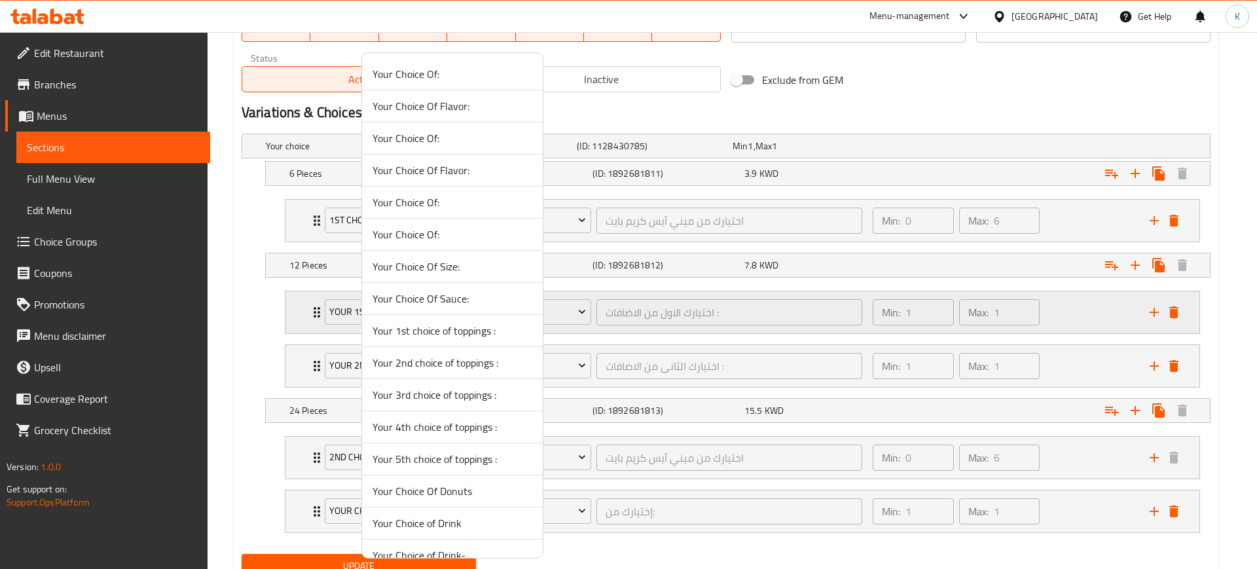
click at [448, 331] on span "Your 1st choice of toppings :" at bounding box center [452, 331] width 160 height 16
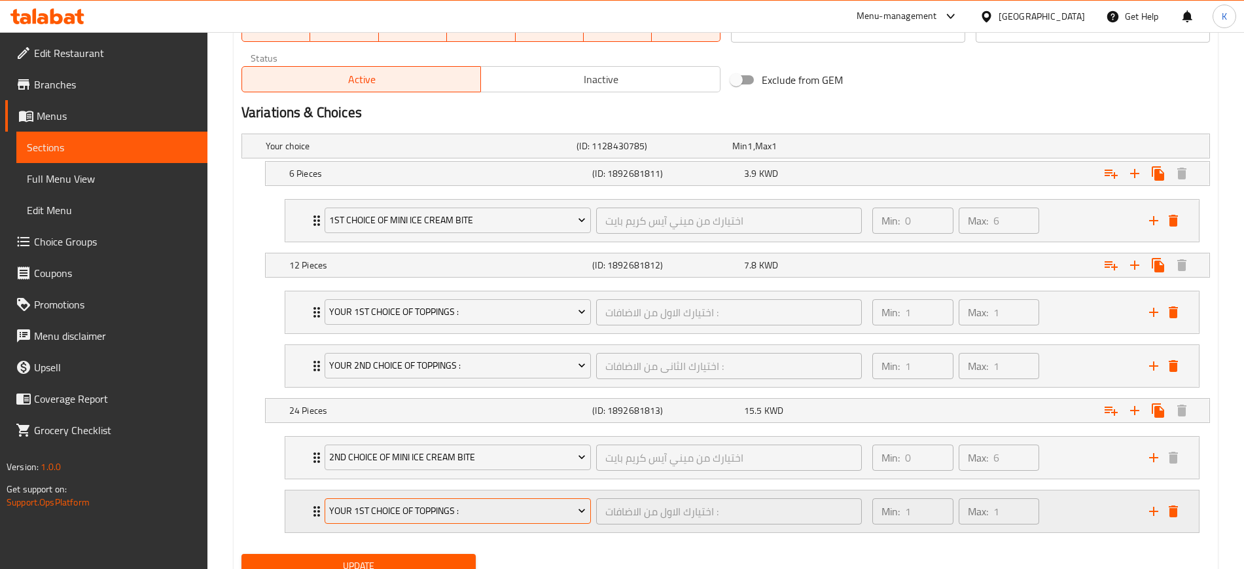
click at [490, 510] on span "Your 1st choice of toppings :" at bounding box center [457, 511] width 257 height 16
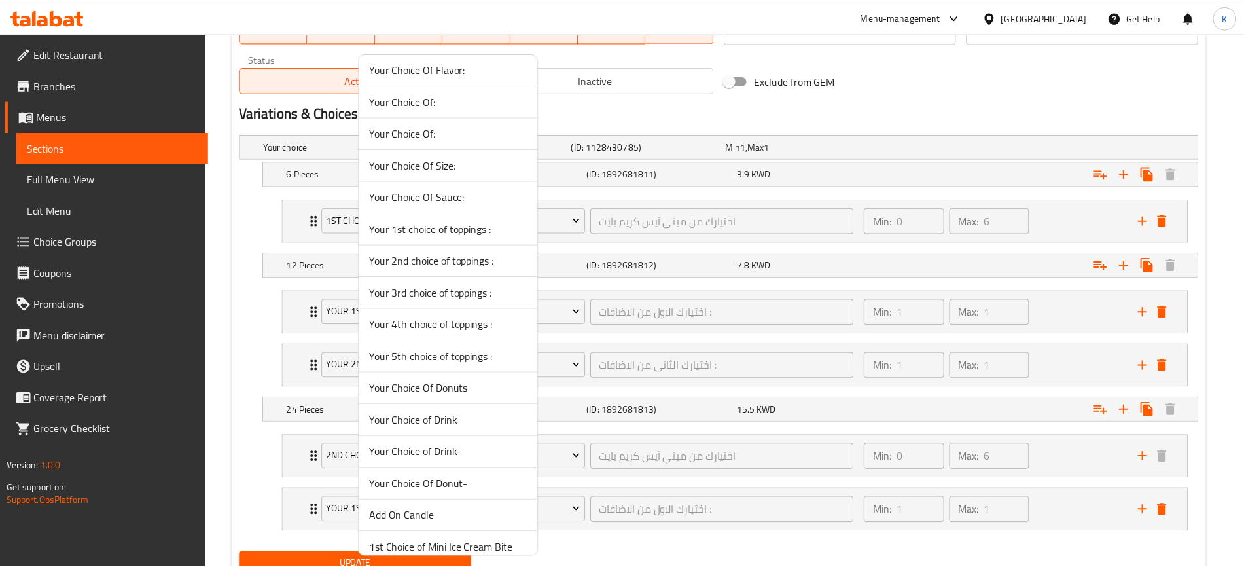
scroll to position [245, 0]
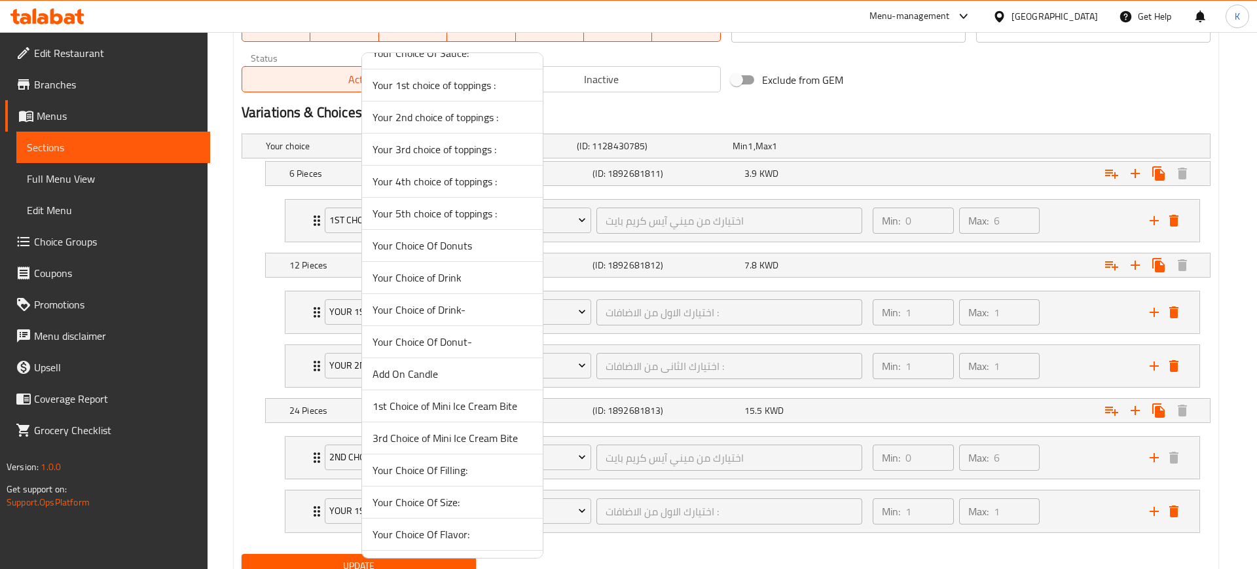
click at [441, 406] on span "1st Choice of Mini Ice Cream Bite" at bounding box center [452, 406] width 160 height 16
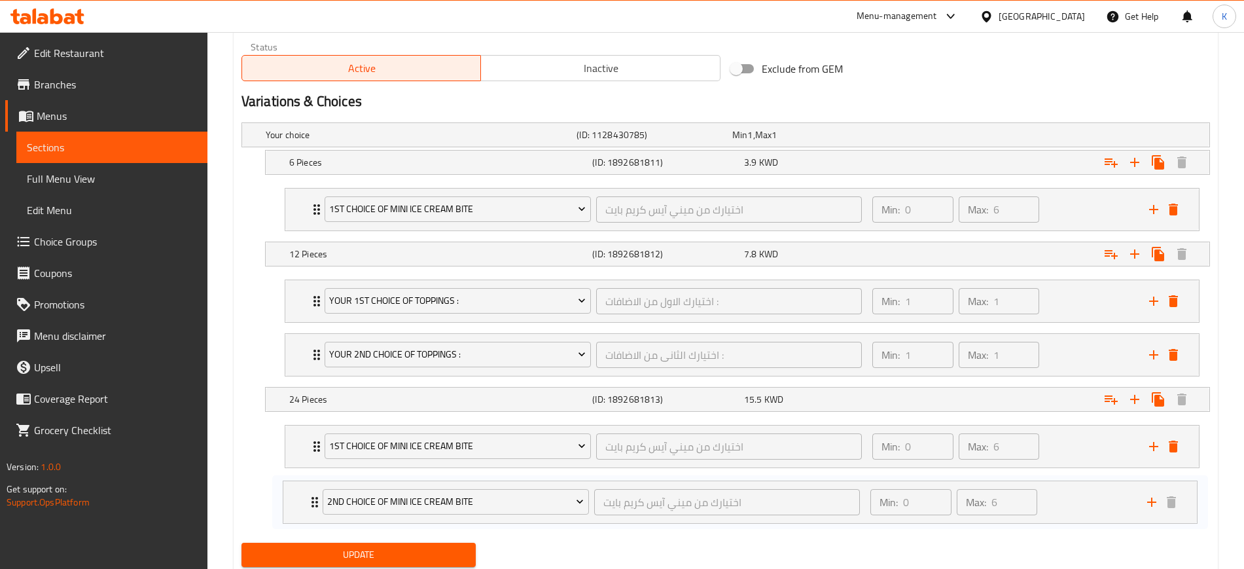
scroll to position [678, 0]
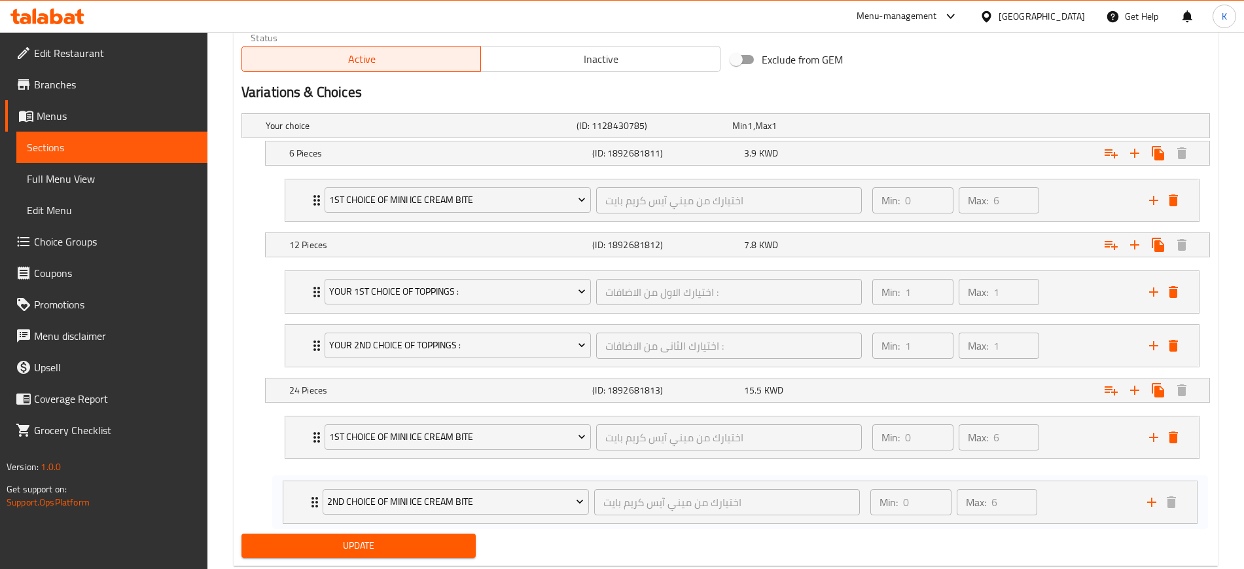
drag, startPoint x: 309, startPoint y: 491, endPoint x: 324, endPoint y: 495, distance: 15.7
click at [310, 501] on div "2nd Choice of Mini Ice Cream Bite اختيارك من ميني آيس كريم بايت ​ Min: 0 ​ Max:…" at bounding box center [742, 463] width 936 height 107
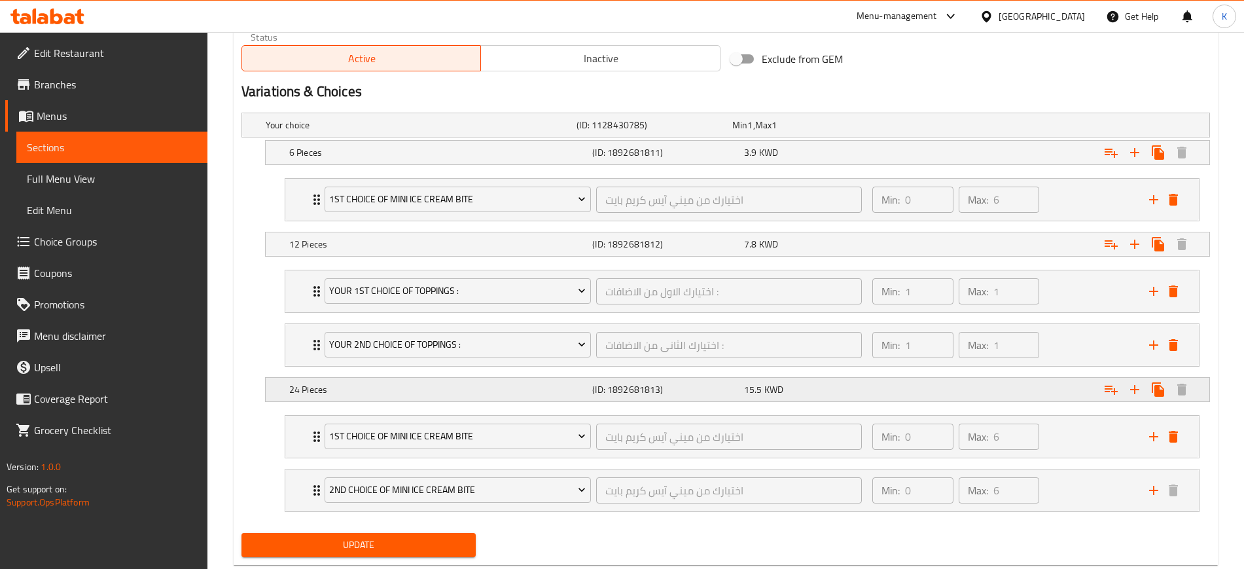
click at [1101, 390] on button "Expand" at bounding box center [1112, 390] width 24 height 24
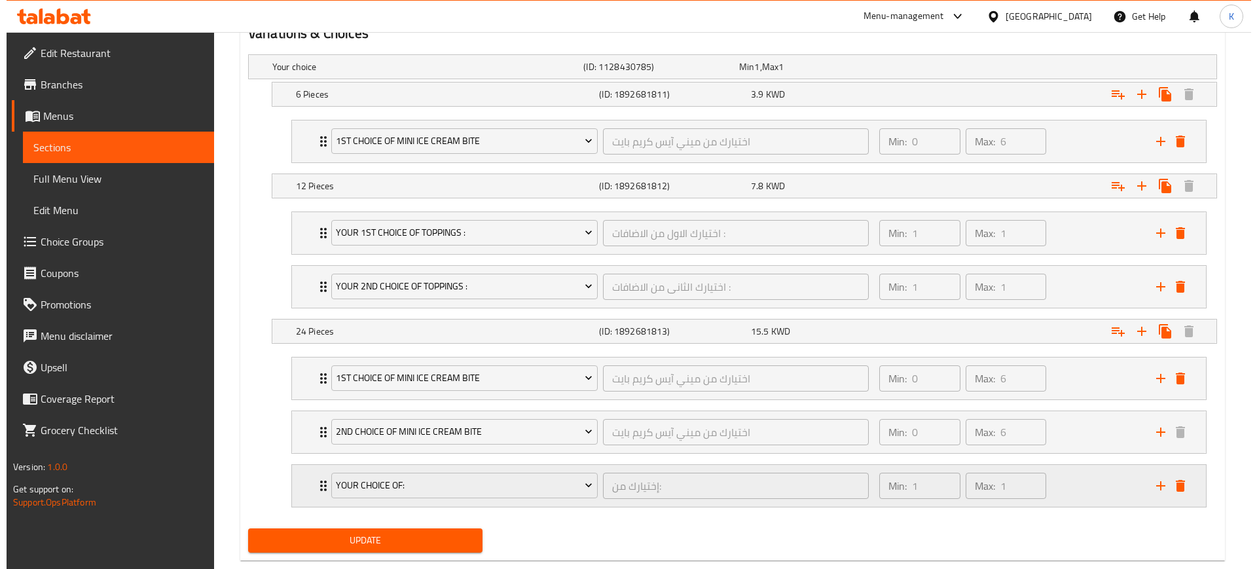
scroll to position [760, 0]
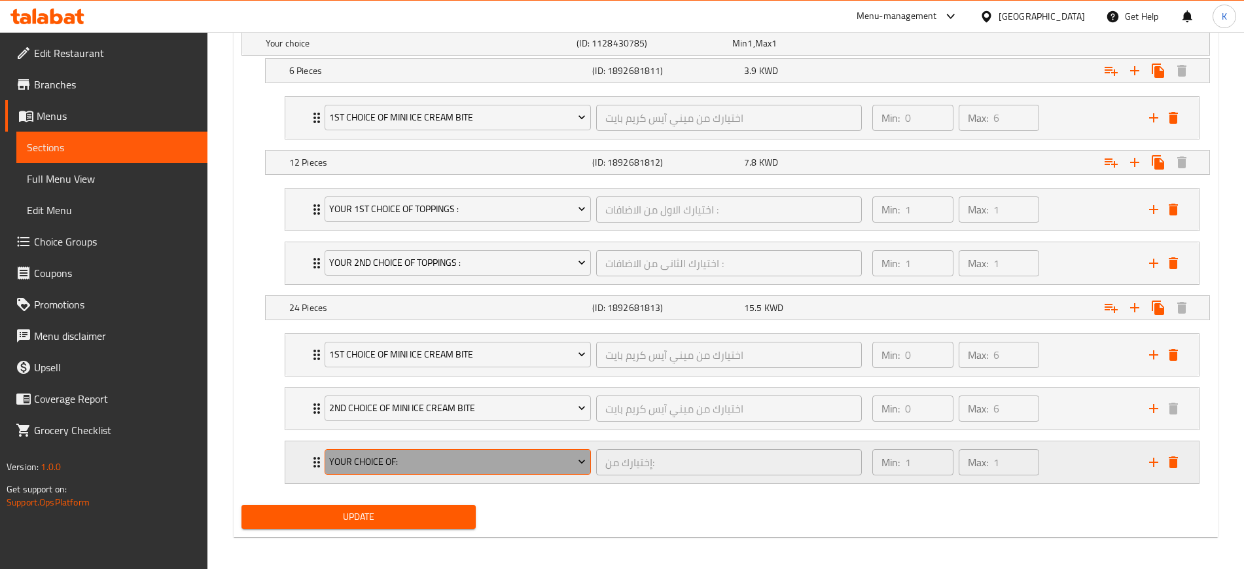
click at [495, 454] on span "Your Choice Of:" at bounding box center [457, 462] width 257 height 16
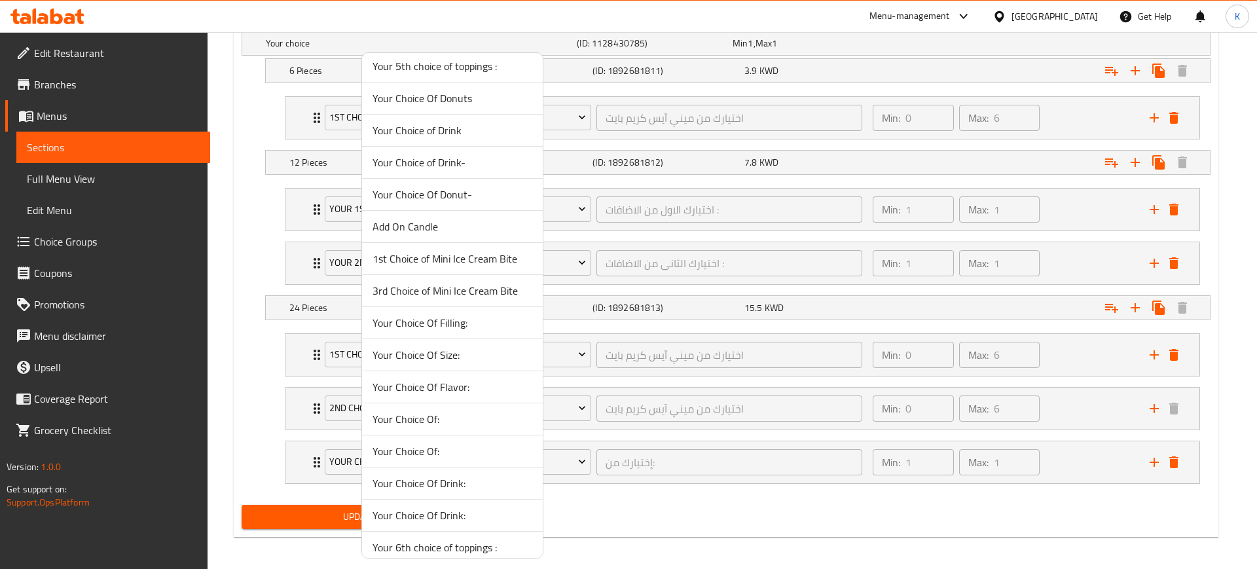
scroll to position [254, 0]
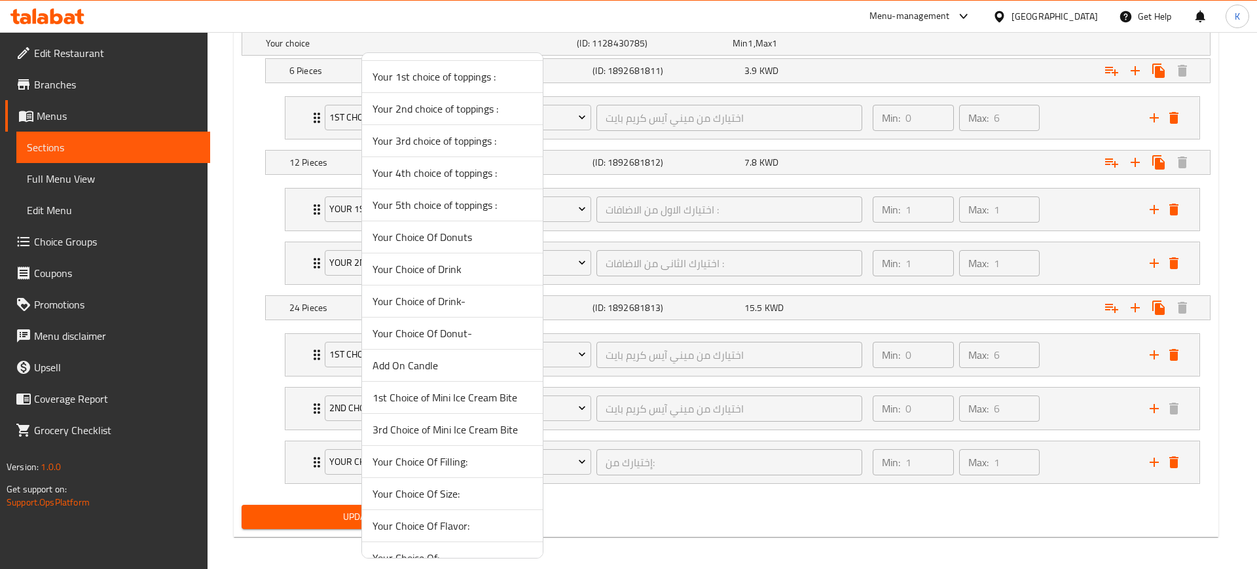
click at [428, 432] on span "3rd Choice of Mini Ice Cream Bite" at bounding box center [452, 430] width 160 height 16
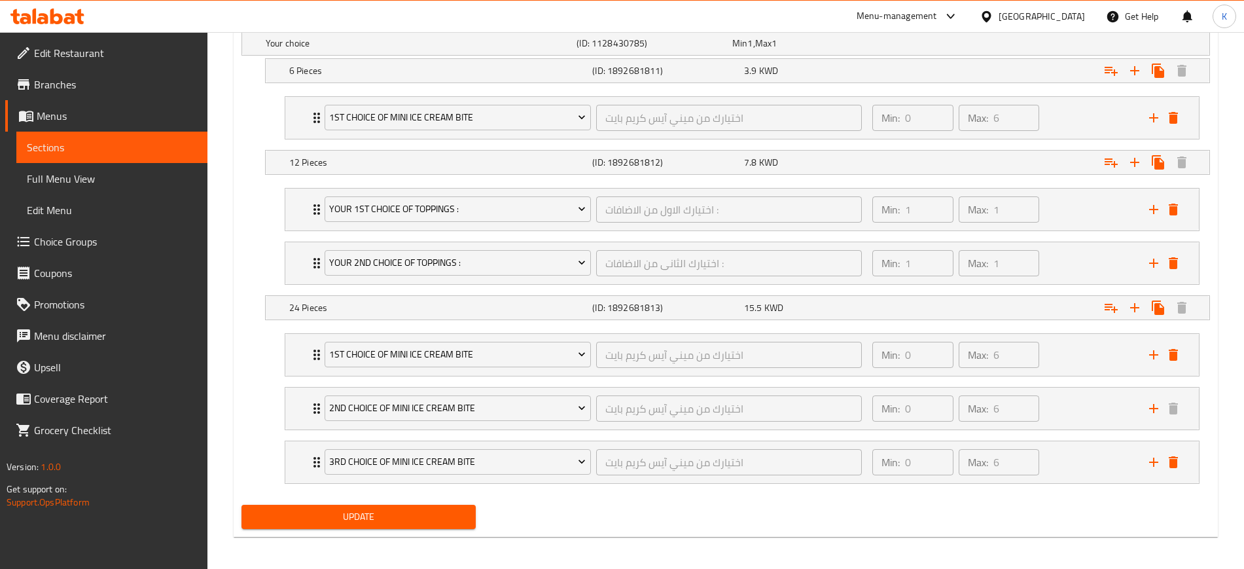
click at [619, 505] on div "Update" at bounding box center [725, 516] width 979 height 35
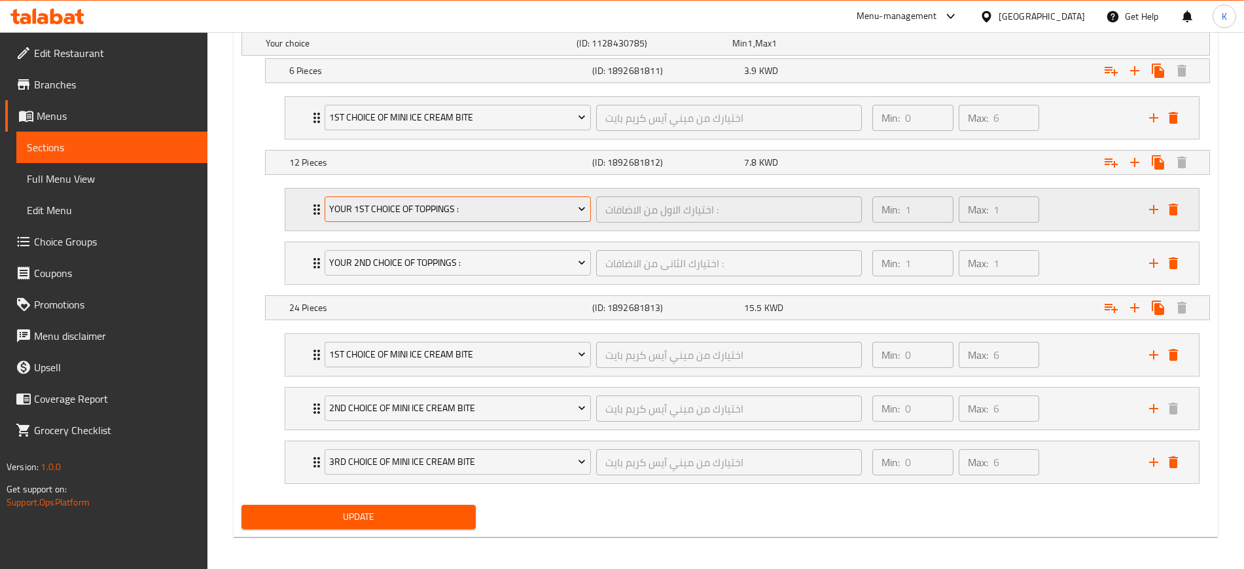
click at [509, 217] on button "Your 1st choice of toppings :" at bounding box center [458, 209] width 266 height 26
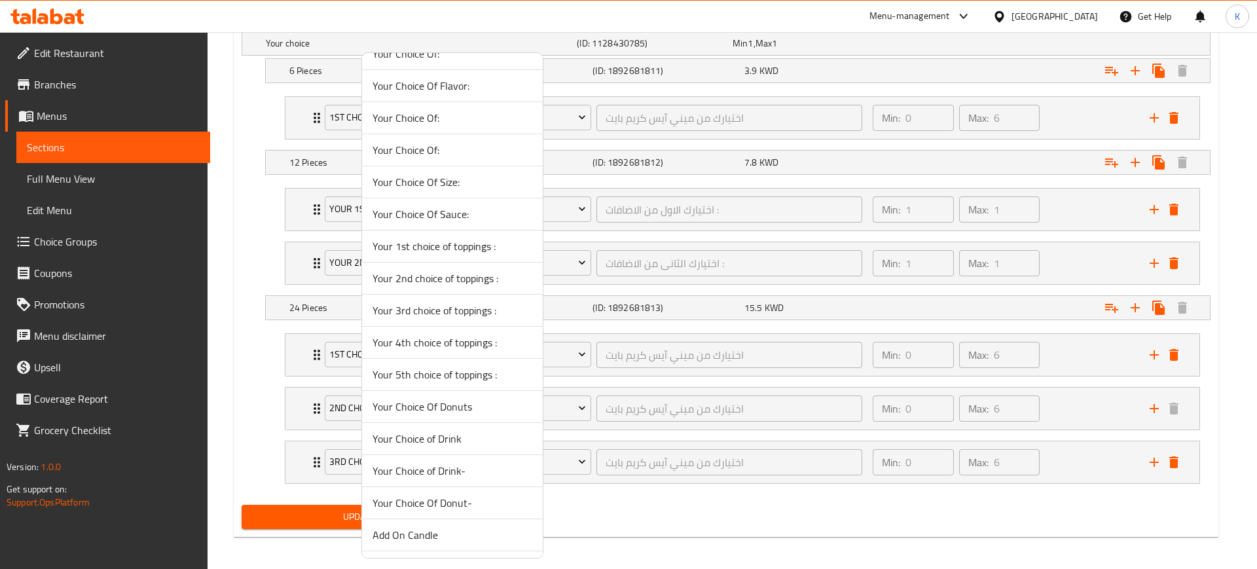
scroll to position [164, 0]
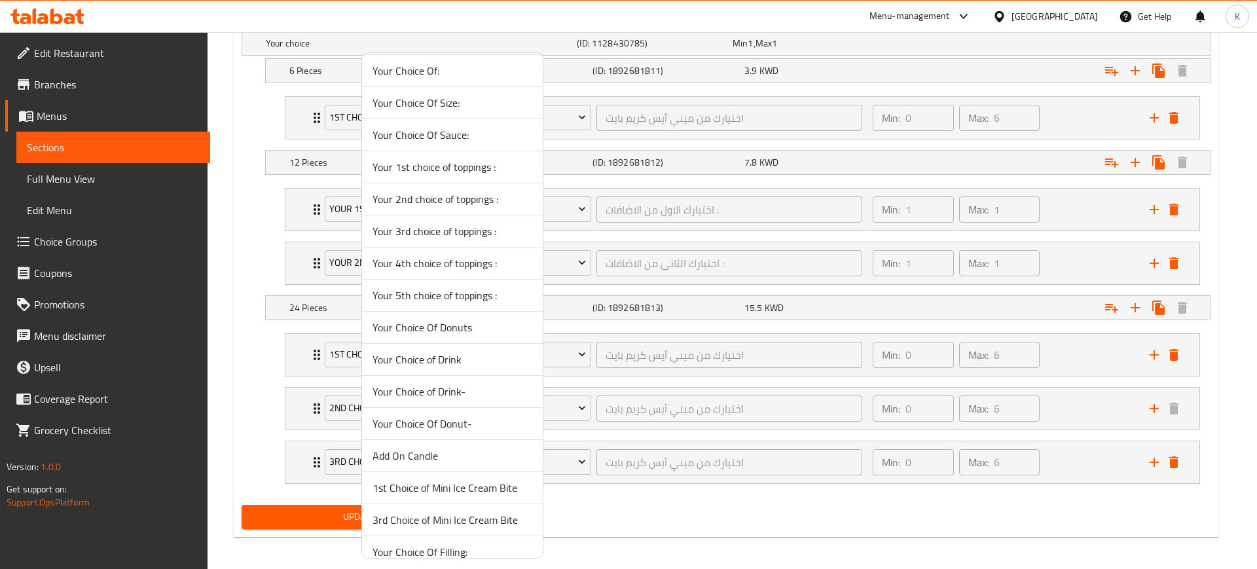
click at [421, 492] on span "1st Choice of Mini Ice Cream Bite" at bounding box center [452, 488] width 160 height 16
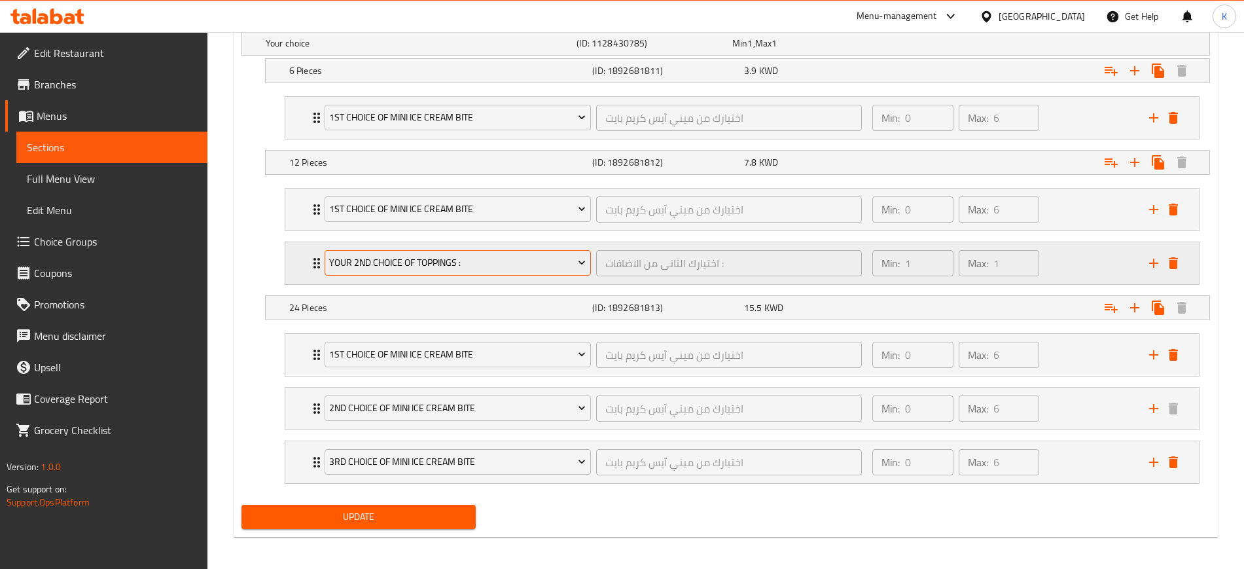
click at [563, 260] on span "Your 2nd choice of toppings :" at bounding box center [457, 263] width 257 height 16
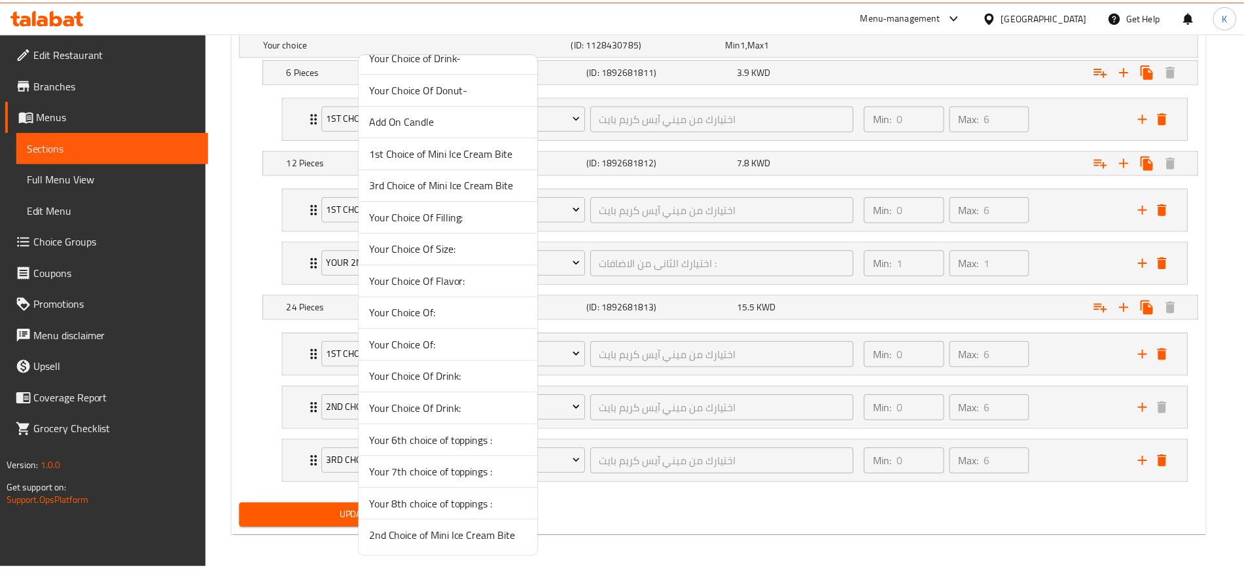
scroll to position [499, 0]
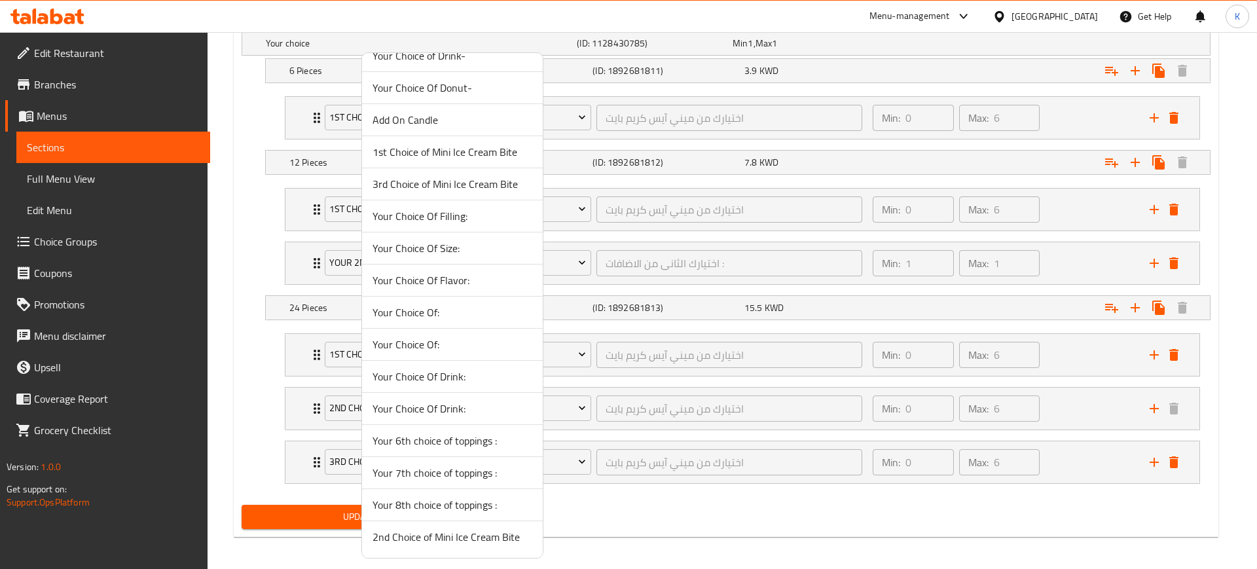
click at [421, 537] on span "2nd Choice of Mini Ice Cream Bite" at bounding box center [452, 537] width 160 height 16
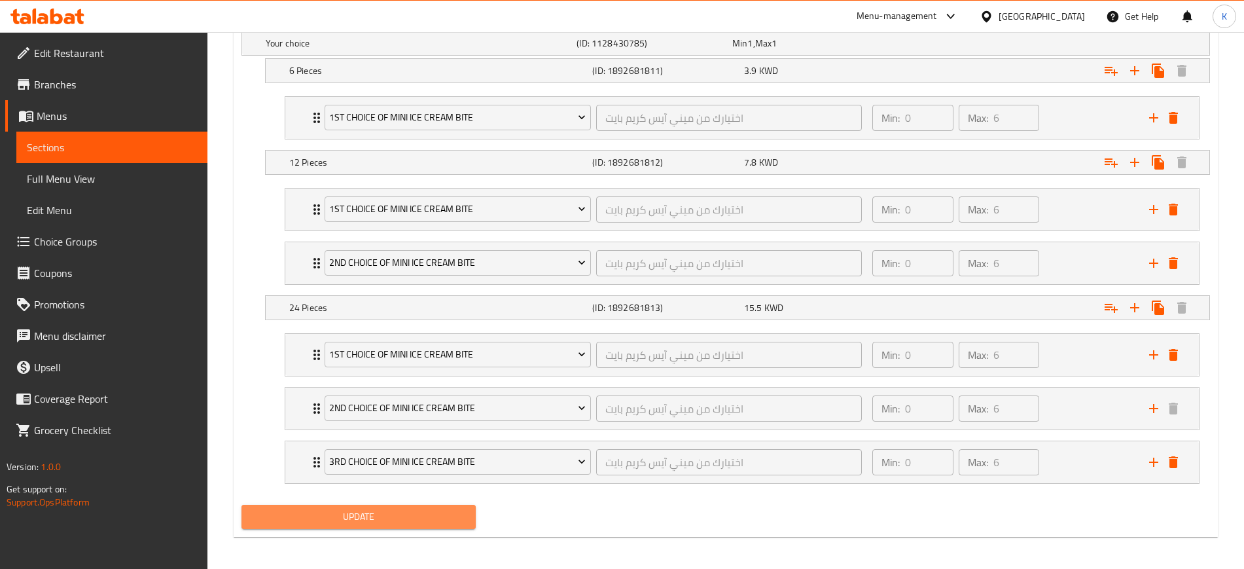
click at [407, 517] on span "Update" at bounding box center [358, 517] width 213 height 16
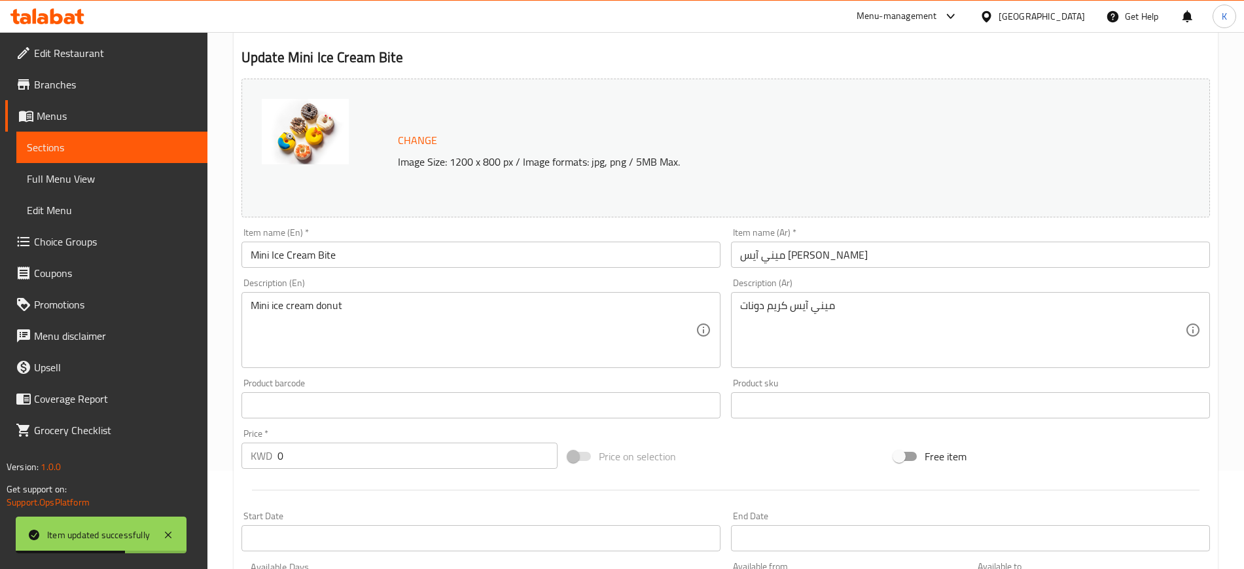
scroll to position [0, 0]
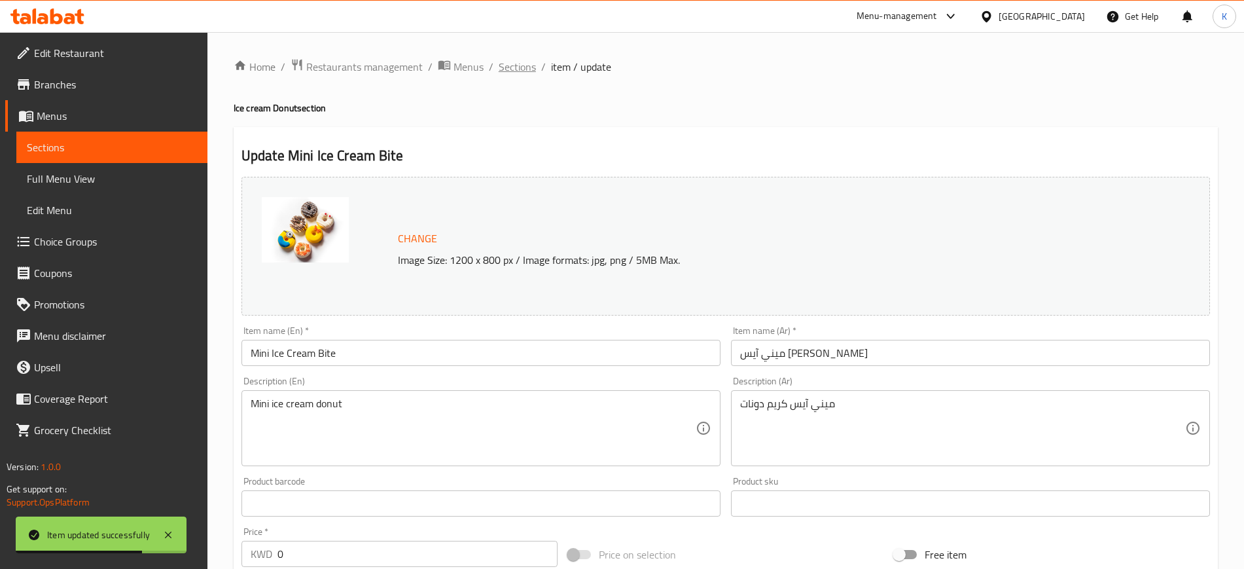
click at [511, 65] on span "Sections" at bounding box center [517, 67] width 37 height 16
